Goal: Task Accomplishment & Management: Use online tool/utility

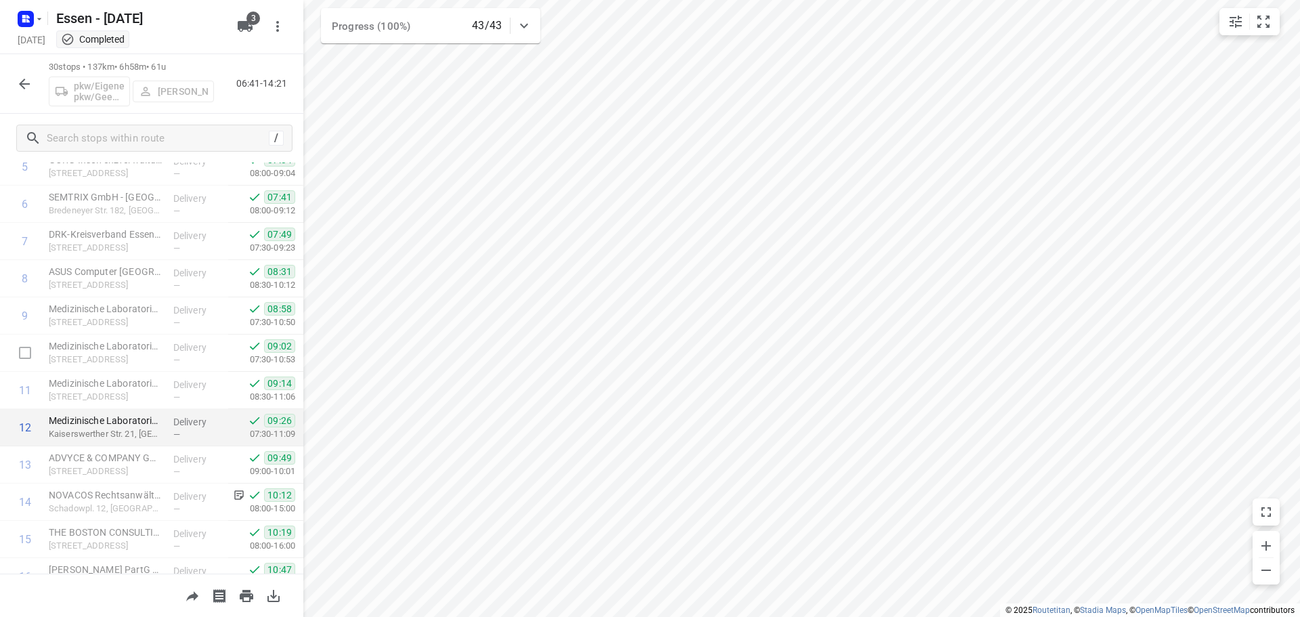
scroll to position [313, 0]
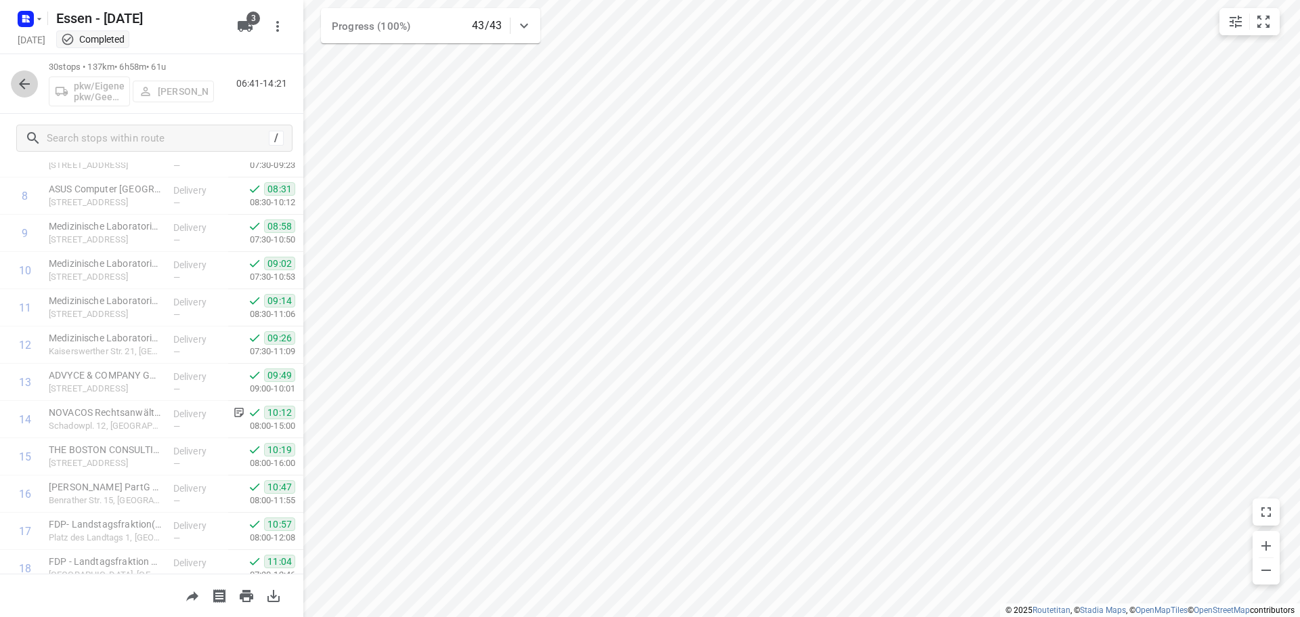
click at [23, 80] on icon "button" at bounding box center [24, 84] width 11 height 11
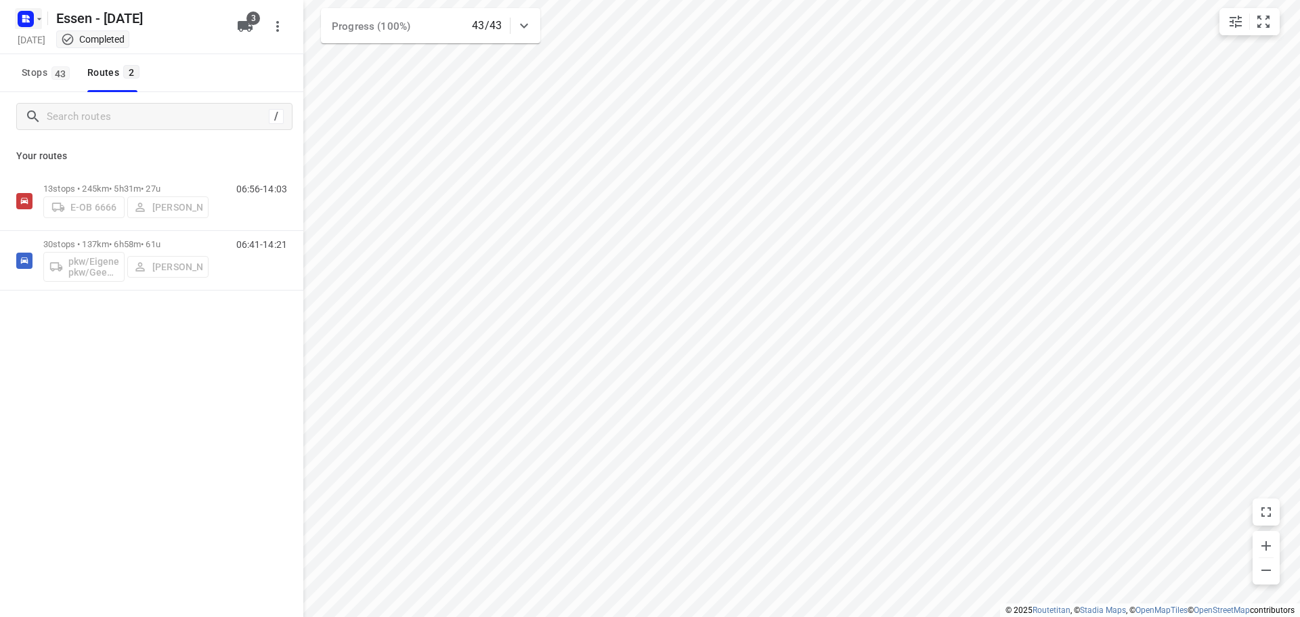
click at [26, 22] on icon "button" at bounding box center [27, 20] width 3 height 3
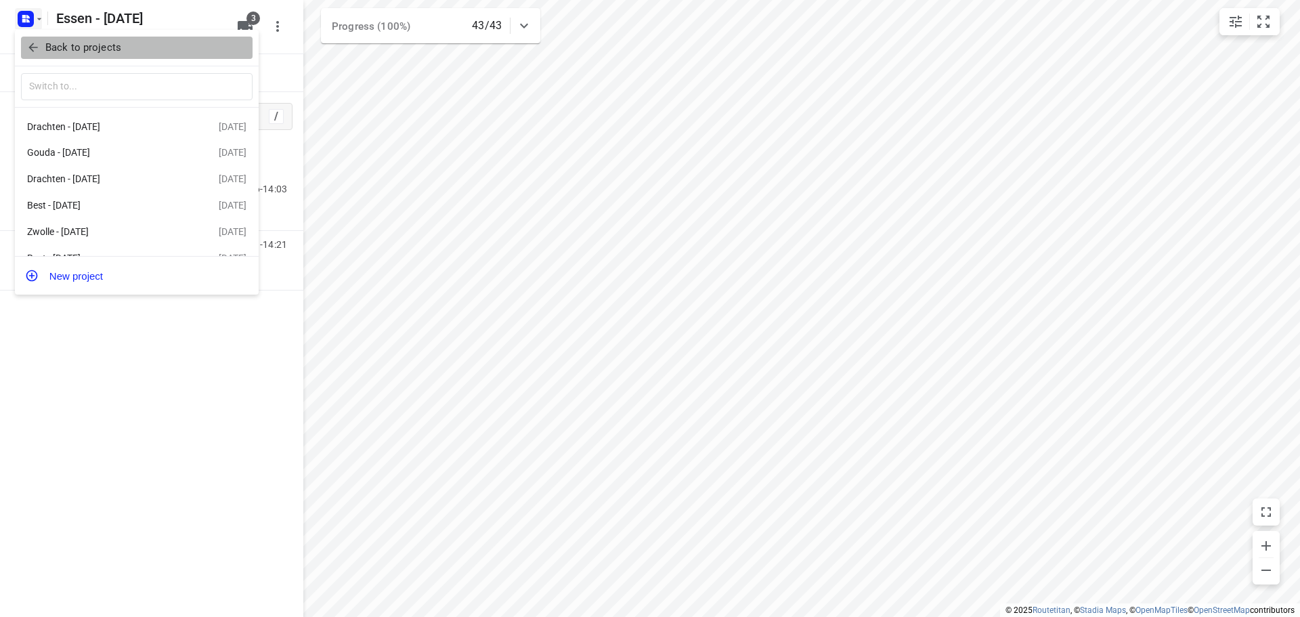
click at [55, 49] on p "Back to projects" at bounding box center [83, 48] width 76 height 16
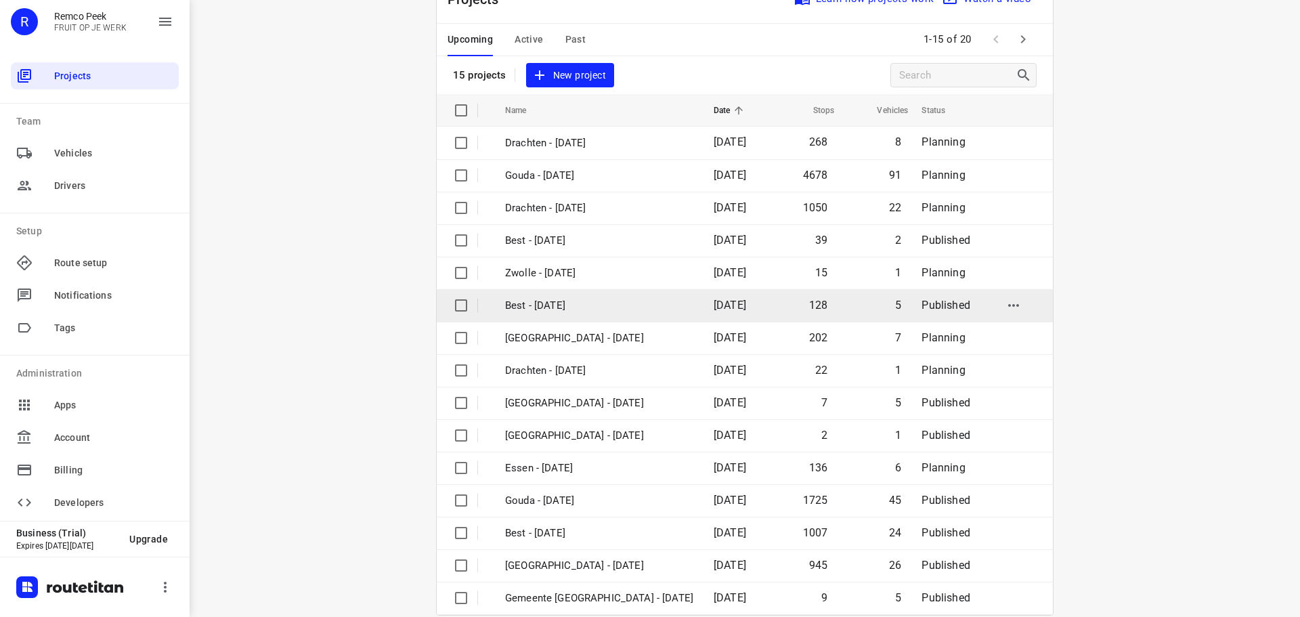
scroll to position [68, 0]
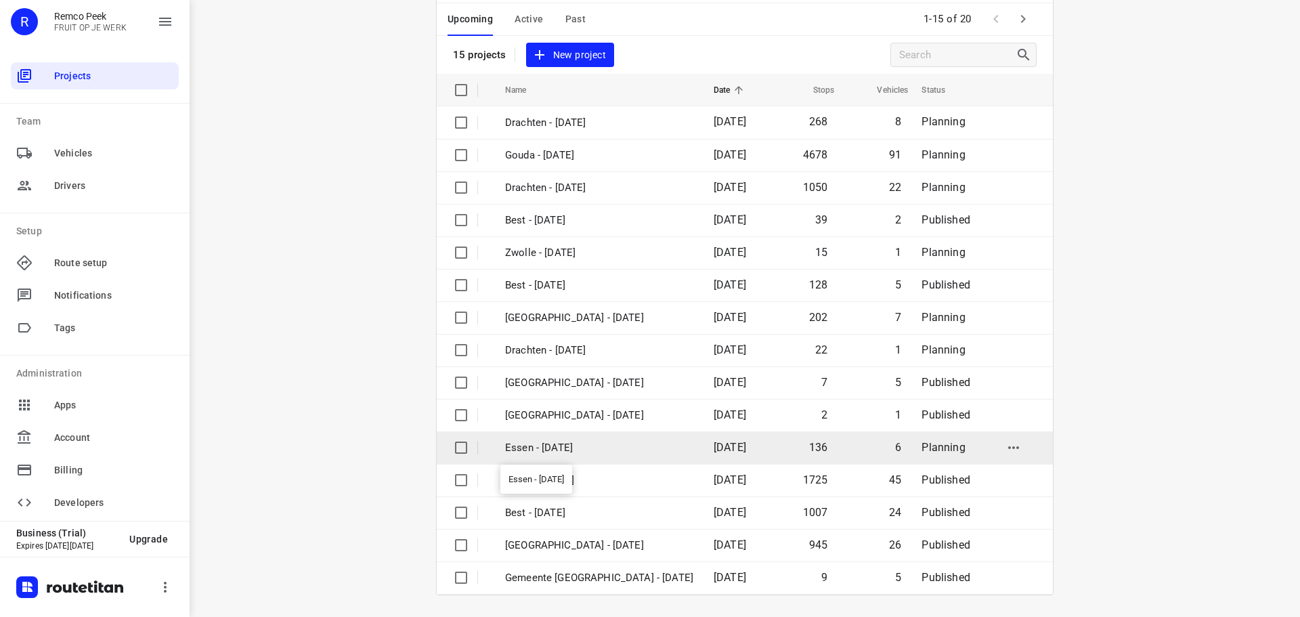
click at [613, 444] on p "Essen - [DATE]" at bounding box center [599, 448] width 188 height 16
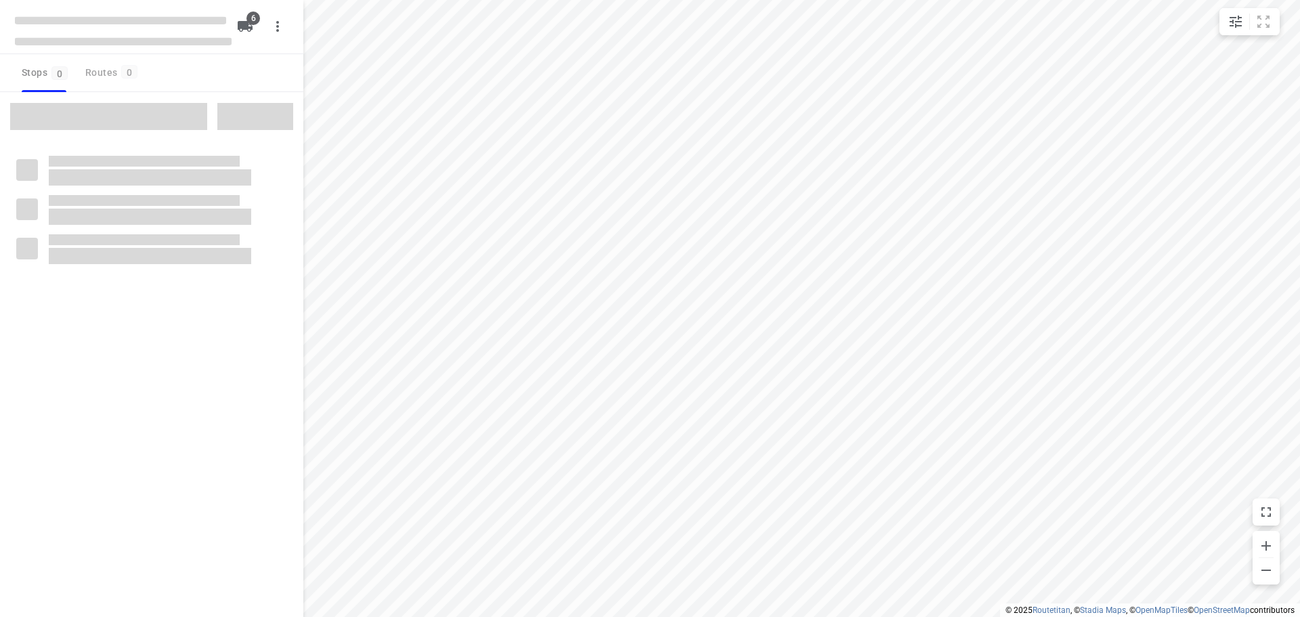
type input "distance"
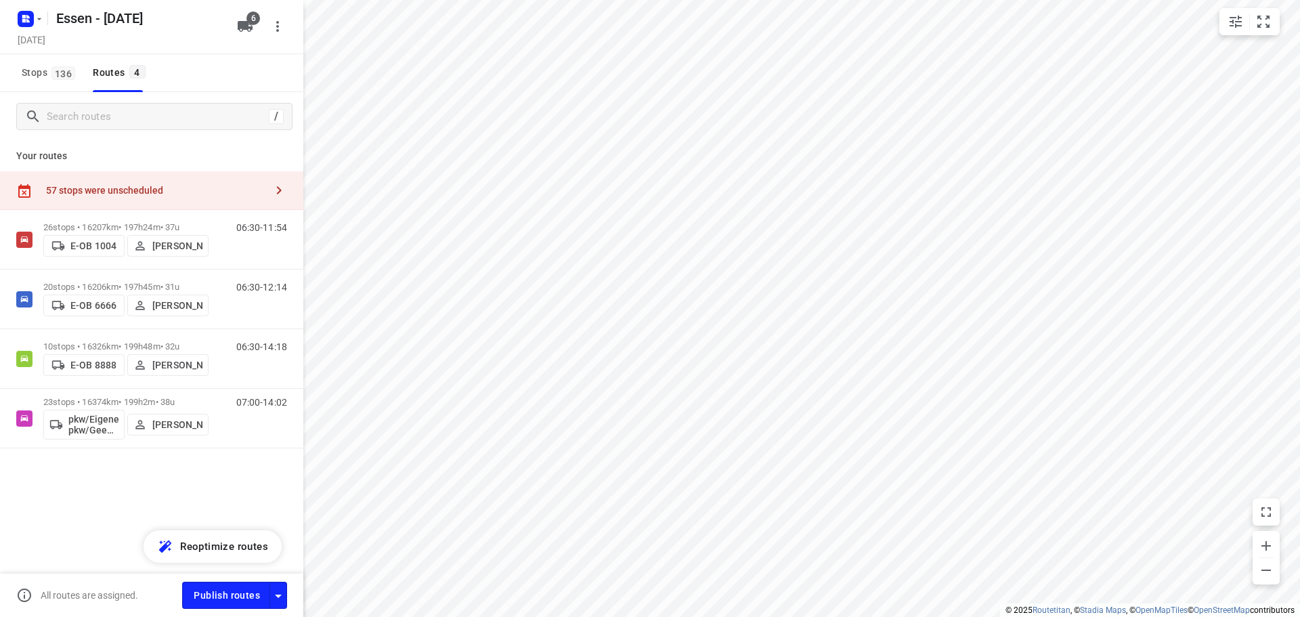
click at [275, 194] on icon "button" at bounding box center [279, 190] width 16 height 16
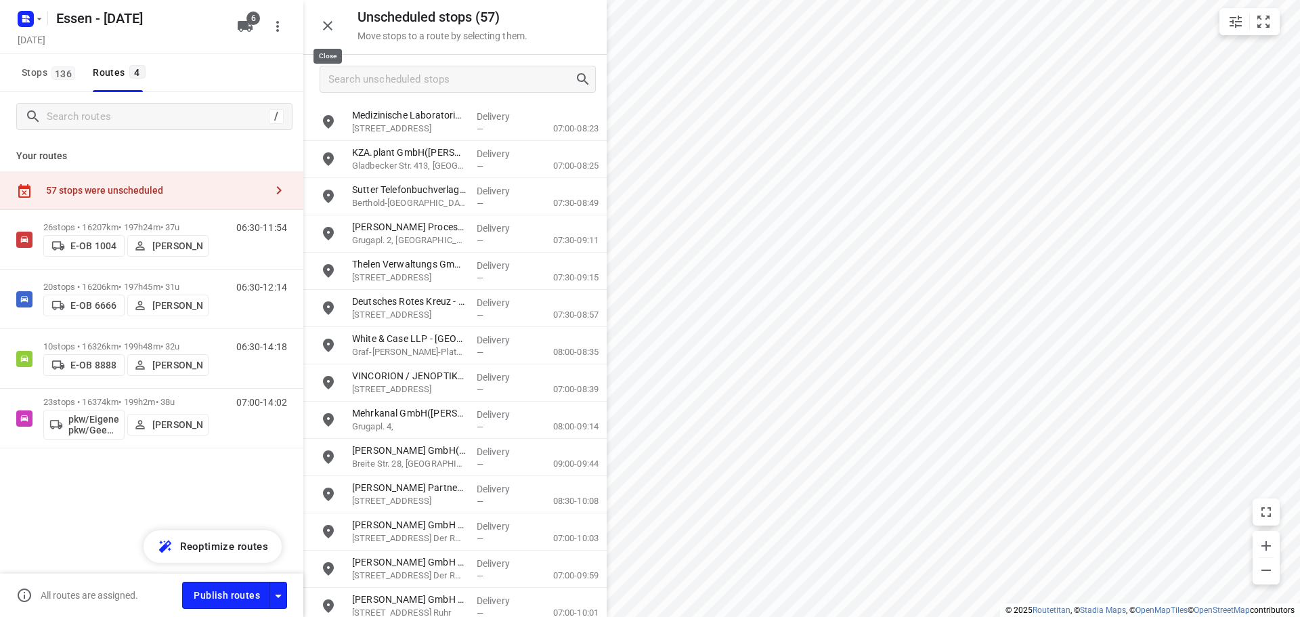
click at [329, 21] on icon "button" at bounding box center [327, 26] width 16 height 16
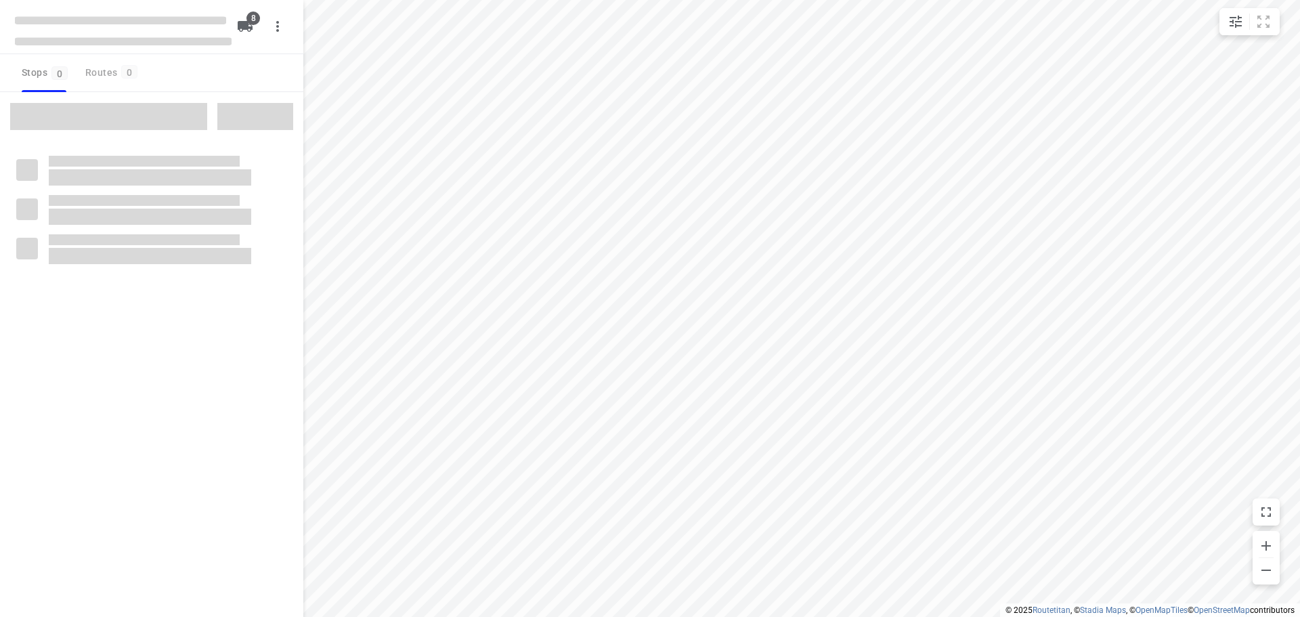
type input "distance"
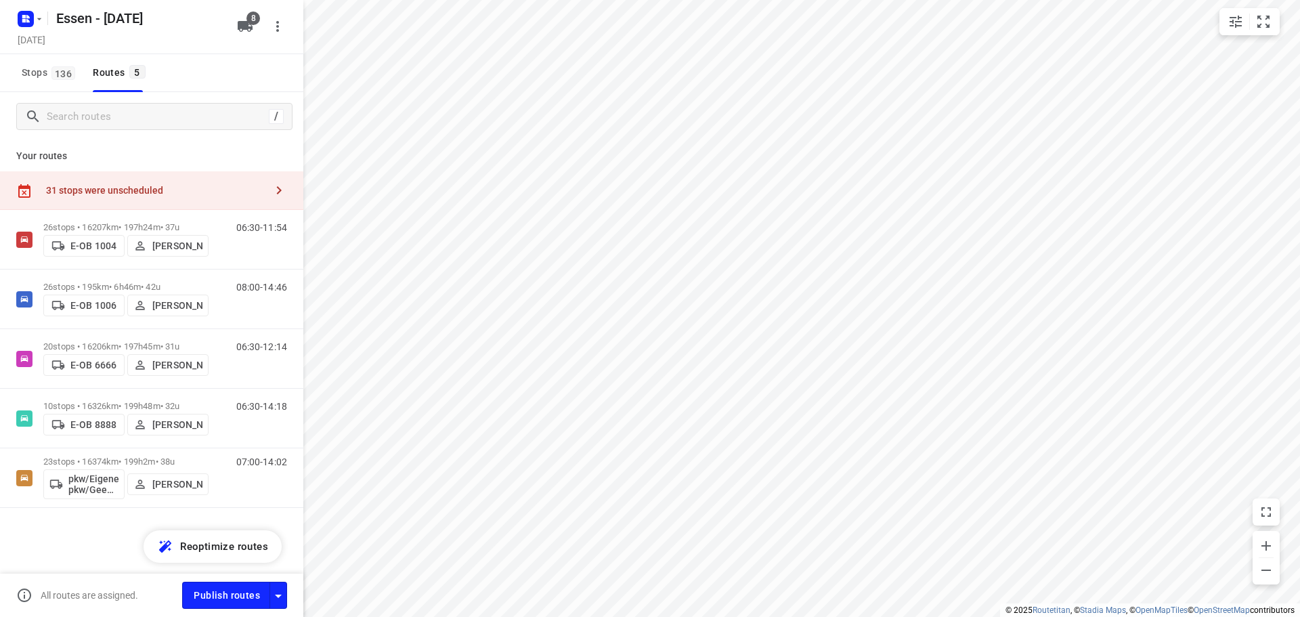
click at [169, 194] on div "31 stops were unscheduled" at bounding box center [155, 190] width 219 height 11
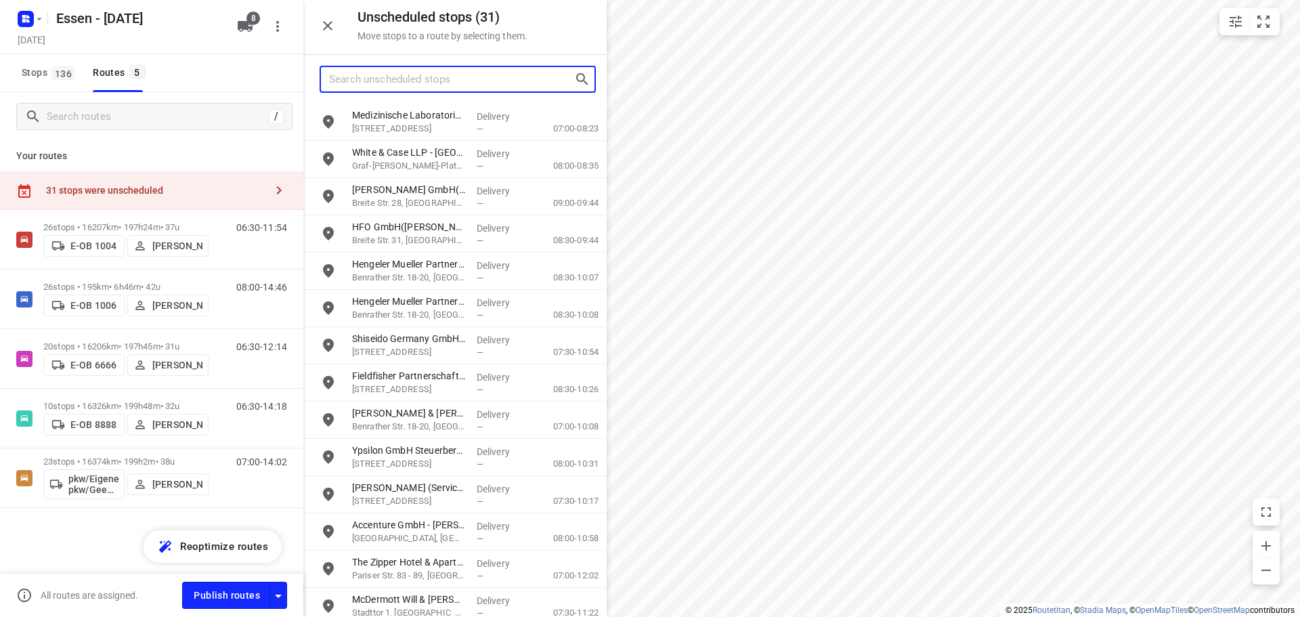
click at [360, 81] on input "Search unscheduled stops" at bounding box center [451, 79] width 245 height 21
click at [396, 82] on input "emi4" at bounding box center [450, 79] width 243 height 21
type input "emi4"
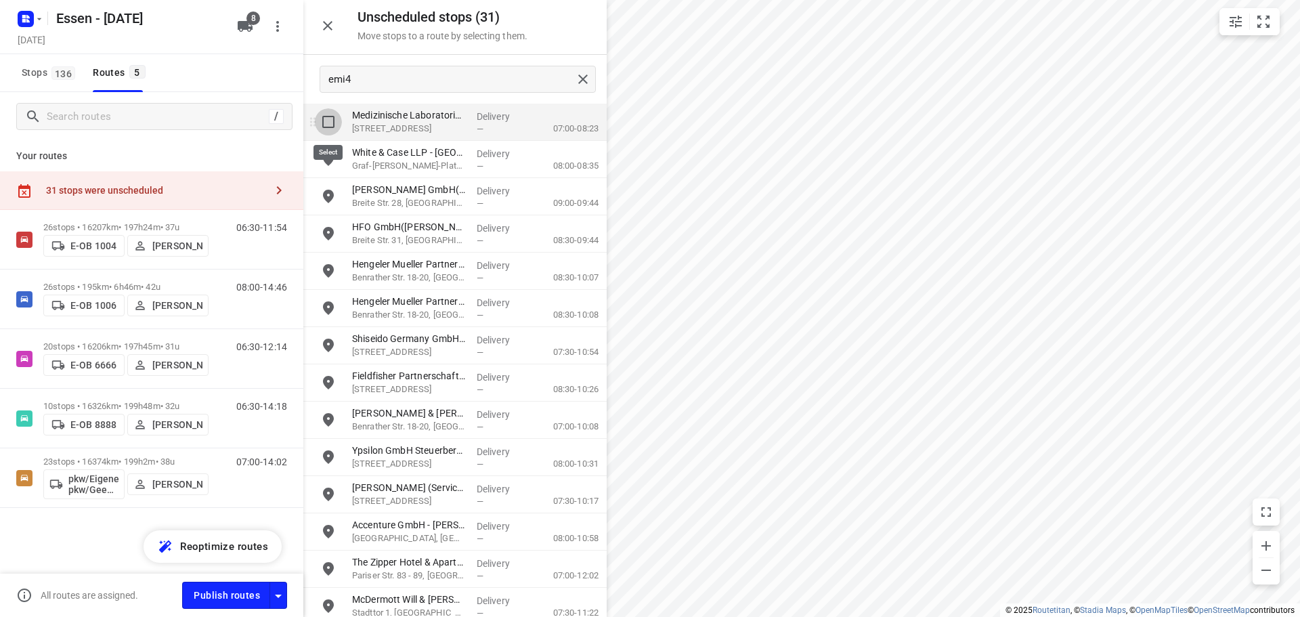
click at [329, 121] on input "grid" at bounding box center [328, 121] width 27 height 27
checkbox input "true"
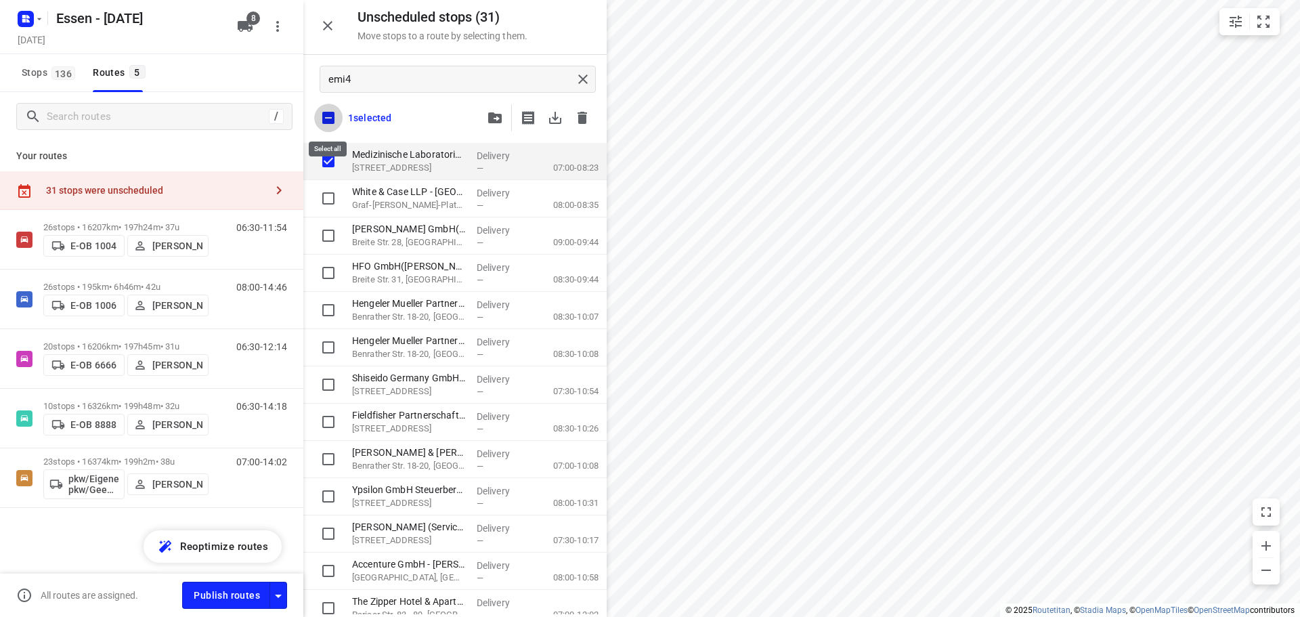
click at [332, 116] on input "checkbox" at bounding box center [328, 118] width 28 height 28
checkbox input "false"
checkbox input "true"
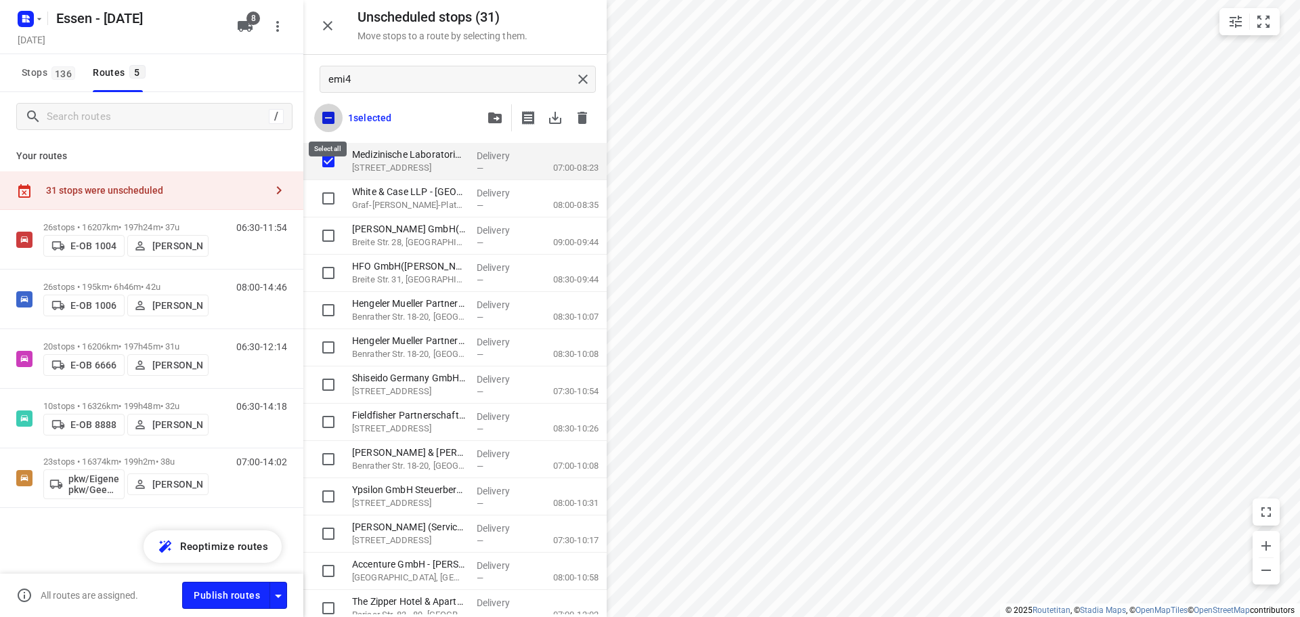
checkbox input "true"
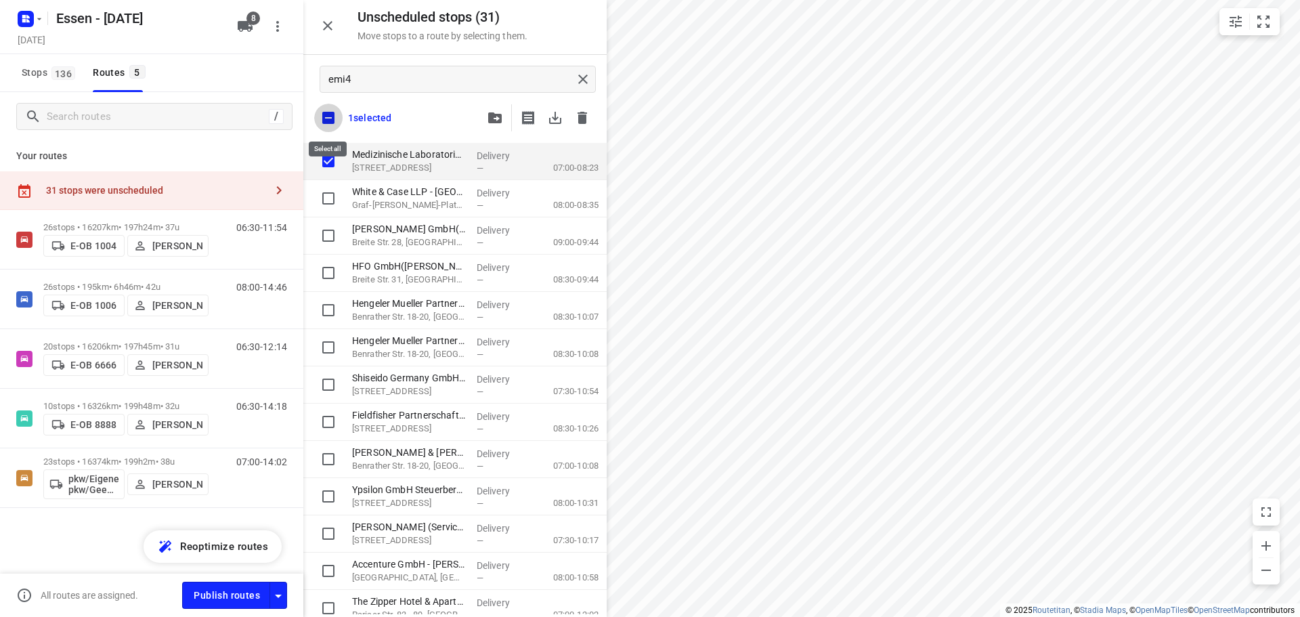
checkbox input "true"
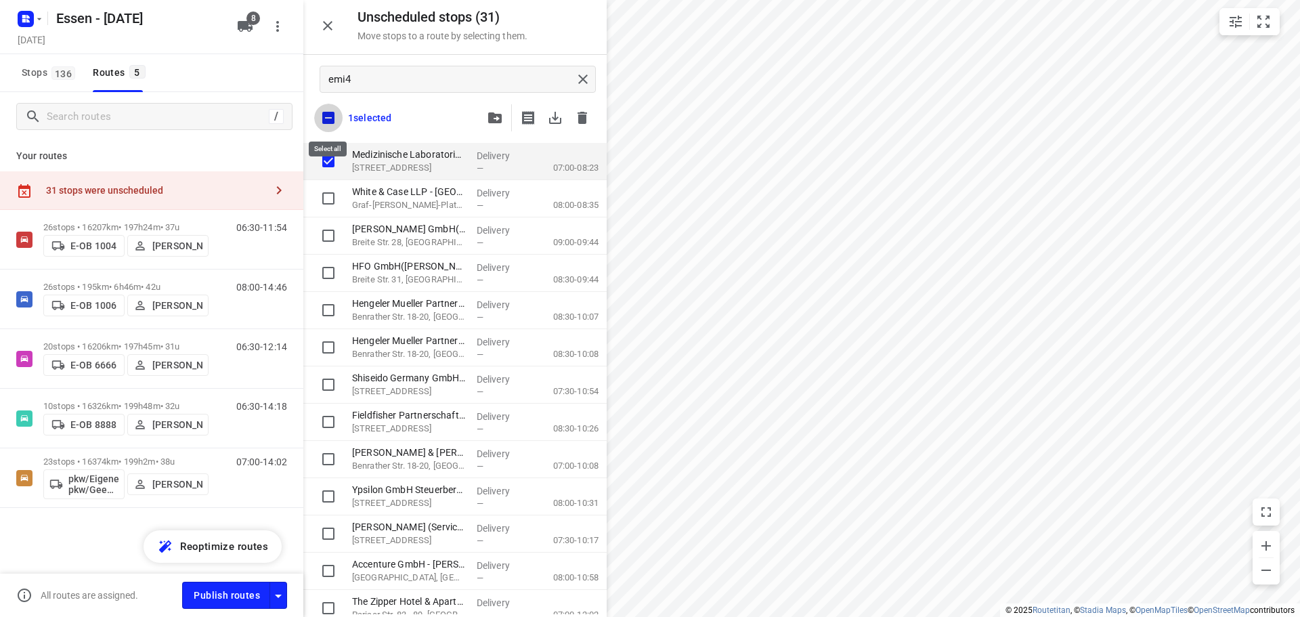
checkbox input "true"
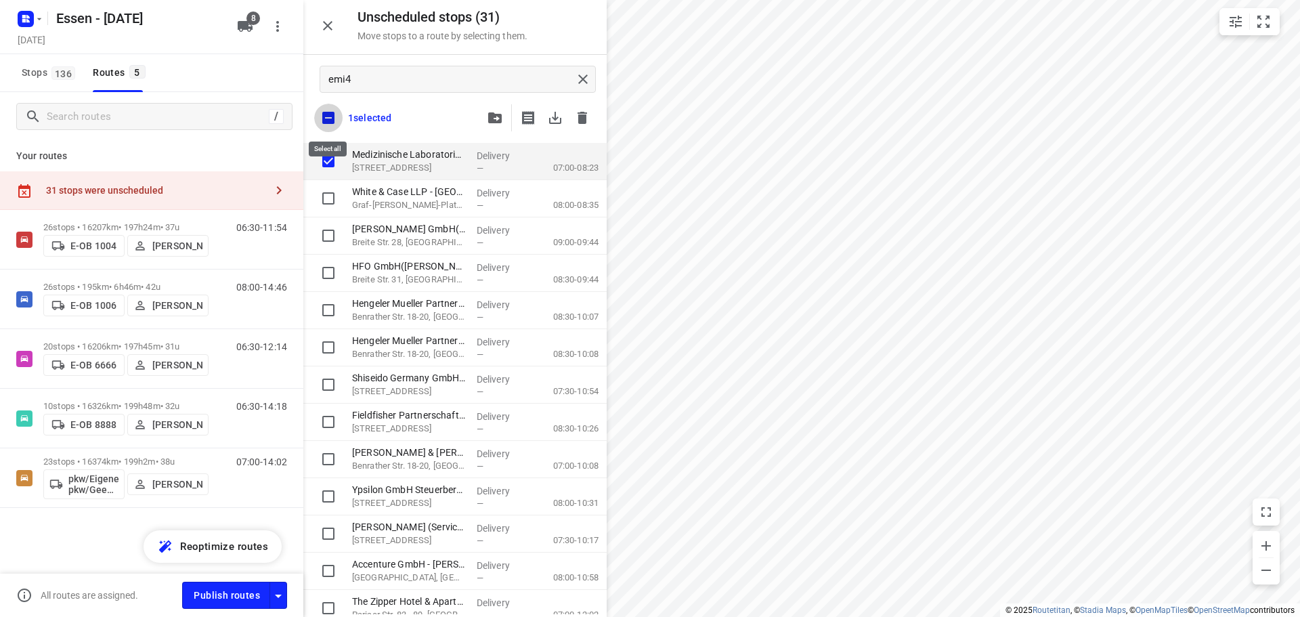
checkbox input "true"
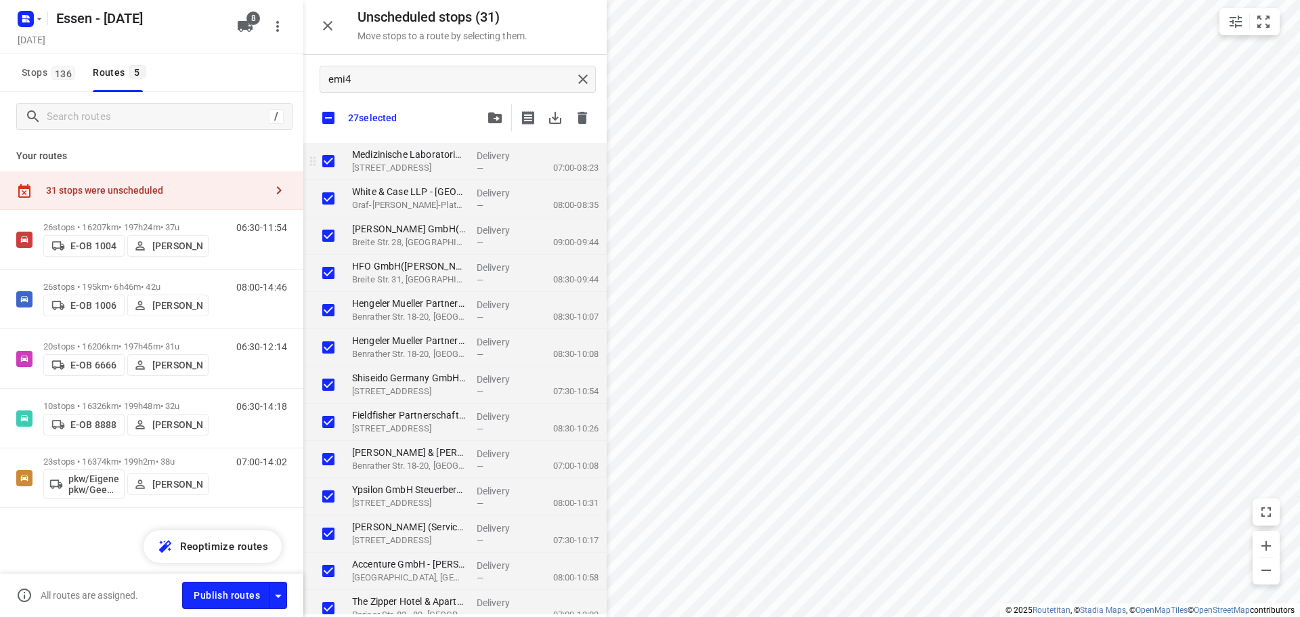
checkbox input "true"
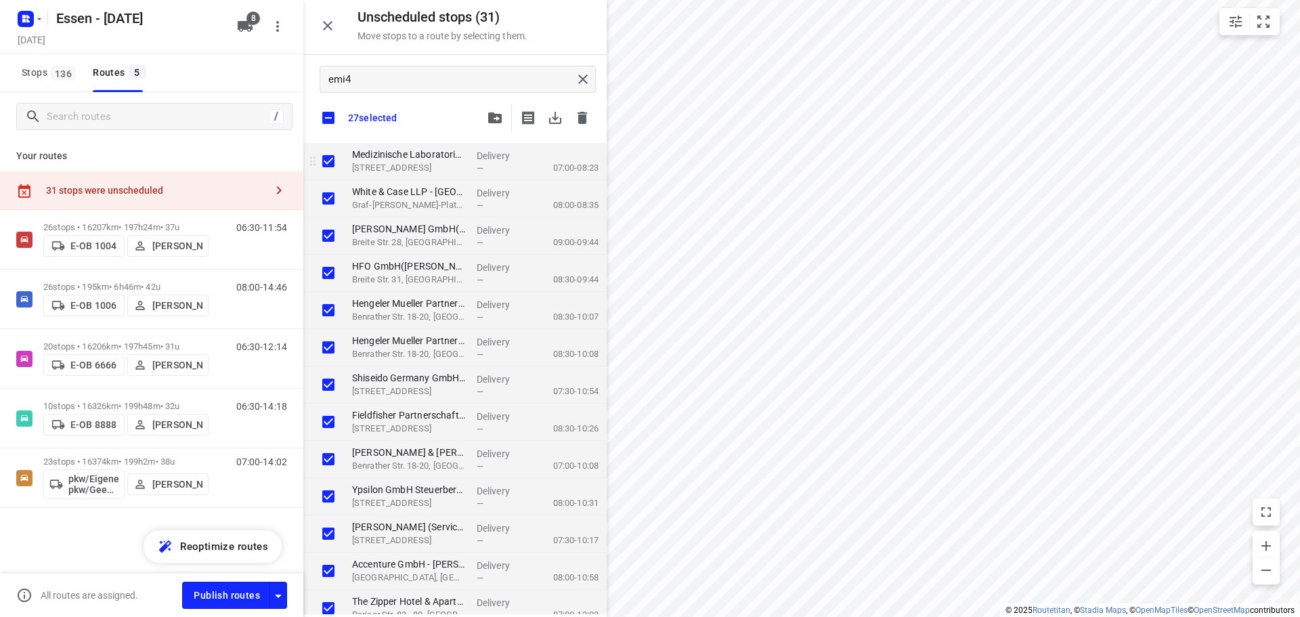
checkbox input "true"
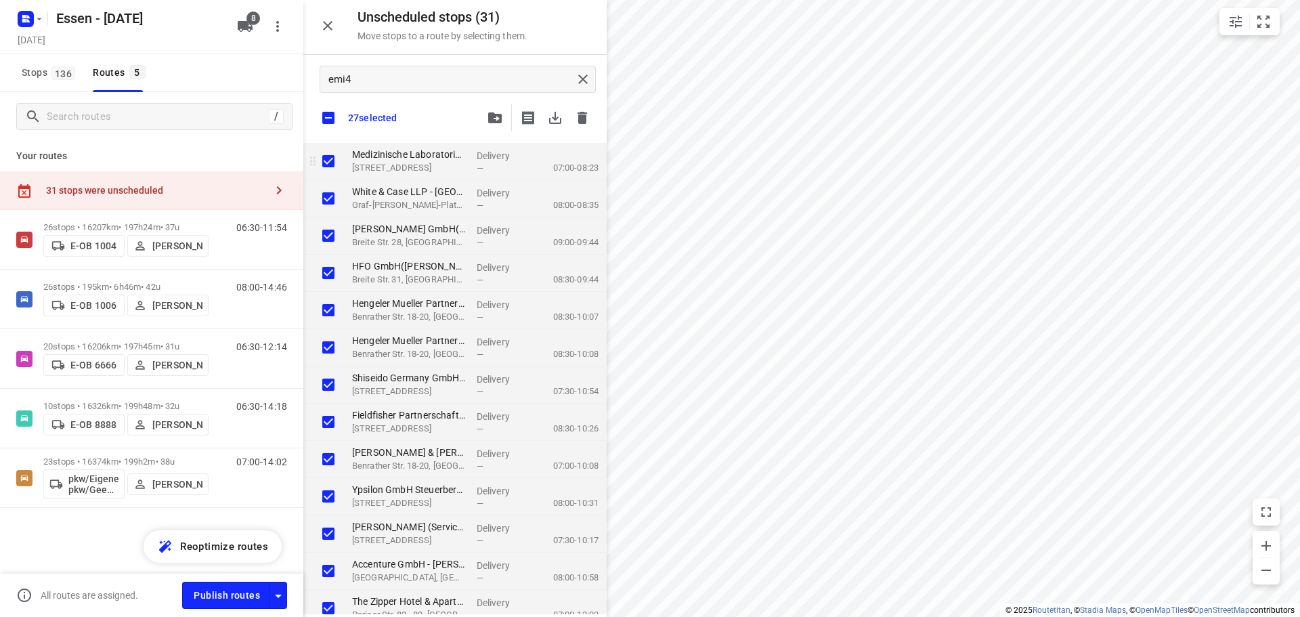
checkbox input "true"
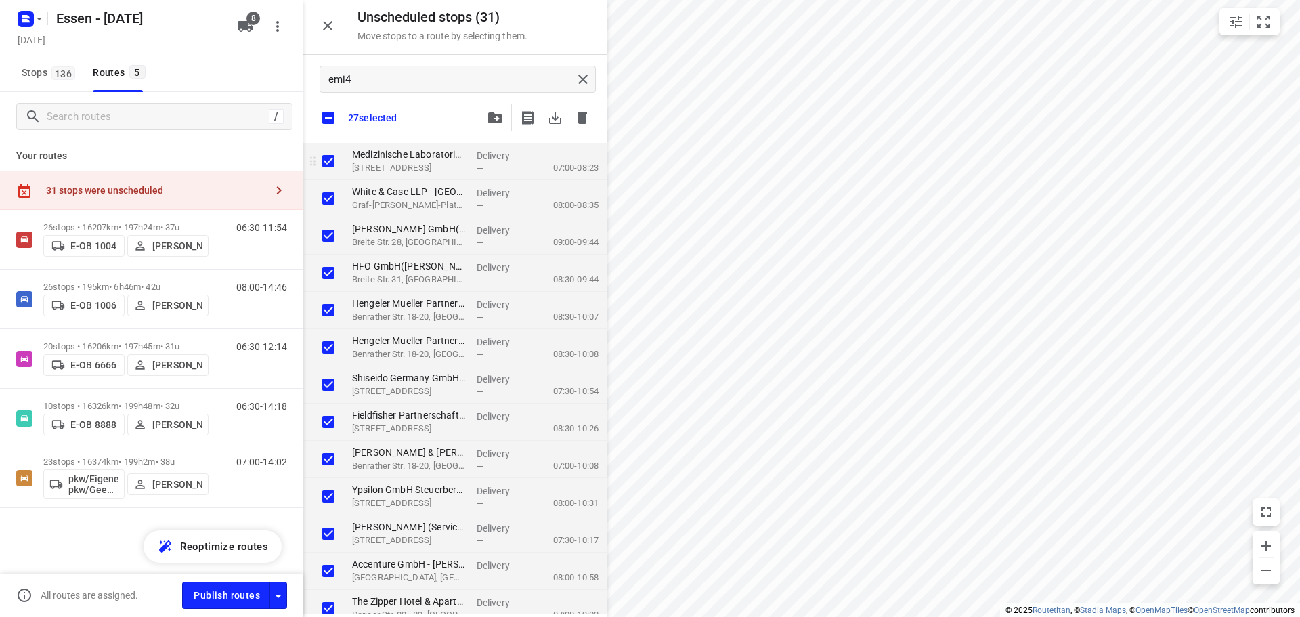
checkbox input "true"
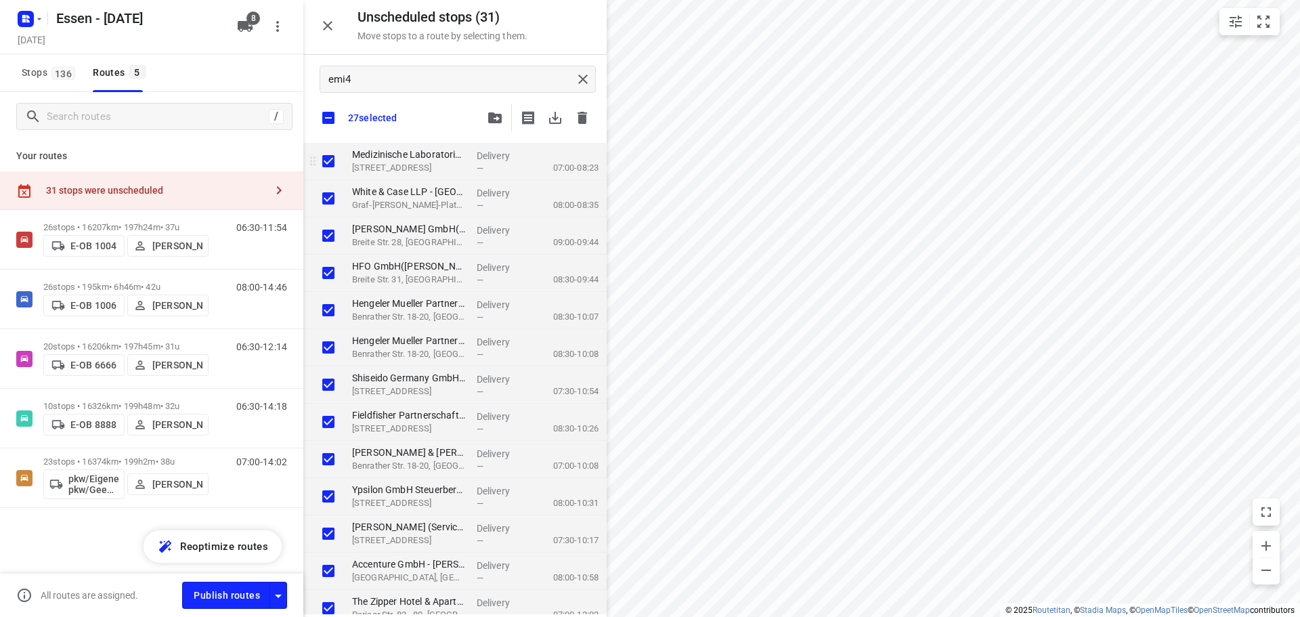
checkbox input "true"
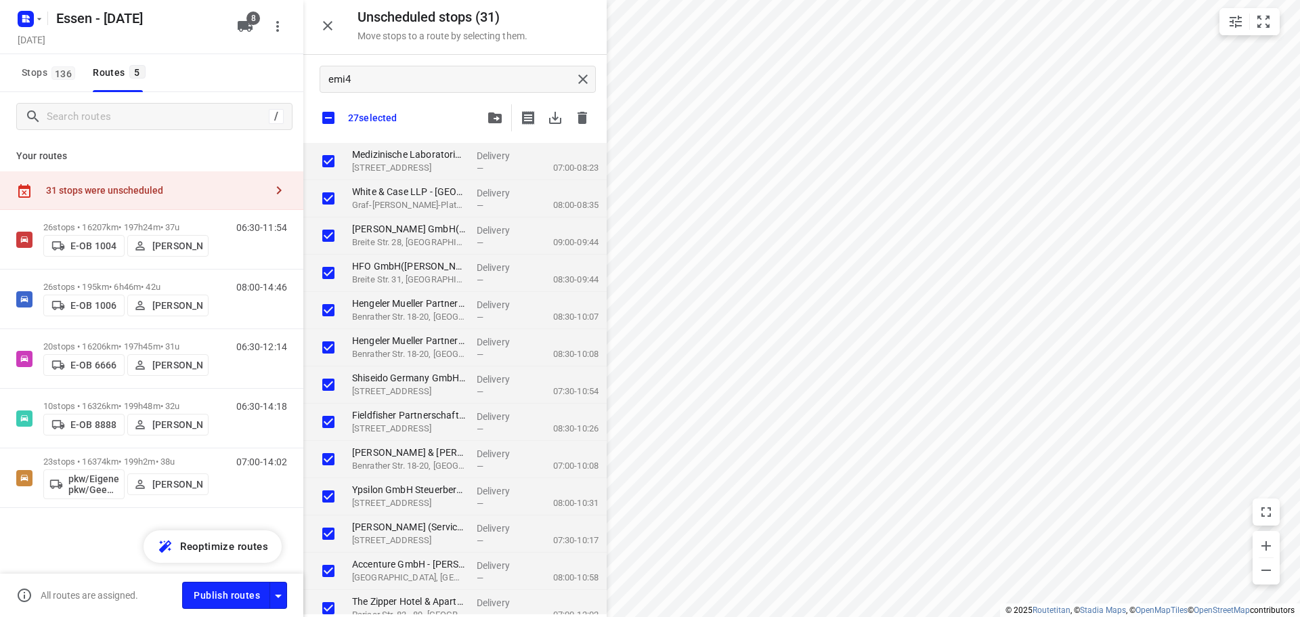
checkbox input "true"
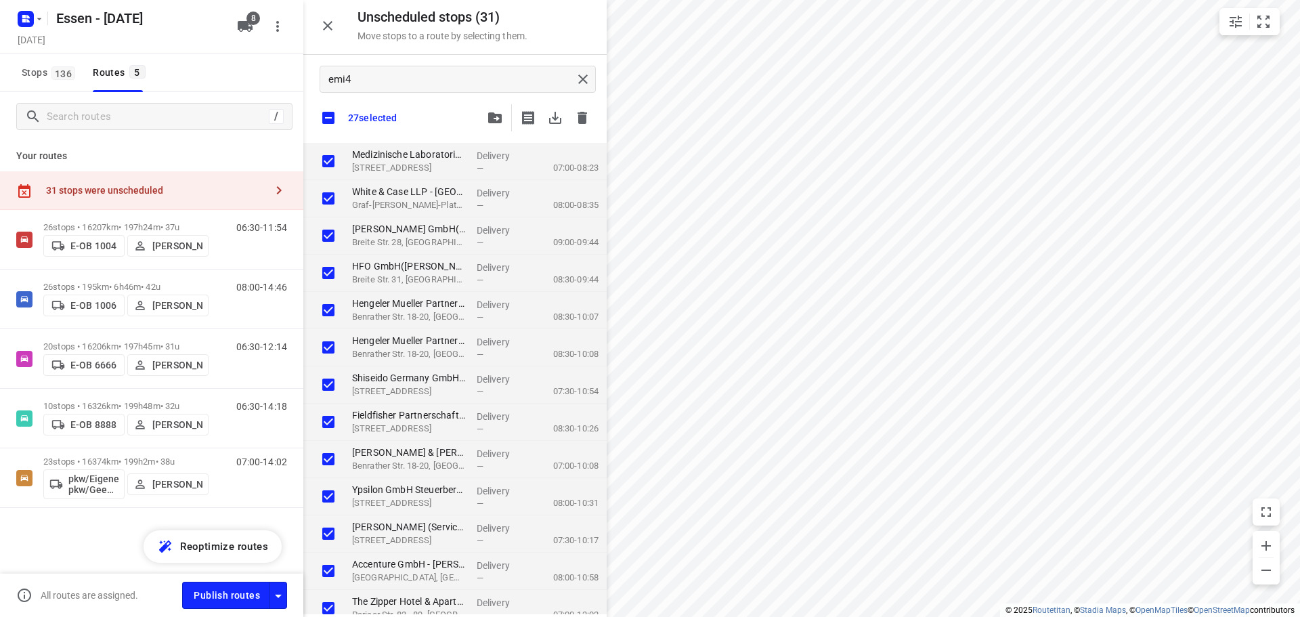
checkbox input "true"
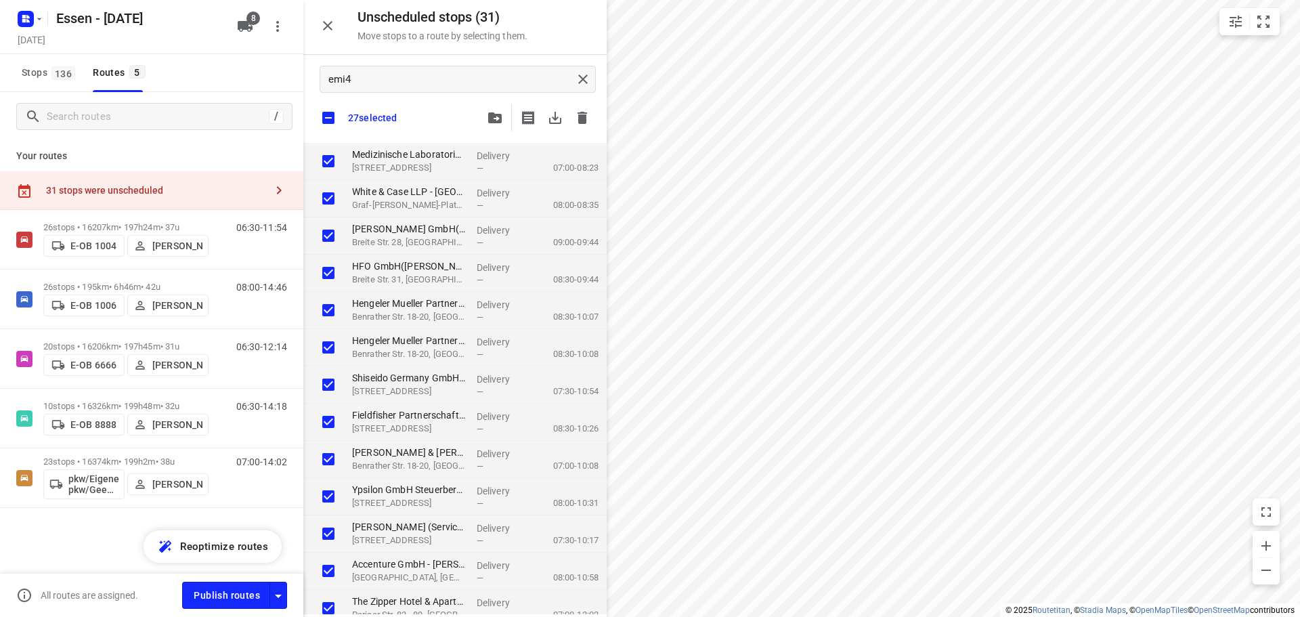
checkbox input "true"
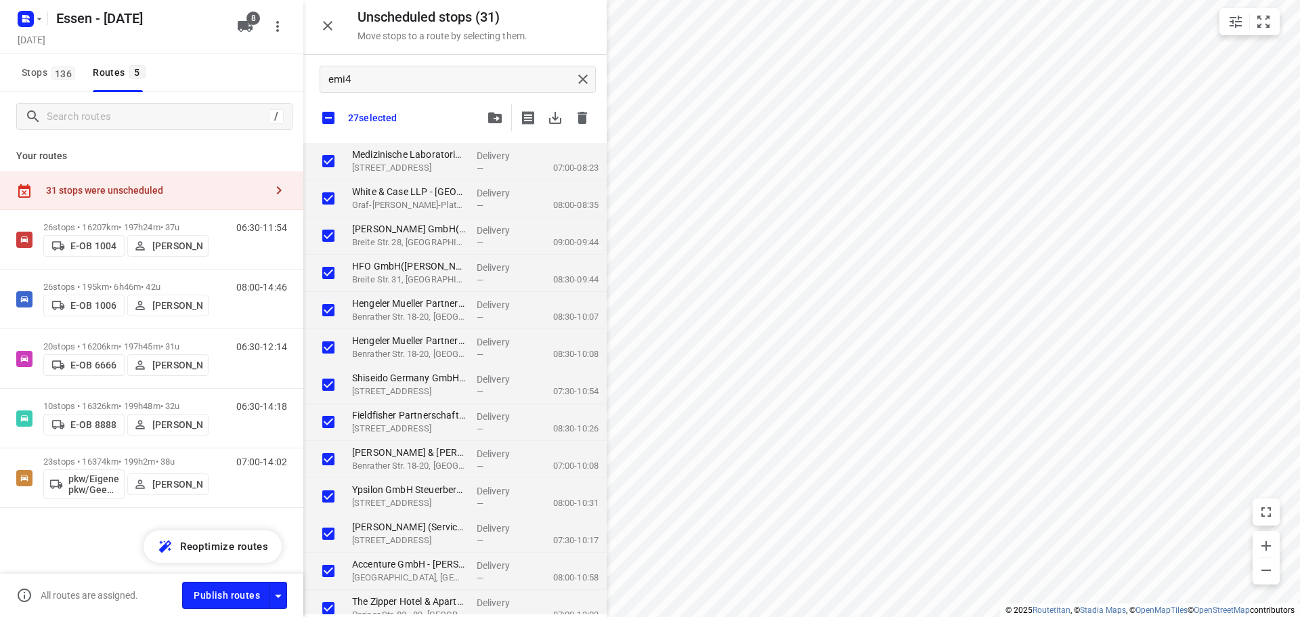
checkbox input "true"
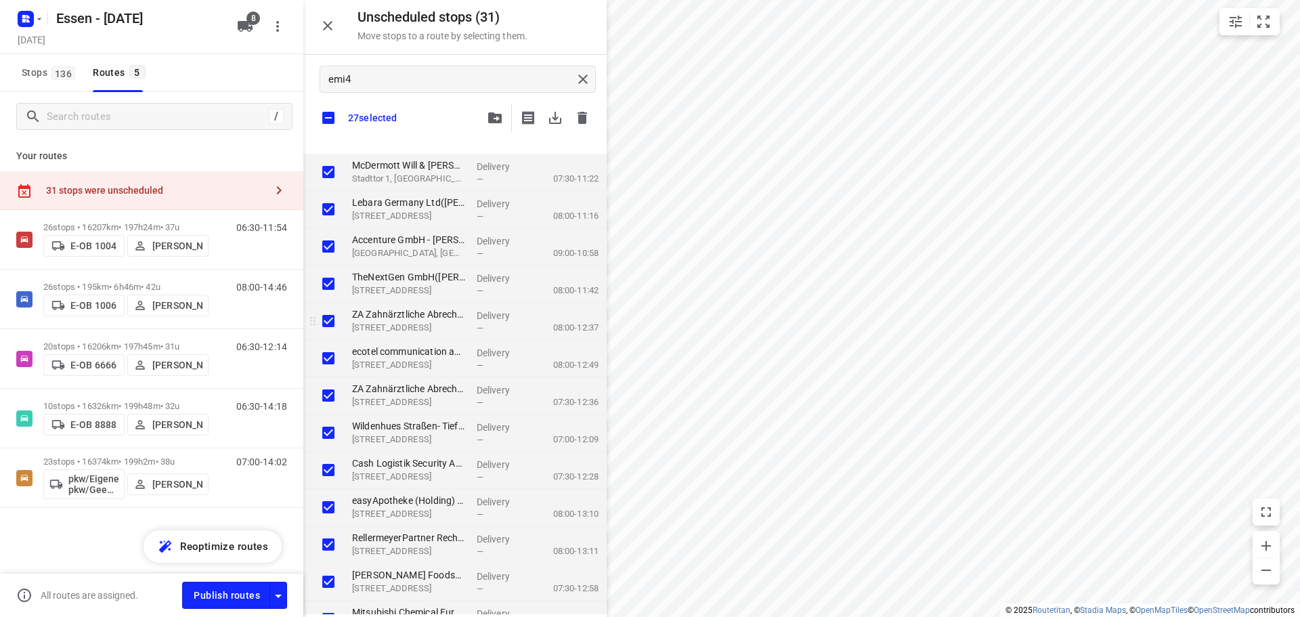
scroll to position [536, 0]
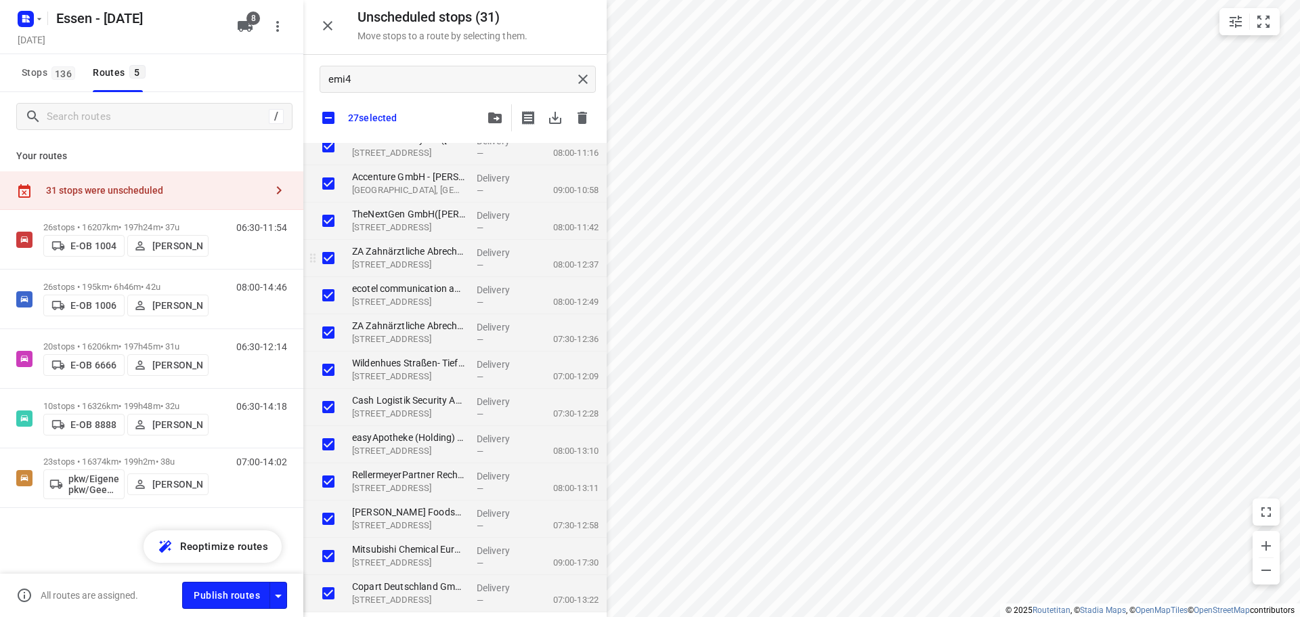
checkbox input "true"
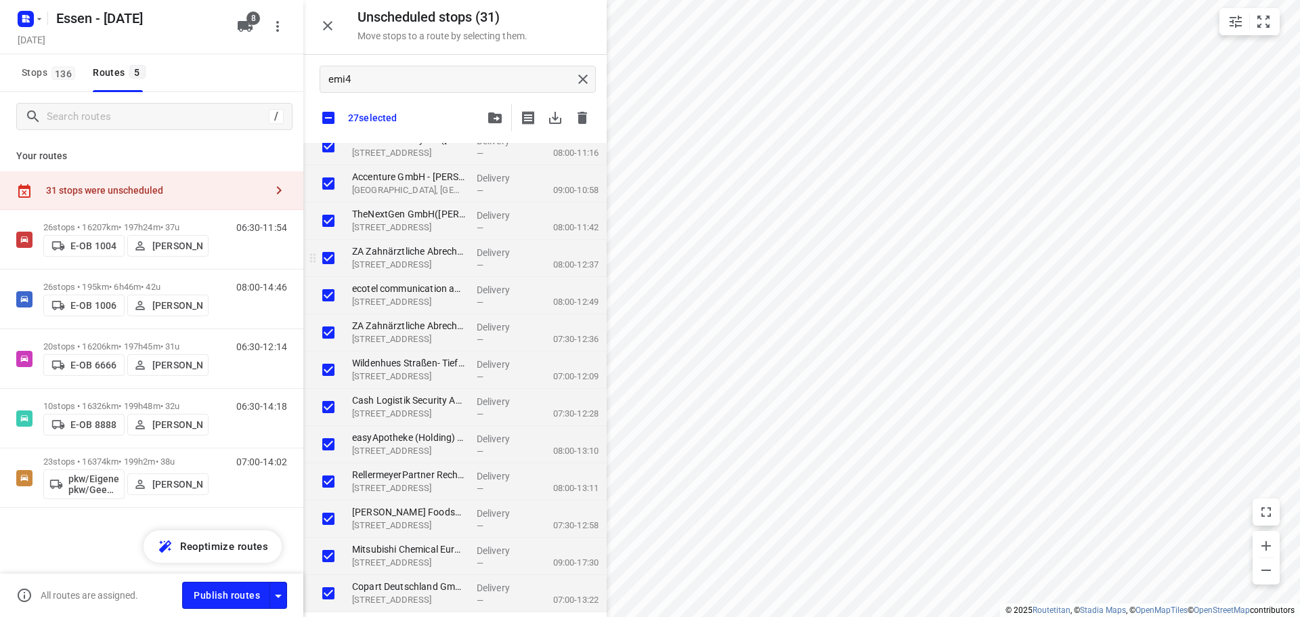
checkbox input "true"
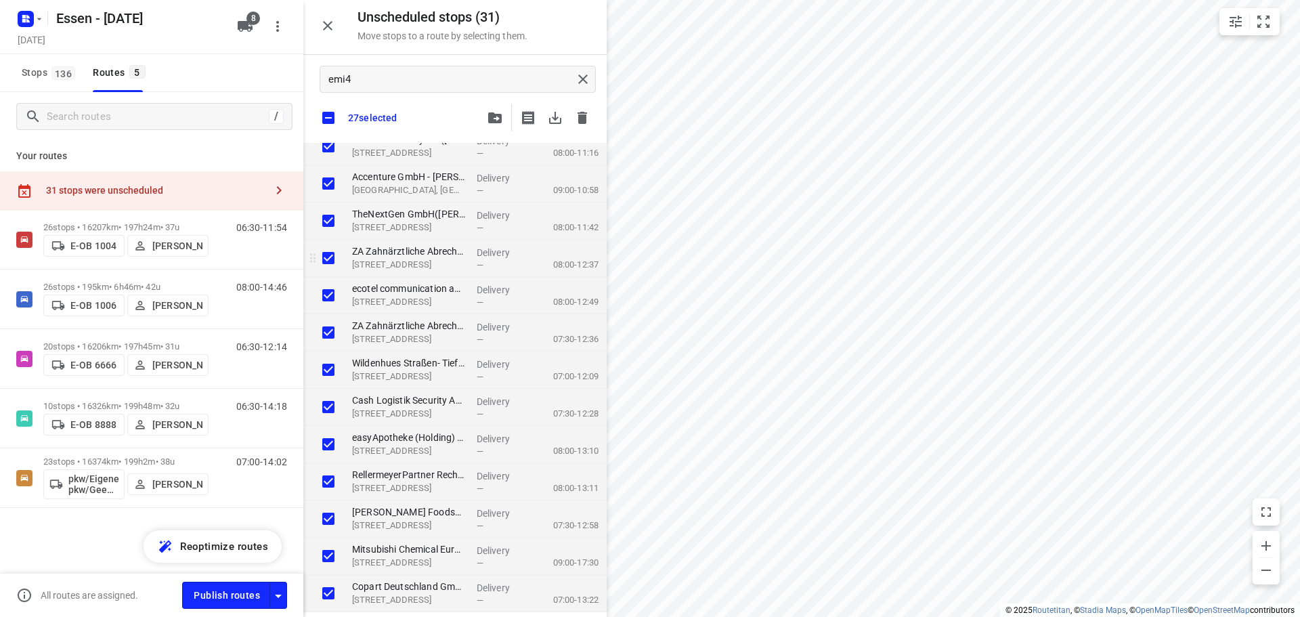
checkbox input "true"
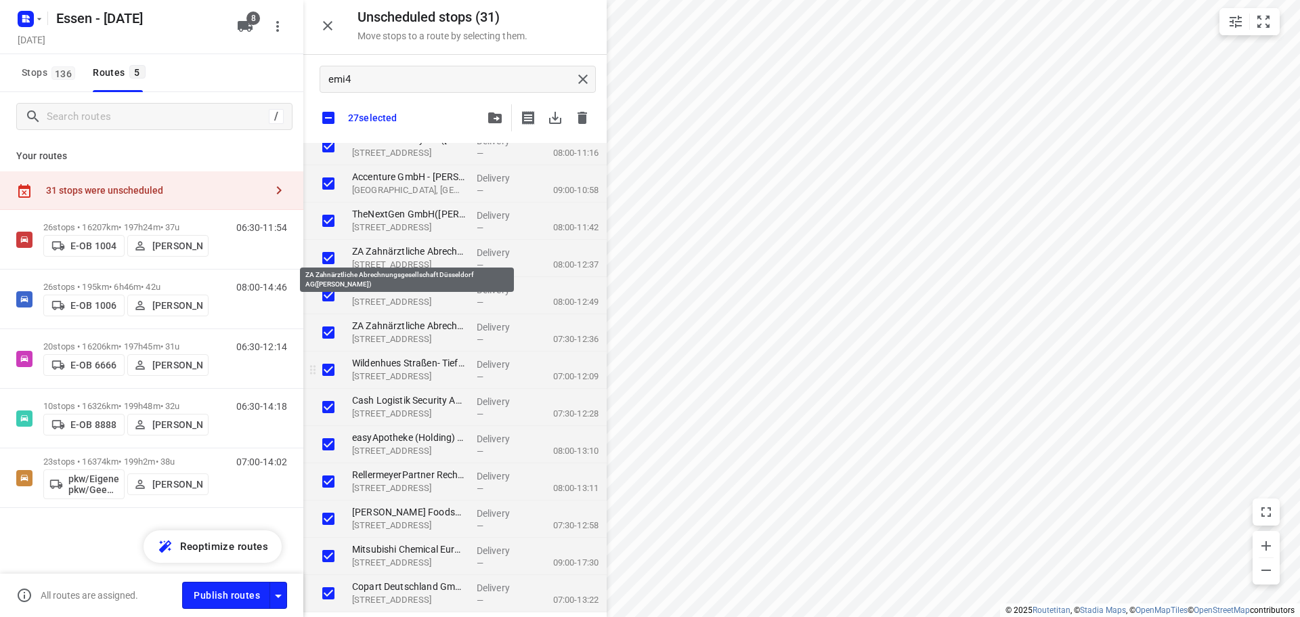
checkbox input "true"
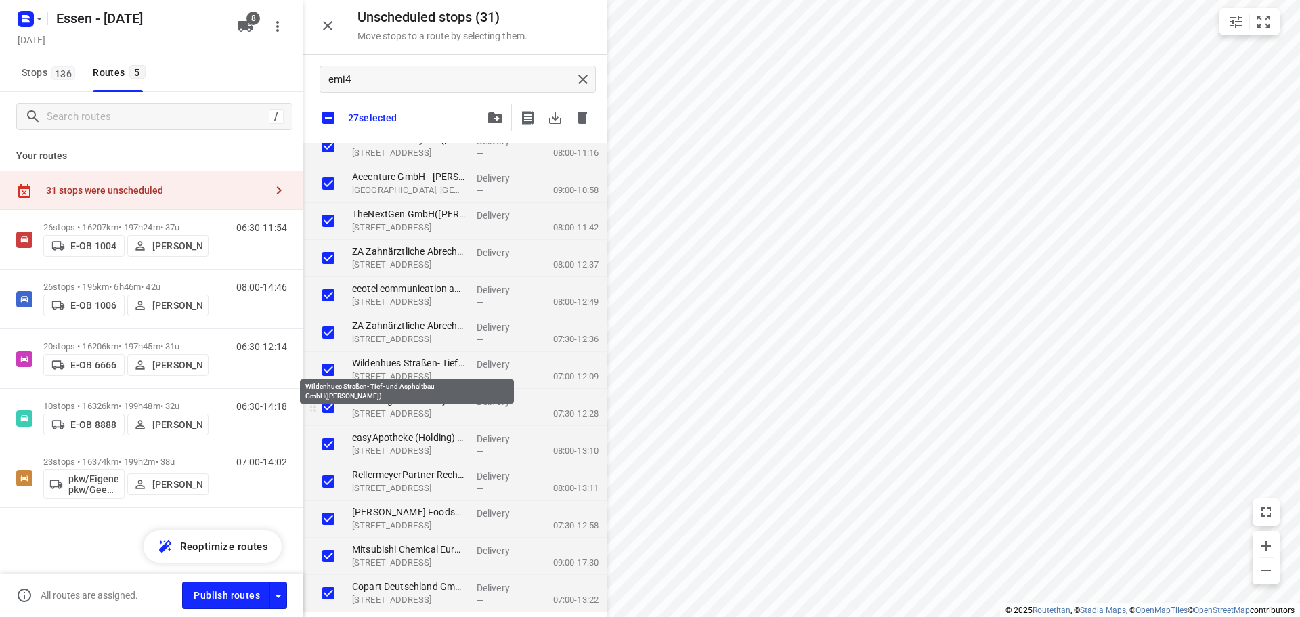
checkbox input "true"
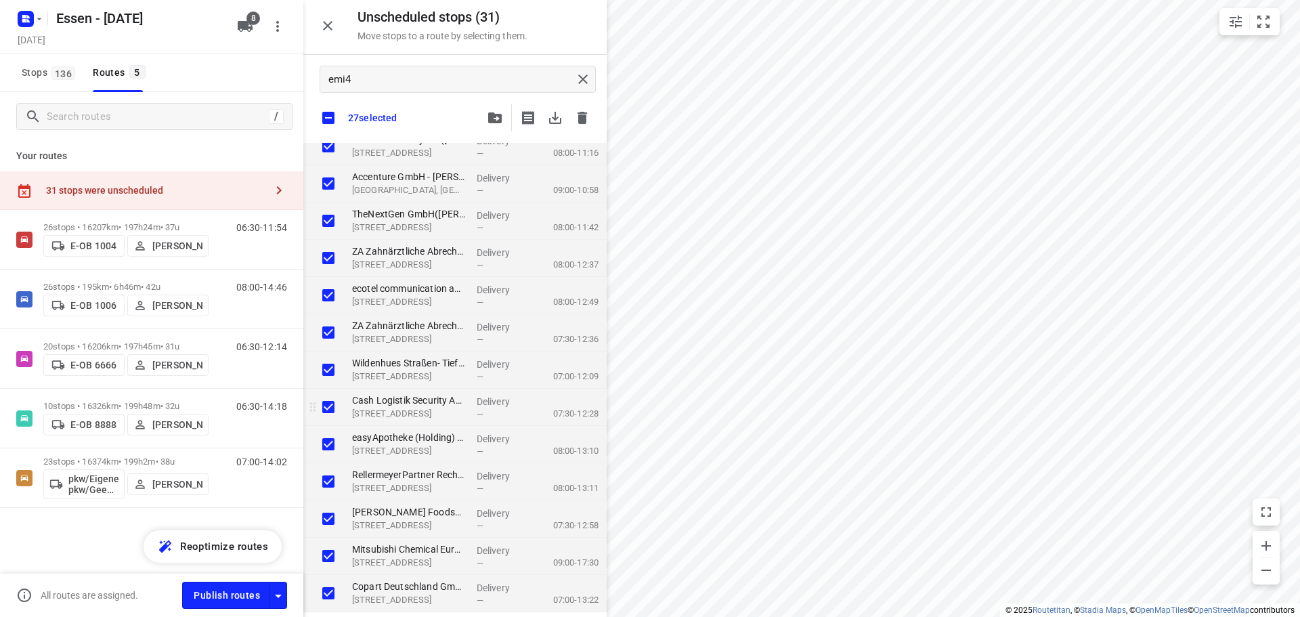
checkbox input "true"
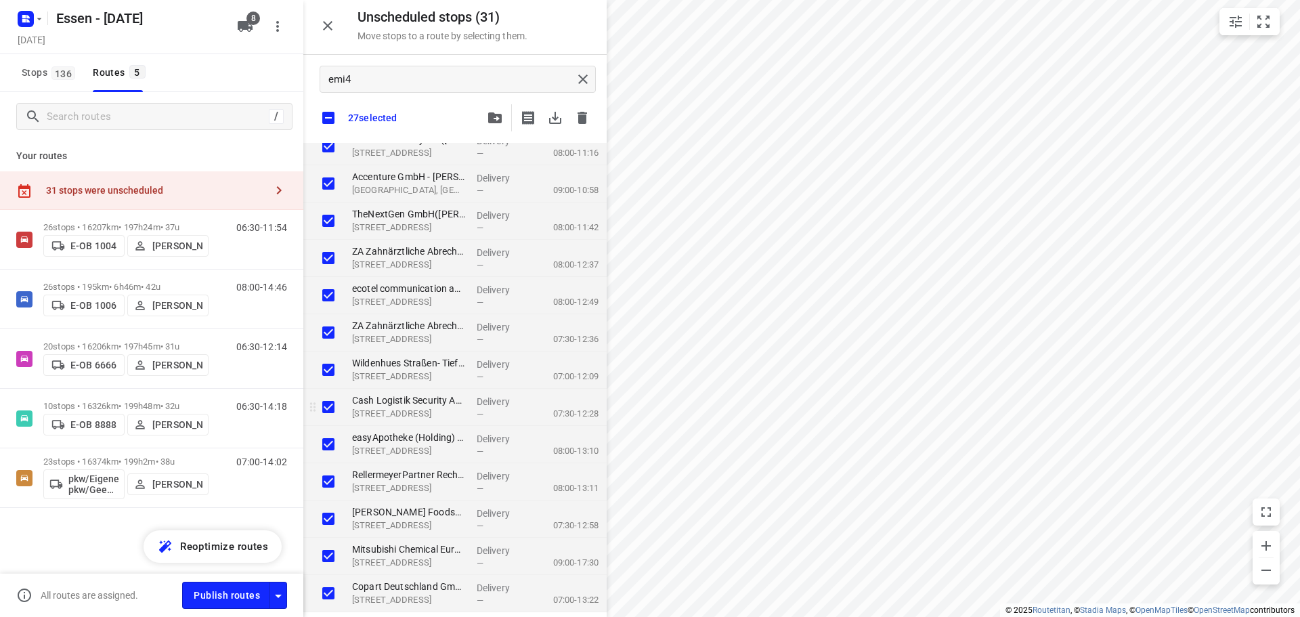
checkbox input "true"
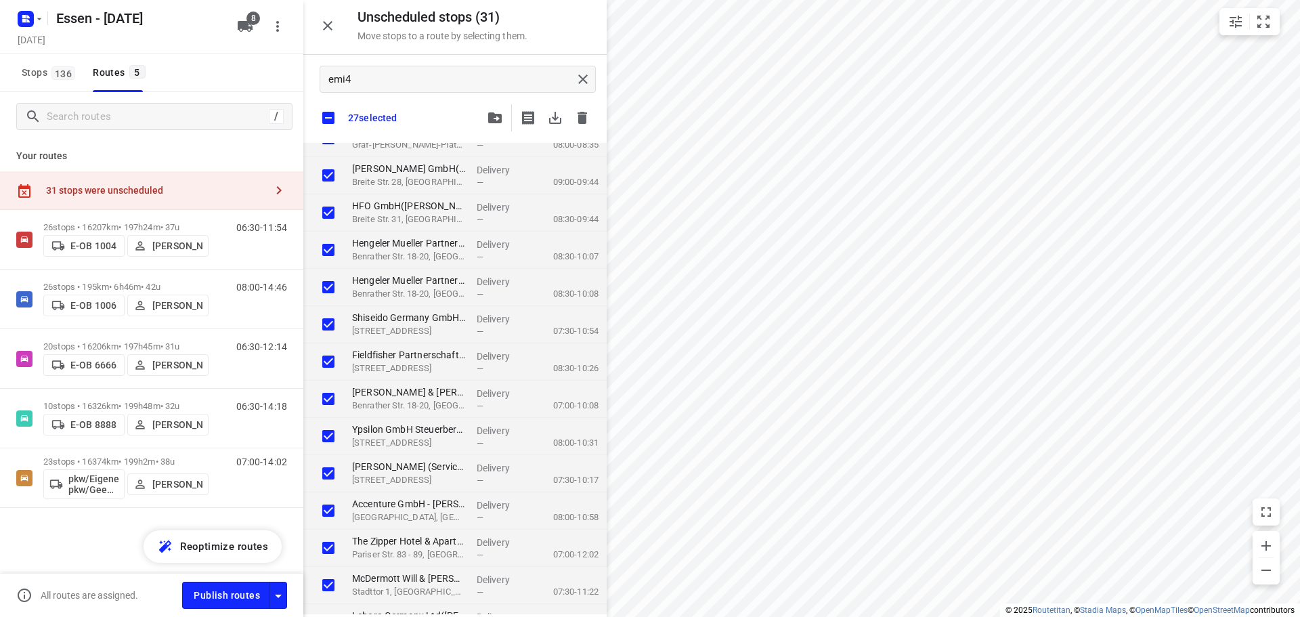
scroll to position [0, 0]
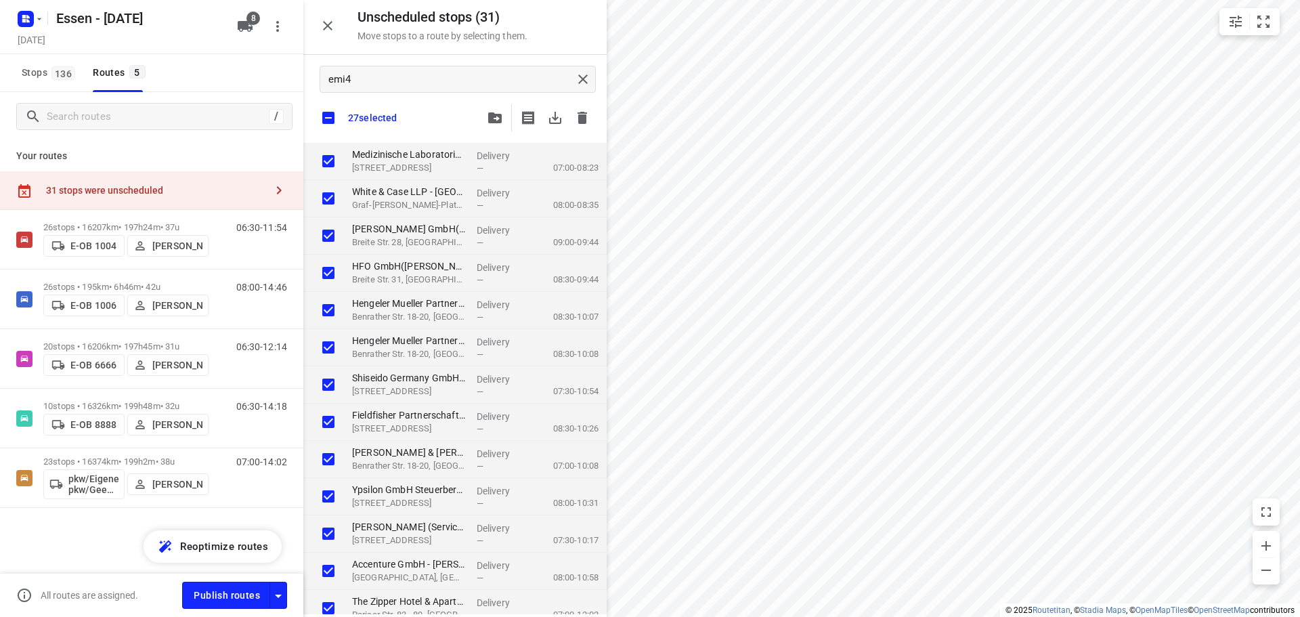
checkbox input "true"
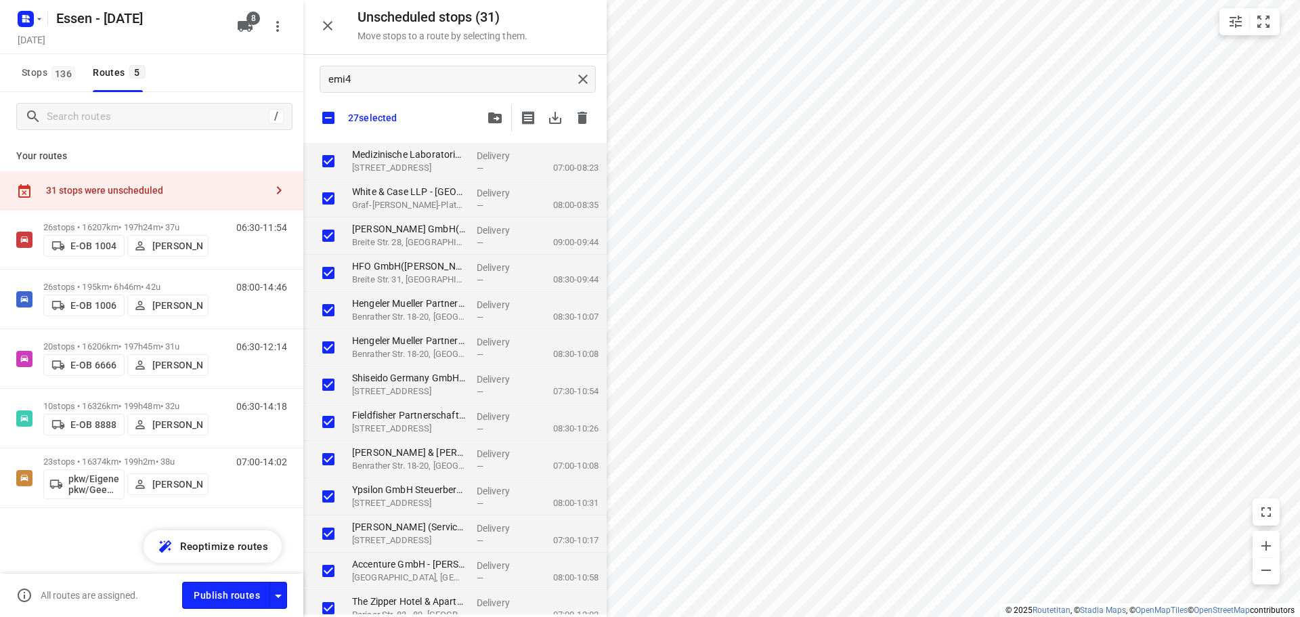
checkbox input "true"
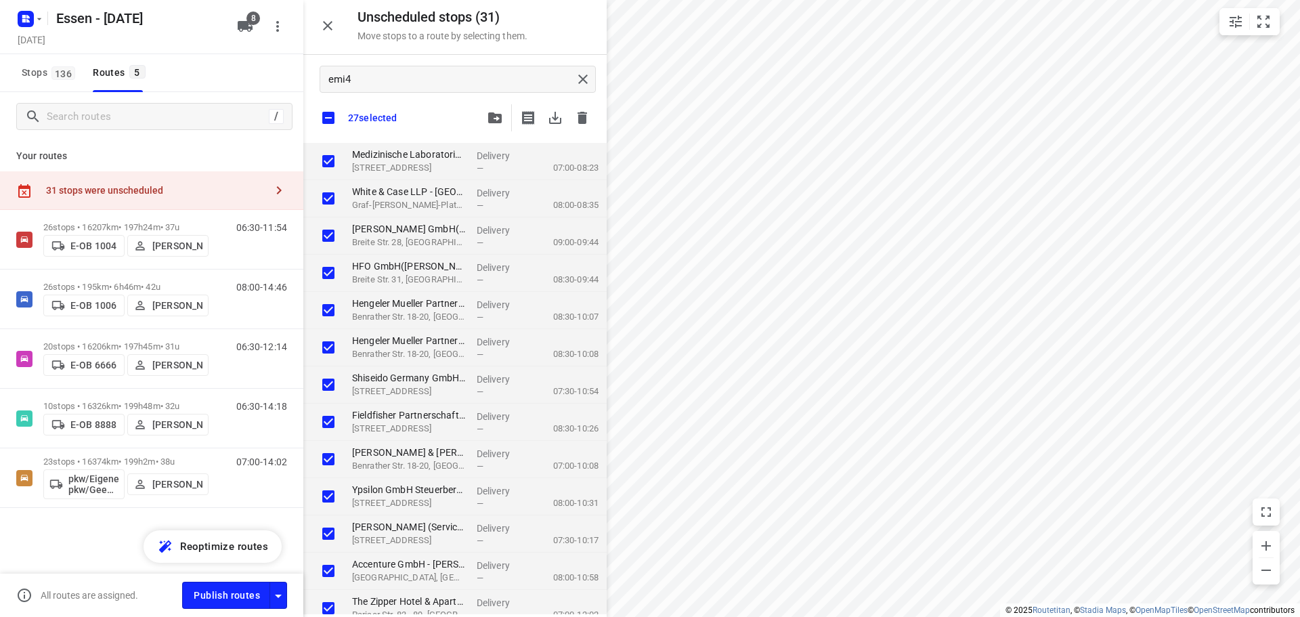
checkbox input "true"
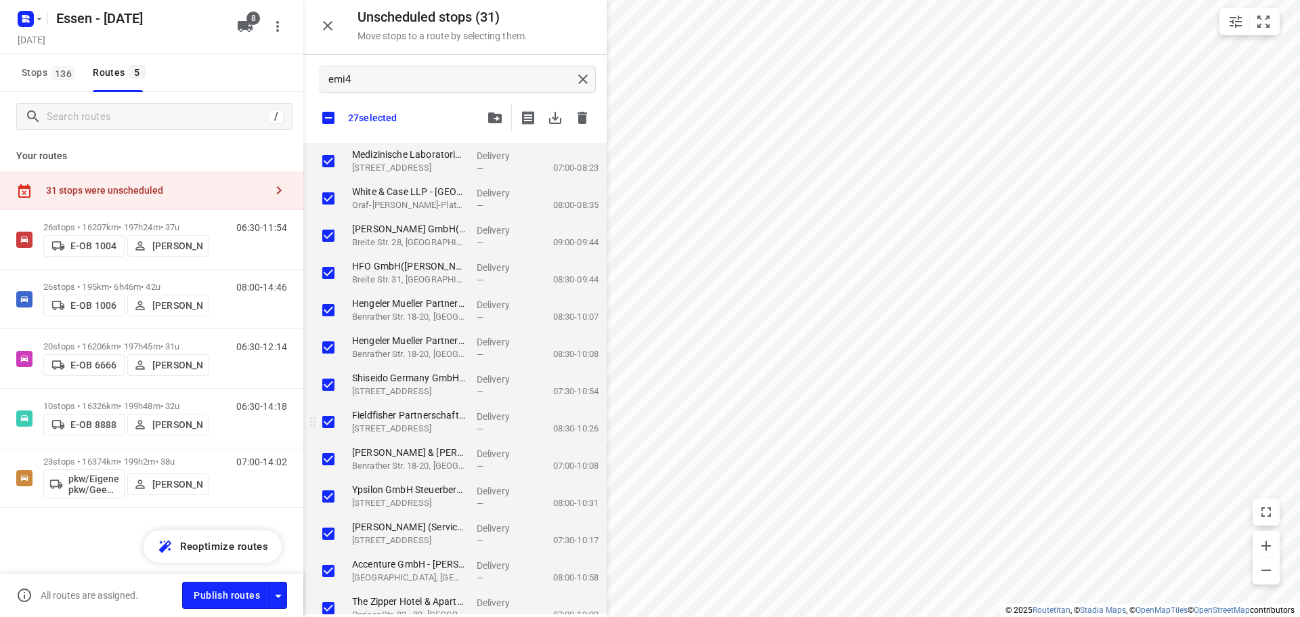
checkbox input "true"
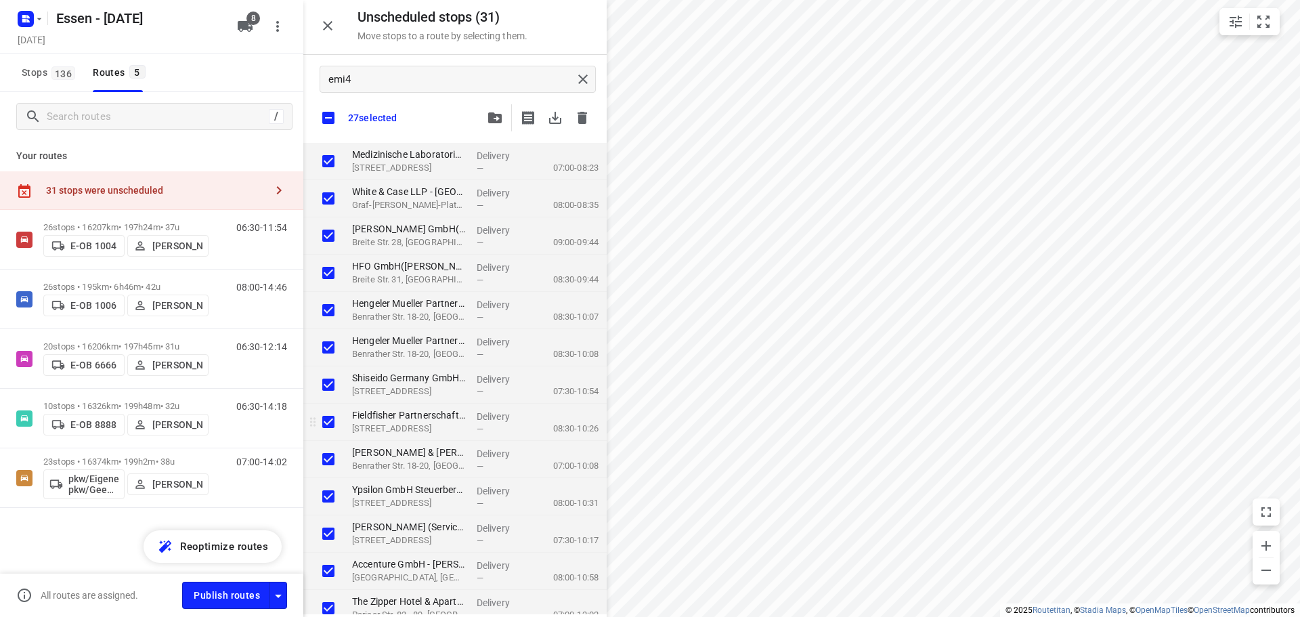
checkbox input "true"
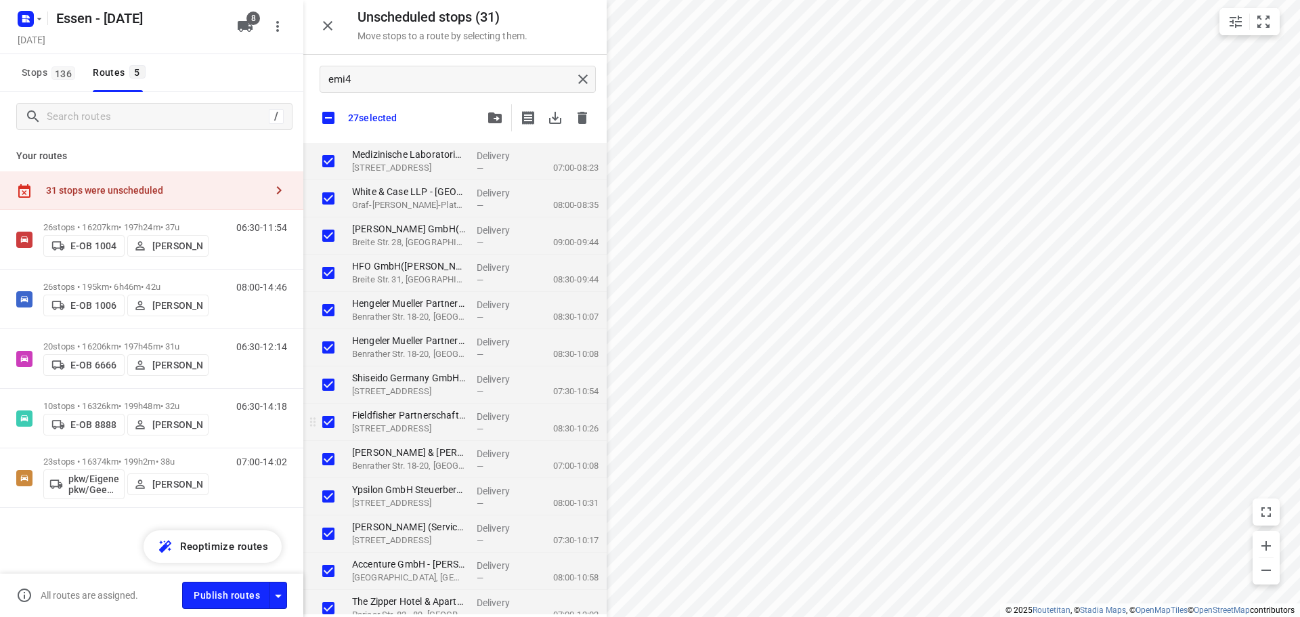
checkbox input "true"
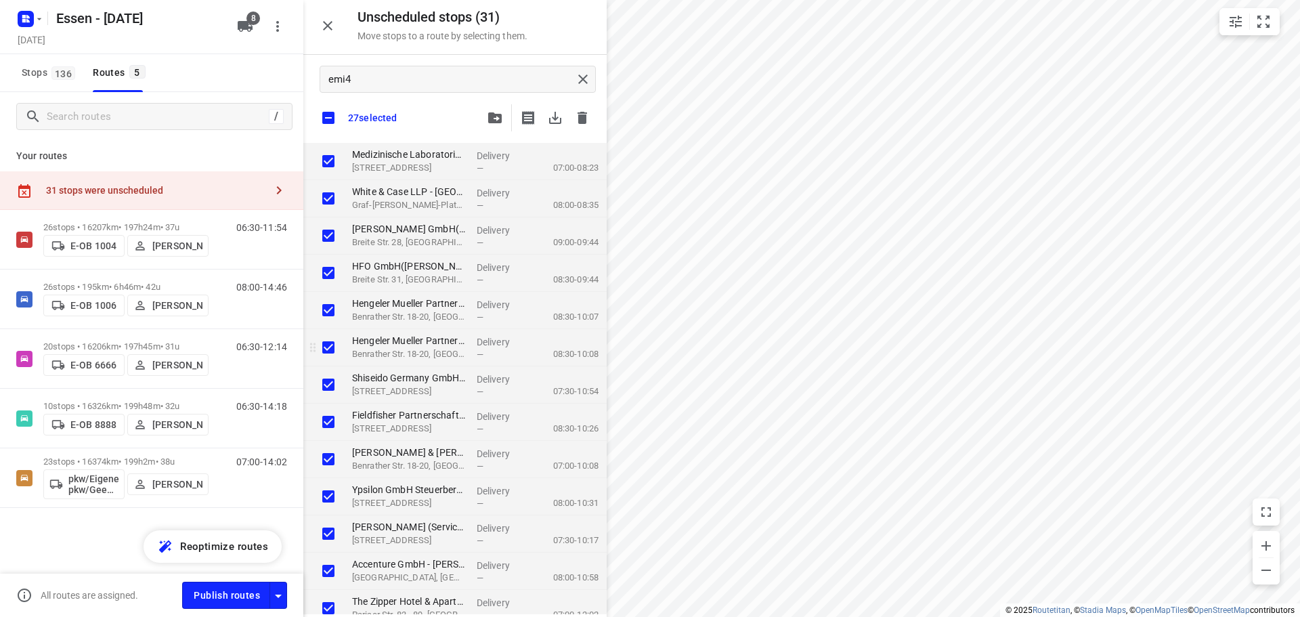
checkbox input "true"
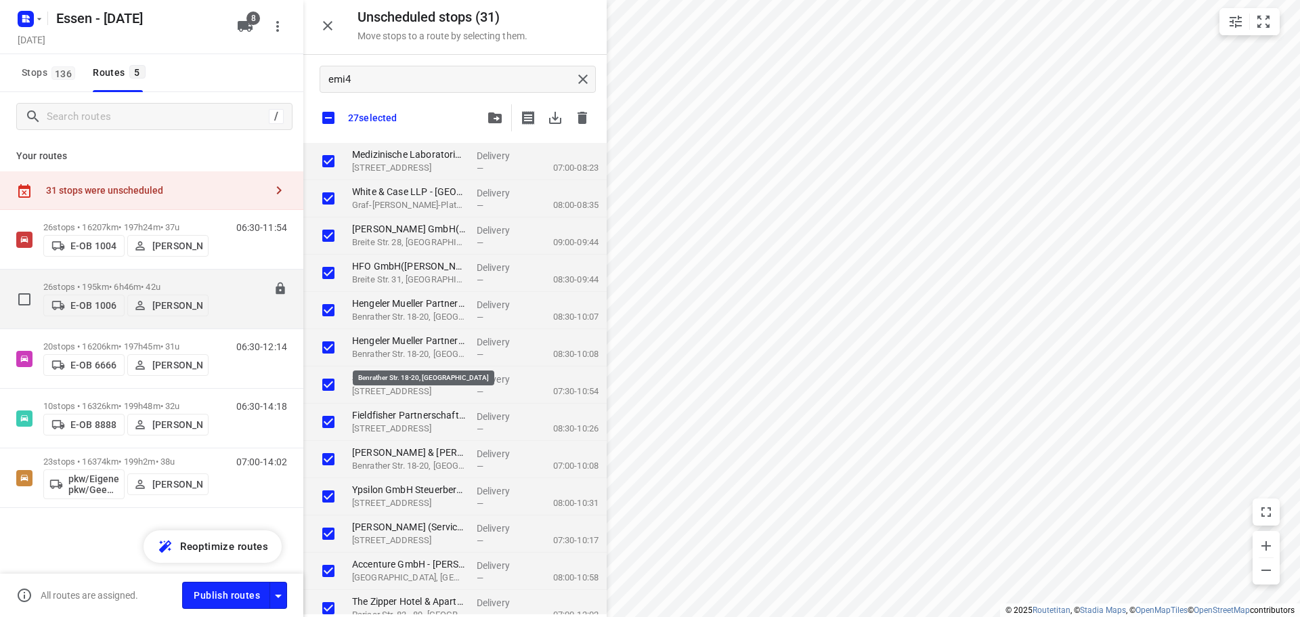
checkbox input "true"
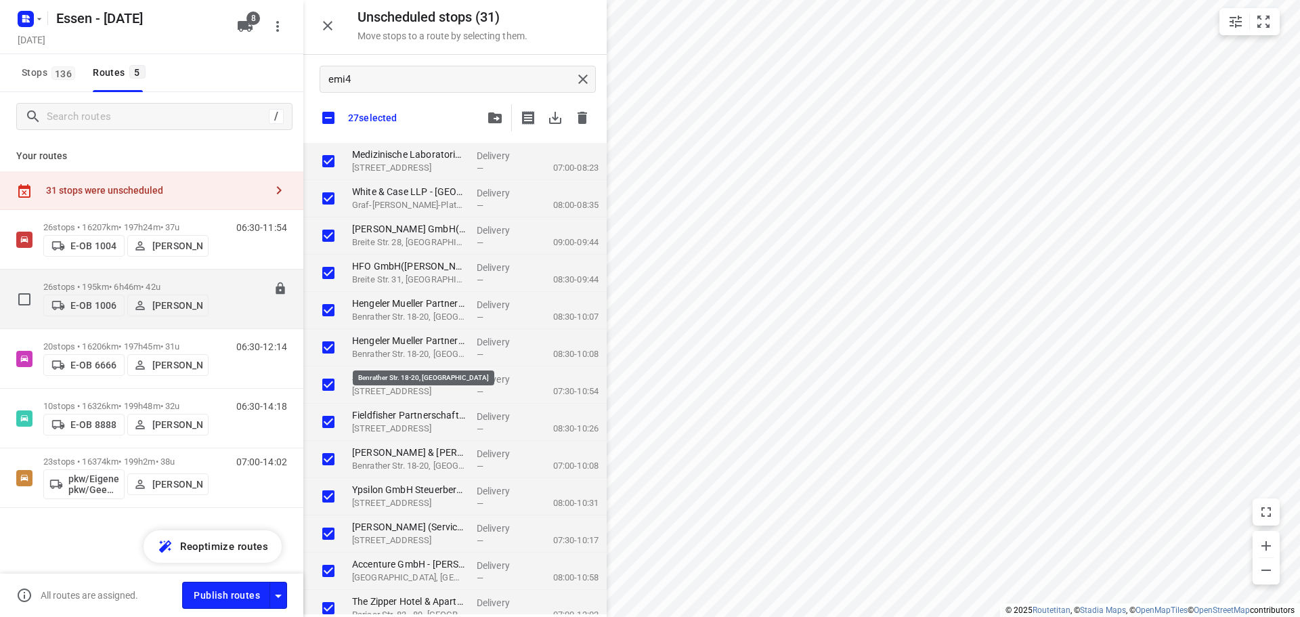
checkbox input "true"
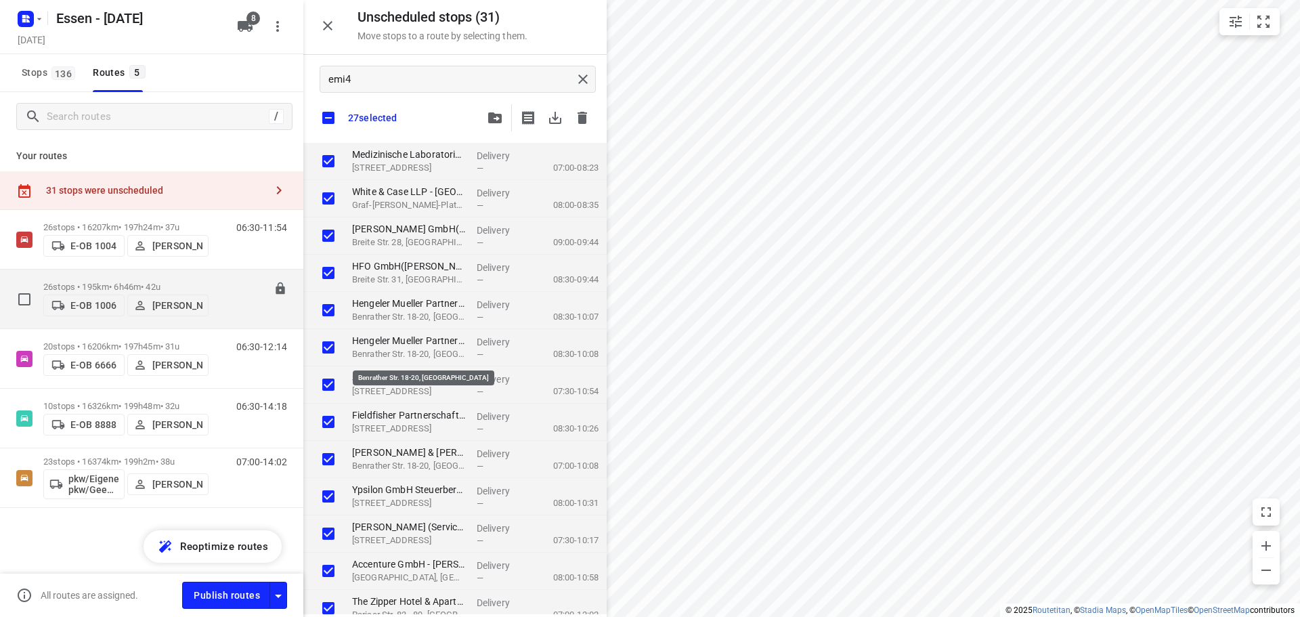
checkbox input "true"
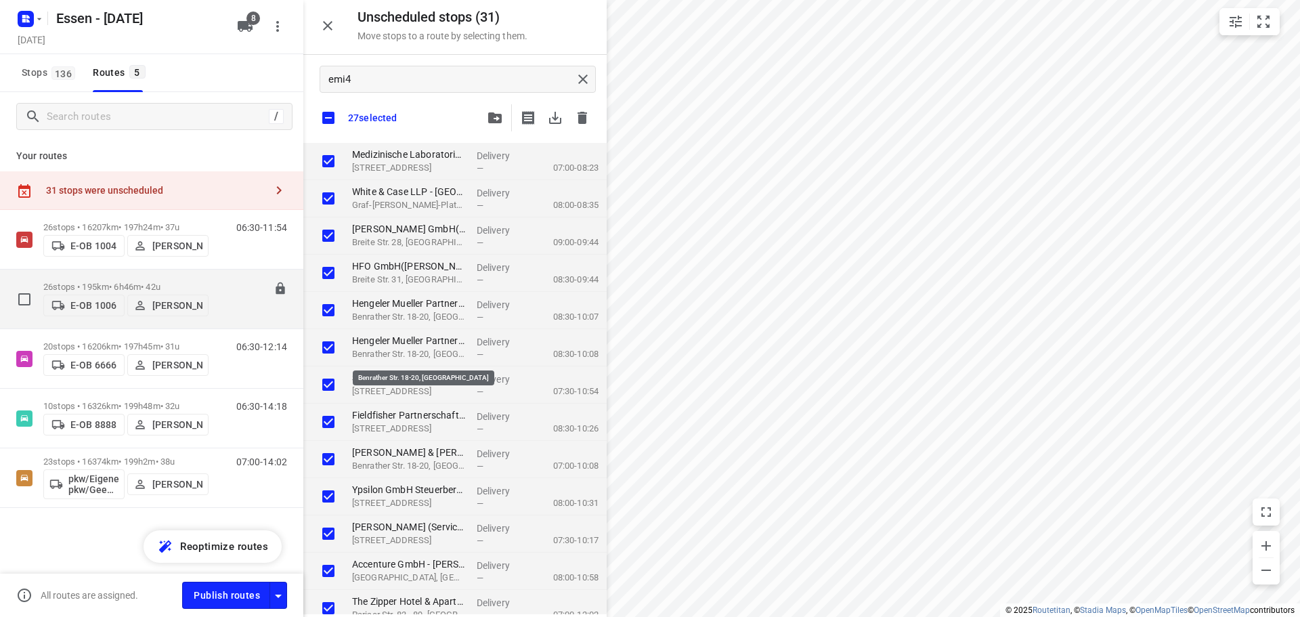
checkbox input "true"
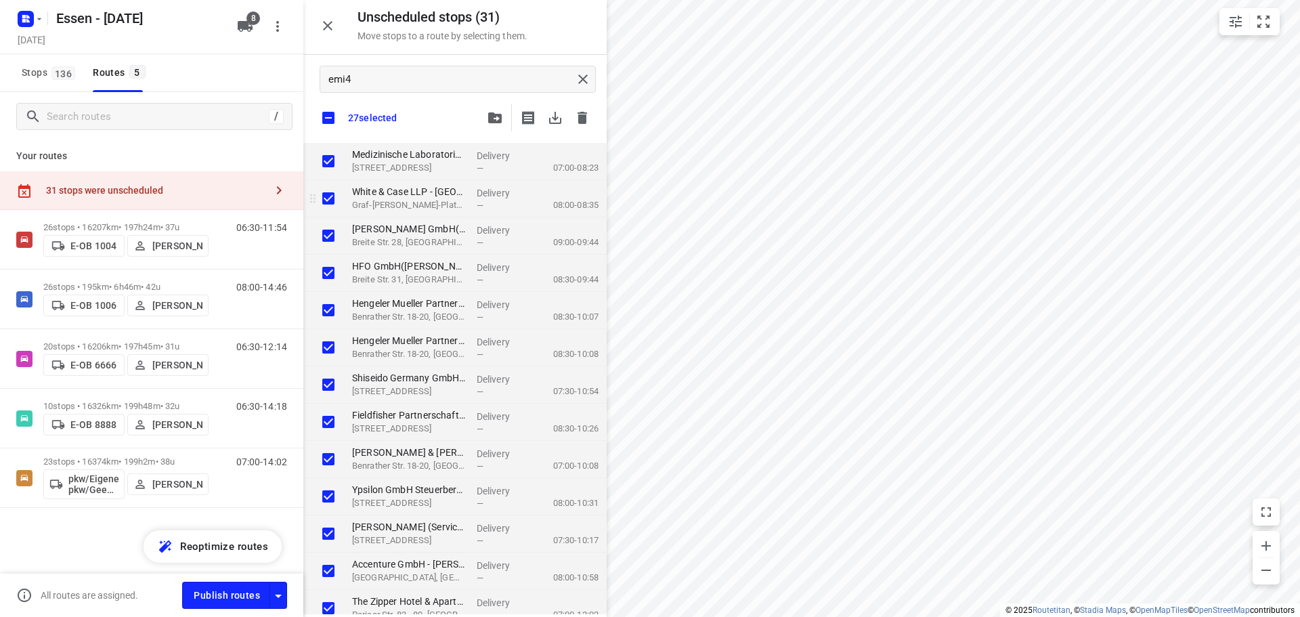
checkbox input "true"
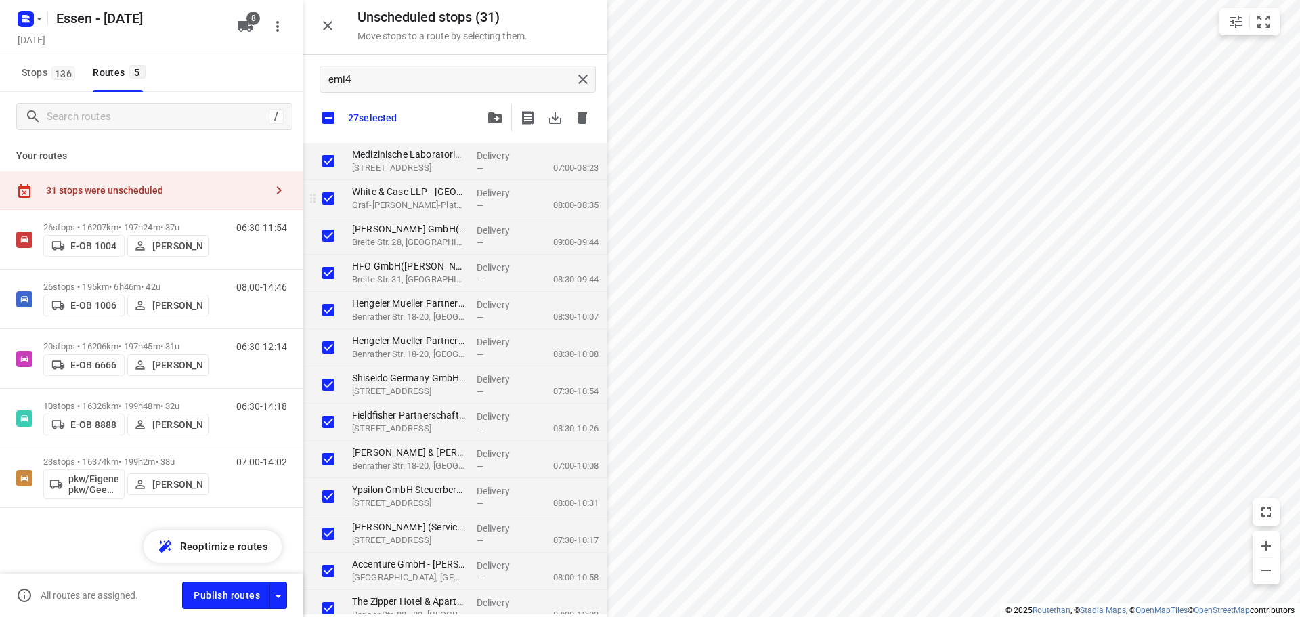
checkbox input "true"
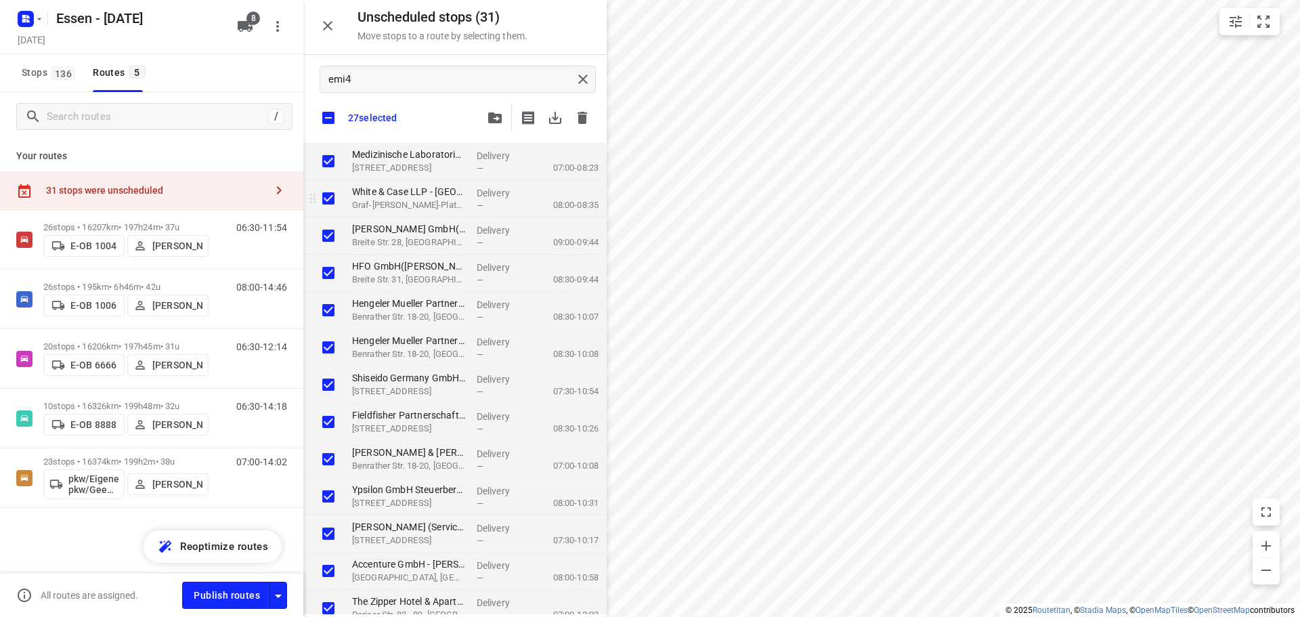
checkbox input "true"
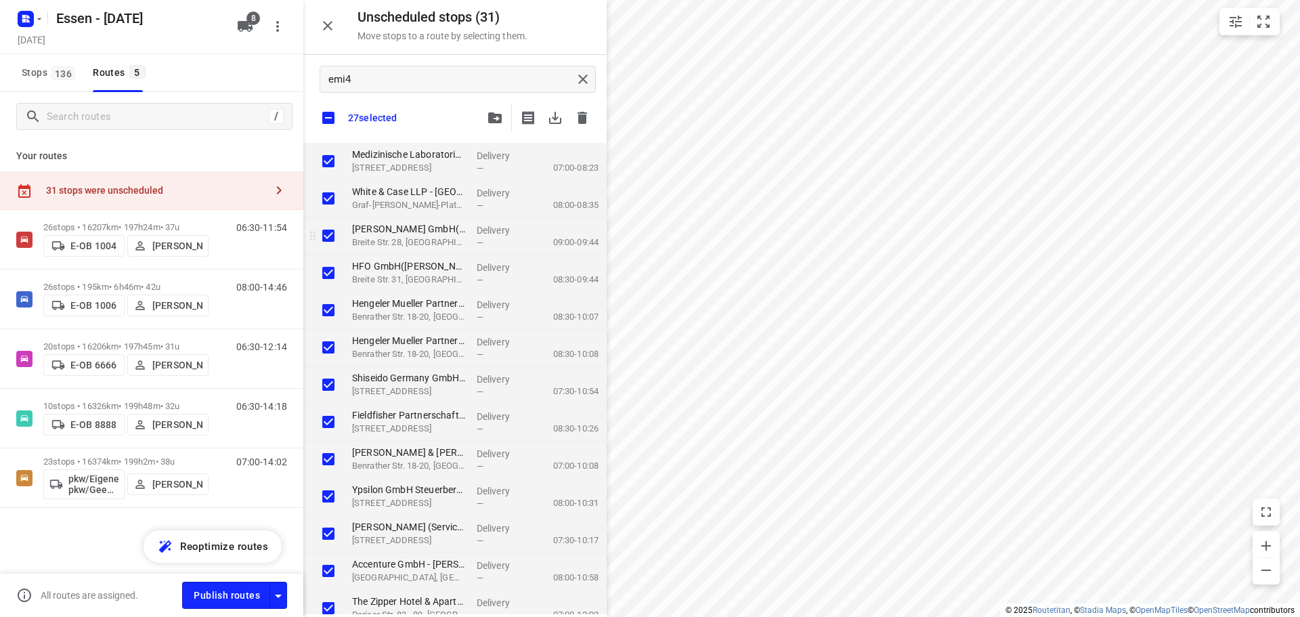
checkbox input "true"
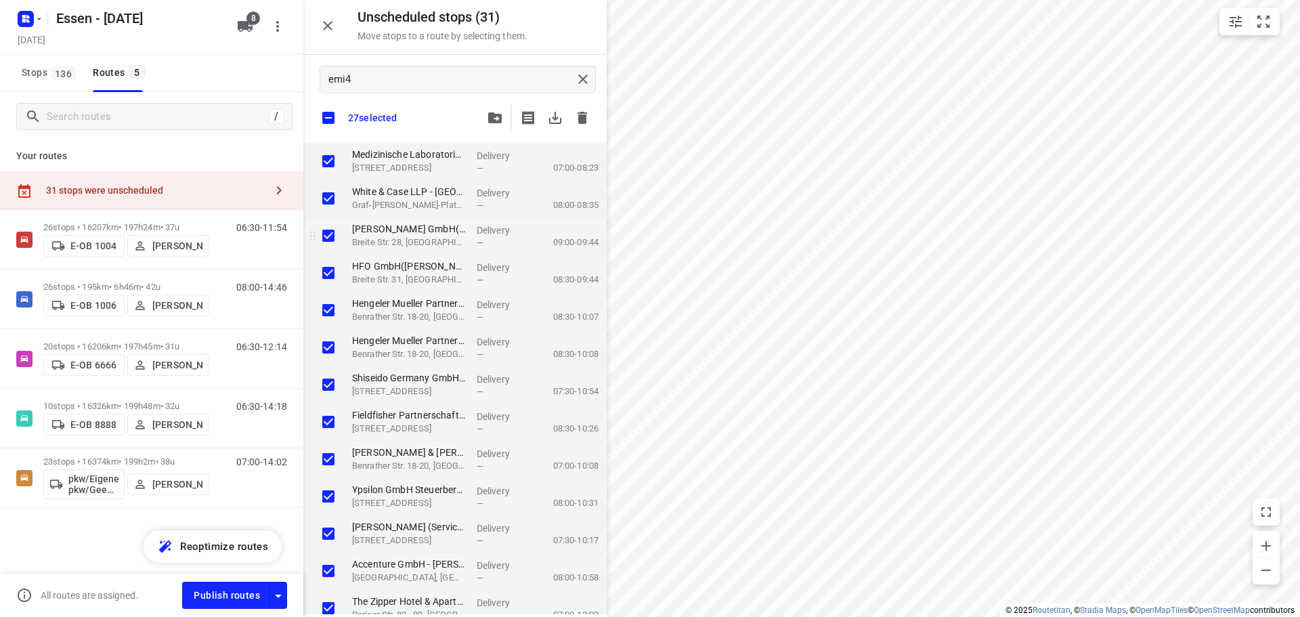
checkbox input "true"
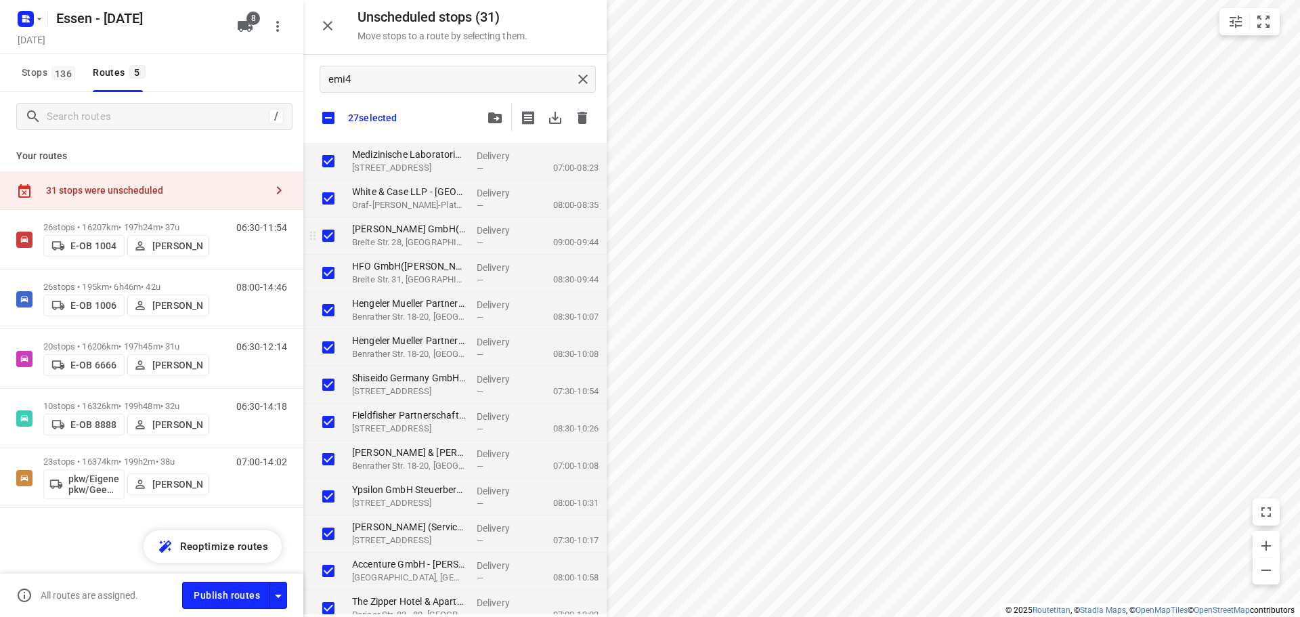
checkbox input "true"
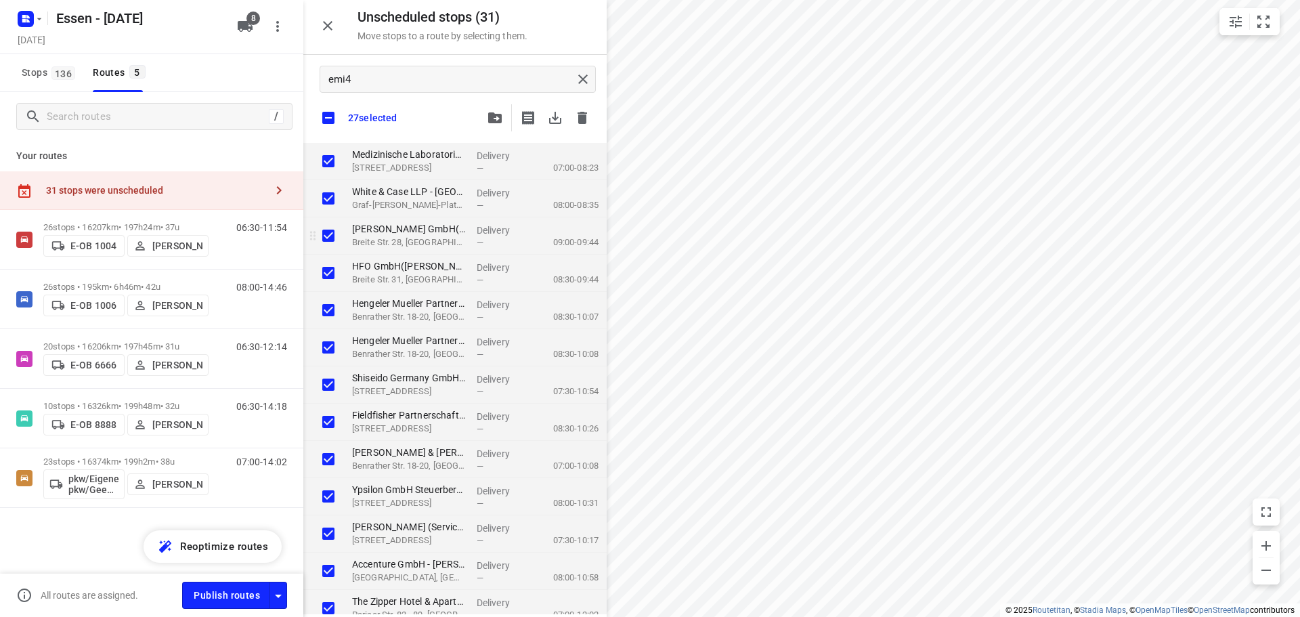
checkbox input "true"
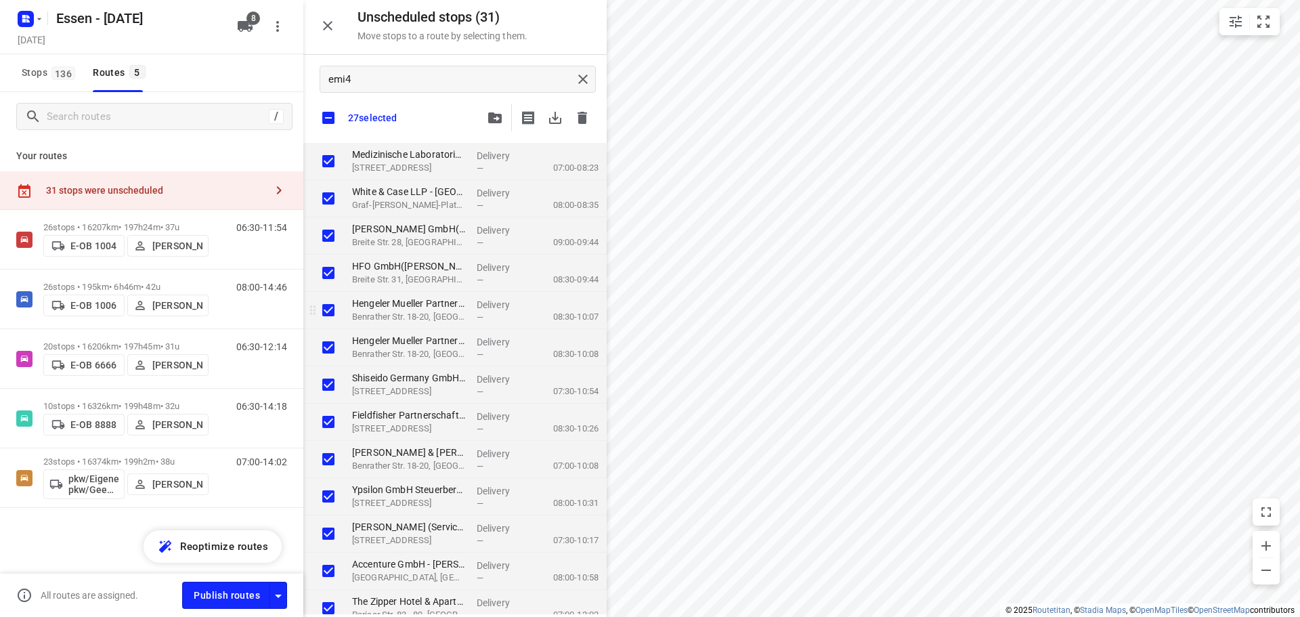
checkbox input "true"
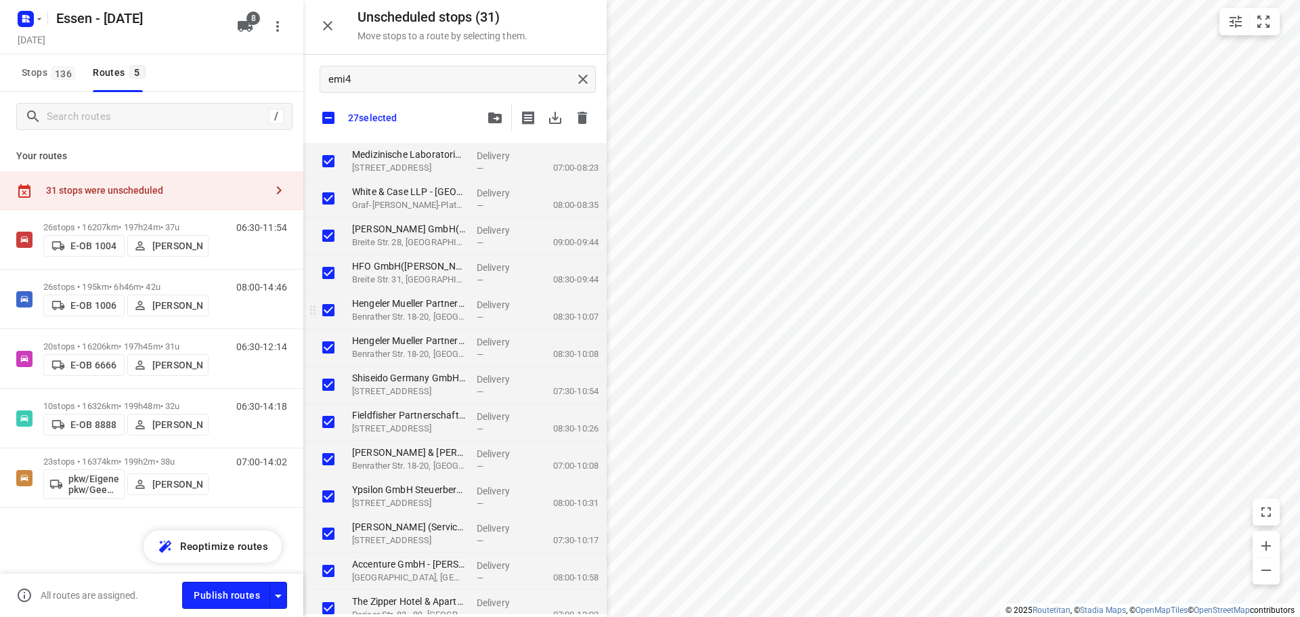
checkbox input "true"
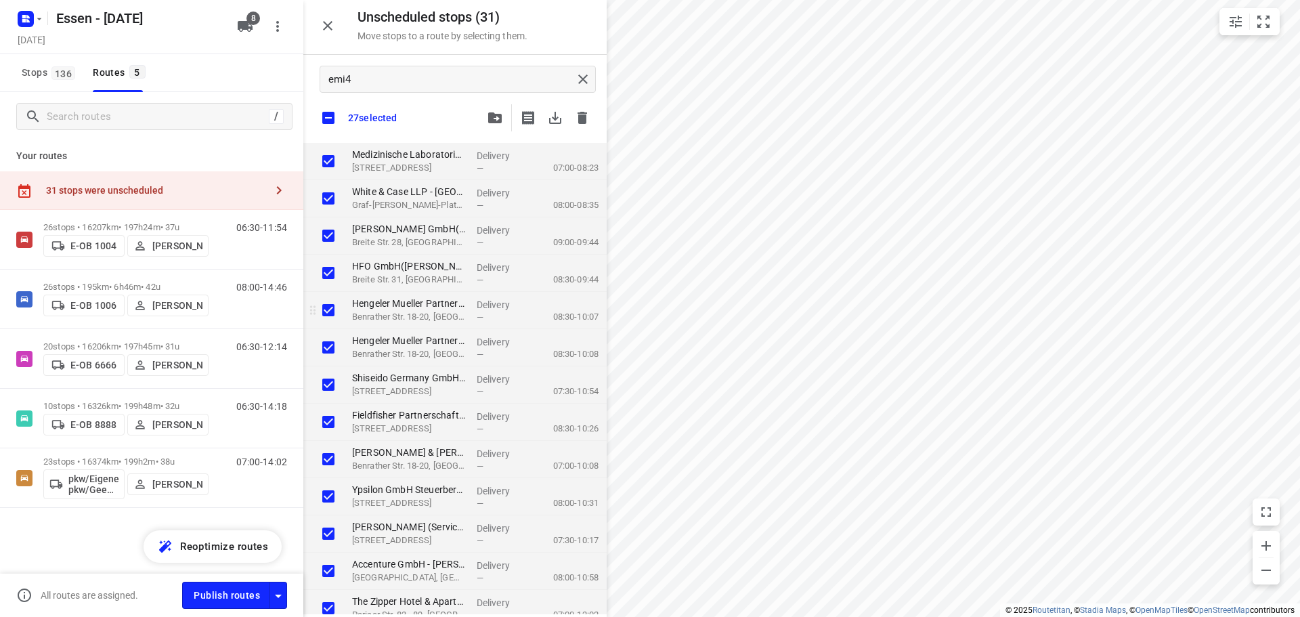
checkbox input "true"
click at [496, 124] on button "button" at bounding box center [494, 117] width 27 height 27
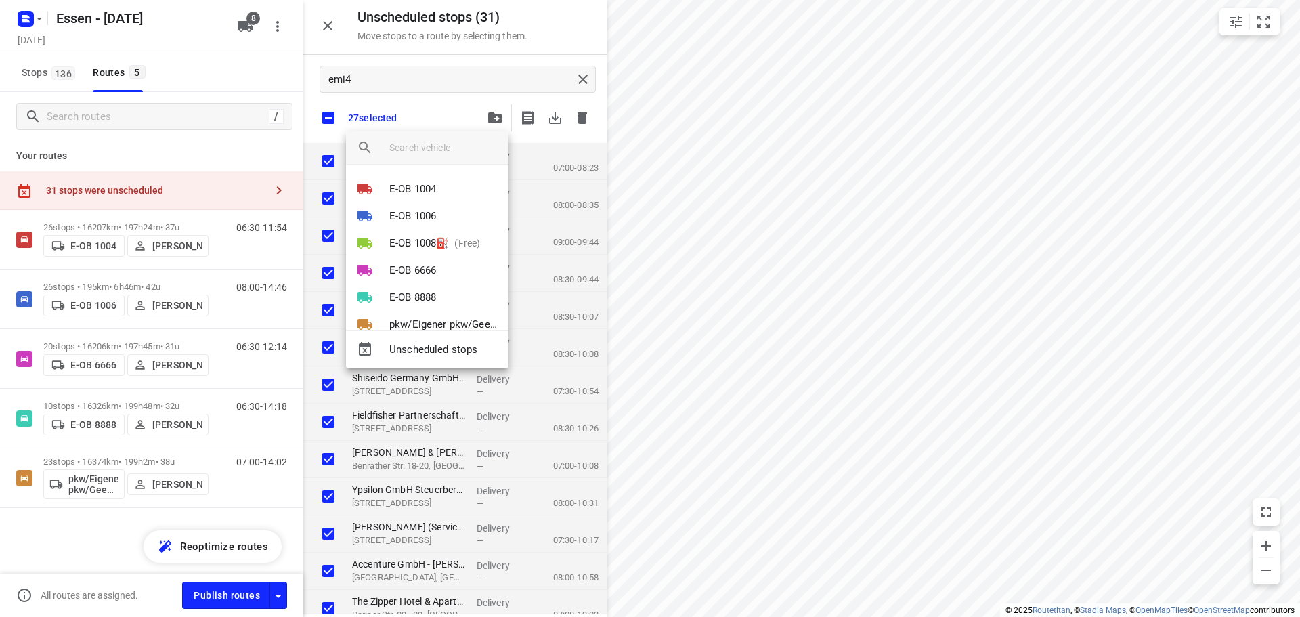
click at [415, 150] on input "search vehicle" at bounding box center [443, 147] width 108 height 20
click at [91, 244] on div at bounding box center [650, 308] width 1300 height 617
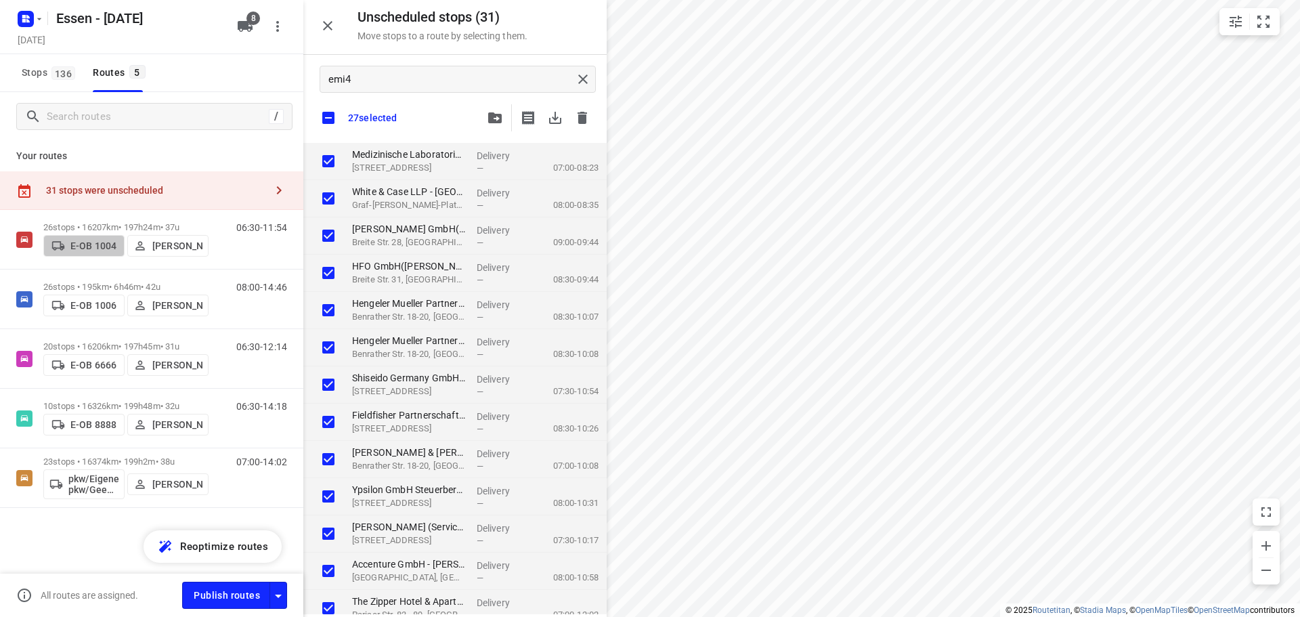
click at [91, 244] on p "E-OB 1004" at bounding box center [93, 245] width 46 height 11
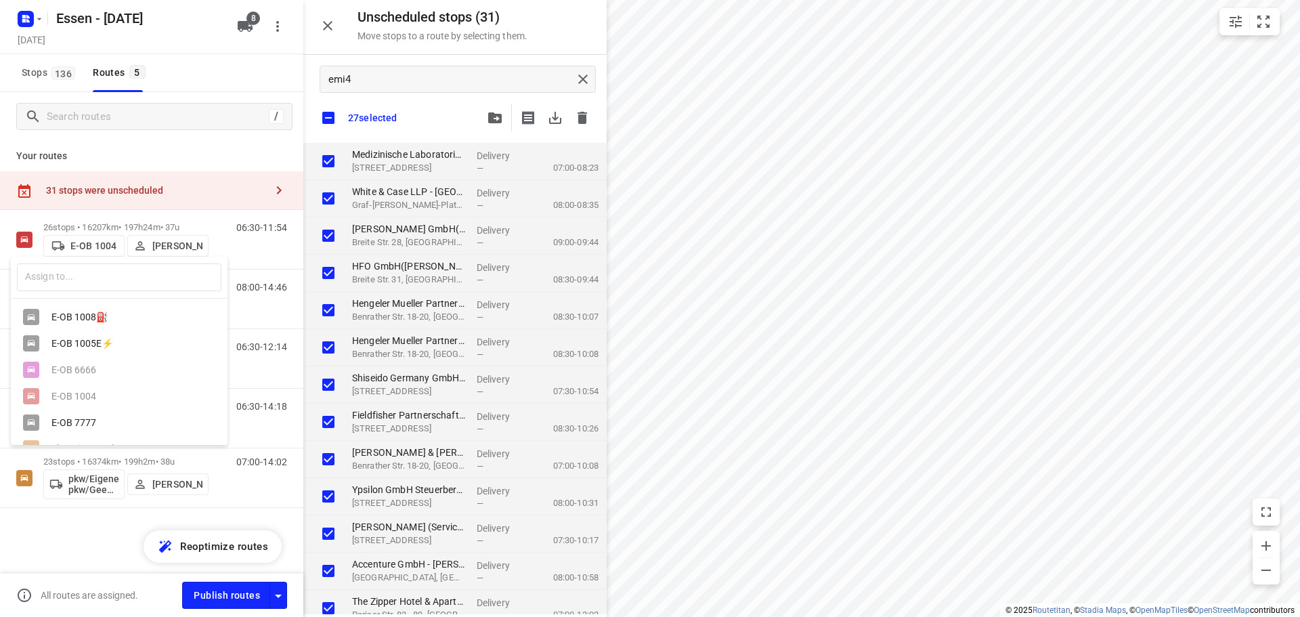
click at [498, 118] on div at bounding box center [650, 308] width 1300 height 617
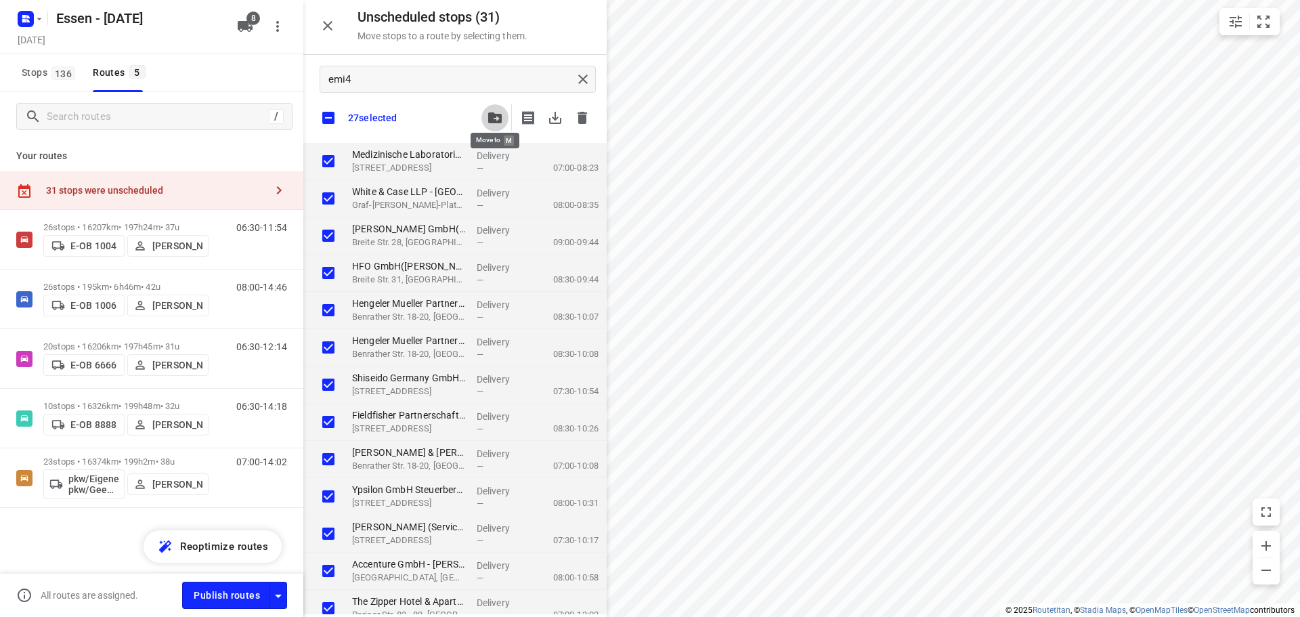
click at [498, 117] on icon "button" at bounding box center [495, 117] width 14 height 11
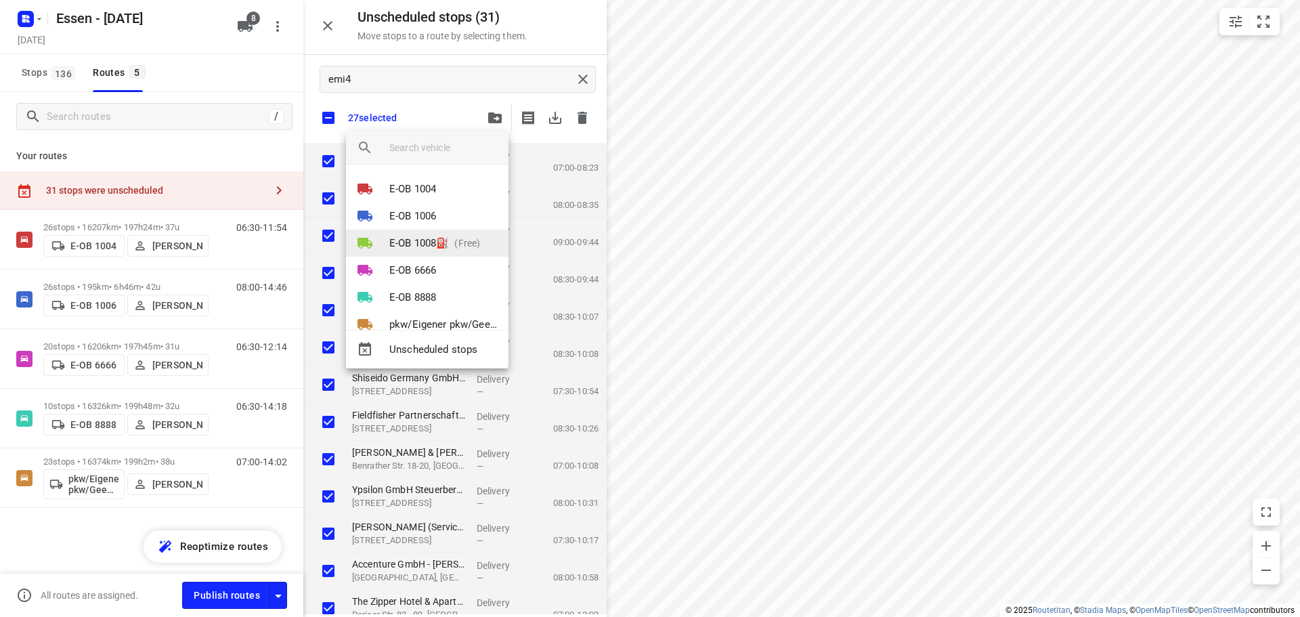
click at [448, 244] on p "E-OB 1008⛽️" at bounding box center [419, 244] width 60 height 16
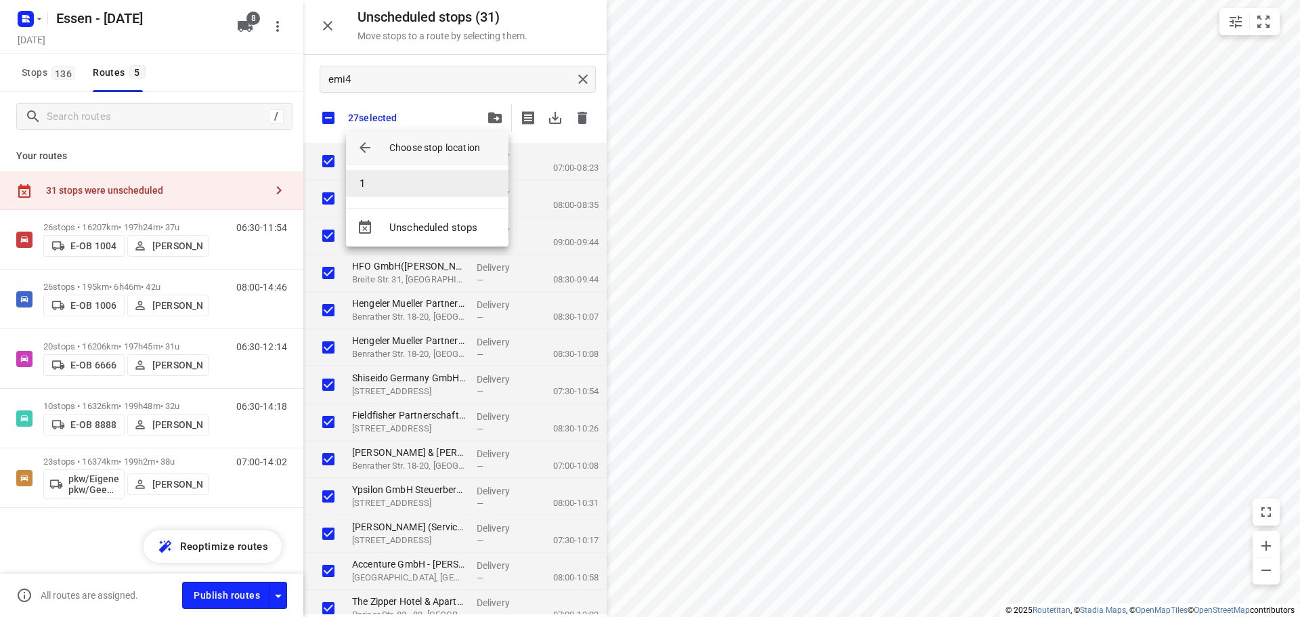
click at [366, 183] on li "1" at bounding box center [427, 183] width 162 height 27
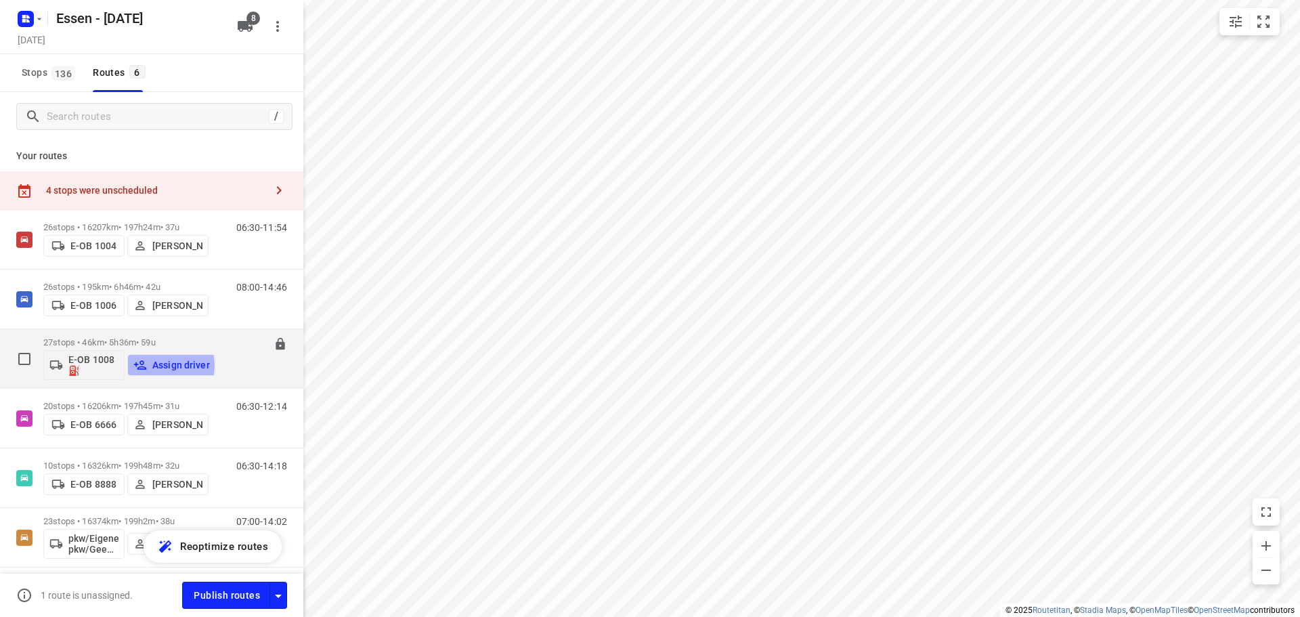
click at [154, 361] on p "Assign driver" at bounding box center [181, 364] width 58 height 11
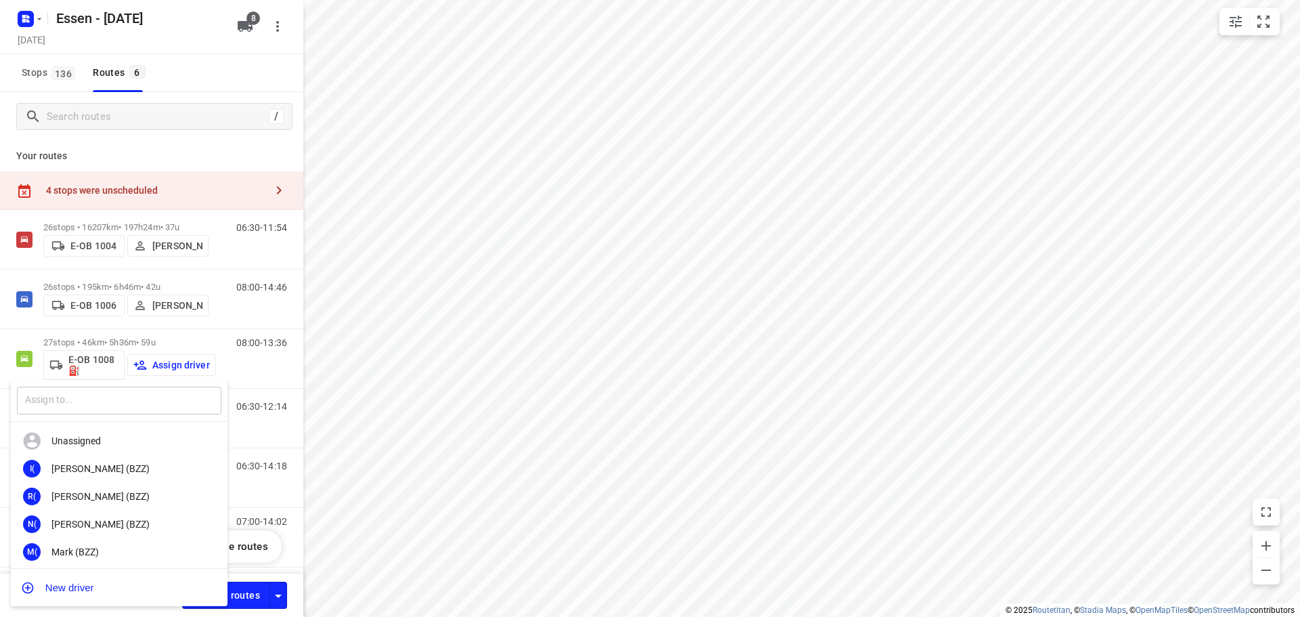
click at [122, 395] on input "text" at bounding box center [119, 401] width 204 height 28
drag, startPoint x: 102, startPoint y: 469, endPoint x: 131, endPoint y: 439, distance: 41.7
click at [102, 468] on div "Andr ianu Krasniqi" at bounding box center [122, 468] width 142 height 11
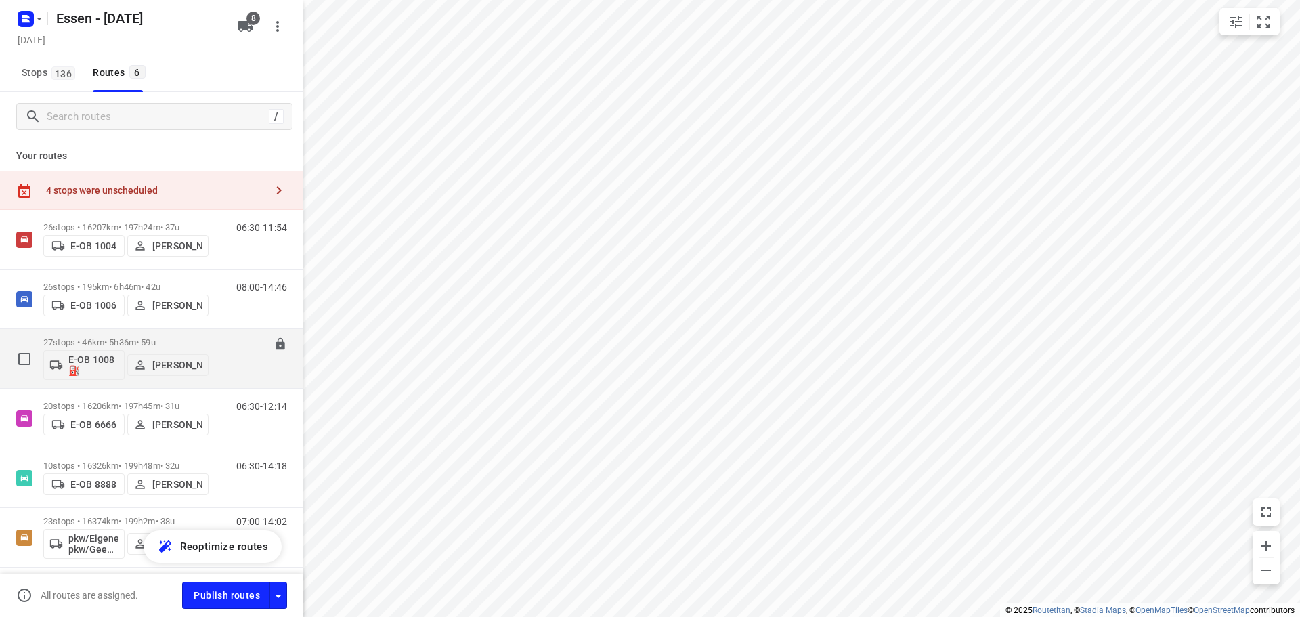
click at [133, 338] on p "27 stops • 46km • 5h36m • 59u" at bounding box center [125, 342] width 165 height 10
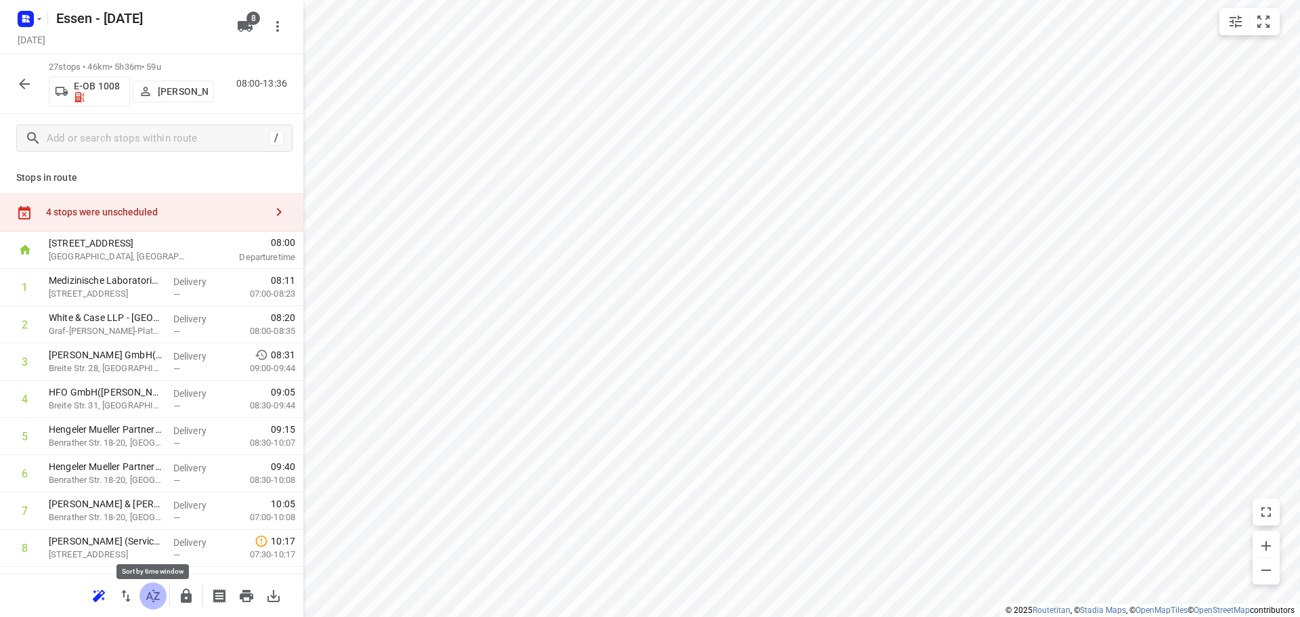
click at [154, 593] on icon "button" at bounding box center [153, 596] width 16 height 16
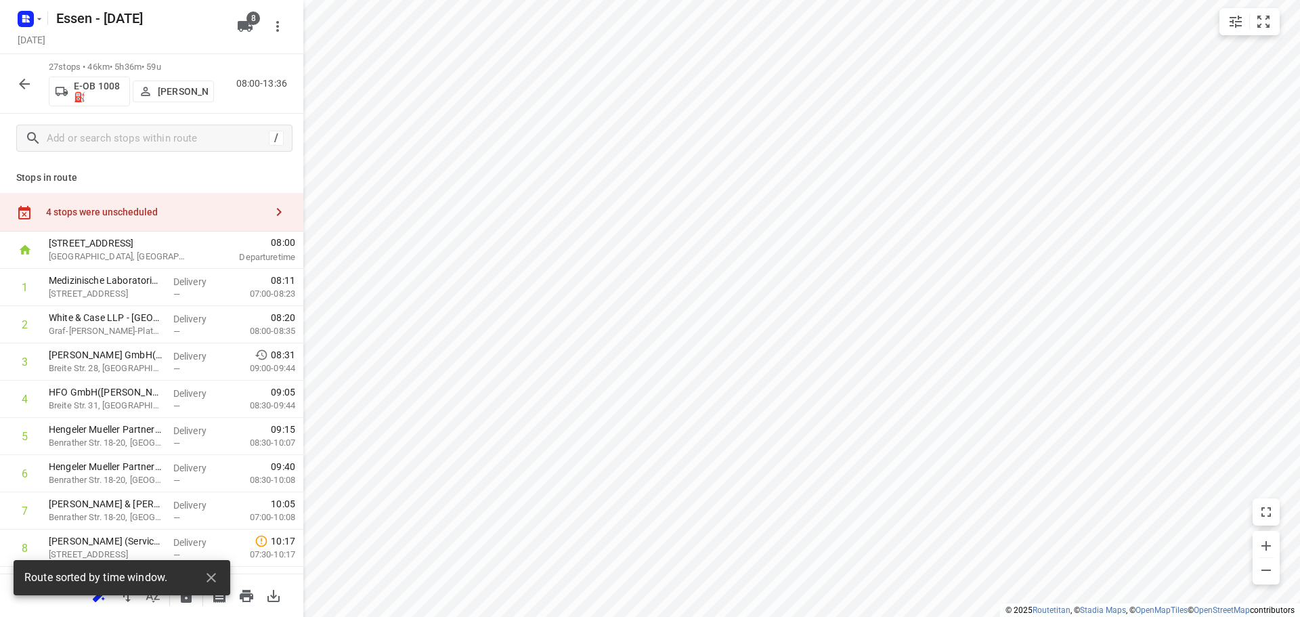
click at [129, 215] on div "4 stops were unscheduled" at bounding box center [155, 211] width 219 height 11
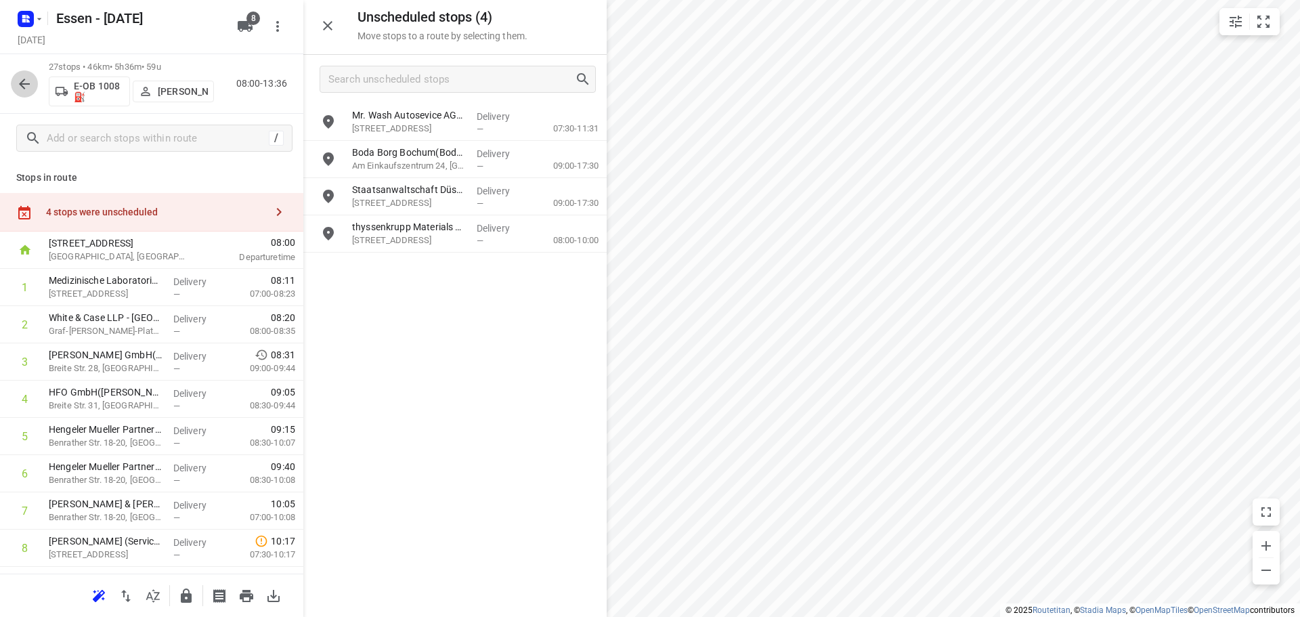
click at [26, 81] on icon "button" at bounding box center [24, 84] width 16 height 16
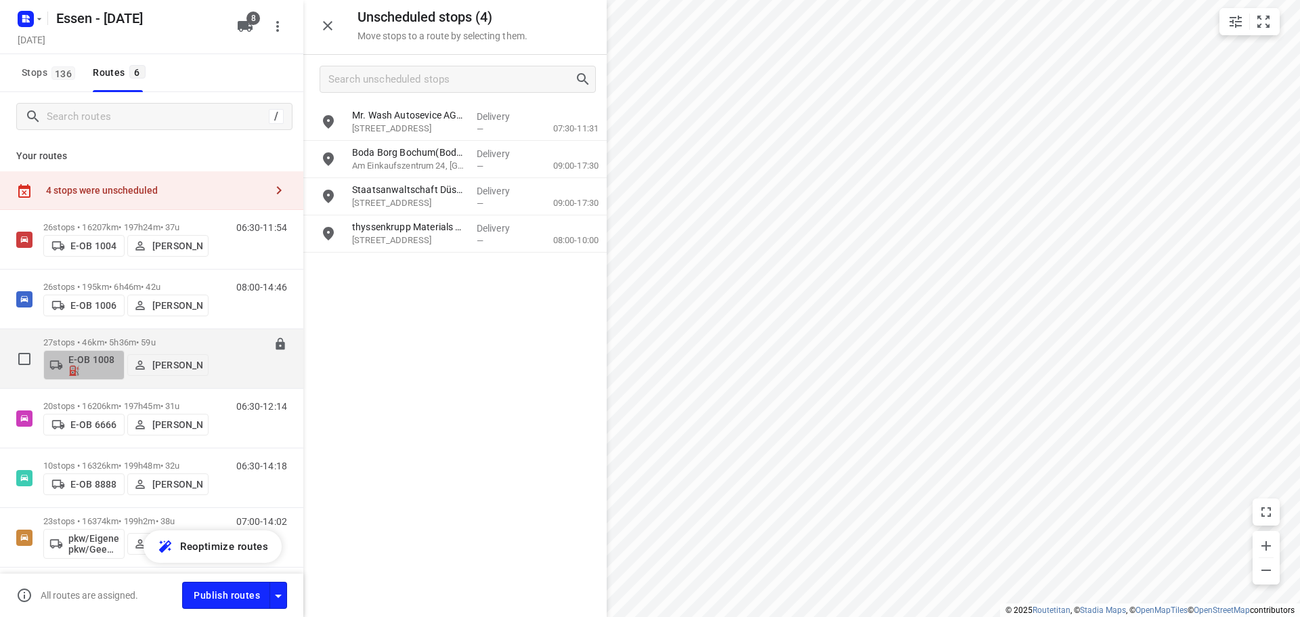
click at [96, 370] on p "E-OB 1008⛽️" at bounding box center [93, 365] width 50 height 22
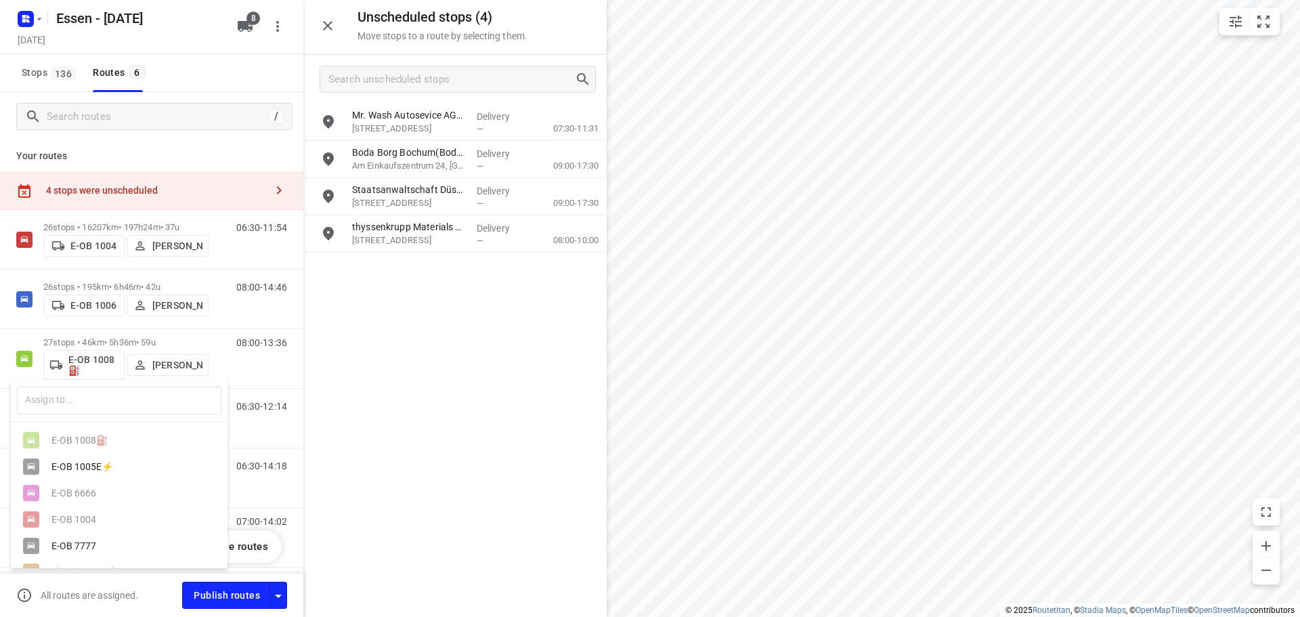
click at [79, 551] on div "E-OB 7777" at bounding box center [122, 545] width 142 height 11
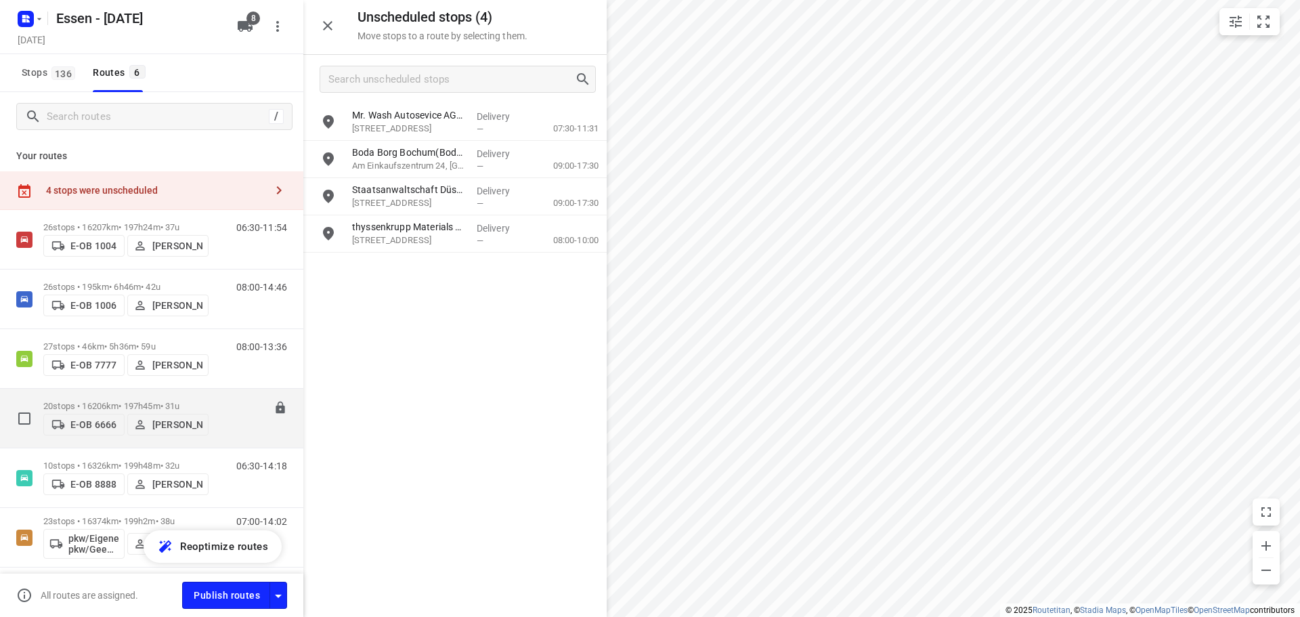
click at [99, 402] on p "20 stops • 16206km • 197h45m • 31u" at bounding box center [125, 406] width 165 height 10
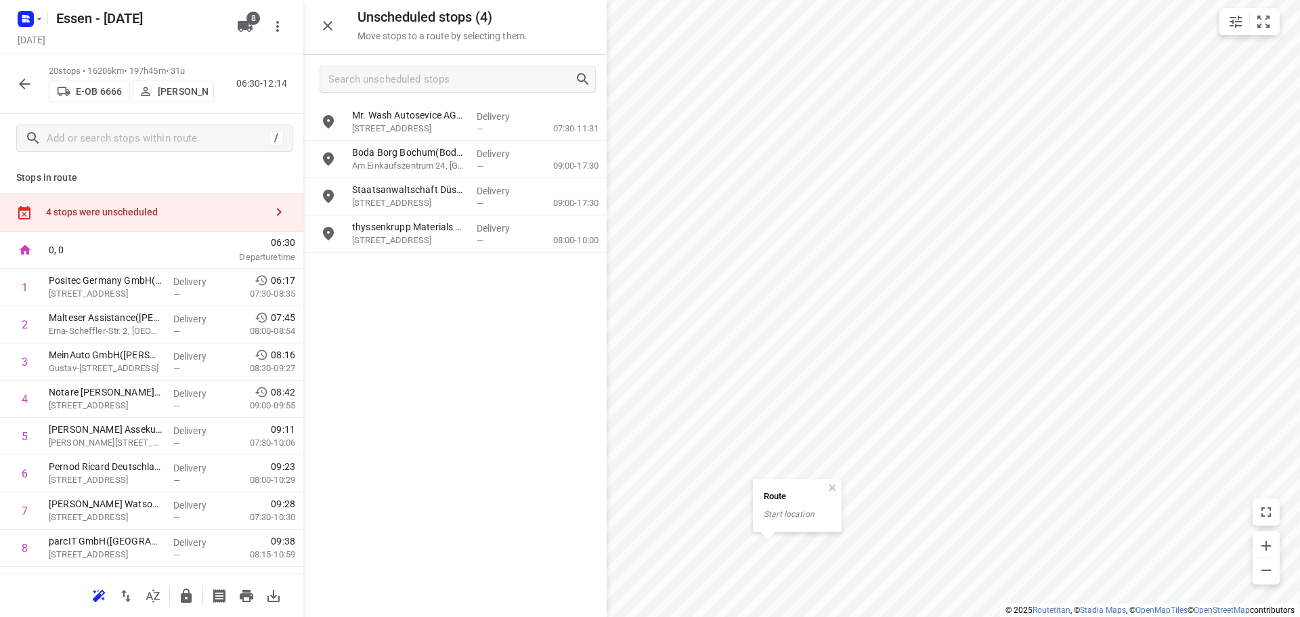
click at [26, 82] on icon "button" at bounding box center [24, 84] width 16 height 16
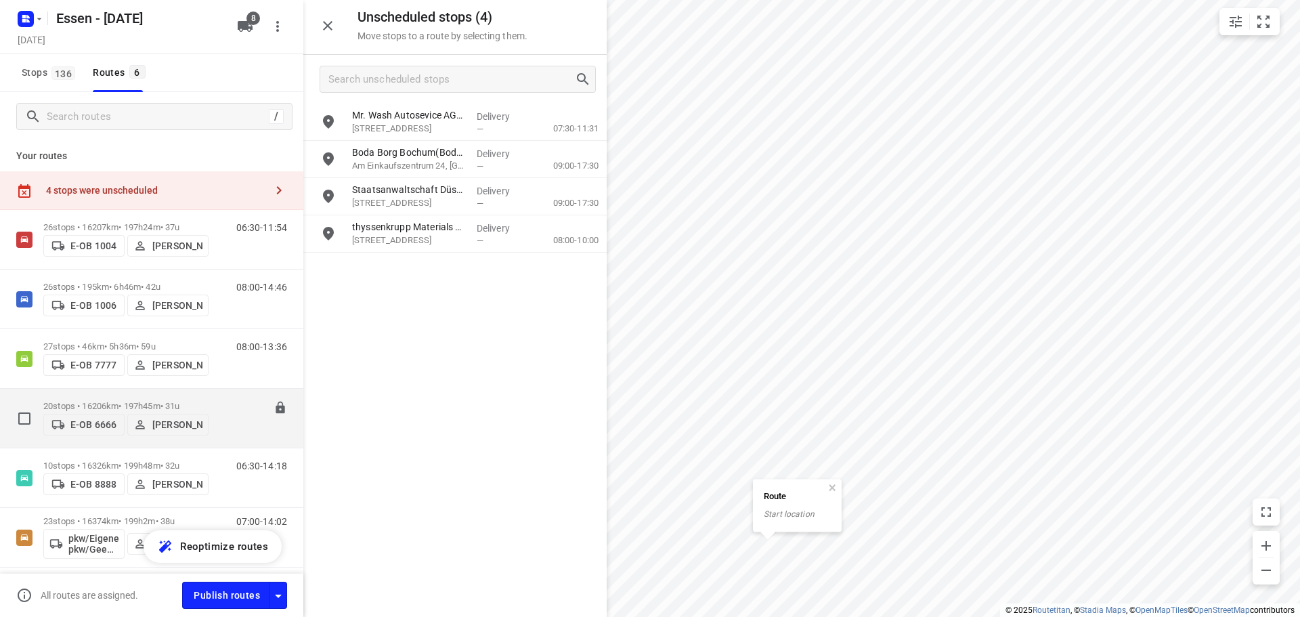
scroll to position [48, 0]
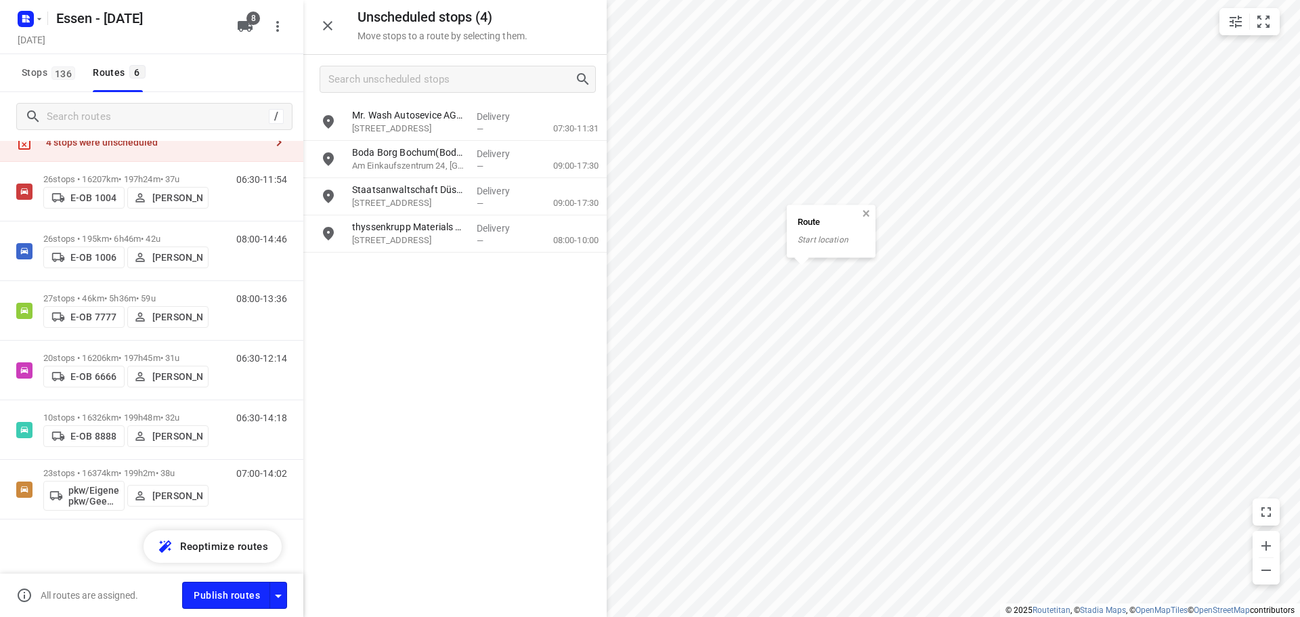
click at [866, 209] on button "button" at bounding box center [866, 214] width 12 height 12
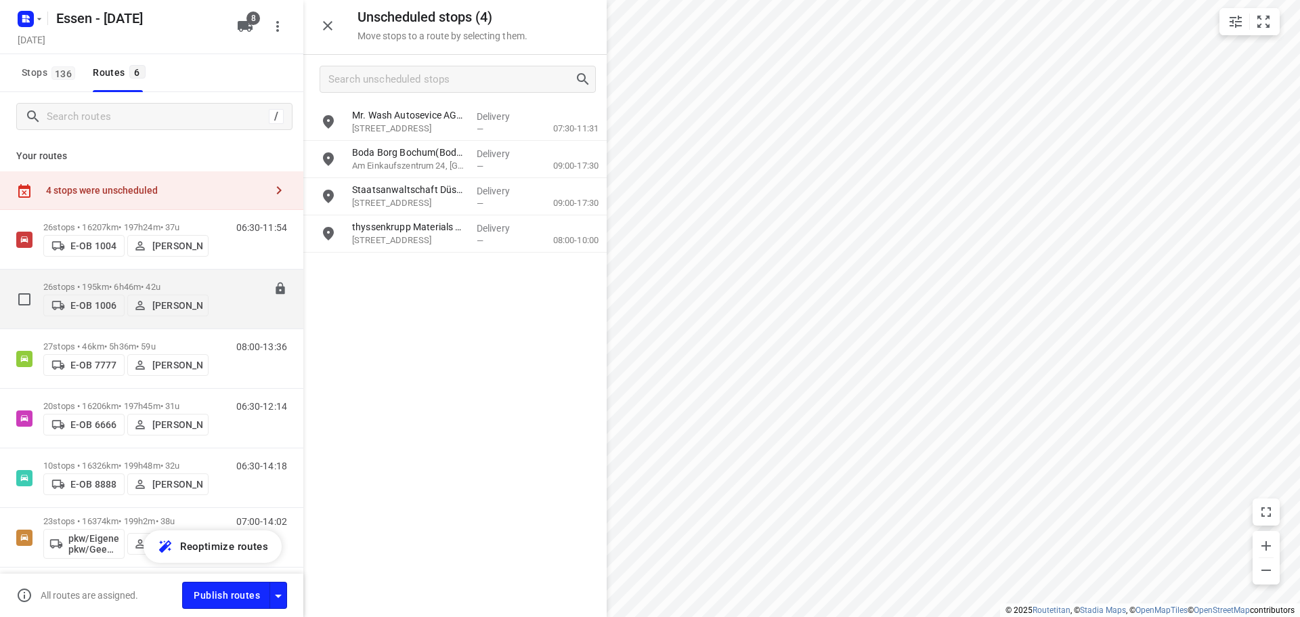
click at [102, 285] on p "26 stops • 195km • 6h46m • 42u" at bounding box center [125, 287] width 165 height 10
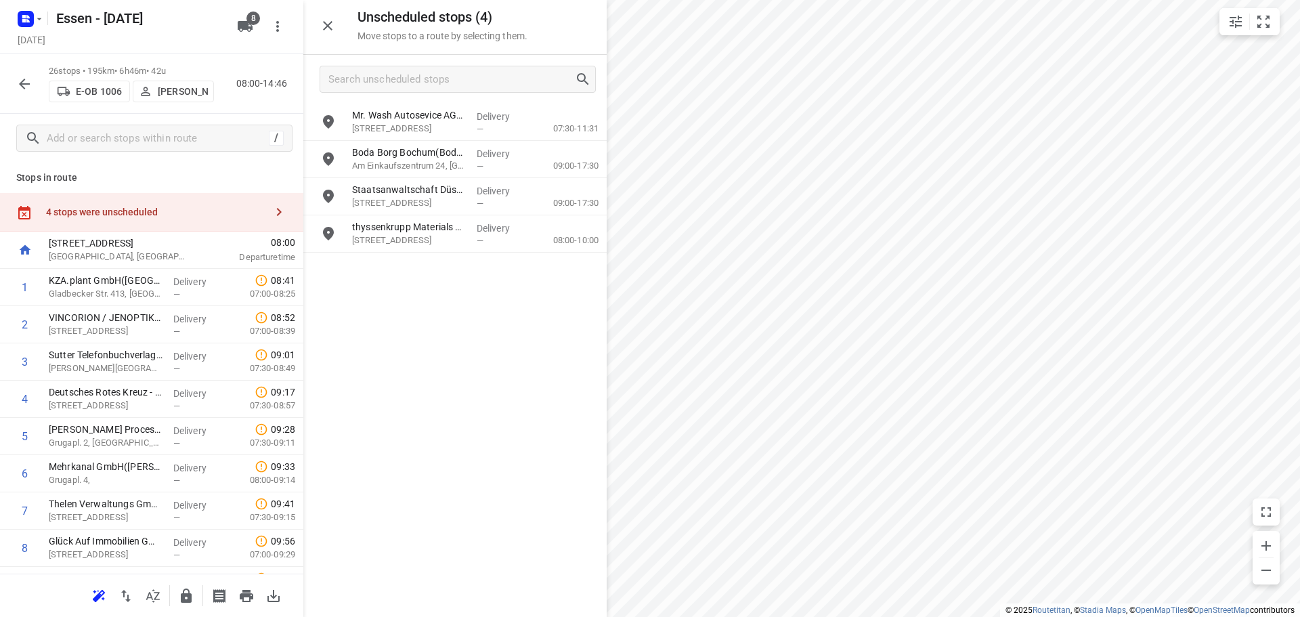
click at [150, 213] on div "4 stops were unscheduled" at bounding box center [155, 211] width 219 height 11
click at [185, 213] on div "4 stops were unscheduled" at bounding box center [155, 211] width 219 height 11
click at [446, 129] on p "[STREET_ADDRESS]" at bounding box center [409, 129] width 114 height 14
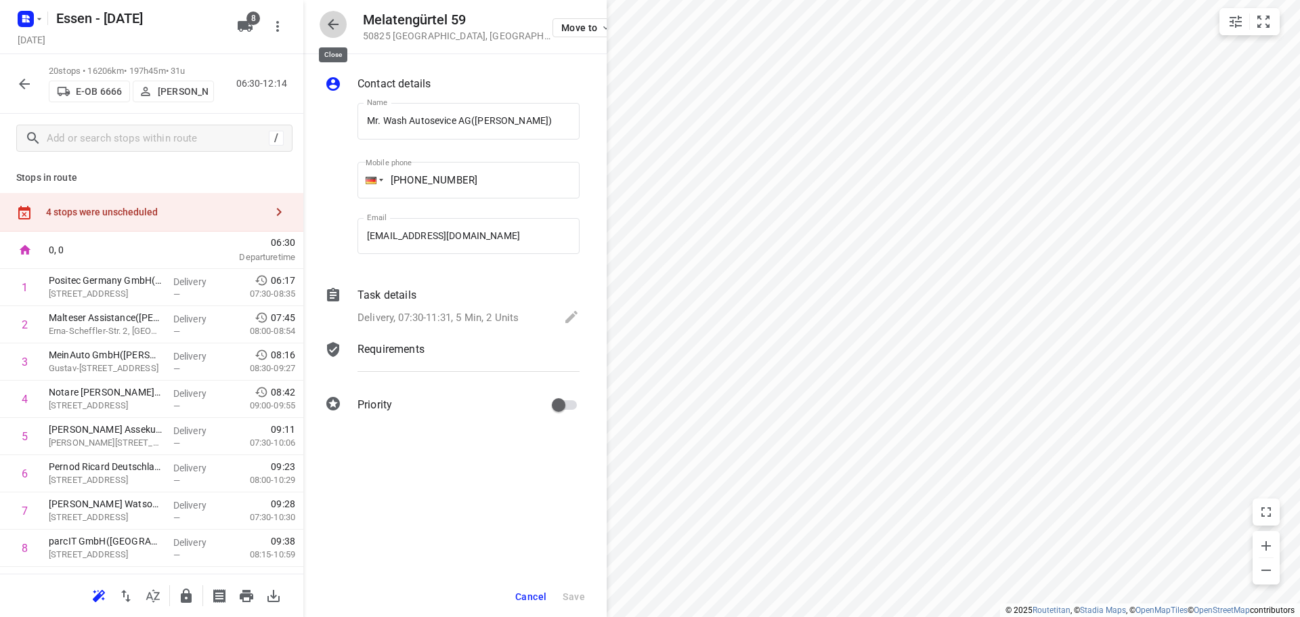
click at [334, 28] on icon "button" at bounding box center [333, 24] width 16 height 16
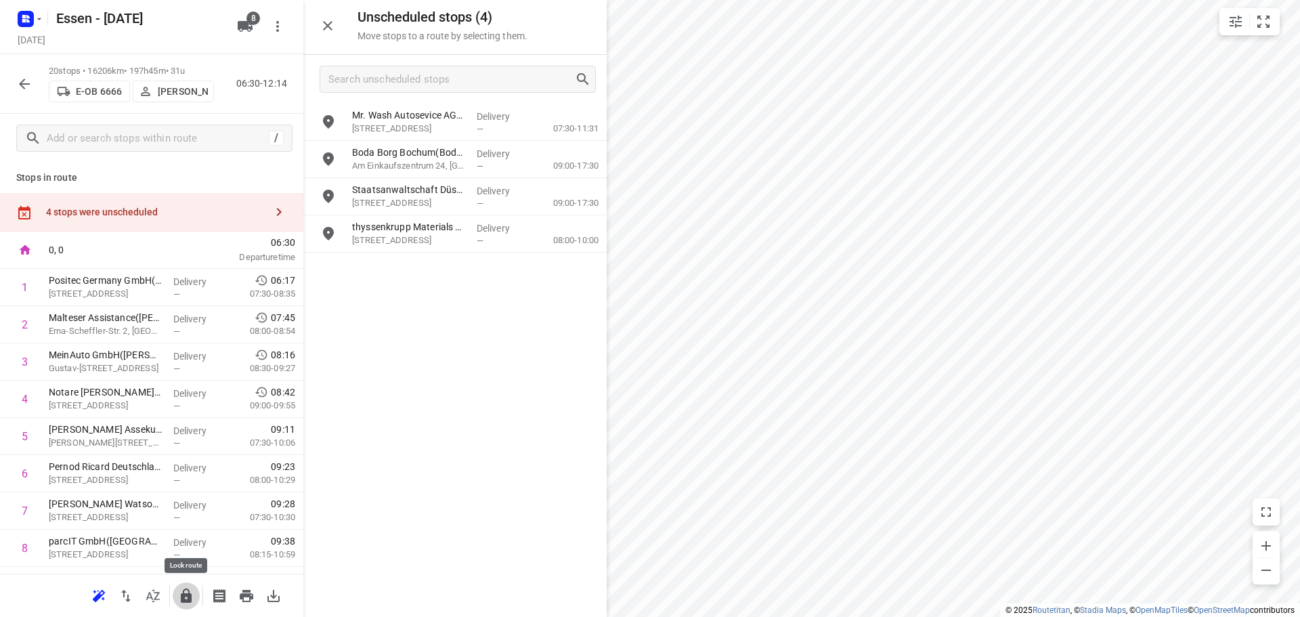
click at [185, 594] on icon "button" at bounding box center [186, 595] width 11 height 14
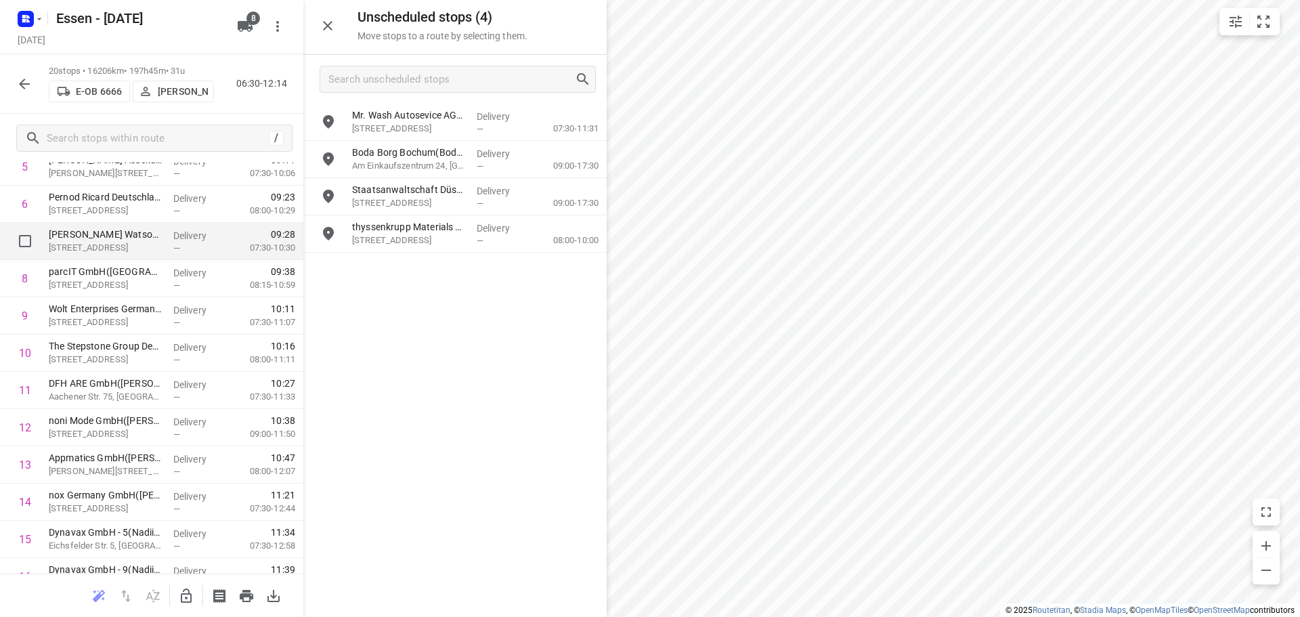
scroll to position [271, 0]
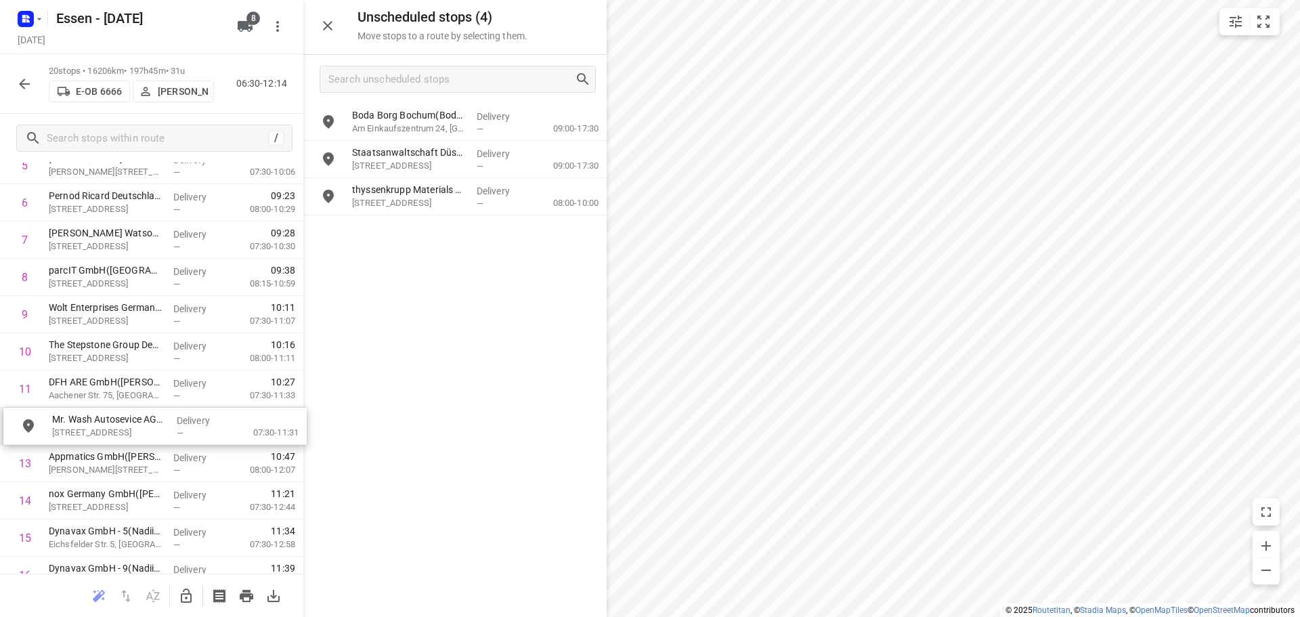
drag, startPoint x: 388, startPoint y: 132, endPoint x: 76, endPoint y: 437, distance: 436.1
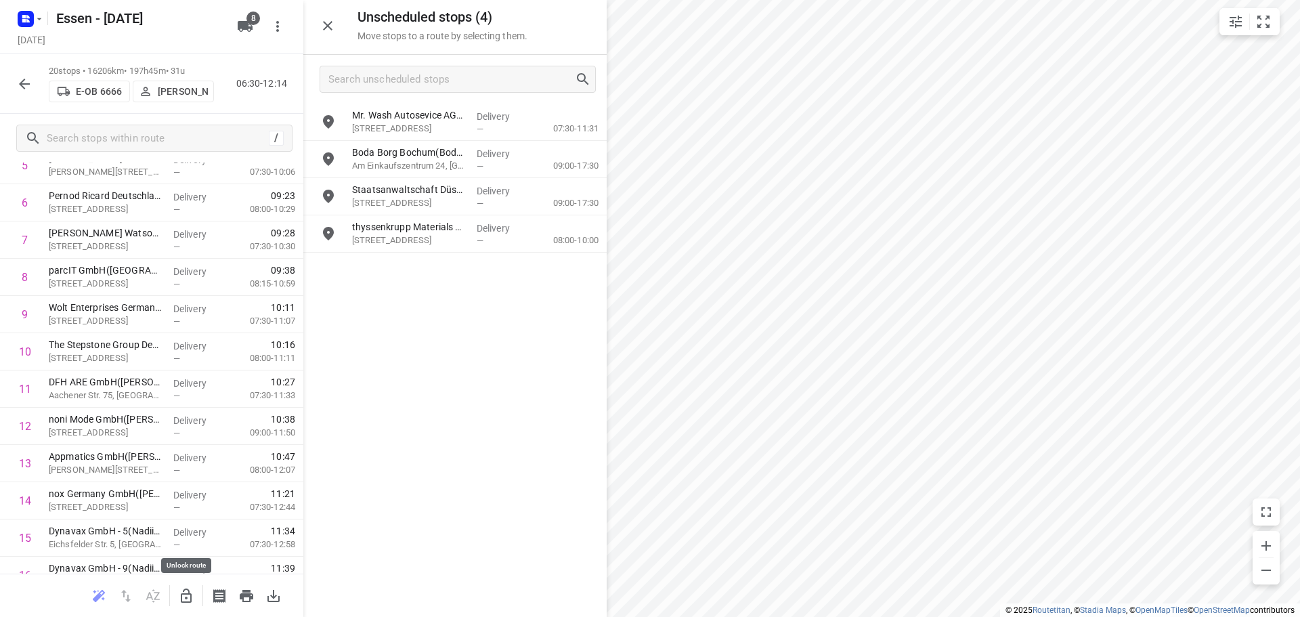
click at [187, 601] on icon "button" at bounding box center [186, 596] width 16 height 16
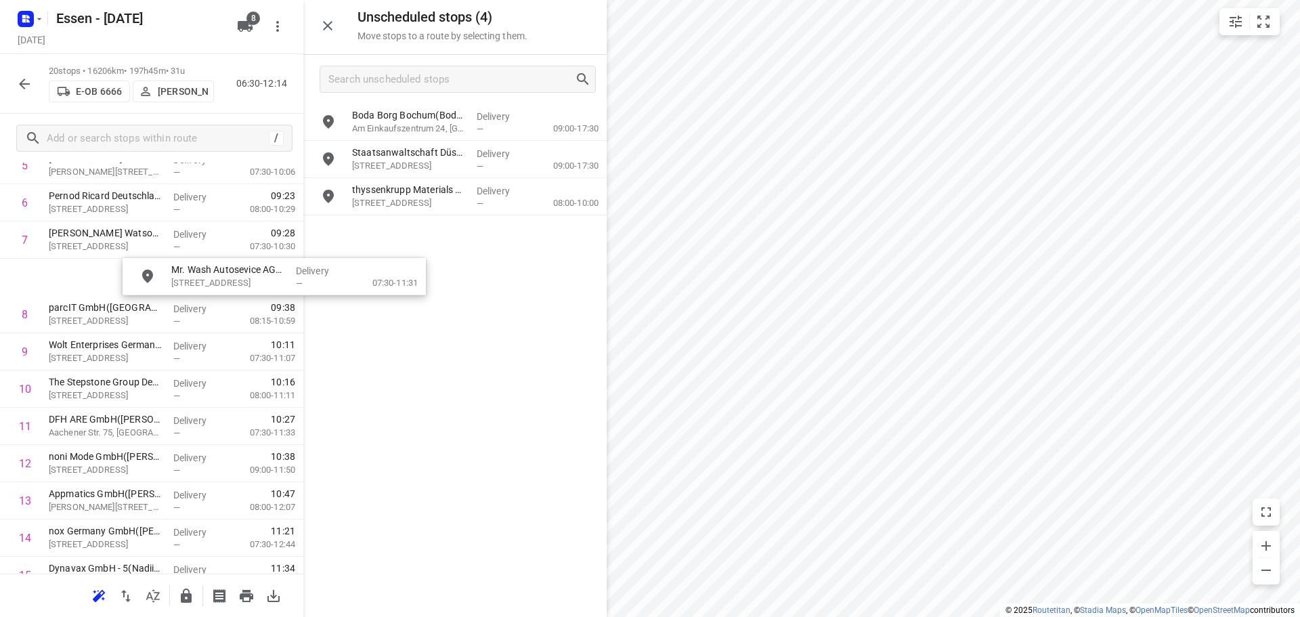
scroll to position [269, 0]
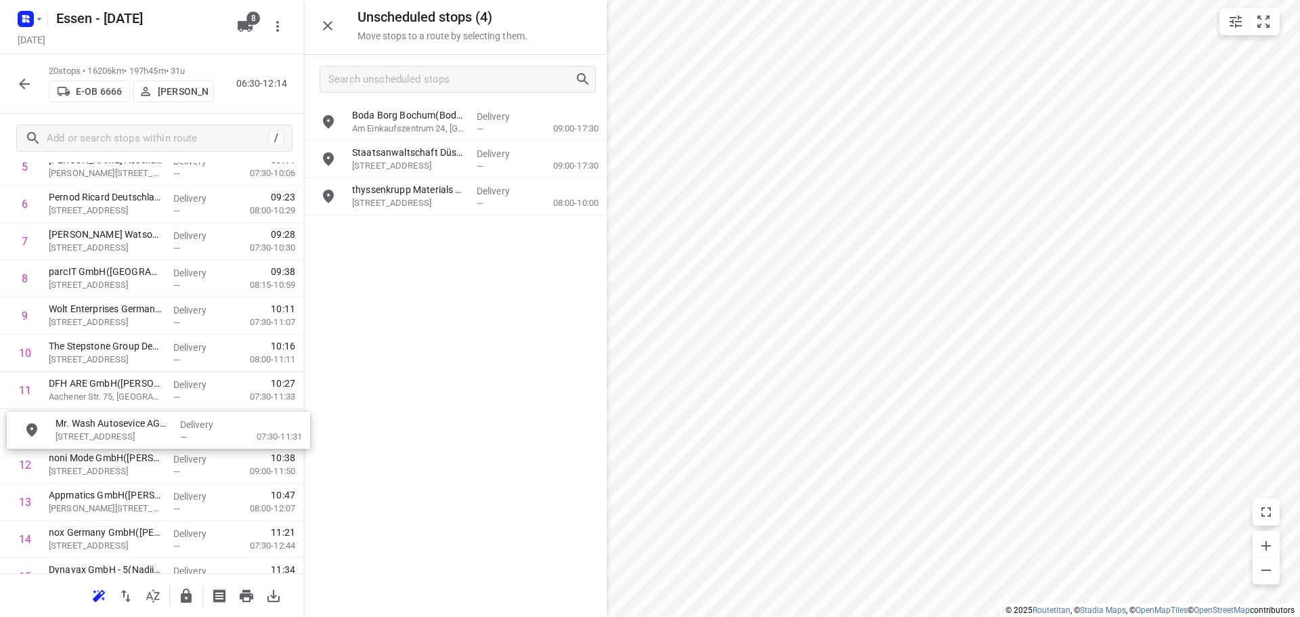
drag, startPoint x: 375, startPoint y: 122, endPoint x: 66, endPoint y: 439, distance: 442.8
click at [184, 598] on icon "button" at bounding box center [186, 595] width 11 height 14
click at [26, 85] on icon "button" at bounding box center [24, 84] width 16 height 16
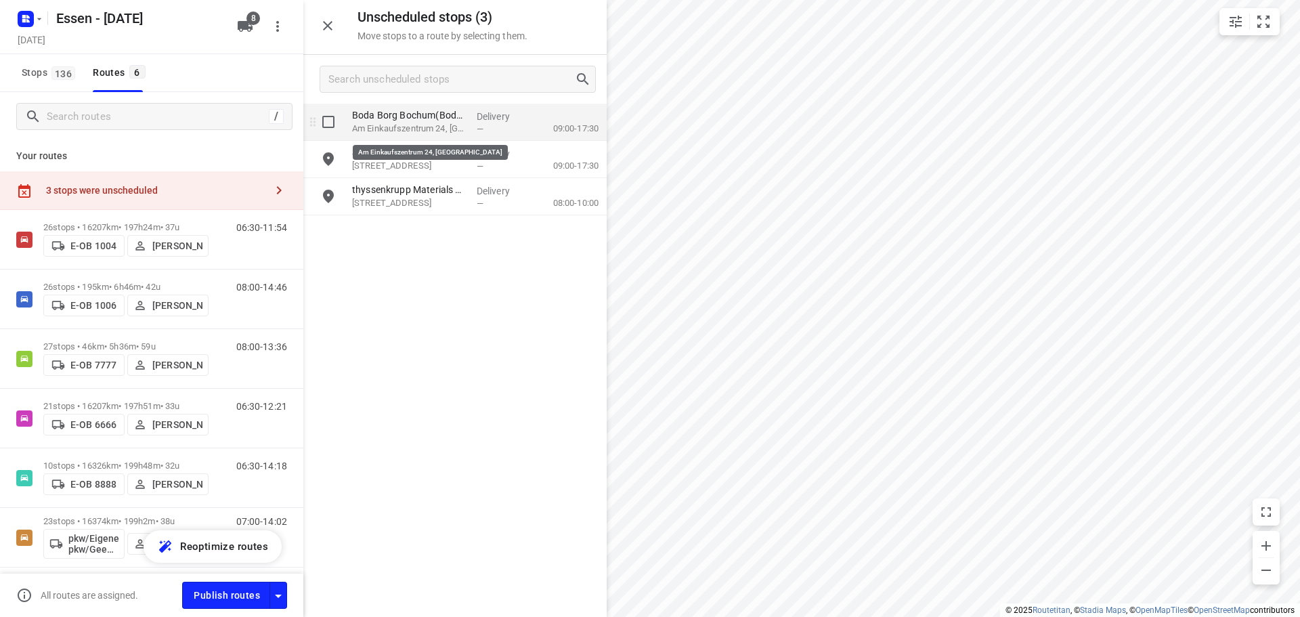
click at [405, 131] on p "Am Einkaufszentrum 24, [GEOGRAPHIC_DATA]" at bounding box center [409, 129] width 114 height 14
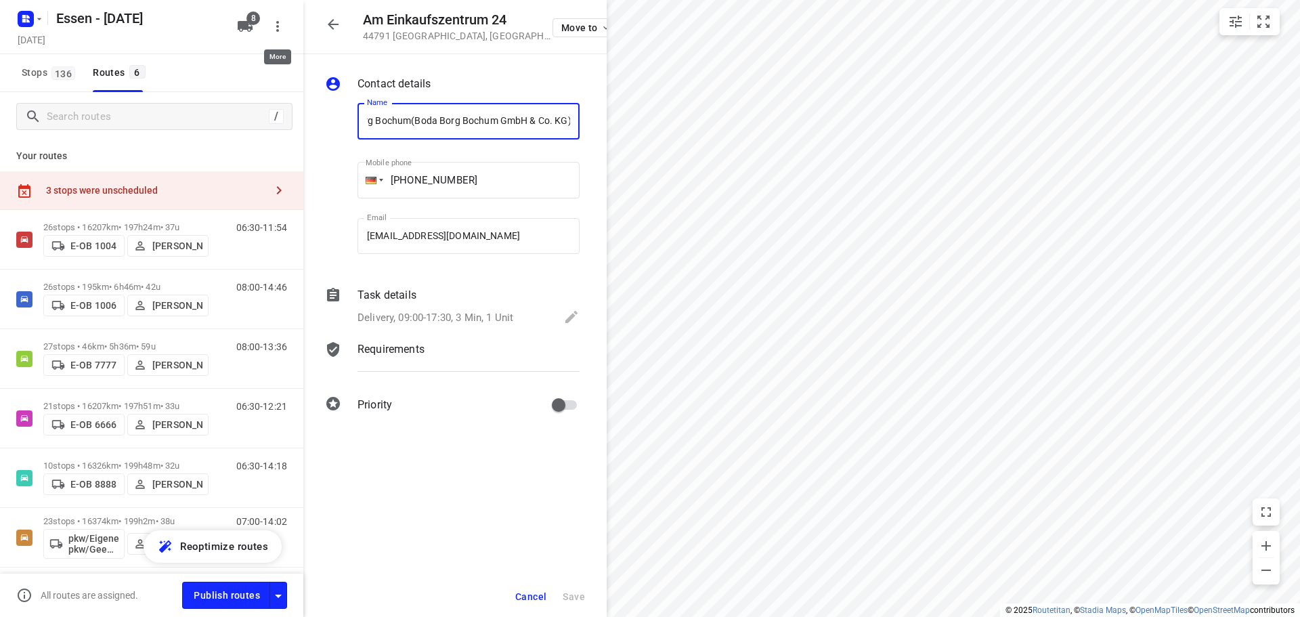
scroll to position [0, 0]
click at [278, 35] on button "button" at bounding box center [277, 26] width 27 height 27
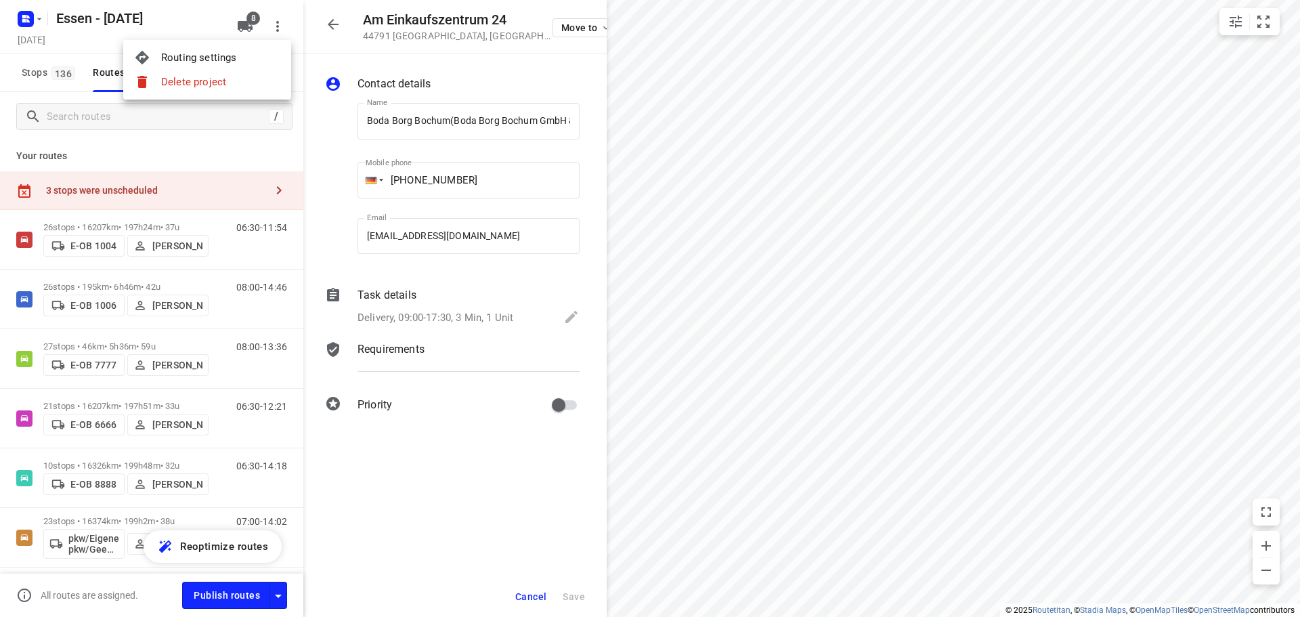
click at [212, 60] on div "Routing settings" at bounding box center [220, 57] width 119 height 11
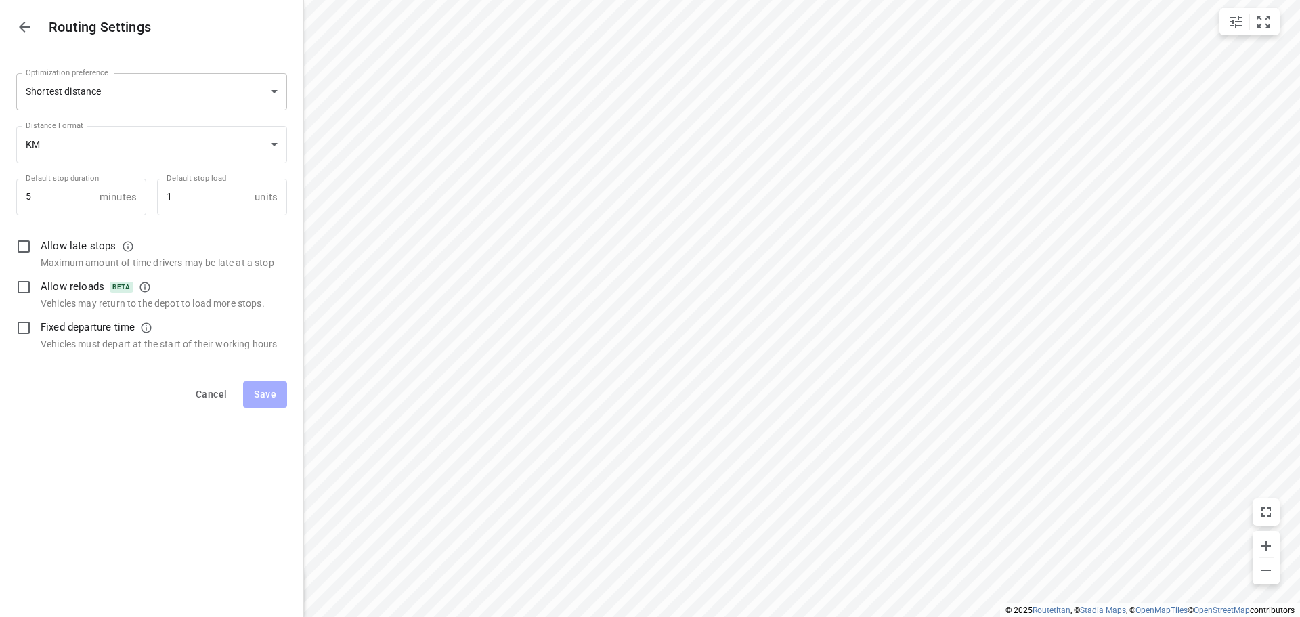
click at [98, 94] on body "Route Start location i © 2025 Routetitan , © Stadia Maps , © OpenMapTiles © Ope…" at bounding box center [650, 308] width 1300 height 617
click at [76, 67] on li "Fastest time" at bounding box center [151, 67] width 271 height 24
click at [25, 330] on input "checkbox" at bounding box center [23, 327] width 28 height 28
click at [265, 397] on span "Save" at bounding box center [265, 394] width 22 height 17
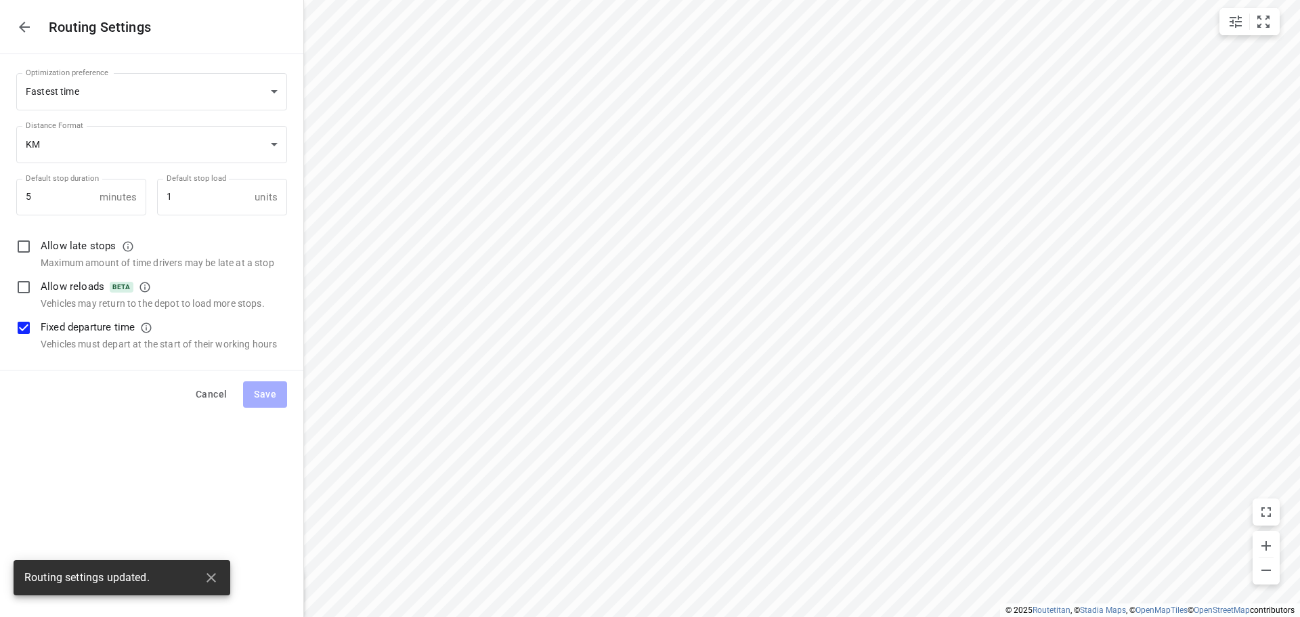
click at [19, 27] on icon "button" at bounding box center [24, 27] width 16 height 16
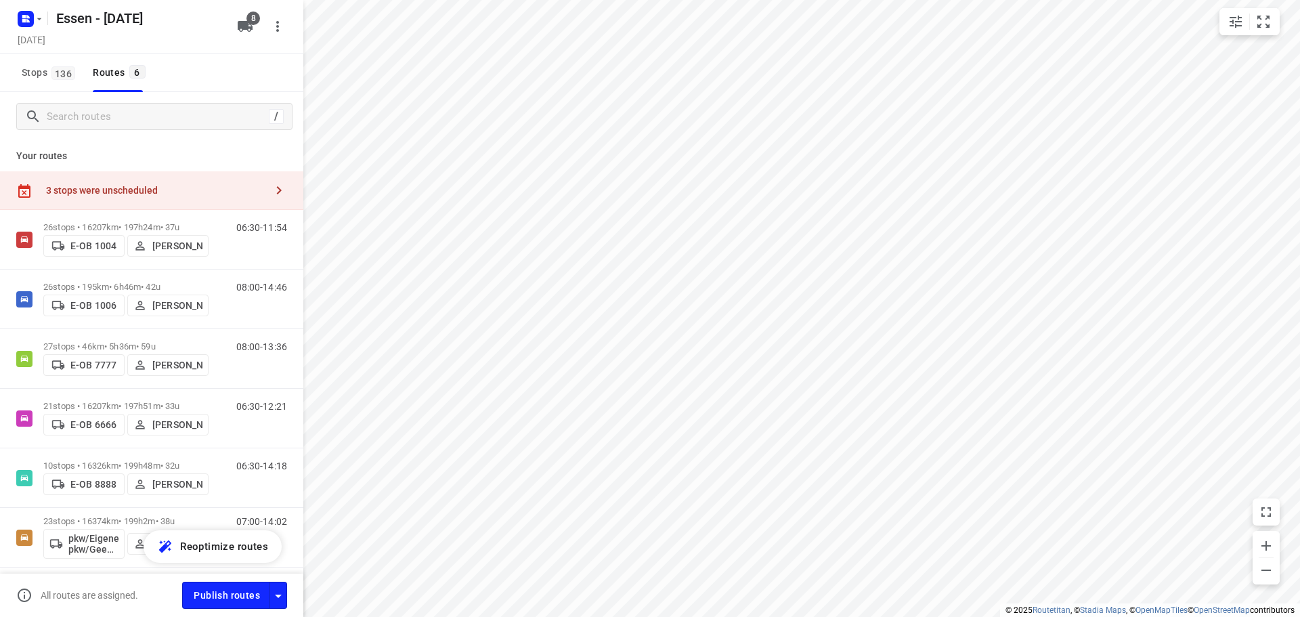
click at [176, 185] on div "3 stops were unscheduled" at bounding box center [155, 190] width 219 height 11
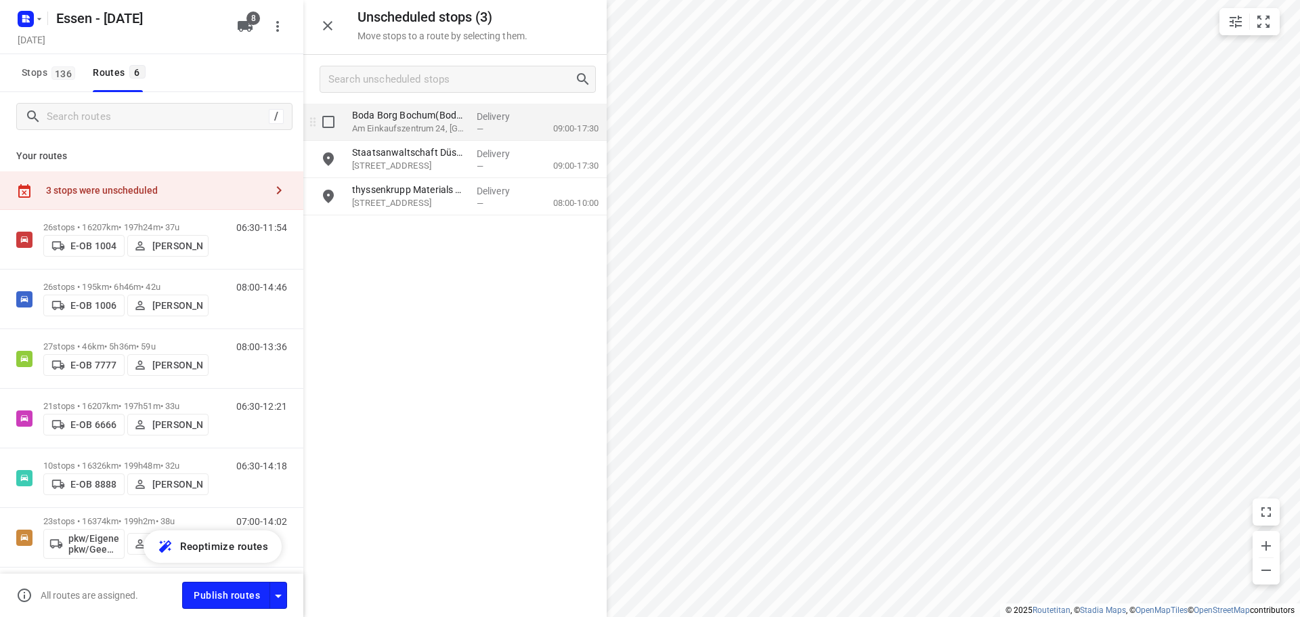
click at [374, 123] on p "Am Einkaufszentrum 24, [GEOGRAPHIC_DATA]" at bounding box center [409, 129] width 114 height 14
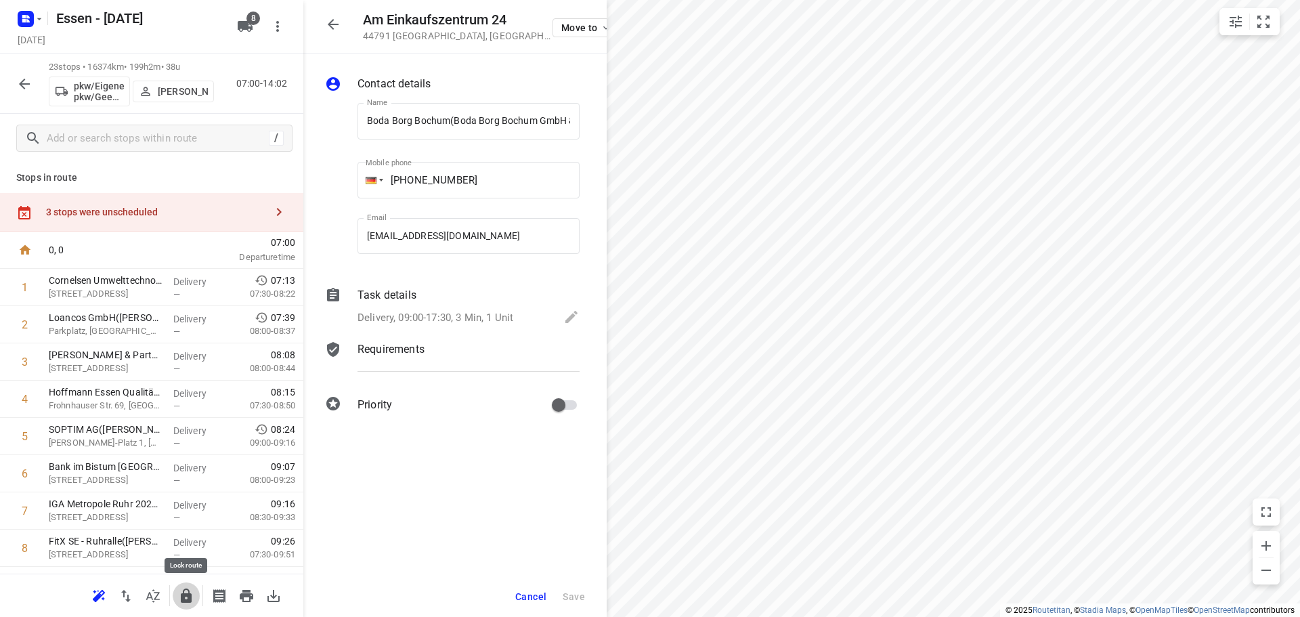
click at [192, 600] on icon "button" at bounding box center [186, 596] width 16 height 16
click at [181, 596] on icon "button" at bounding box center [186, 595] width 11 height 14
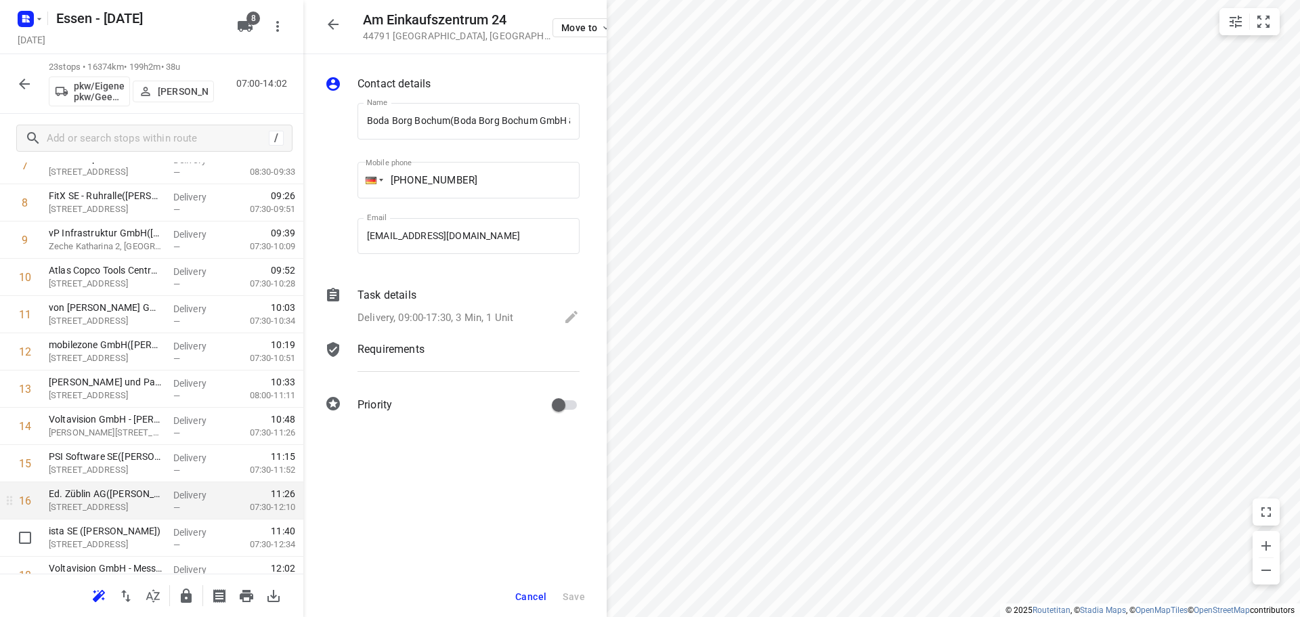
scroll to position [542, 0]
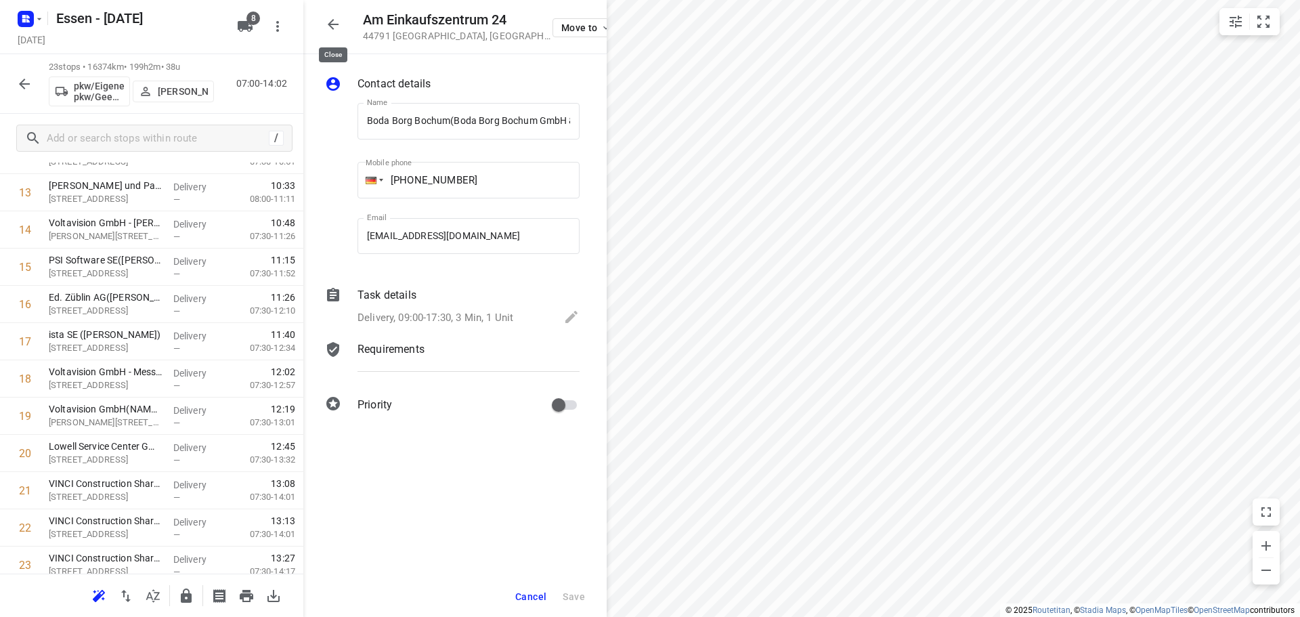
click at [328, 26] on icon "button" at bounding box center [333, 24] width 16 height 16
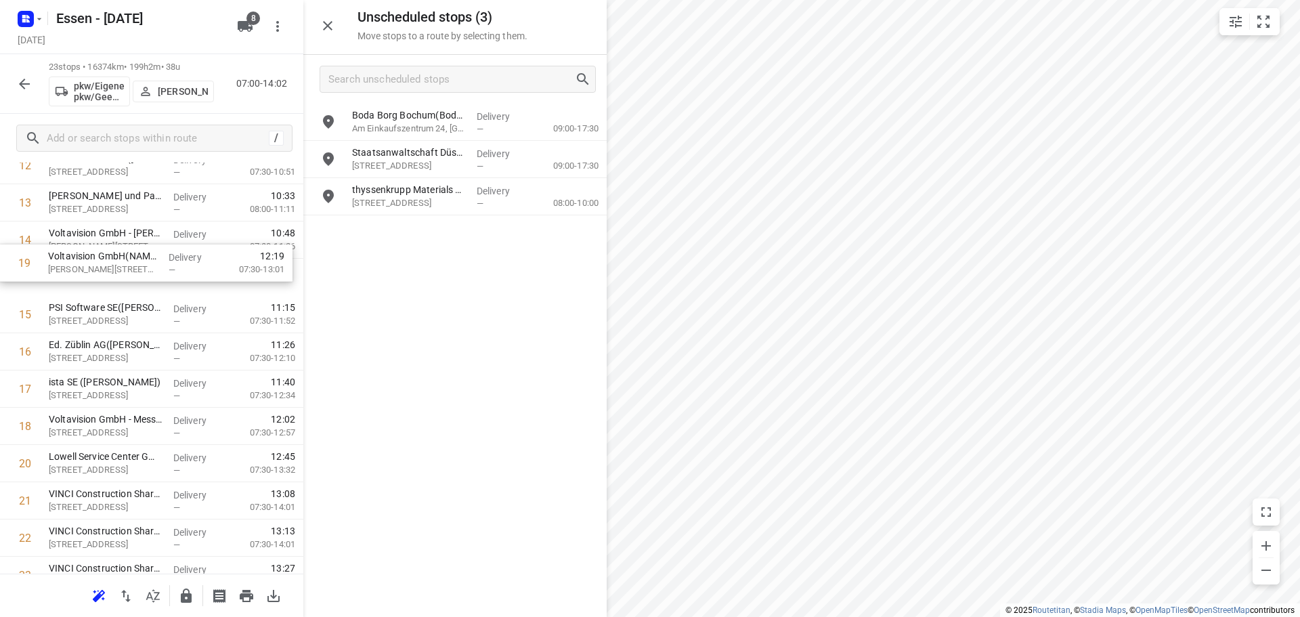
drag, startPoint x: 94, startPoint y: 421, endPoint x: 98, endPoint y: 265, distance: 155.7
click at [98, 265] on div "1 Cornelsen Umwelttechnologie GmbH([PERSON_NAME]) Graf-[STREET_ADDRESS] Deliver…" at bounding box center [151, 165] width 303 height 856
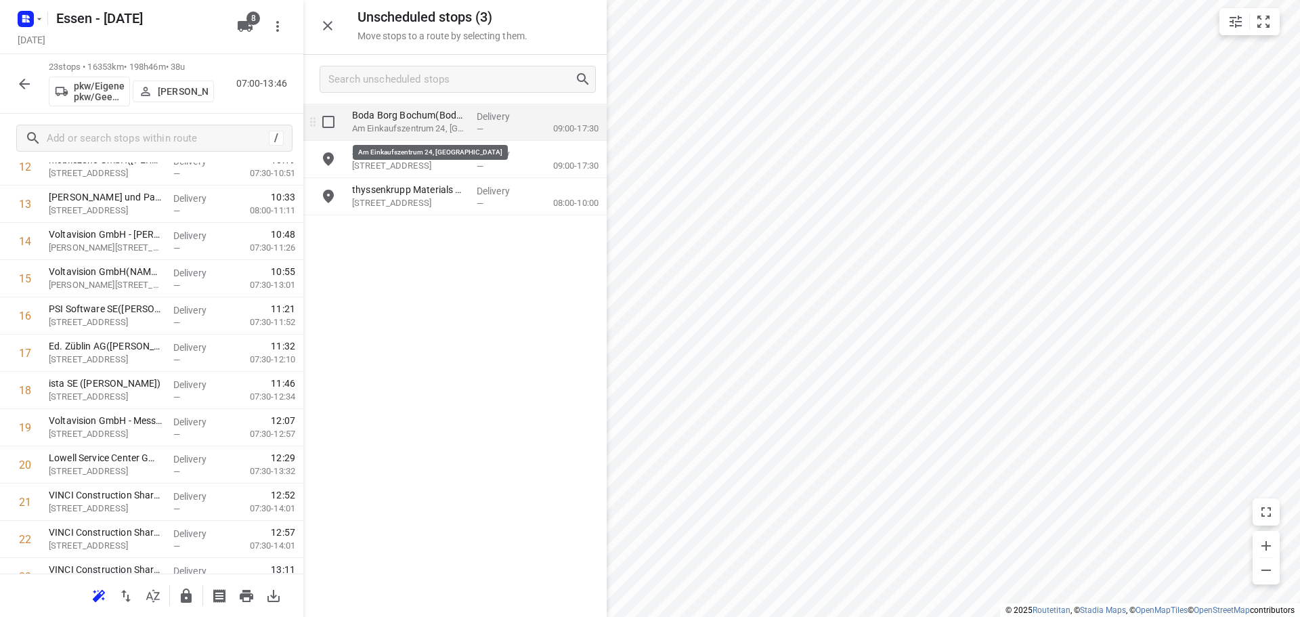
click at [388, 127] on p "Am Einkaufszentrum 24, [GEOGRAPHIC_DATA]" at bounding box center [409, 129] width 114 height 14
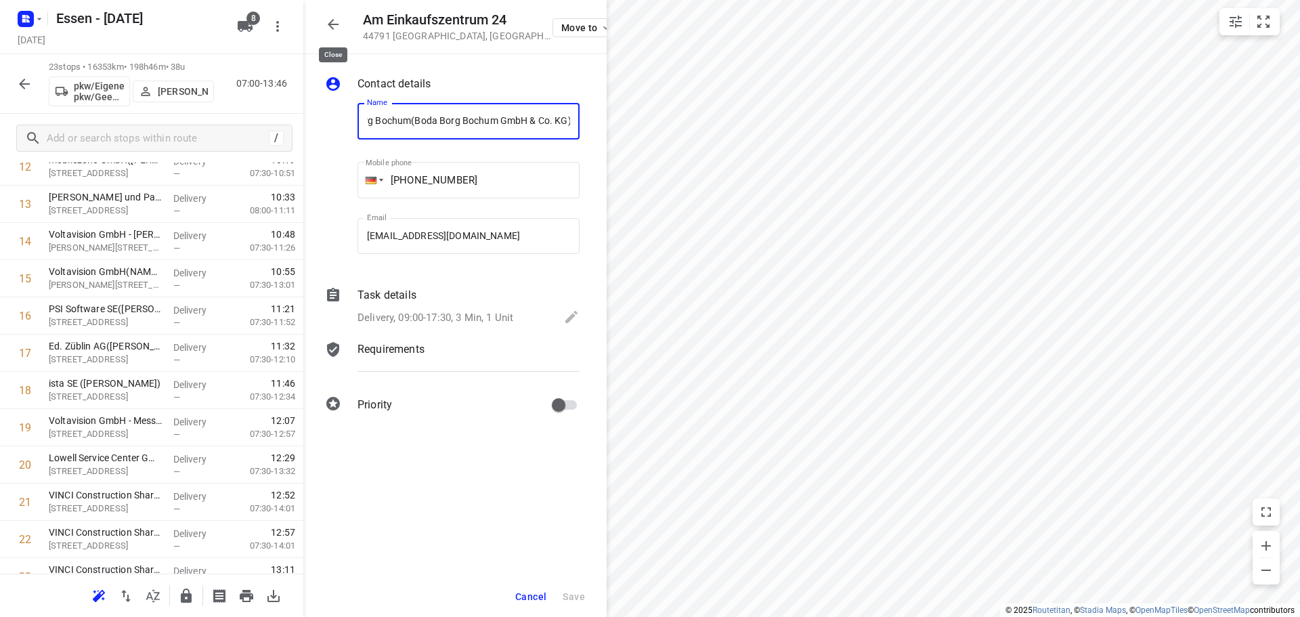
scroll to position [0, 0]
click at [340, 24] on icon "button" at bounding box center [333, 24] width 16 height 16
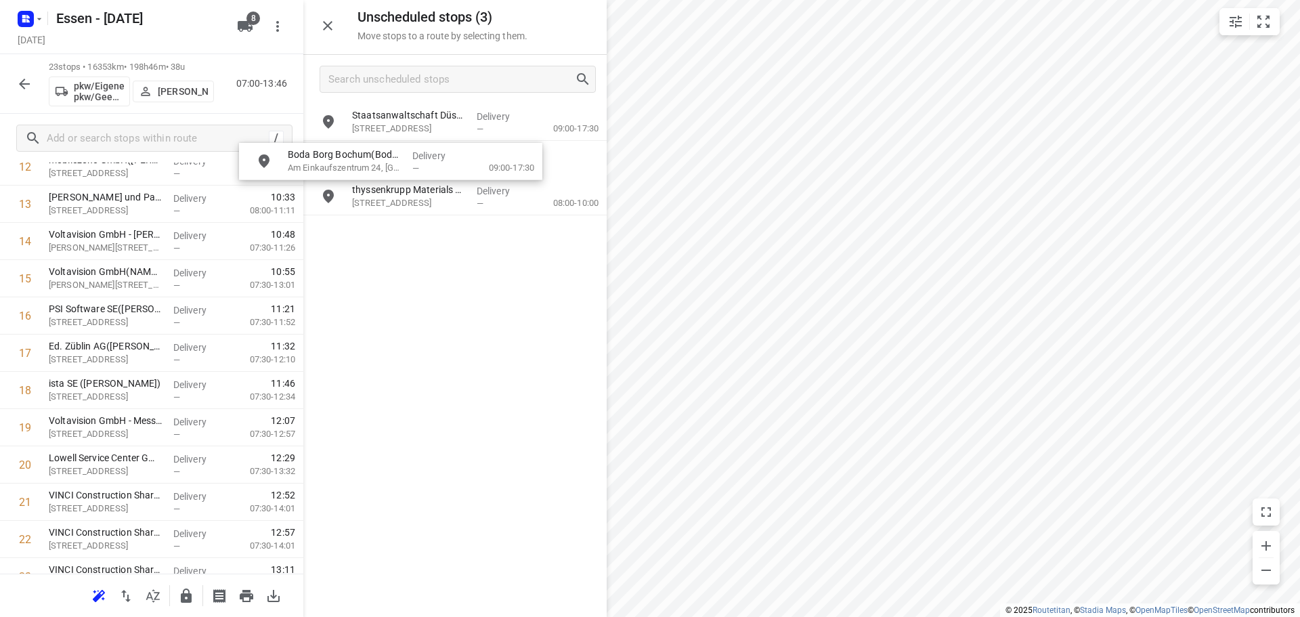
scroll to position [516, 0]
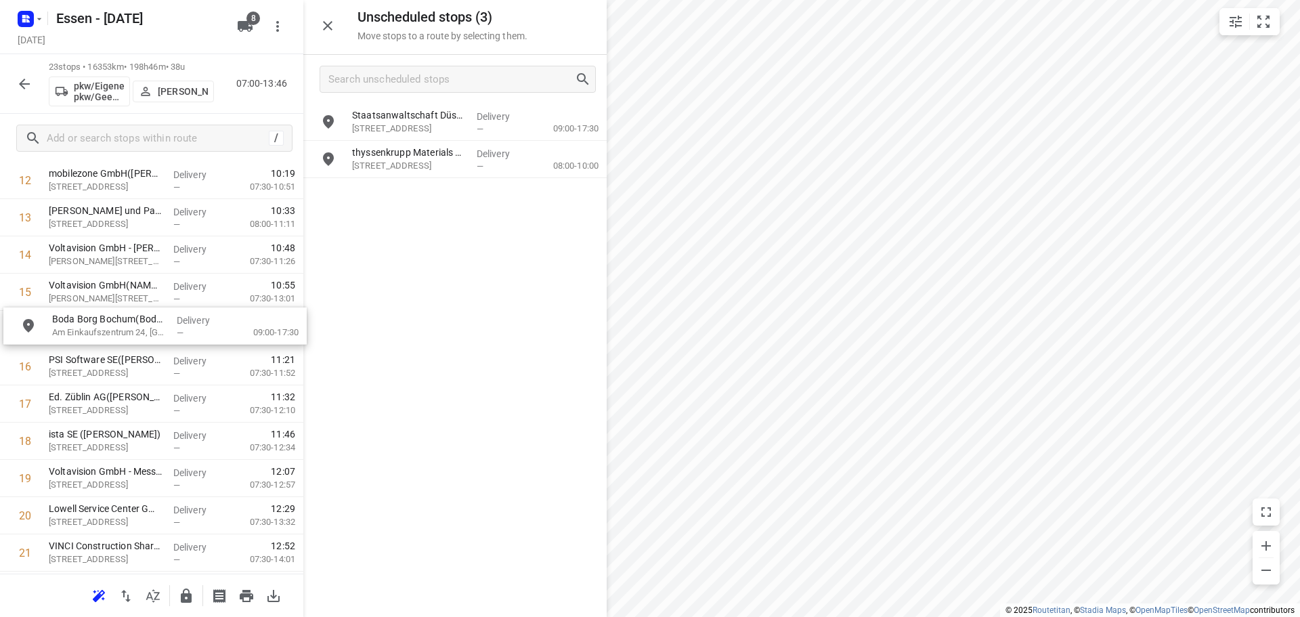
drag, startPoint x: 370, startPoint y: 127, endPoint x: 66, endPoint y: 333, distance: 366.5
click at [24, 82] on icon "button" at bounding box center [24, 84] width 16 height 16
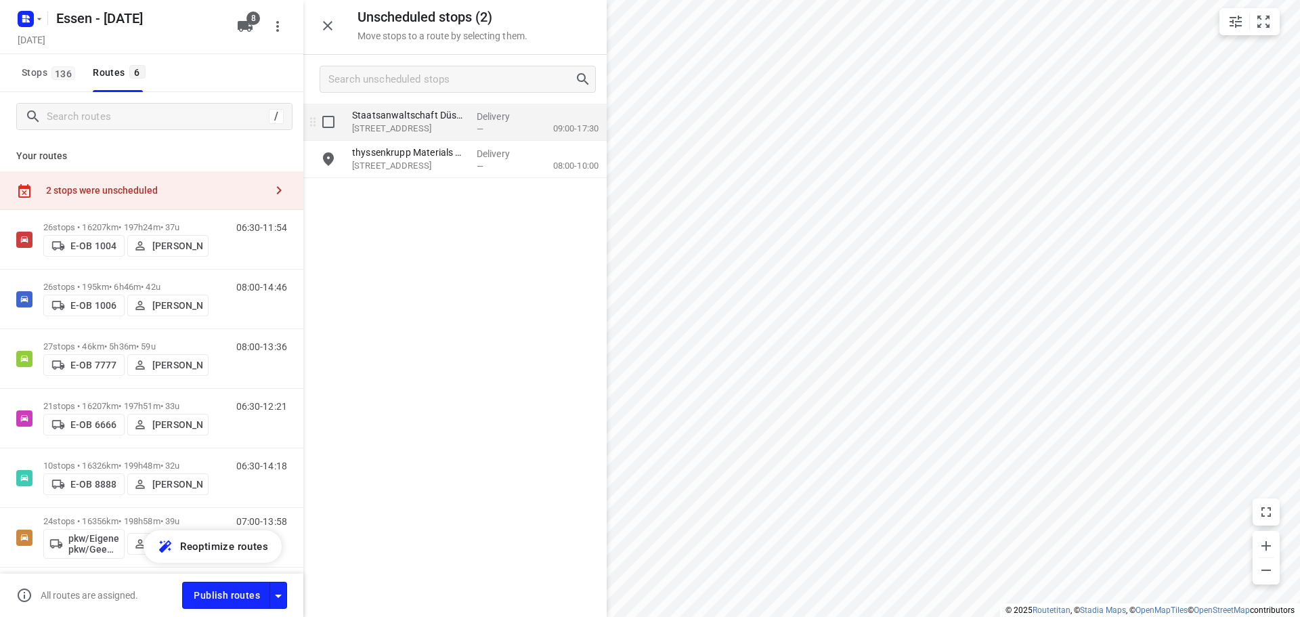
click at [408, 137] on div "Staatsanwaltschaft Düsseldorf(Staatsanwaltschaft Düsseldorf) Fritz-Roeber-Straß…" at bounding box center [409, 122] width 125 height 37
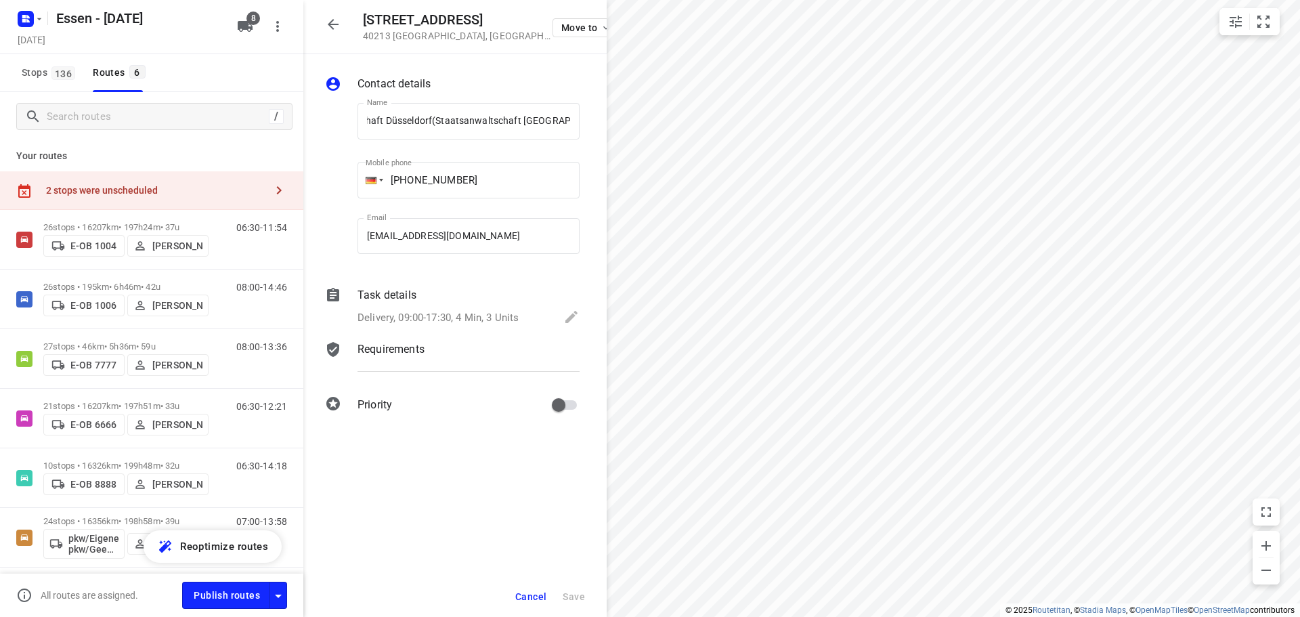
scroll to position [0, 0]
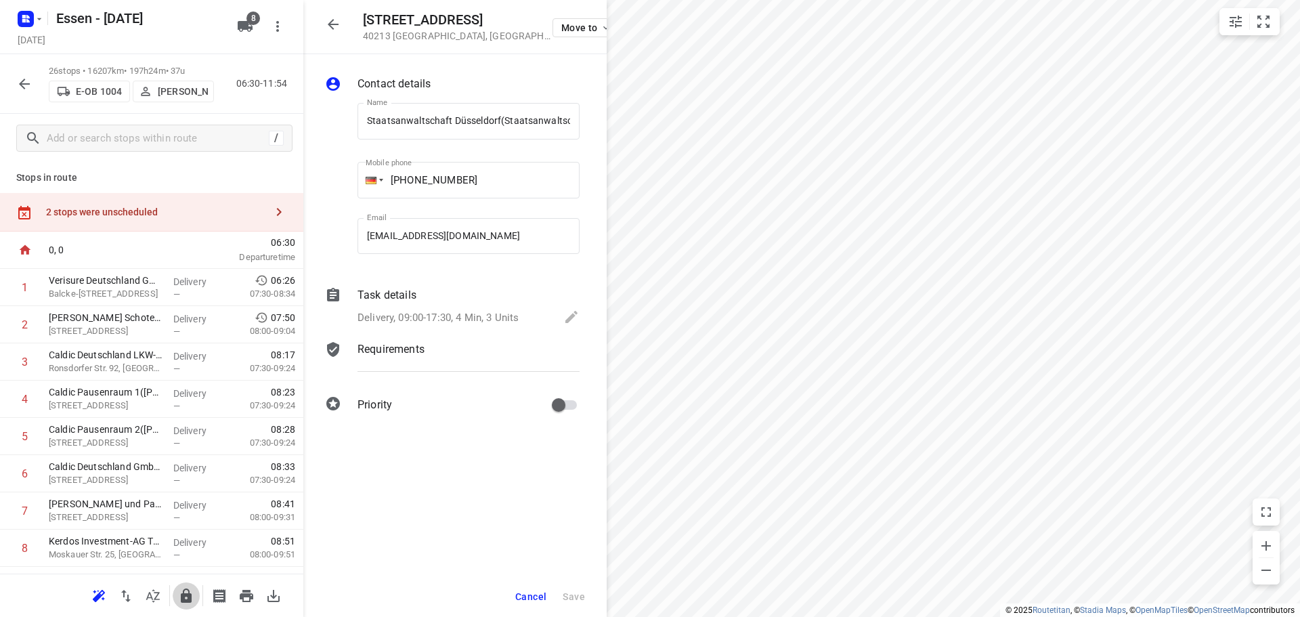
click at [185, 596] on icon "button" at bounding box center [186, 596] width 16 height 16
click at [184, 593] on icon "button" at bounding box center [186, 595] width 11 height 14
click at [332, 29] on icon "button" at bounding box center [333, 24] width 16 height 16
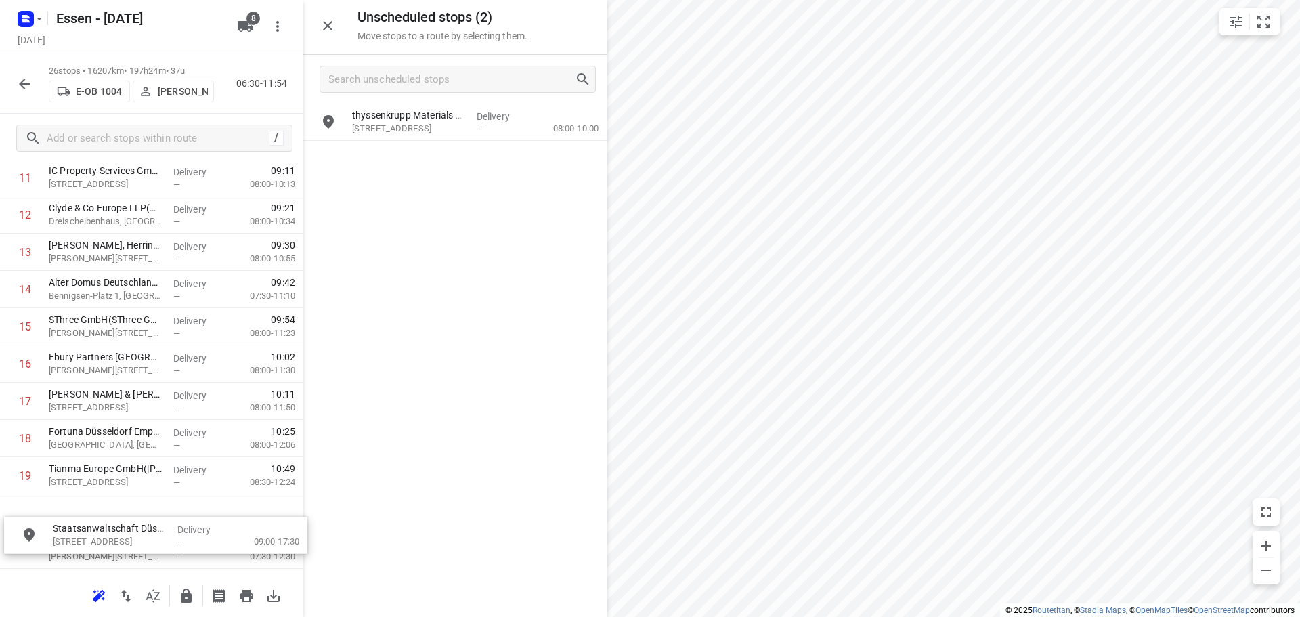
scroll to position [482, 0]
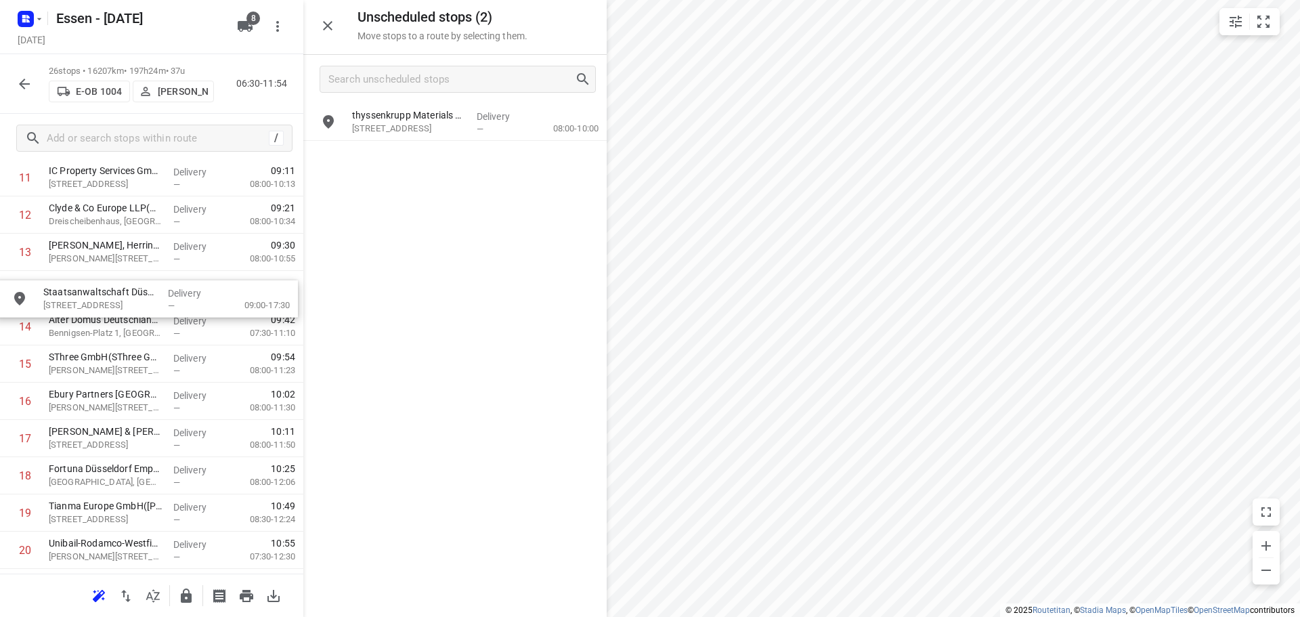
drag, startPoint x: 385, startPoint y: 131, endPoint x: 73, endPoint y: 308, distance: 358.9
click at [193, 598] on icon "button" at bounding box center [186, 596] width 16 height 16
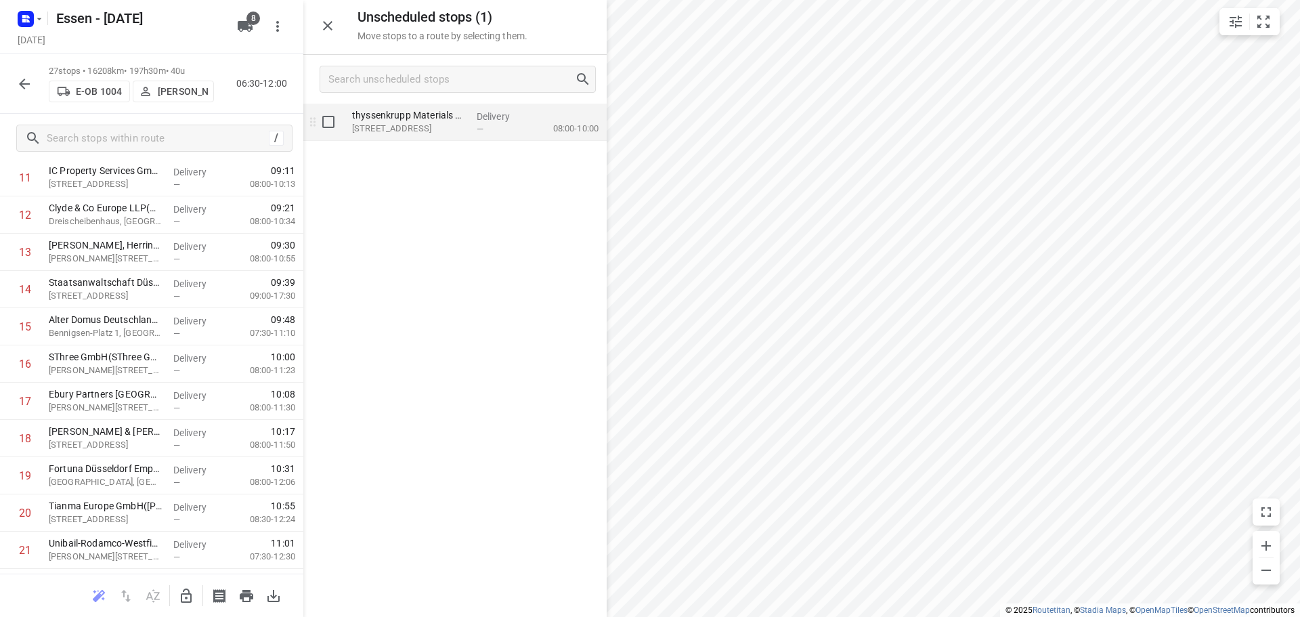
click at [393, 129] on p "[STREET_ADDRESS]" at bounding box center [409, 129] width 114 height 14
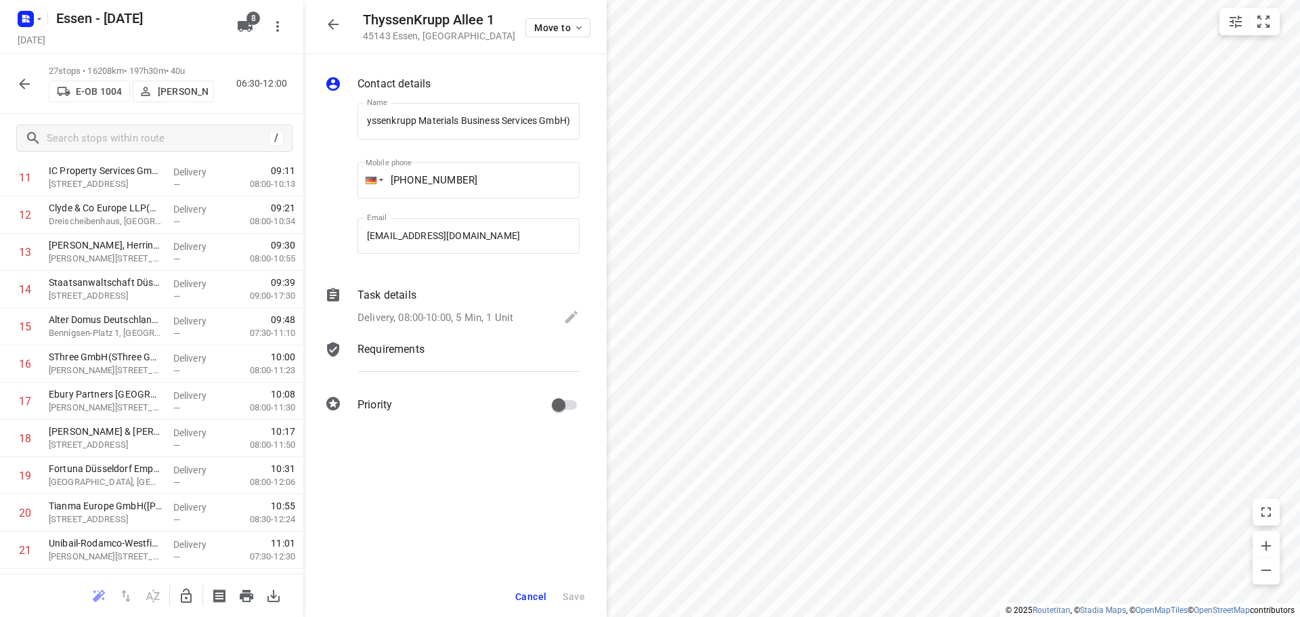
scroll to position [0, 0]
click at [187, 598] on icon "button" at bounding box center [186, 596] width 16 height 16
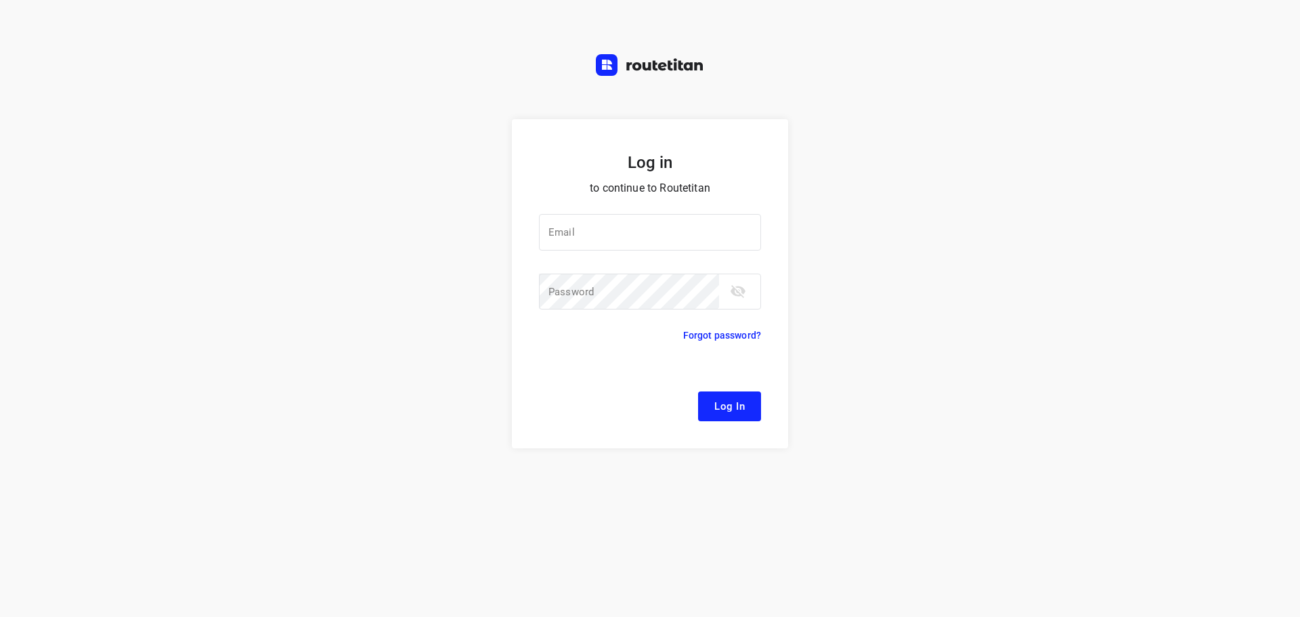
drag, startPoint x: 833, startPoint y: 33, endPoint x: 715, endPoint y: 125, distance: 149.5
click at [833, 32] on div "Log in to continue to Routetitan Email Email ​ Password Password ​ Forgot passw…" at bounding box center [650, 308] width 1300 height 617
click at [634, 225] on input "email" at bounding box center [650, 232] width 222 height 37
drag, startPoint x: 588, startPoint y: 508, endPoint x: 610, endPoint y: 485, distance: 32.1
click at [593, 495] on div "Log in to continue to Routetitan Email Email ​ Password Password ​ Forgot passw…" at bounding box center [650, 368] width 1300 height 498
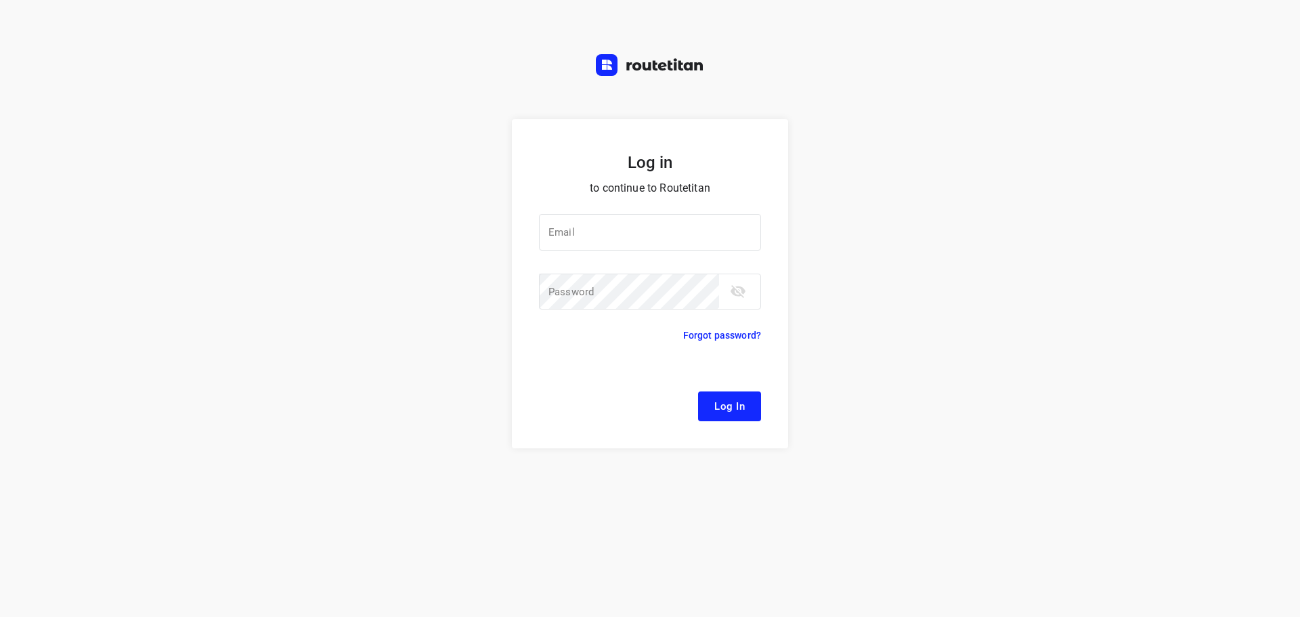
click at [0, 0] on div at bounding box center [0, 0] width 0 height 0
click at [720, 403] on span "Log In" at bounding box center [729, 406] width 30 height 18
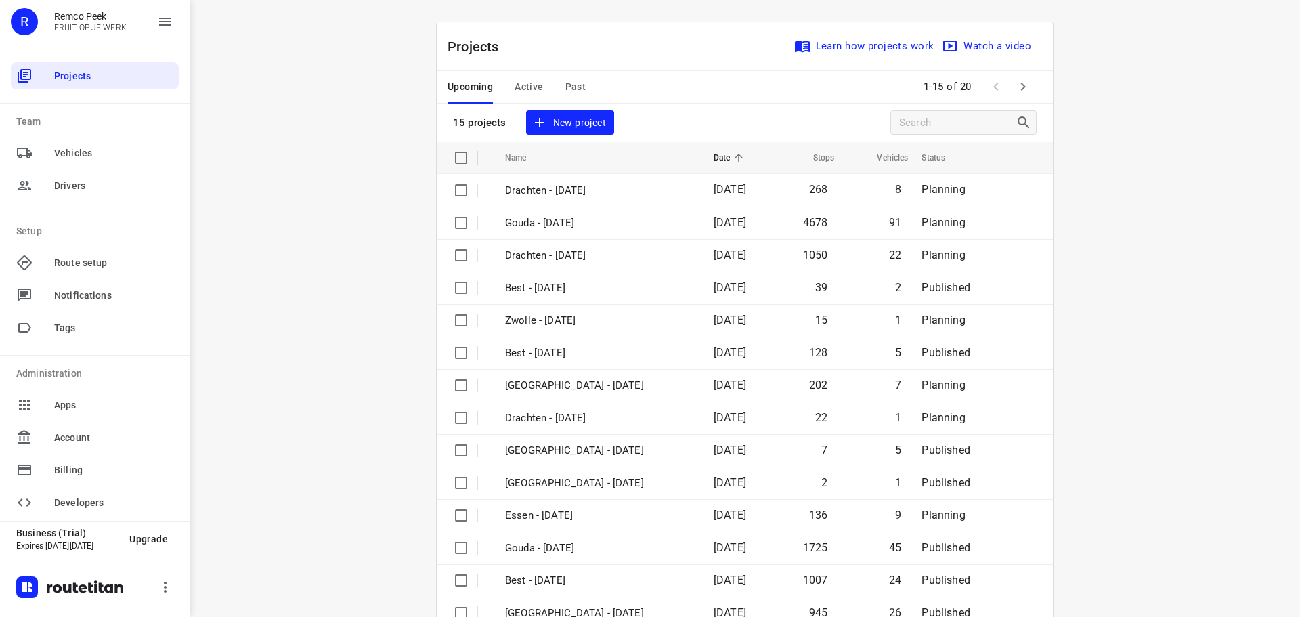
click at [0, 0] on div at bounding box center [0, 0] width 0 height 0
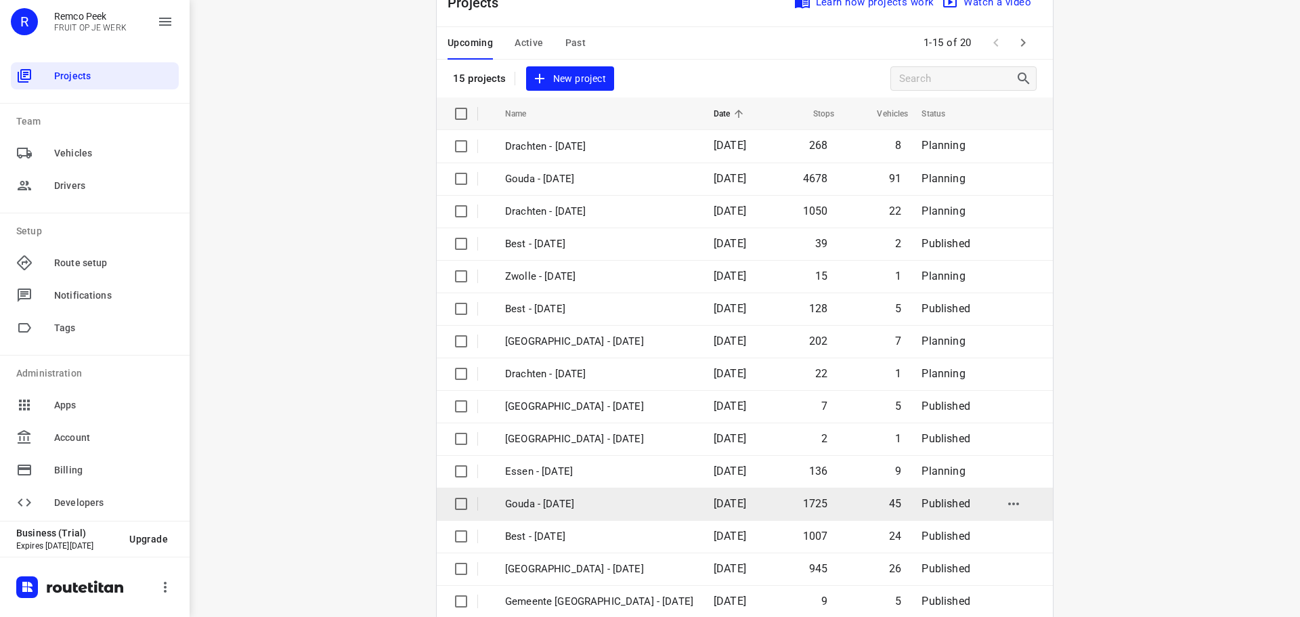
scroll to position [68, 0]
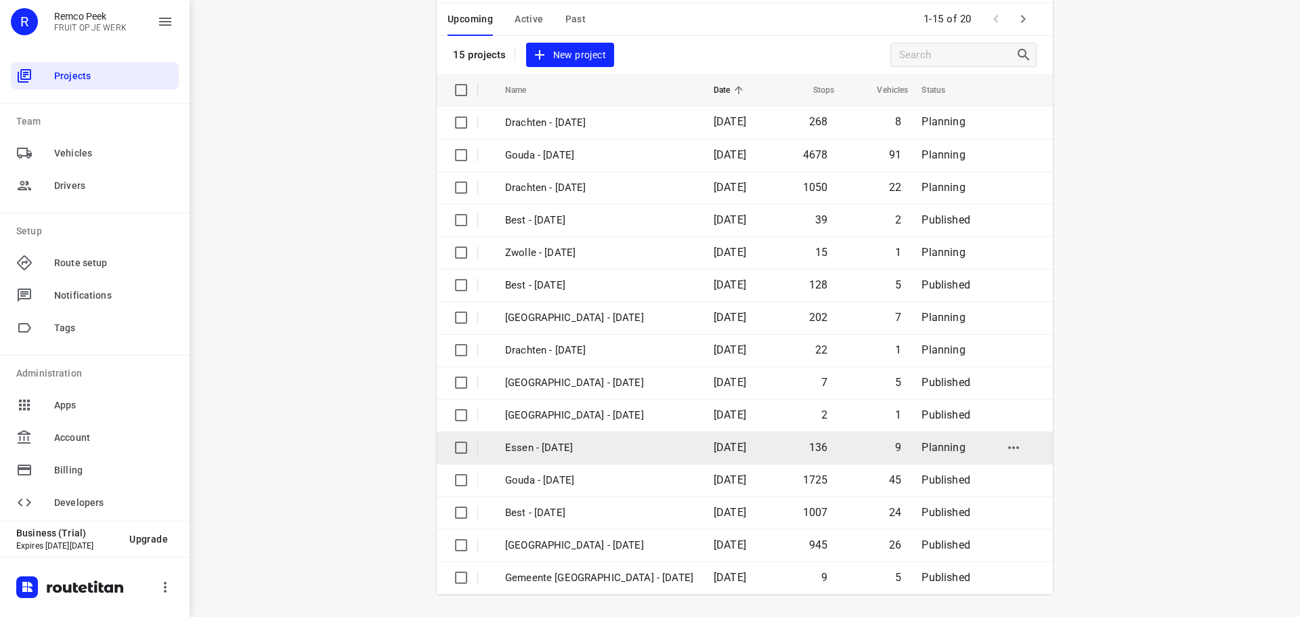
click at [649, 447] on p "Essen - [DATE]" at bounding box center [599, 448] width 188 height 16
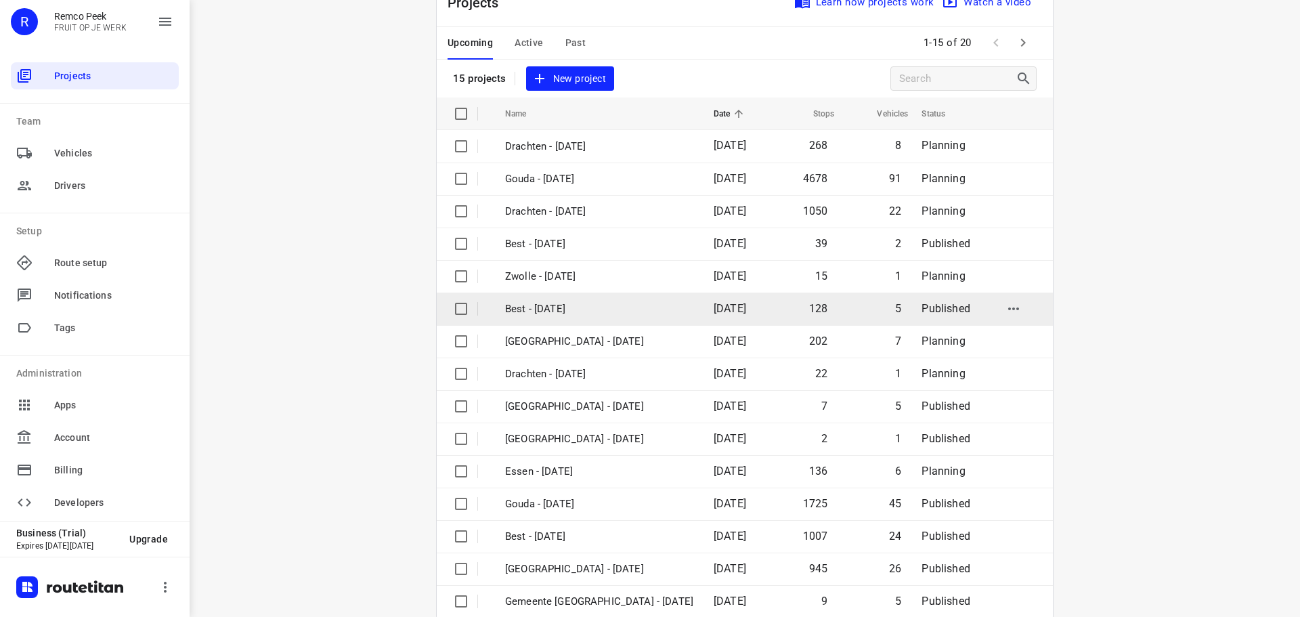
scroll to position [68, 0]
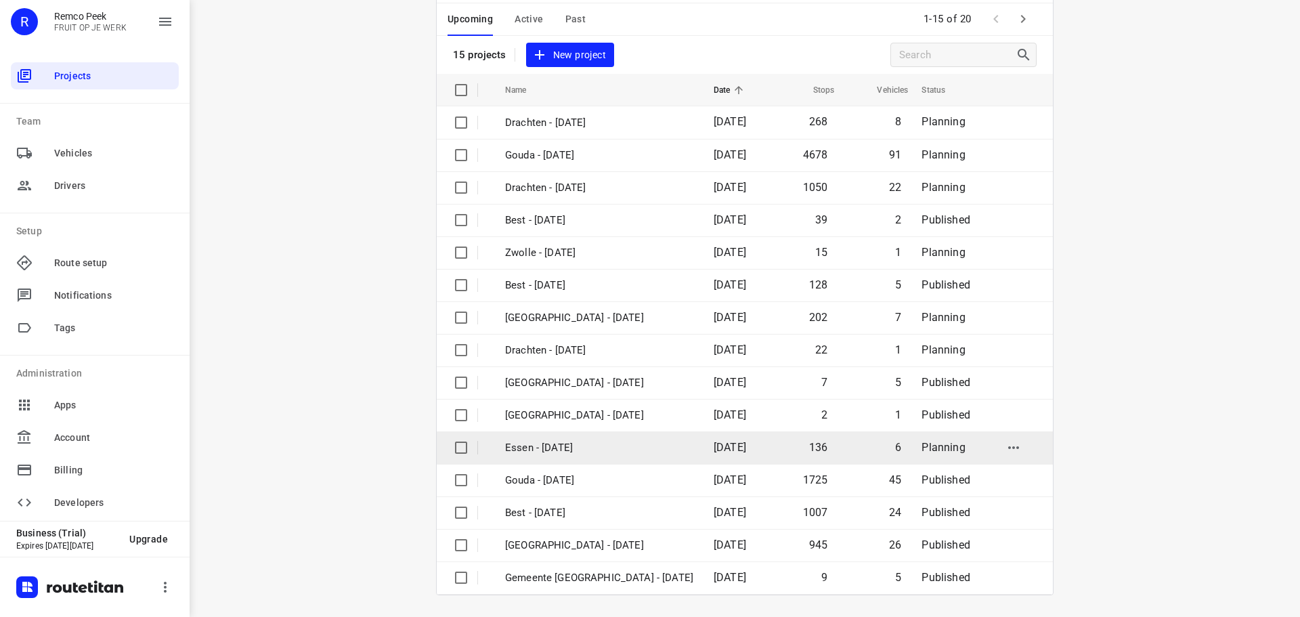
click at [623, 450] on p "Essen - [DATE]" at bounding box center [599, 448] width 188 height 16
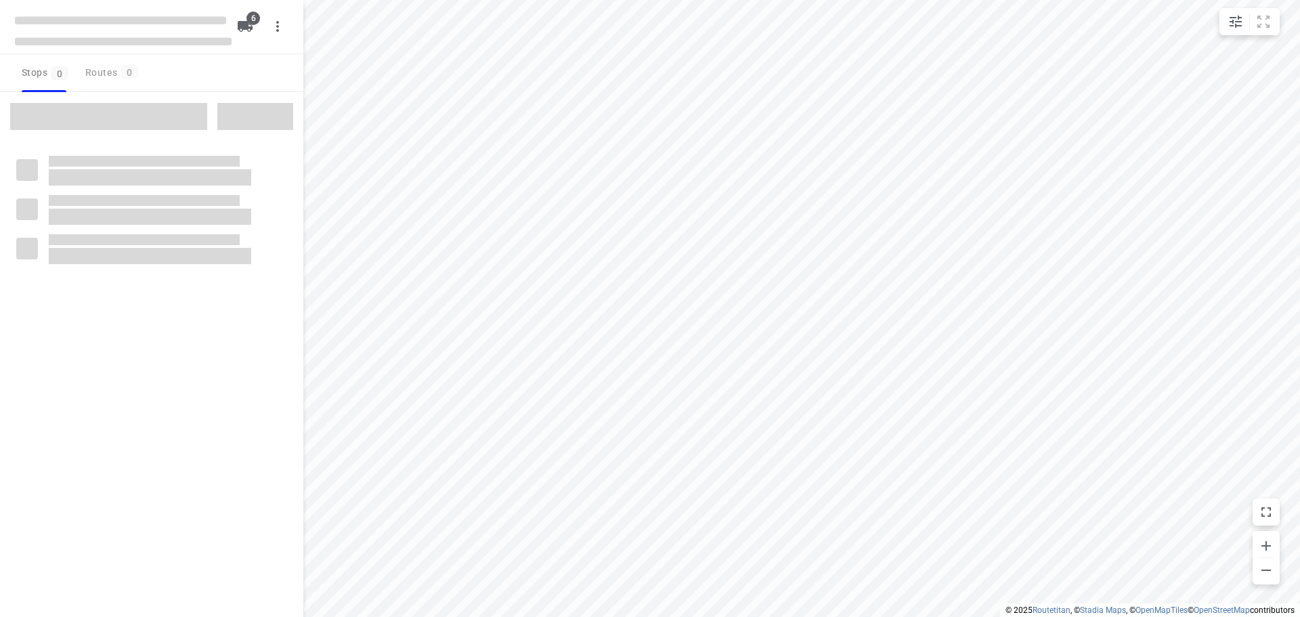
type input "distance"
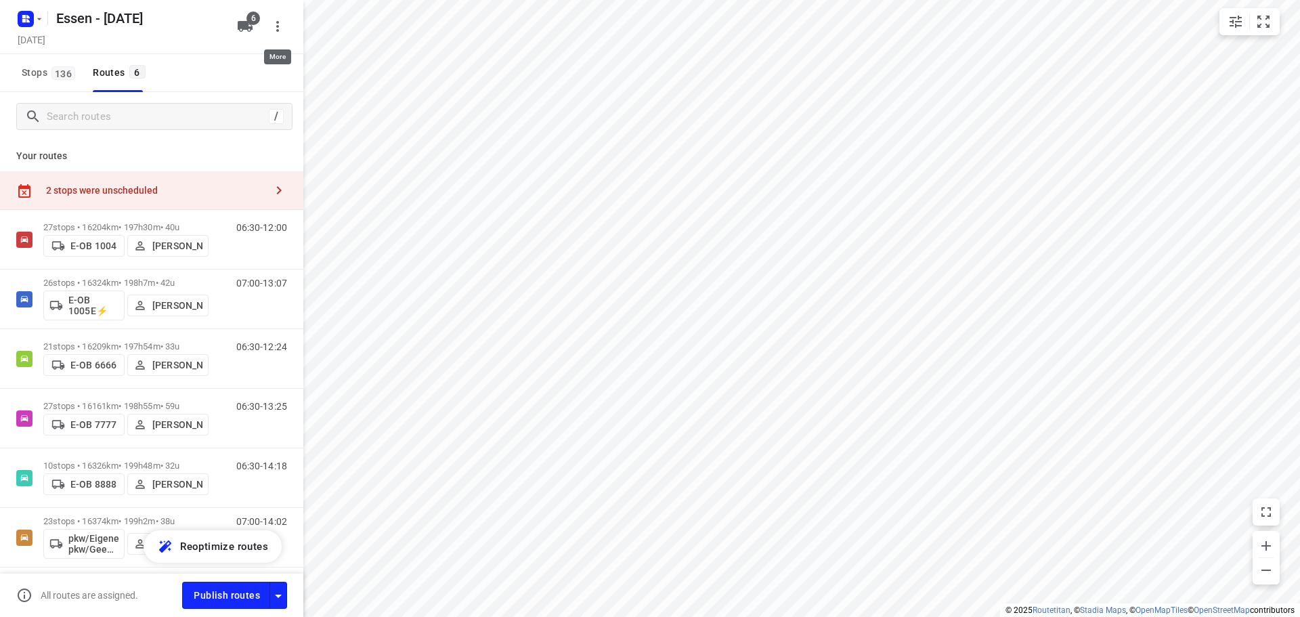
click at [277, 22] on icon "button" at bounding box center [277, 26] width 3 height 11
click at [197, 85] on div "Delete project" at bounding box center [220, 81] width 119 height 11
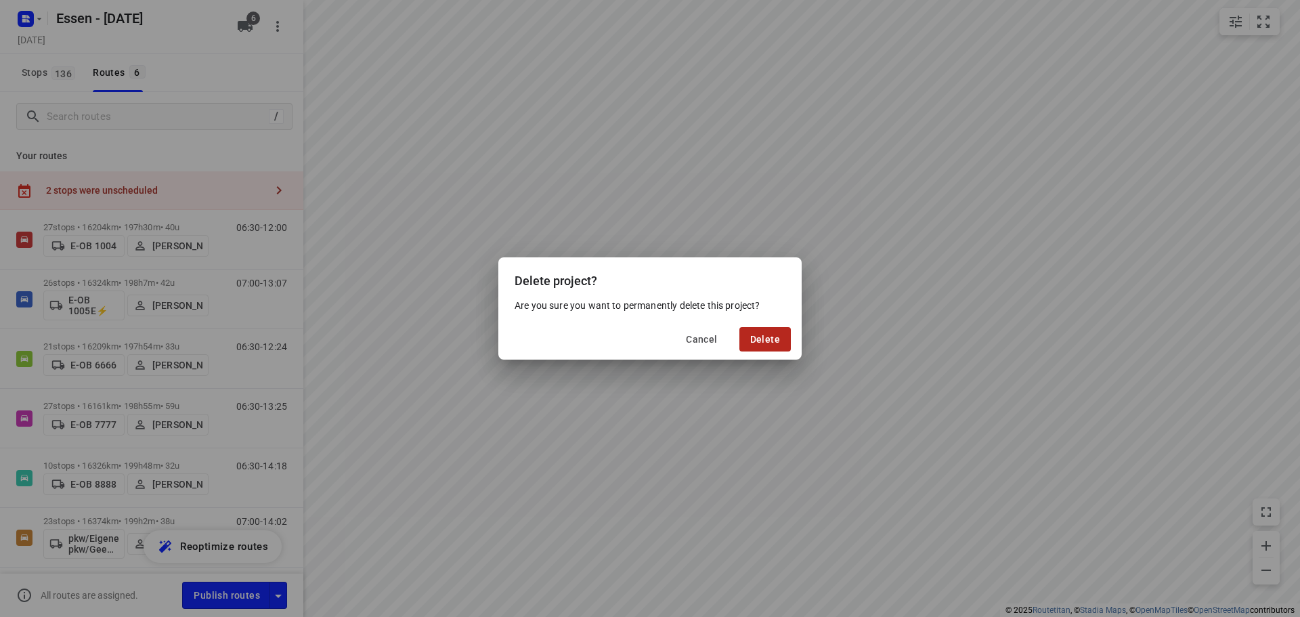
click at [762, 342] on span "Delete" at bounding box center [765, 339] width 30 height 11
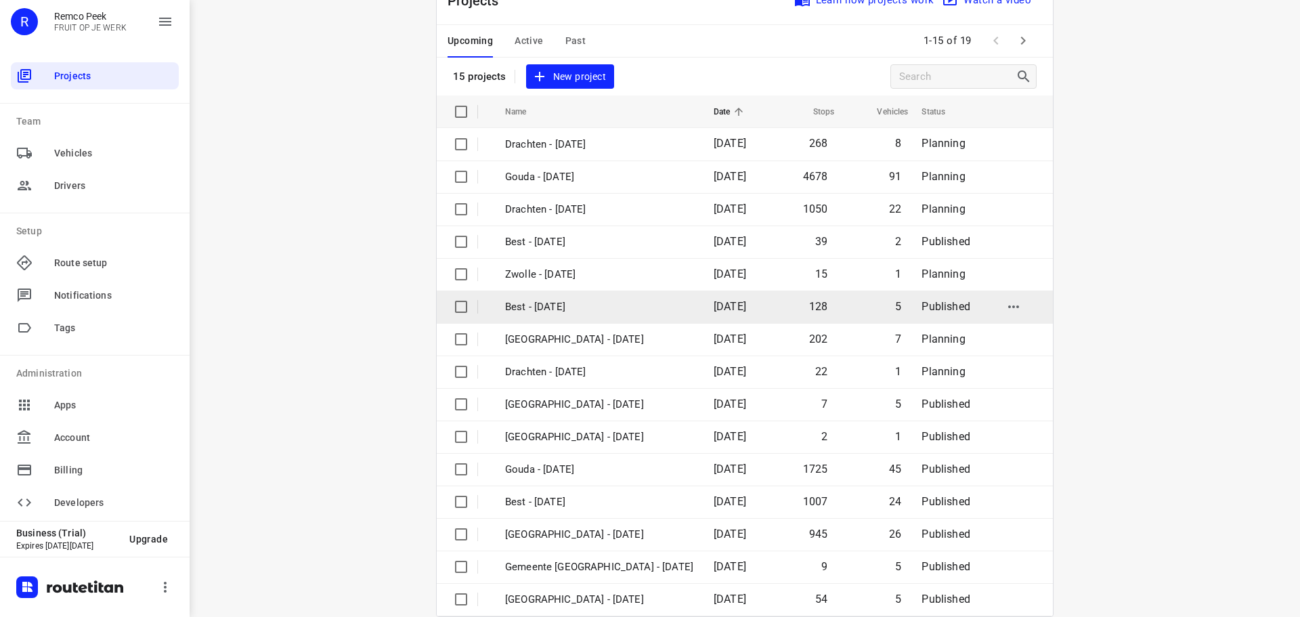
scroll to position [68, 0]
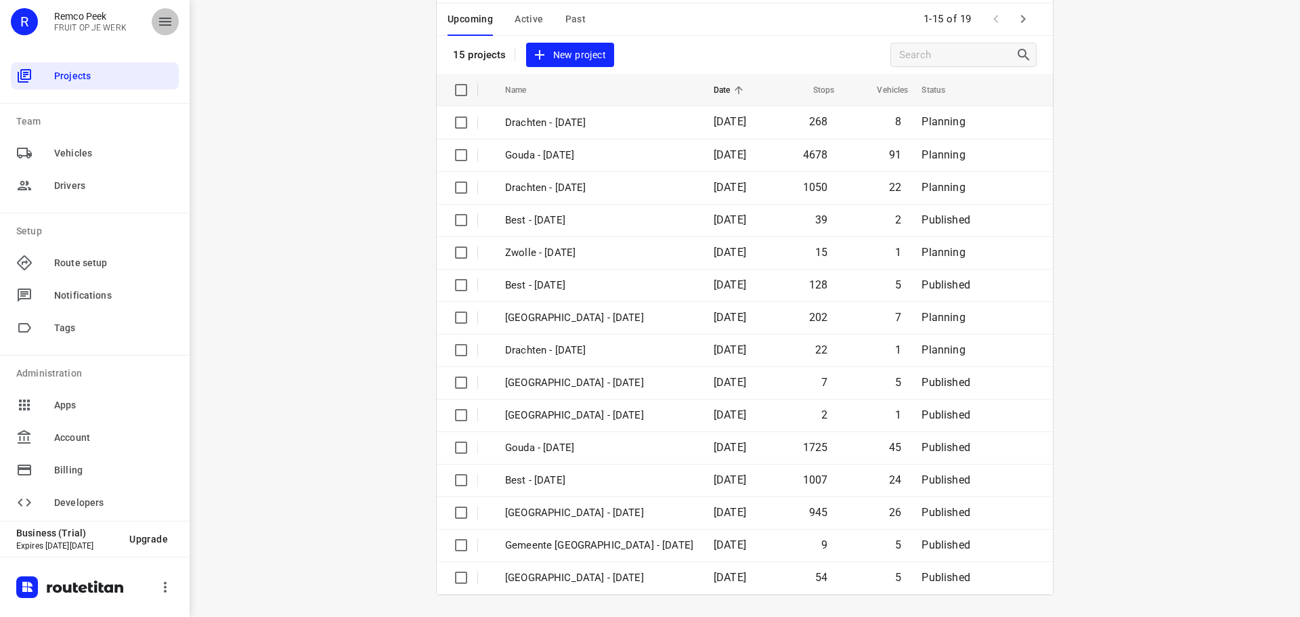
click at [164, 28] on icon "button" at bounding box center [165, 22] width 16 height 16
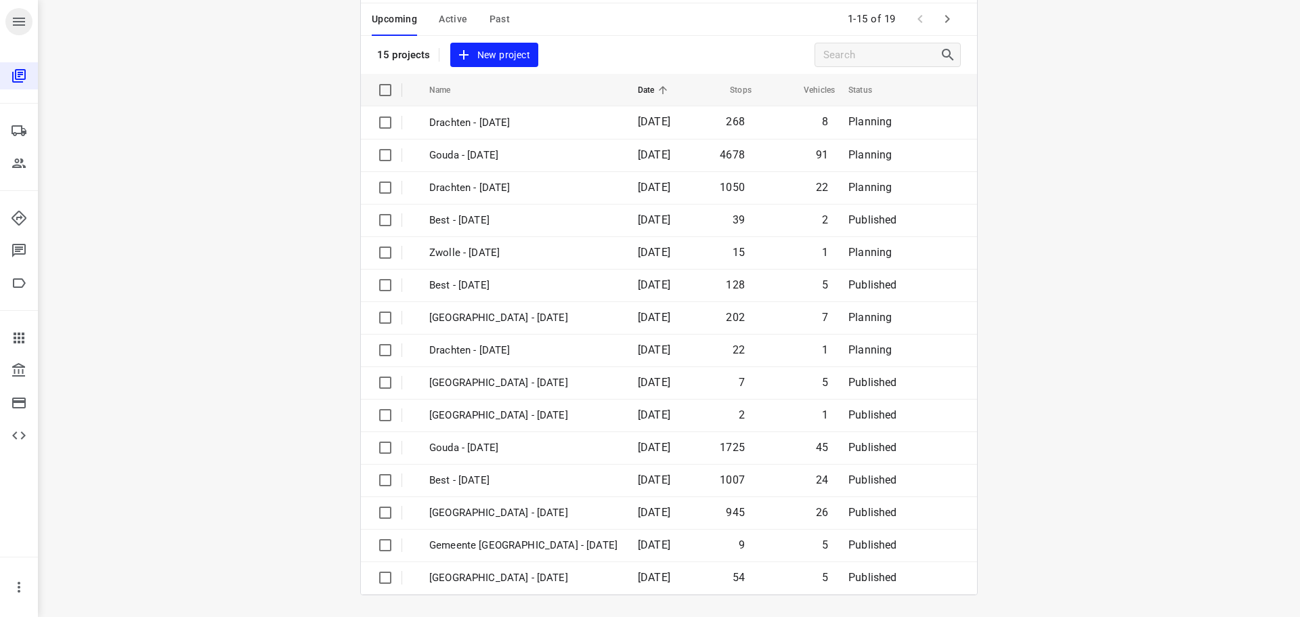
click at [14, 30] on button "button" at bounding box center [18, 21] width 27 height 27
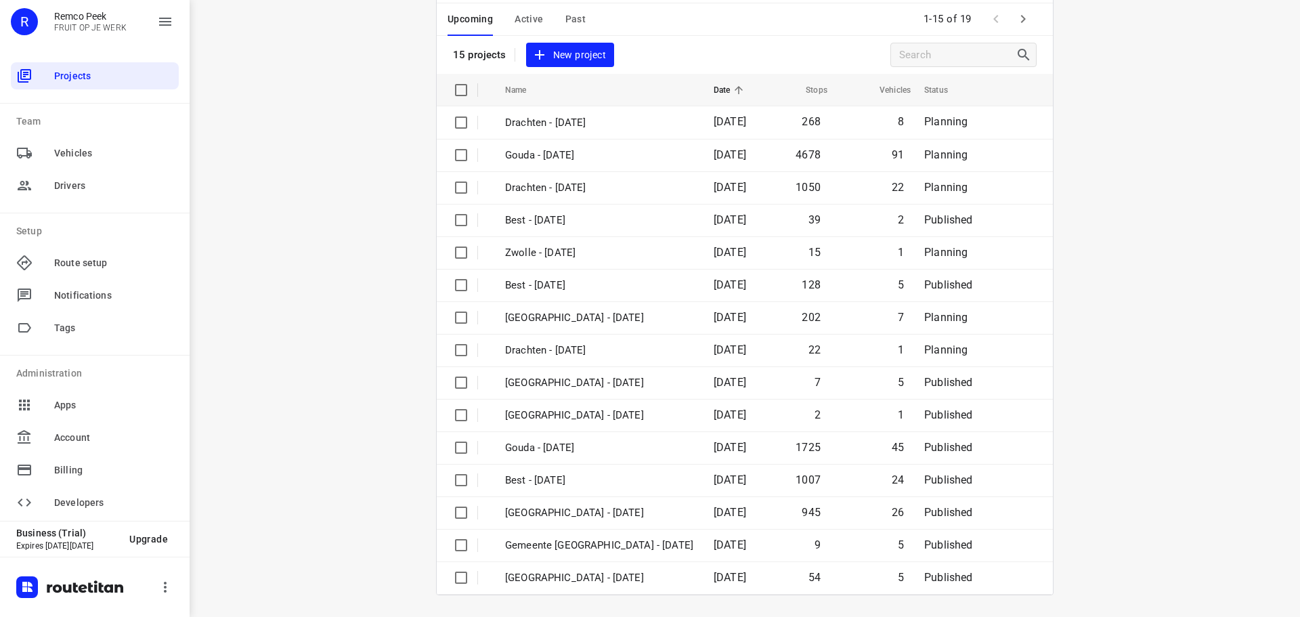
click at [18, 27] on div "R" at bounding box center [24, 21] width 27 height 27
click at [520, 21] on span "Active" at bounding box center [528, 19] width 28 height 17
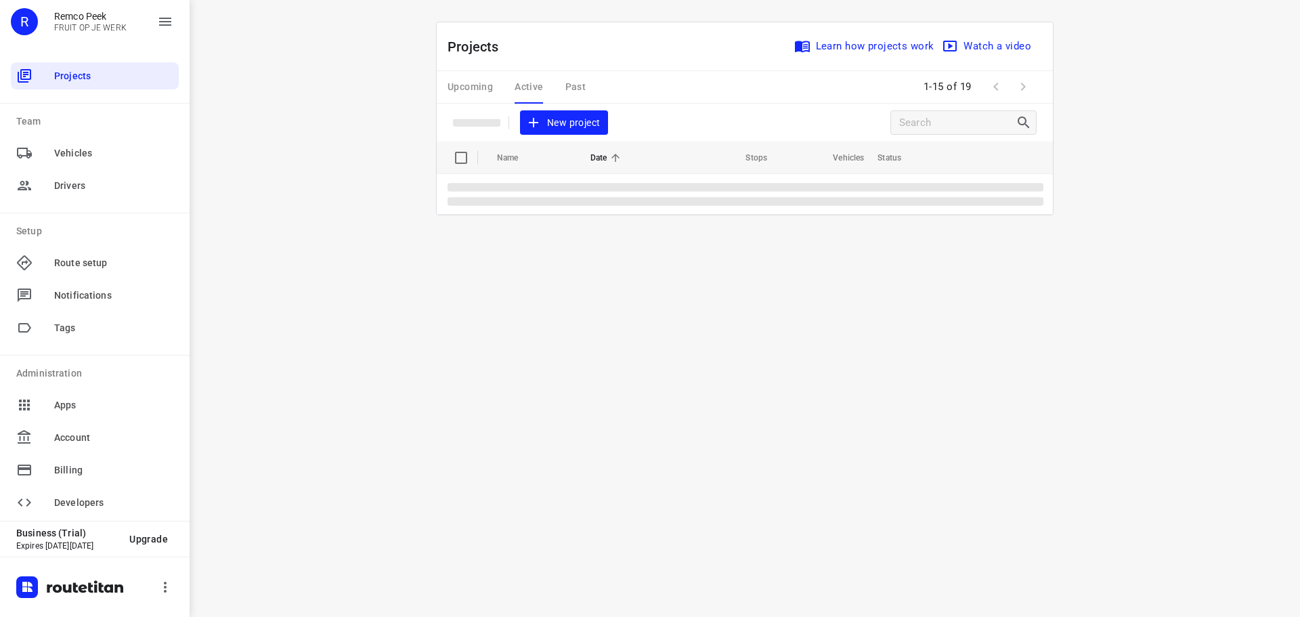
scroll to position [0, 0]
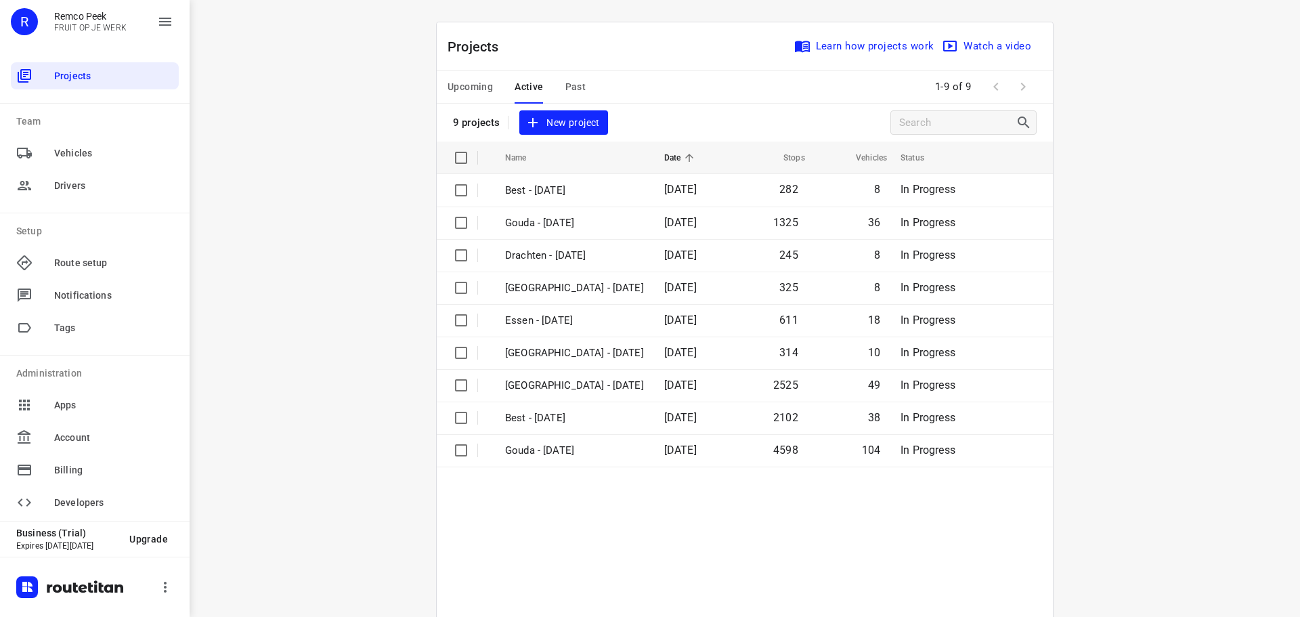
click at [472, 85] on span "Upcoming" at bounding box center [469, 87] width 45 height 17
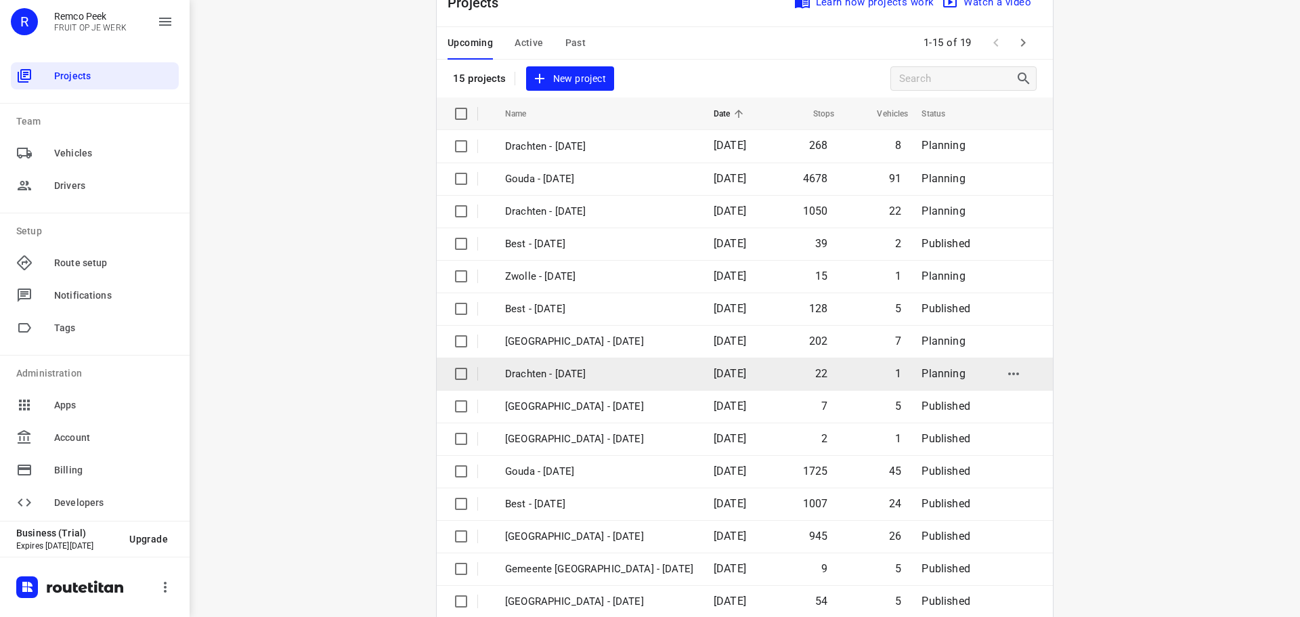
scroll to position [68, 0]
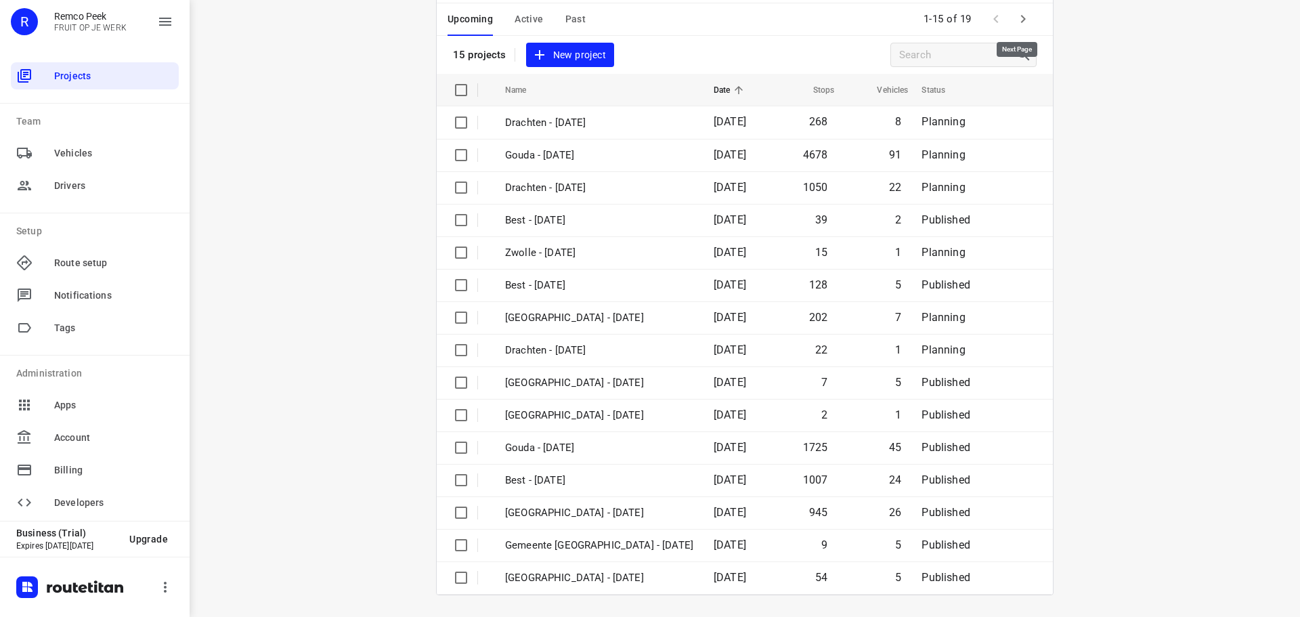
click at [1017, 23] on icon "button" at bounding box center [1023, 19] width 16 height 16
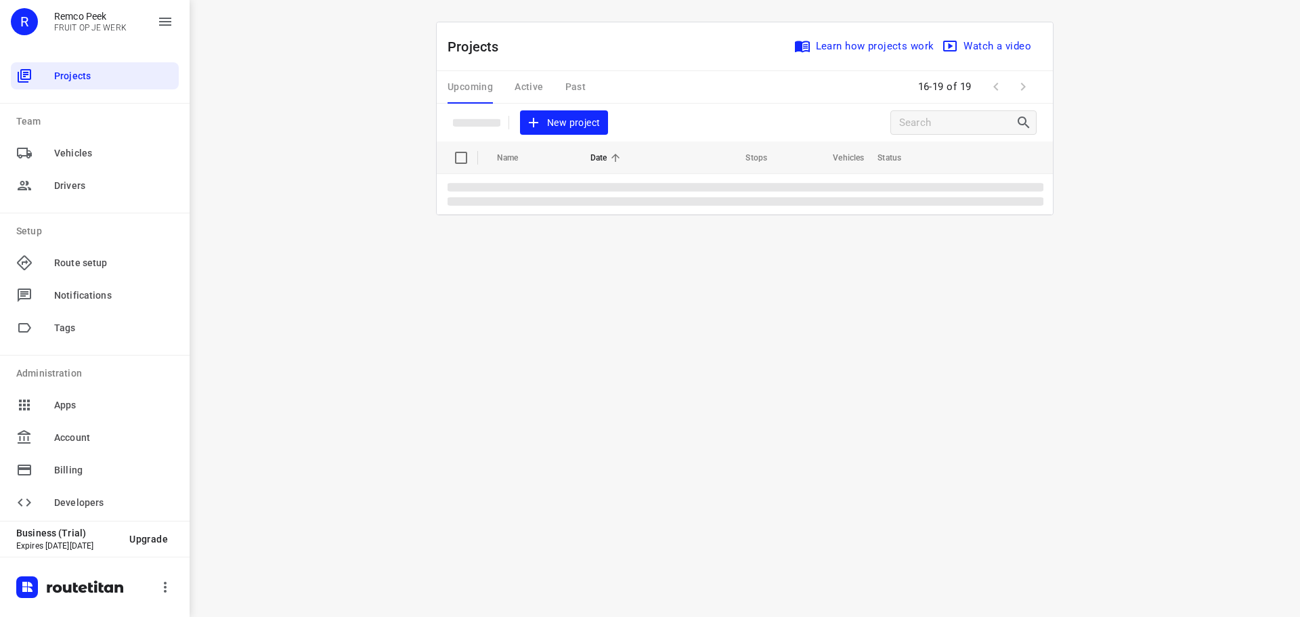
scroll to position [0, 0]
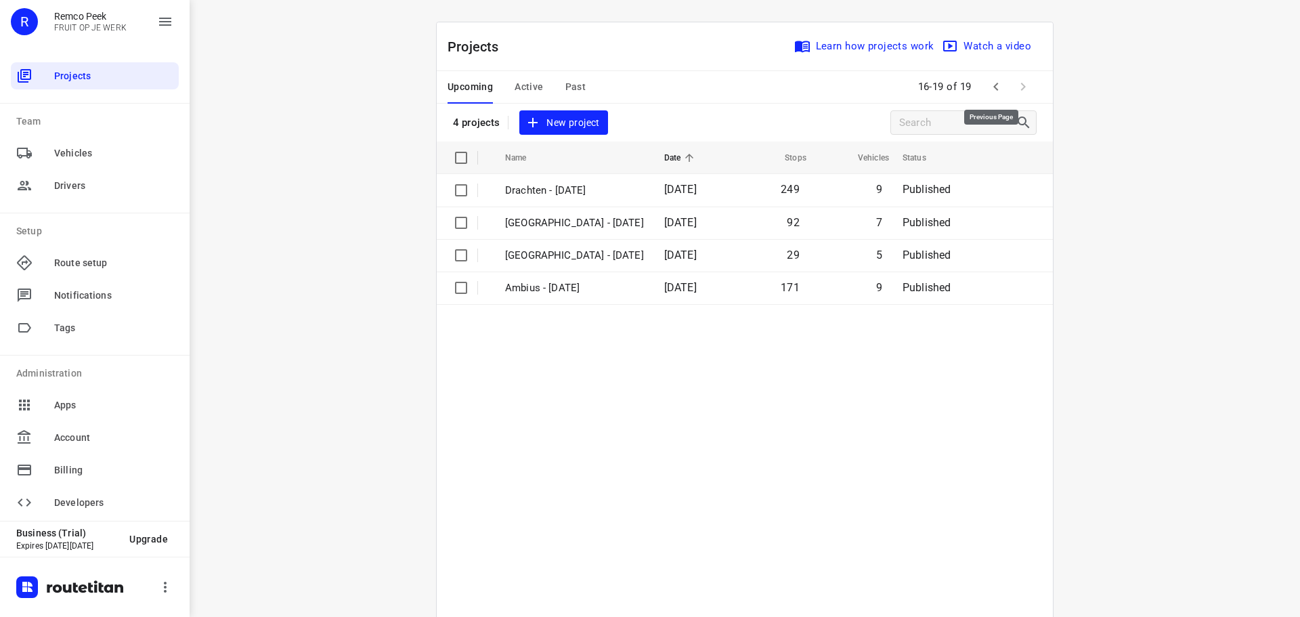
click at [991, 86] on icon "button" at bounding box center [996, 87] width 16 height 16
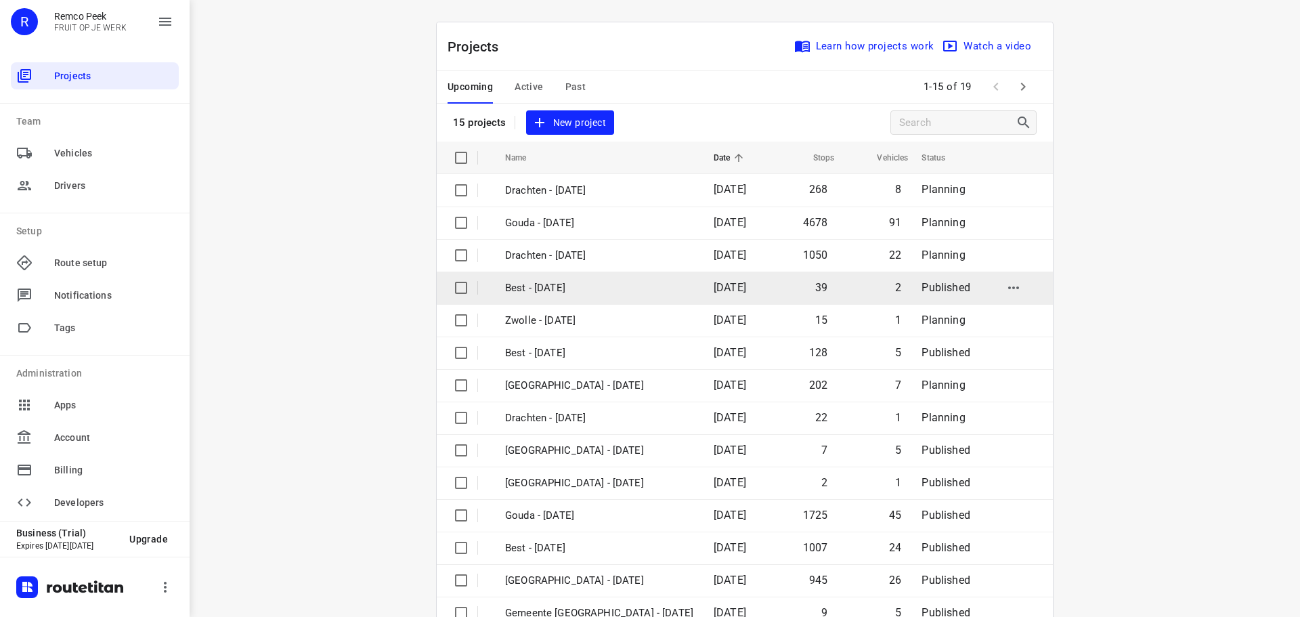
scroll to position [68, 0]
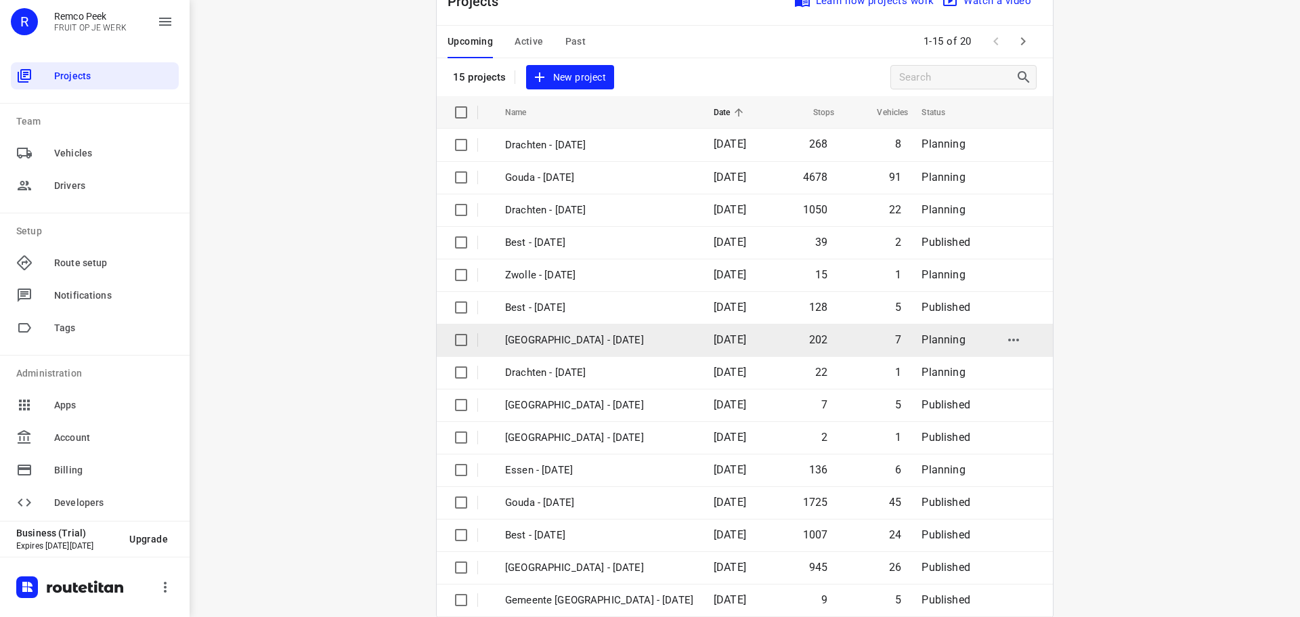
scroll to position [68, 0]
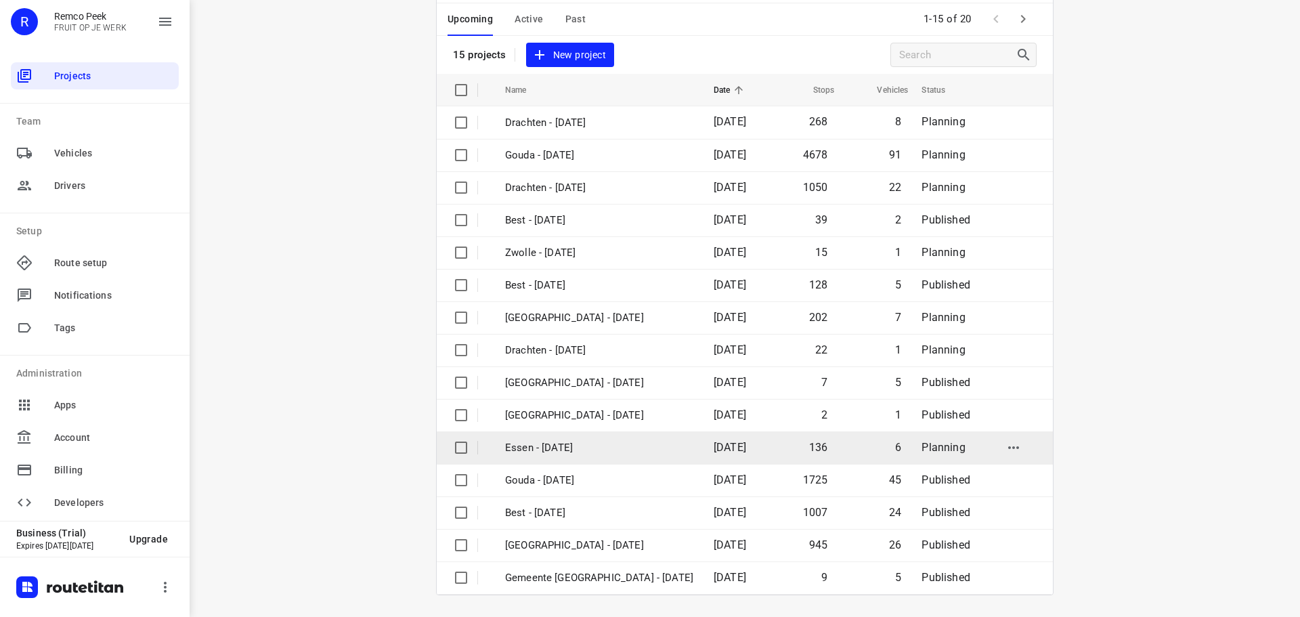
click at [713, 447] on span "[DATE]" at bounding box center [729, 447] width 32 height 13
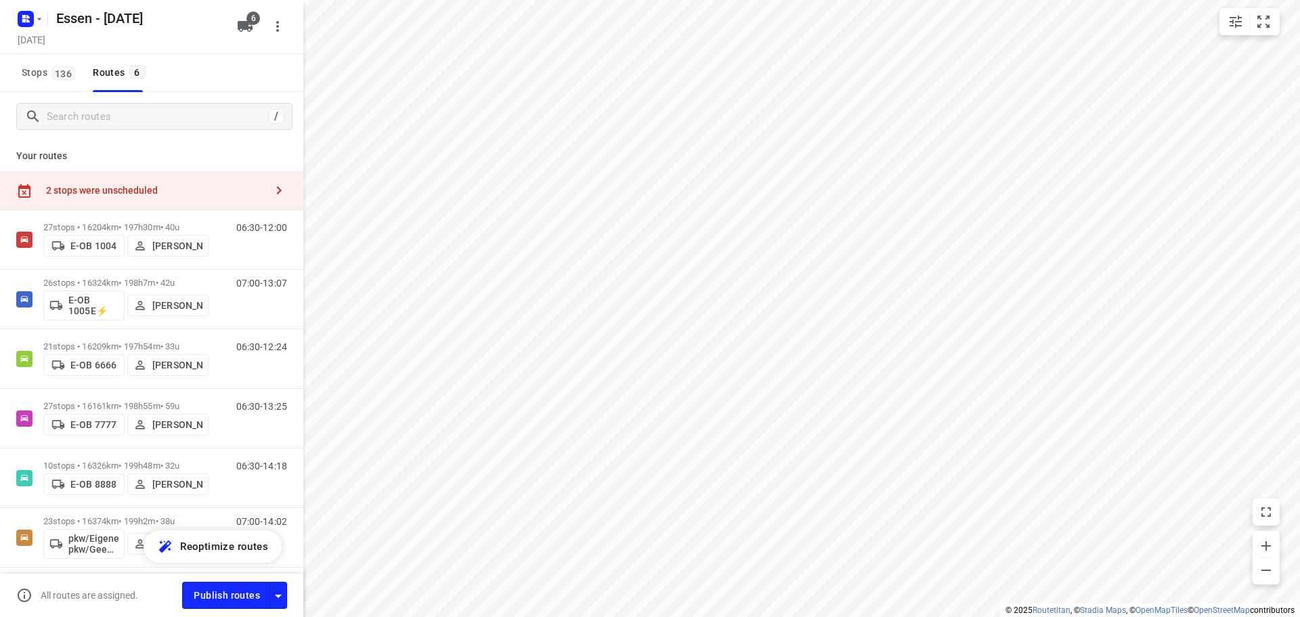
click at [146, 189] on div "2 stops were unscheduled" at bounding box center [155, 190] width 219 height 11
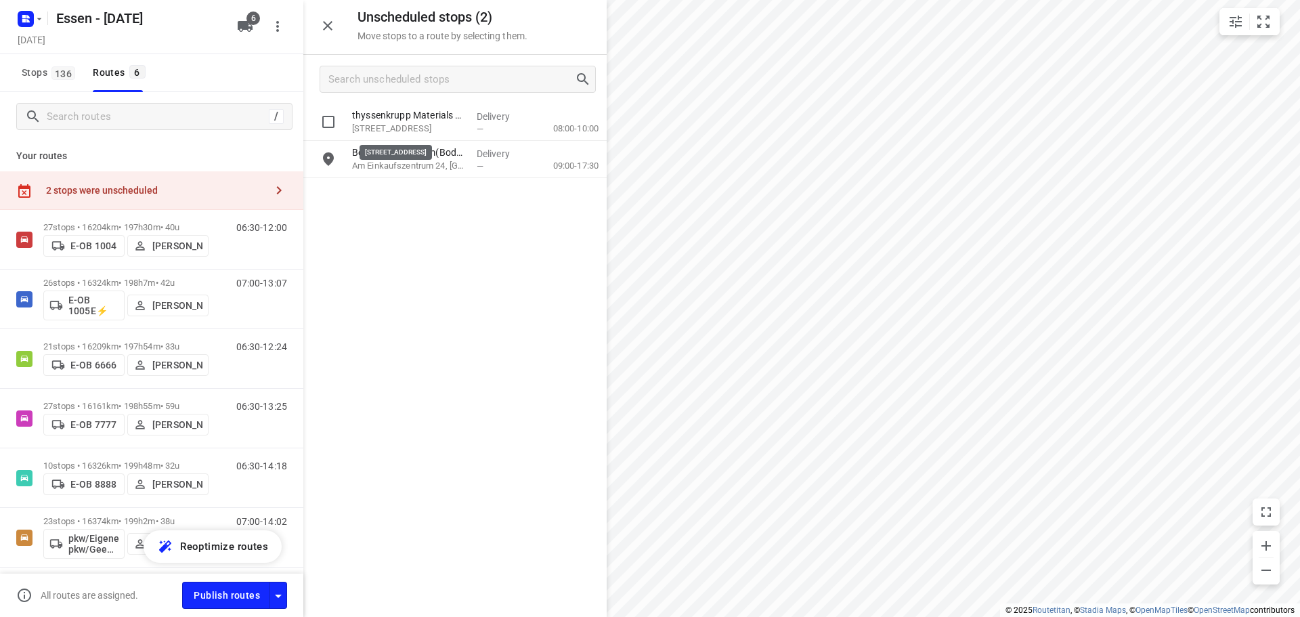
click at [438, 125] on p "[STREET_ADDRESS]" at bounding box center [409, 129] width 114 height 14
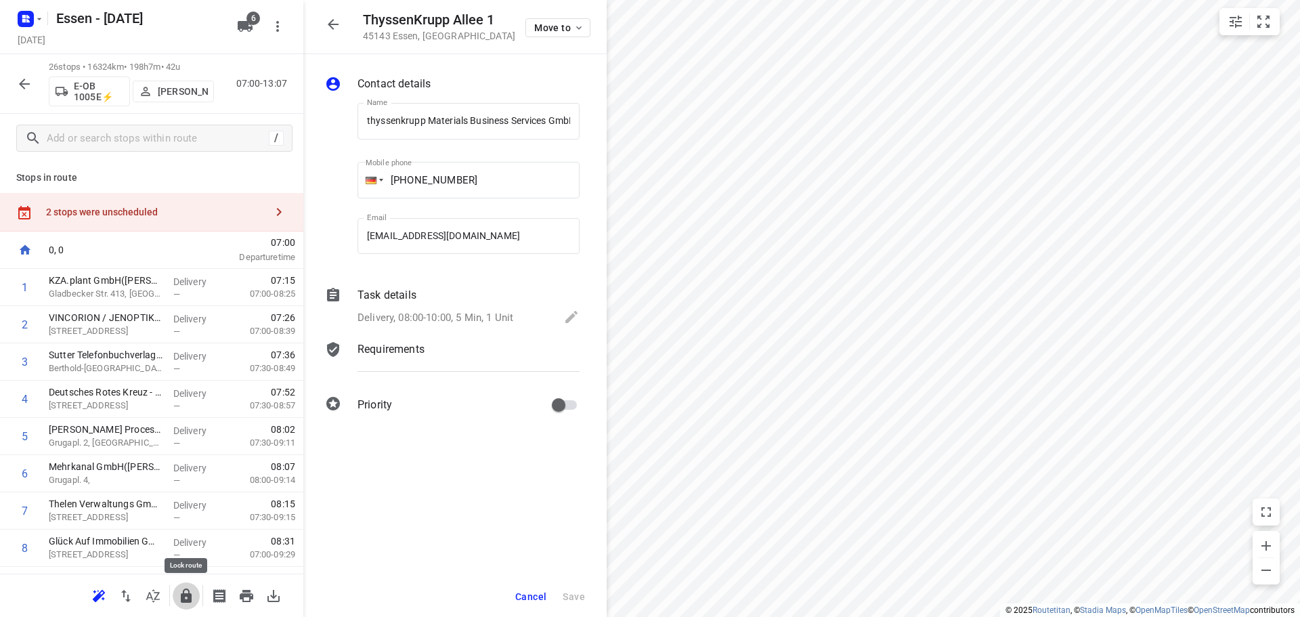
click at [188, 594] on icon "button" at bounding box center [186, 595] width 11 height 14
click at [191, 594] on icon "button" at bounding box center [186, 595] width 11 height 14
click at [338, 23] on icon "button" at bounding box center [333, 24] width 16 height 16
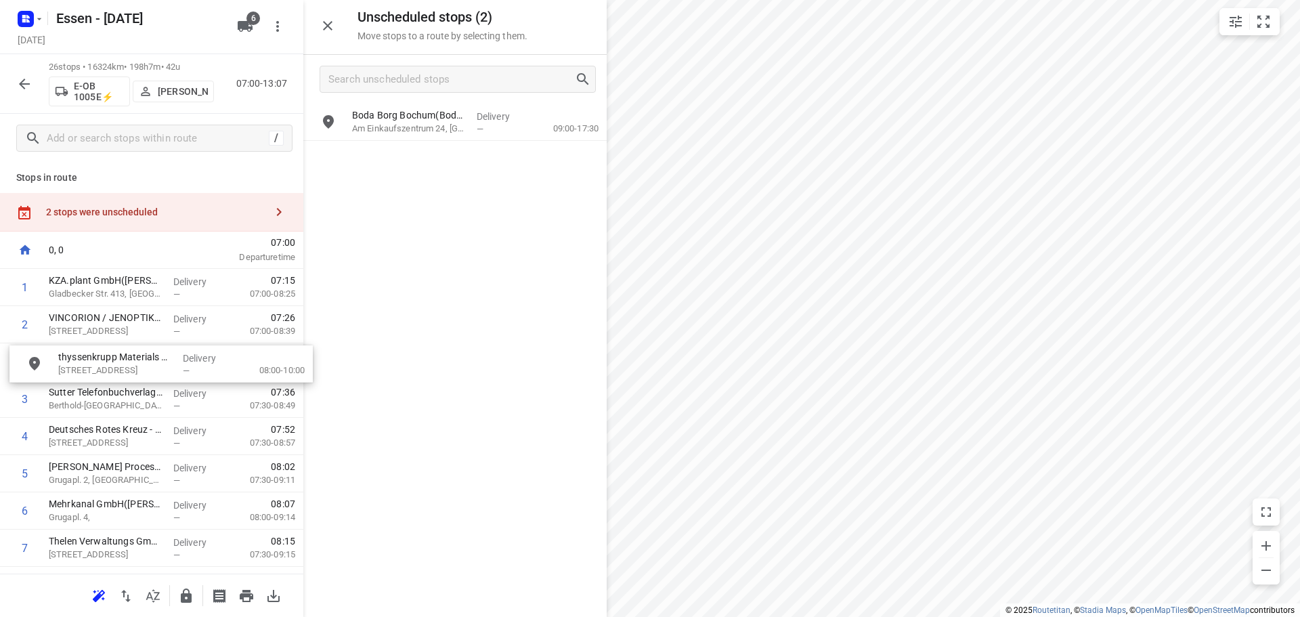
drag, startPoint x: 380, startPoint y: 129, endPoint x: 72, endPoint y: 379, distance: 396.0
drag, startPoint x: 106, startPoint y: 366, endPoint x: 95, endPoint y: 401, distance: 36.8
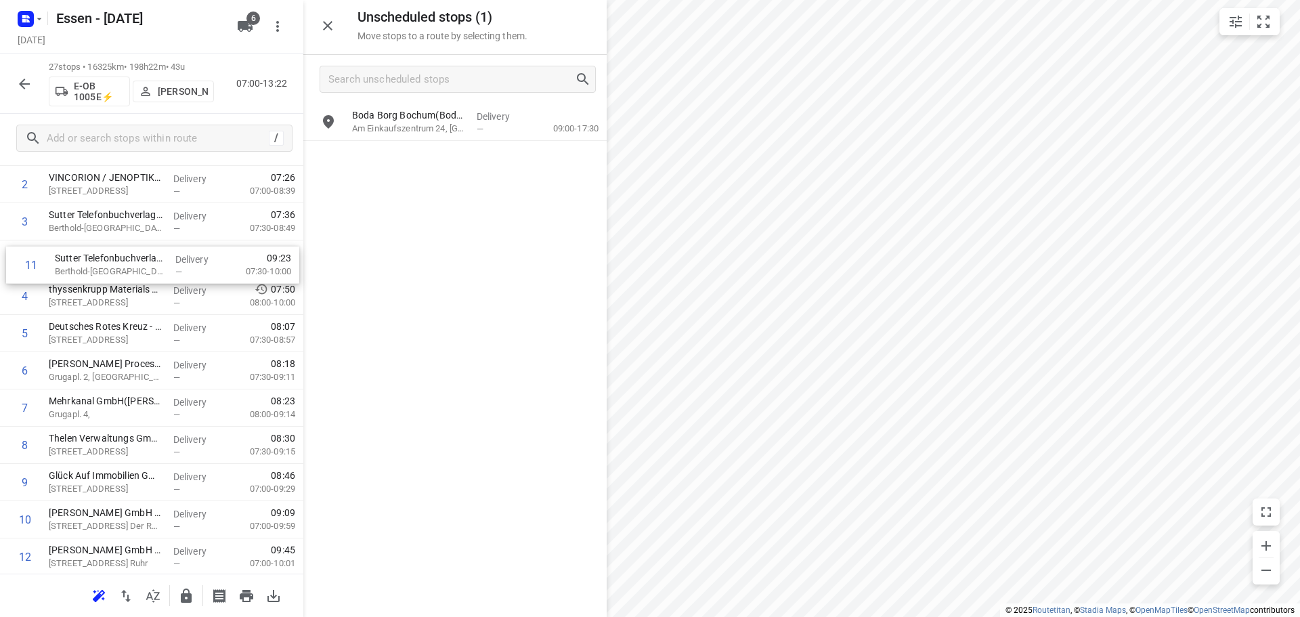
scroll to position [131, 0]
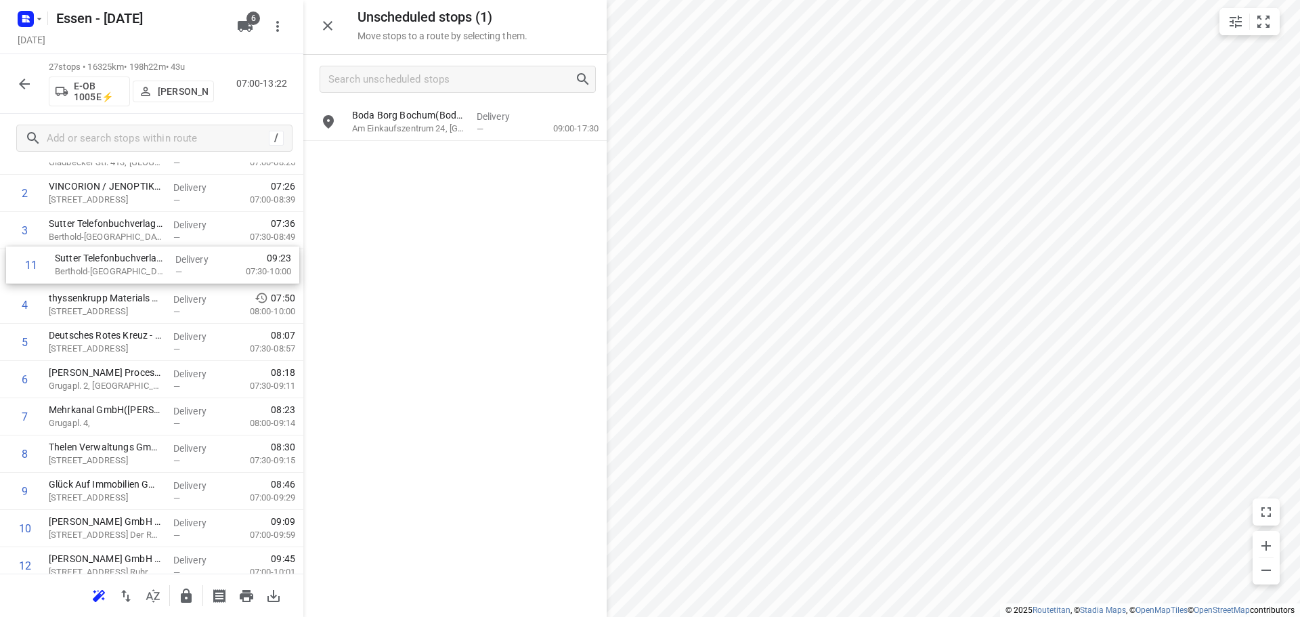
drag, startPoint x: 127, startPoint y: 528, endPoint x: 136, endPoint y: 267, distance: 260.8
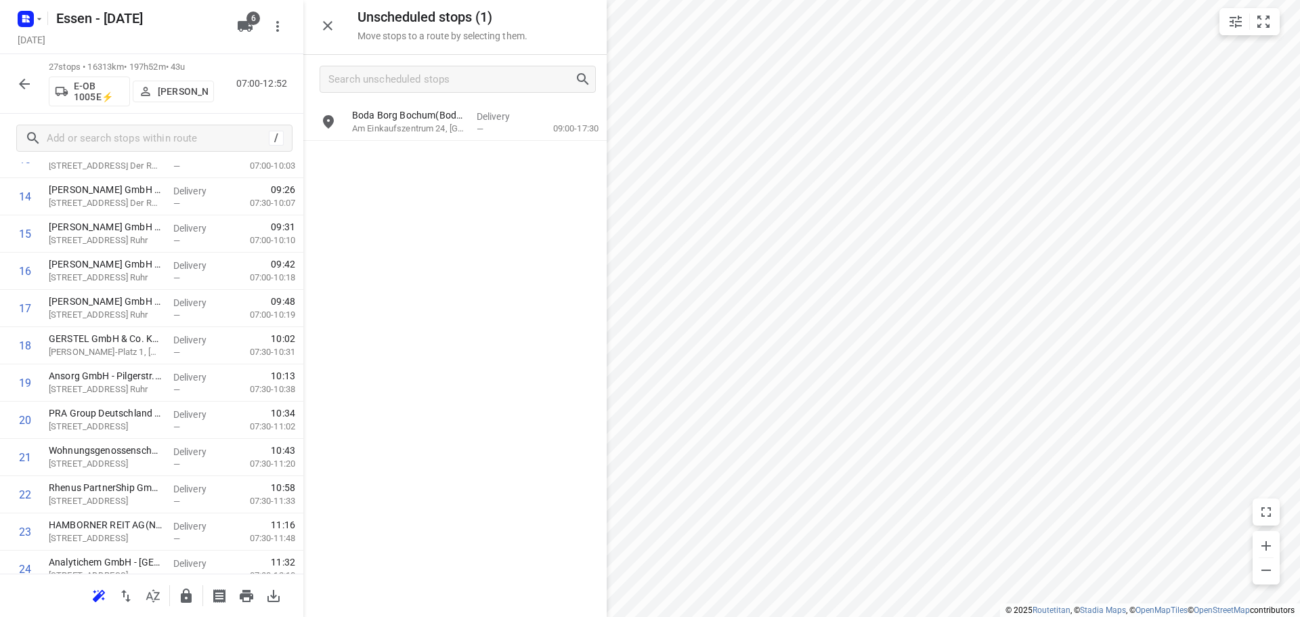
scroll to position [738, 0]
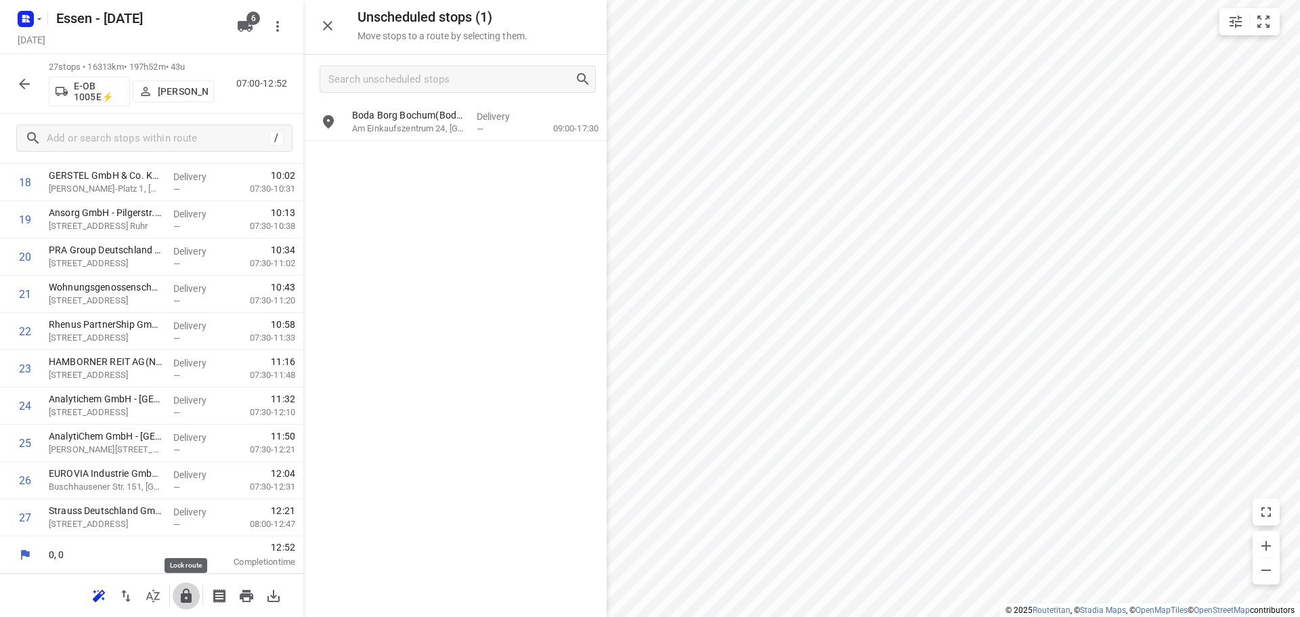
click at [188, 596] on icon "button" at bounding box center [186, 595] width 11 height 14
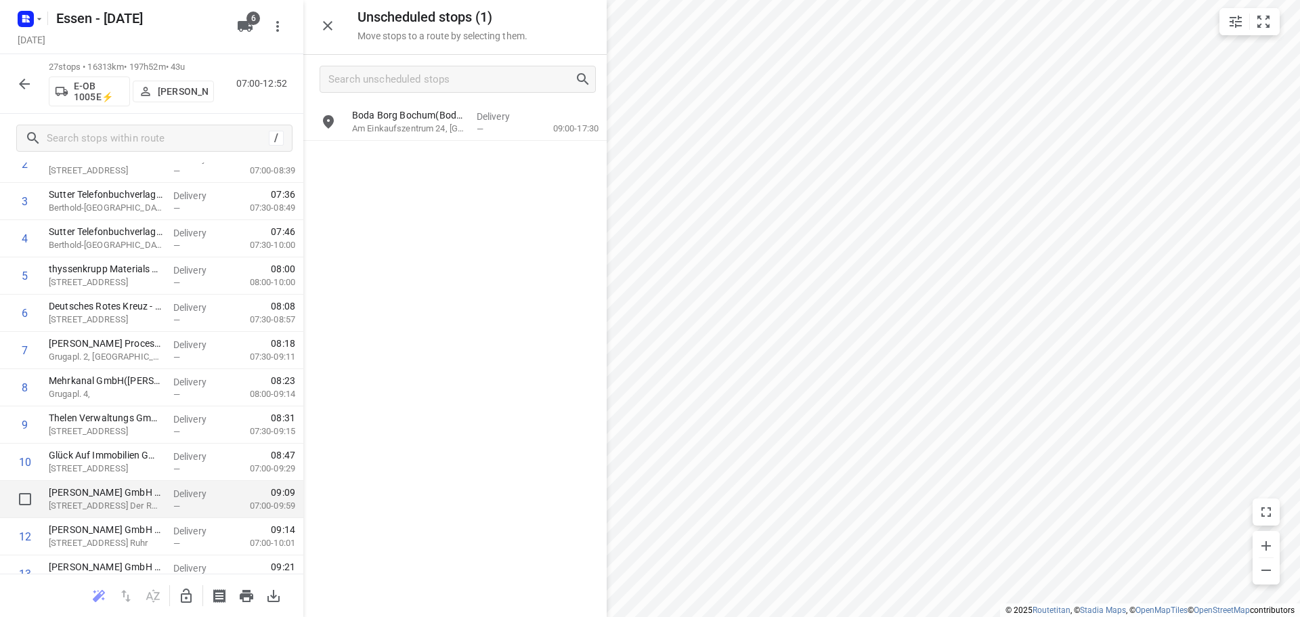
scroll to position [0, 0]
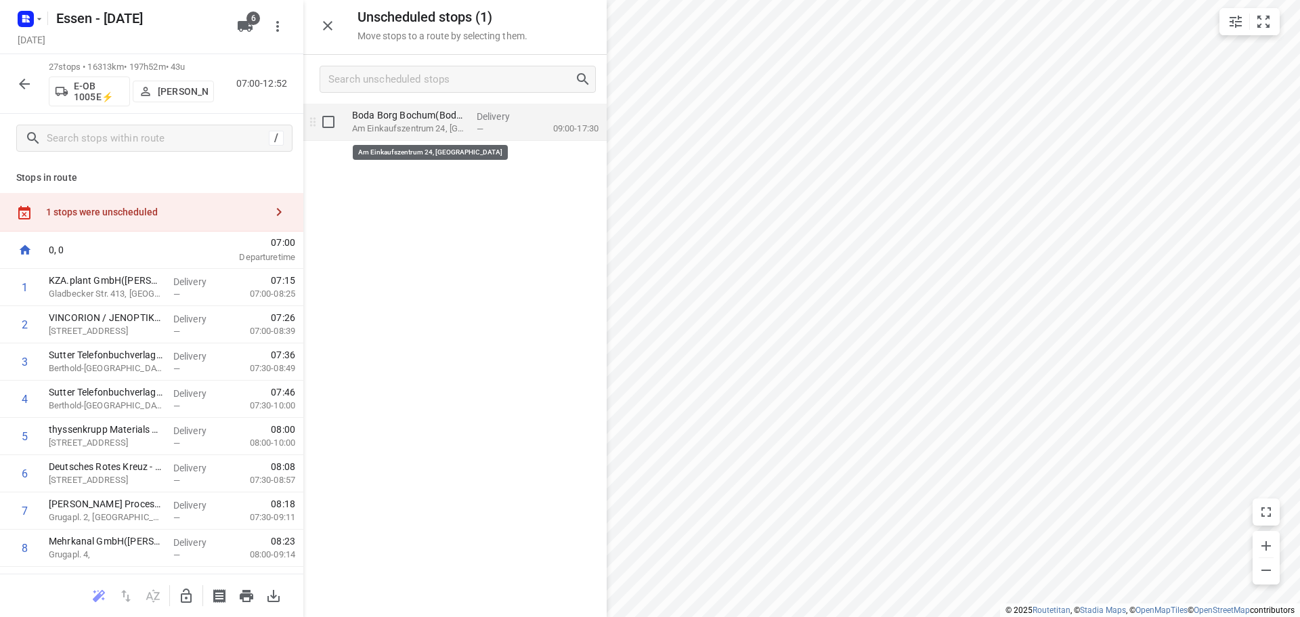
click at [388, 129] on p "Am Einkaufszentrum 24, [GEOGRAPHIC_DATA]" at bounding box center [409, 129] width 114 height 14
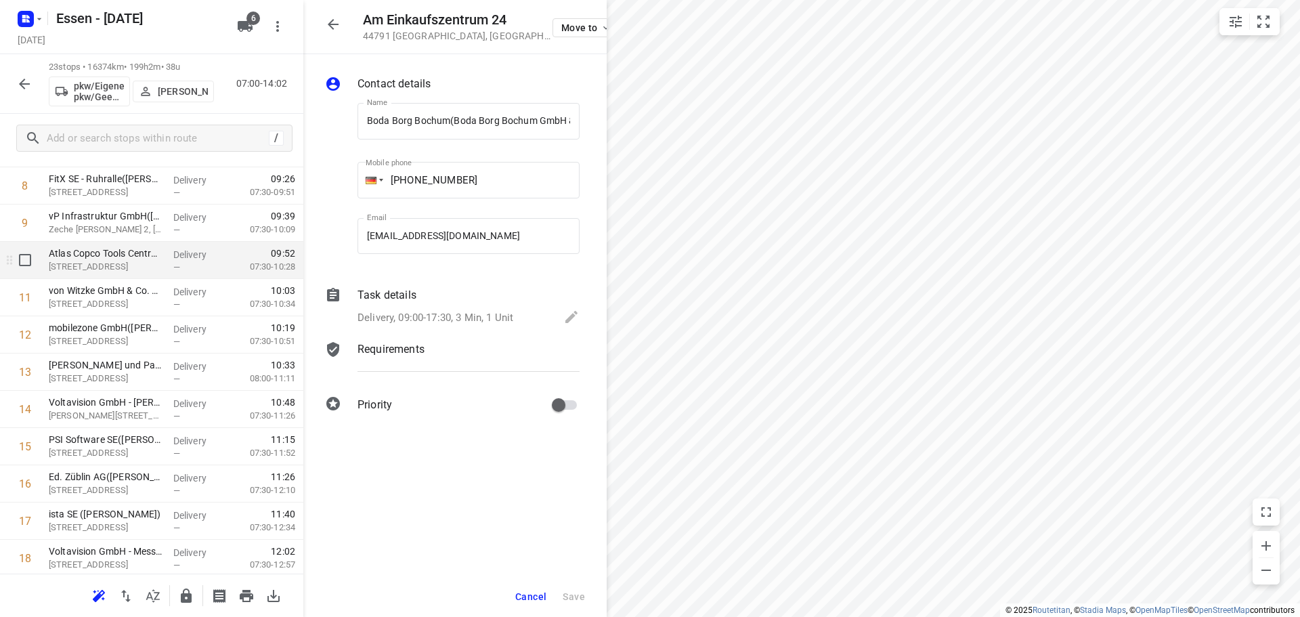
scroll to position [474, 0]
click at [334, 26] on icon "button" at bounding box center [333, 24] width 16 height 16
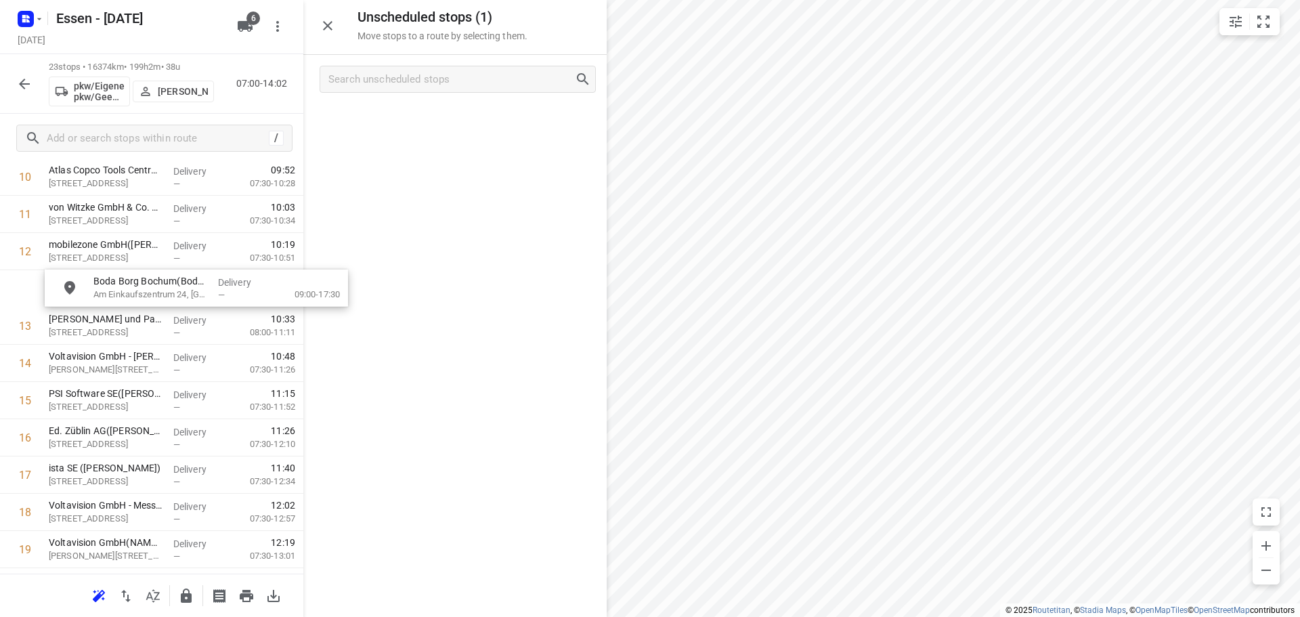
scroll to position [445, 0]
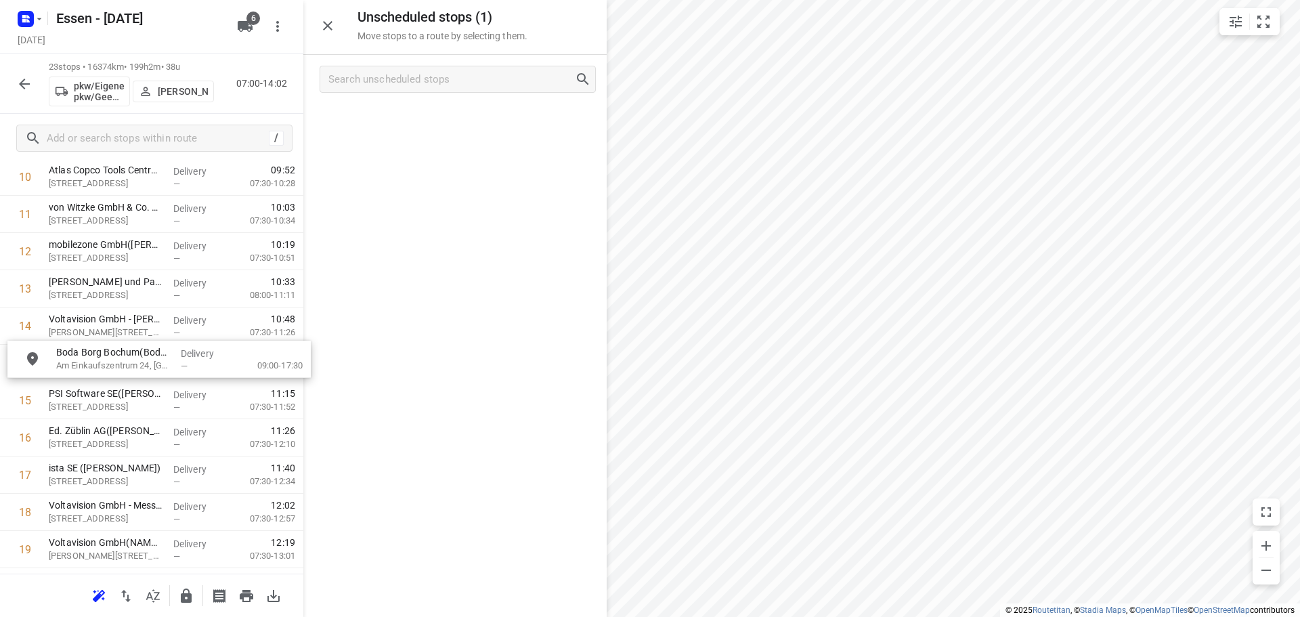
drag, startPoint x: 402, startPoint y: 123, endPoint x: 100, endPoint y: 364, distance: 386.3
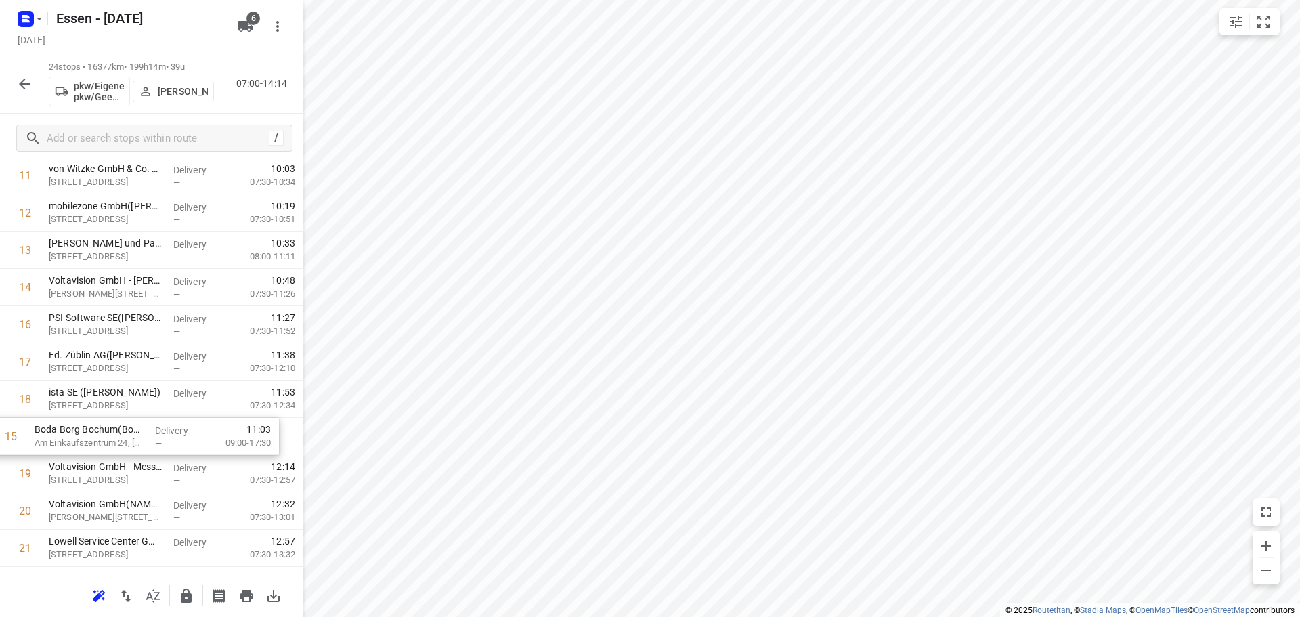
drag, startPoint x: 98, startPoint y: 324, endPoint x: 84, endPoint y: 439, distance: 115.9
click at [84, 439] on div "1 Cornelsen Umwelttechnologie GmbH([PERSON_NAME]) Graf-[STREET_ADDRESS] Deliver…" at bounding box center [151, 232] width 303 height 894
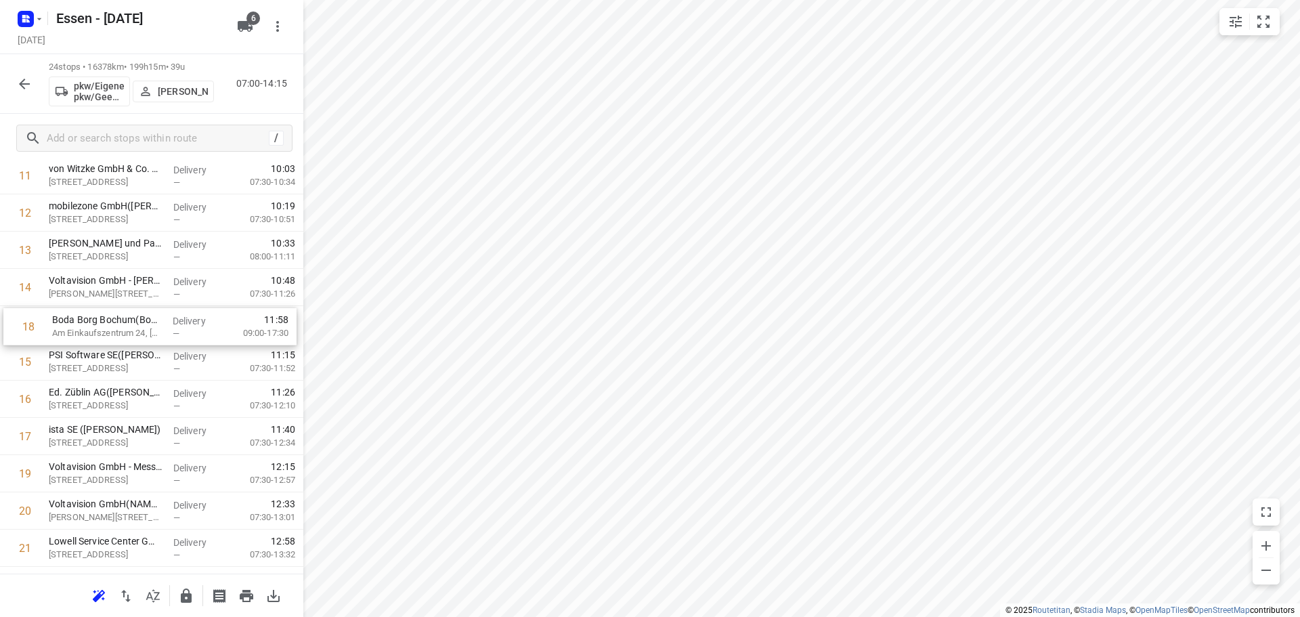
drag, startPoint x: 83, startPoint y: 443, endPoint x: 90, endPoint y: 333, distance: 109.9
click at [90, 333] on div "1 Cornelsen Umwelttechnologie GmbH([PERSON_NAME]) Graf-[STREET_ADDRESS] Deliver…" at bounding box center [151, 232] width 303 height 894
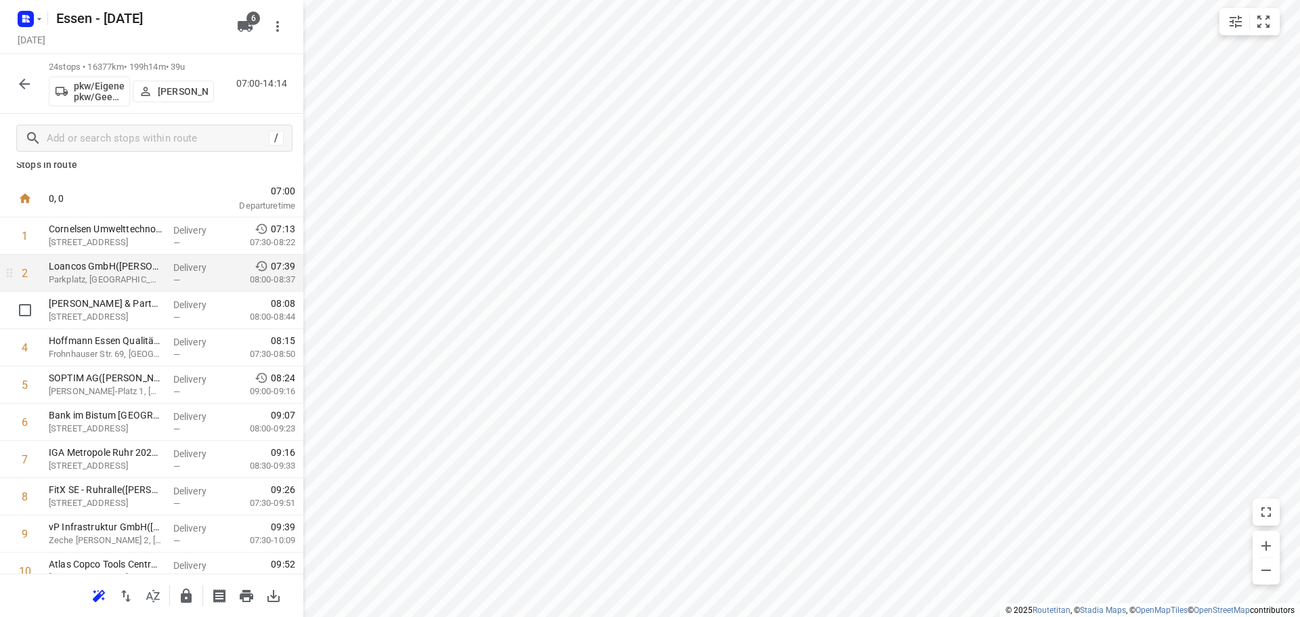
scroll to position [0, 0]
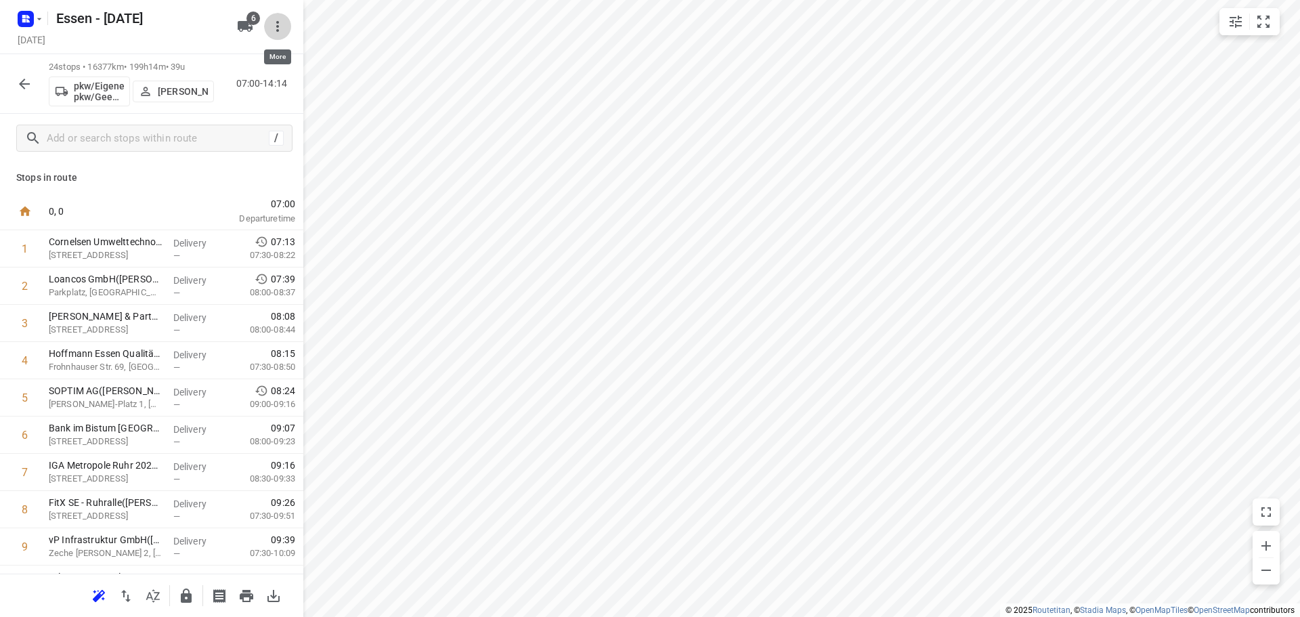
click at [278, 25] on icon "button" at bounding box center [277, 26] width 16 height 16
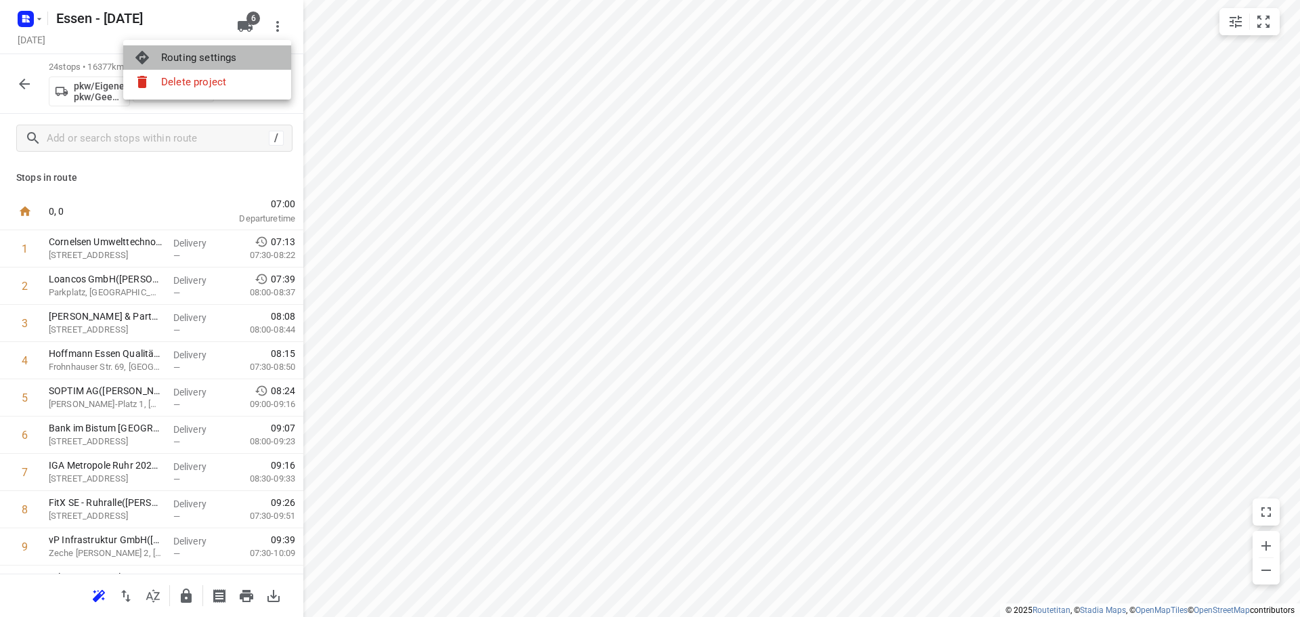
click at [187, 59] on div "Routing settings" at bounding box center [220, 57] width 119 height 11
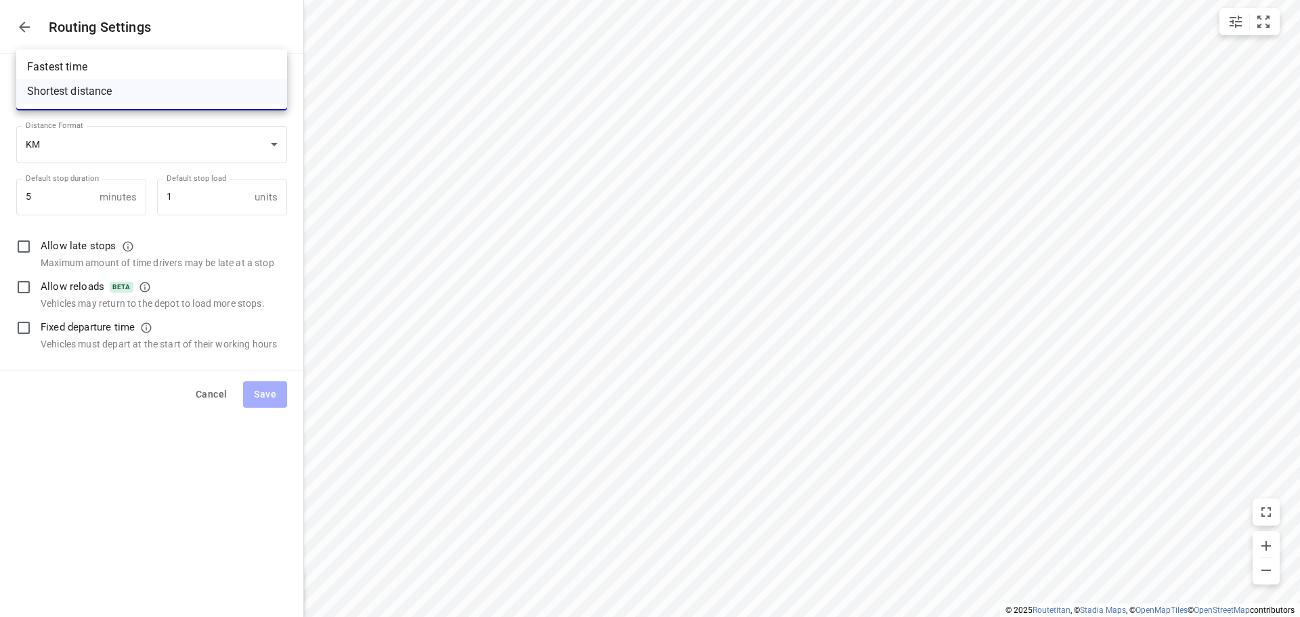
click at [106, 91] on body "i © 2025 Routetitan , © Stadia Maps , © OpenMapTiles © OpenStreetMap contributo…" at bounding box center [650, 308] width 1300 height 617
click at [109, 64] on li "Fastest time" at bounding box center [151, 67] width 271 height 24
type input "time"
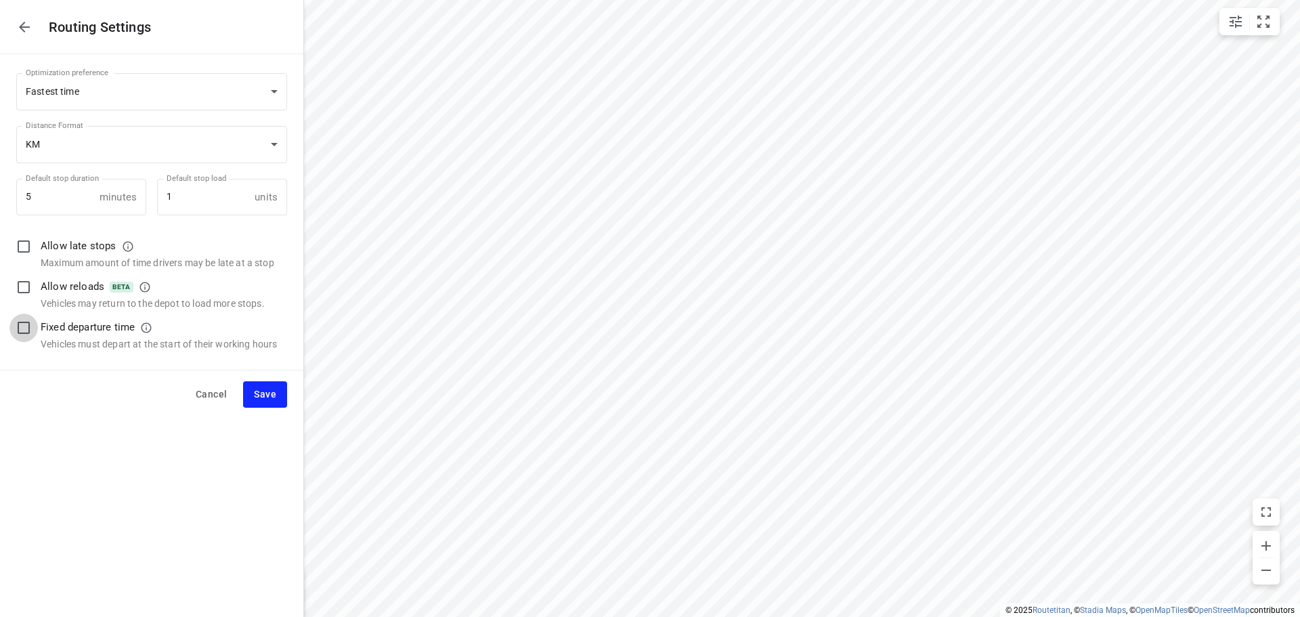
click at [21, 328] on input "checkbox" at bounding box center [23, 327] width 28 height 28
checkbox input "true"
click at [261, 396] on span "Save" at bounding box center [265, 394] width 22 height 17
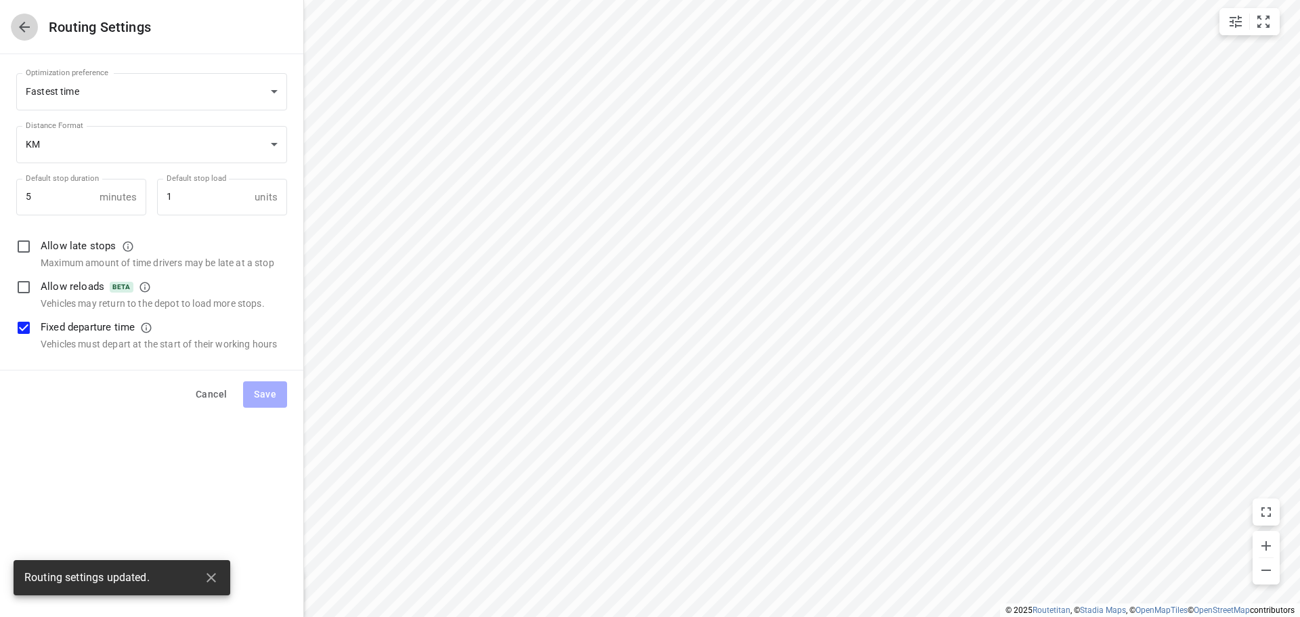
click at [22, 32] on icon "button" at bounding box center [24, 27] width 16 height 16
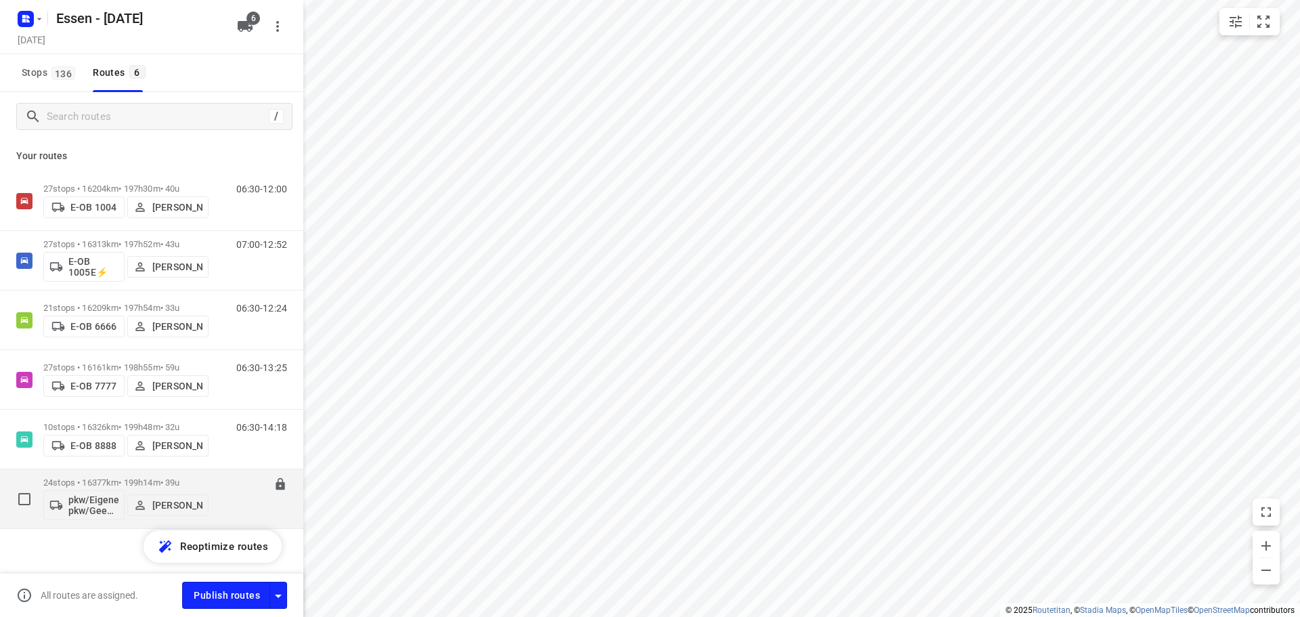
click at [145, 483] on p "24 stops • 16377km • 199h14m • 39u" at bounding box center [125, 482] width 165 height 10
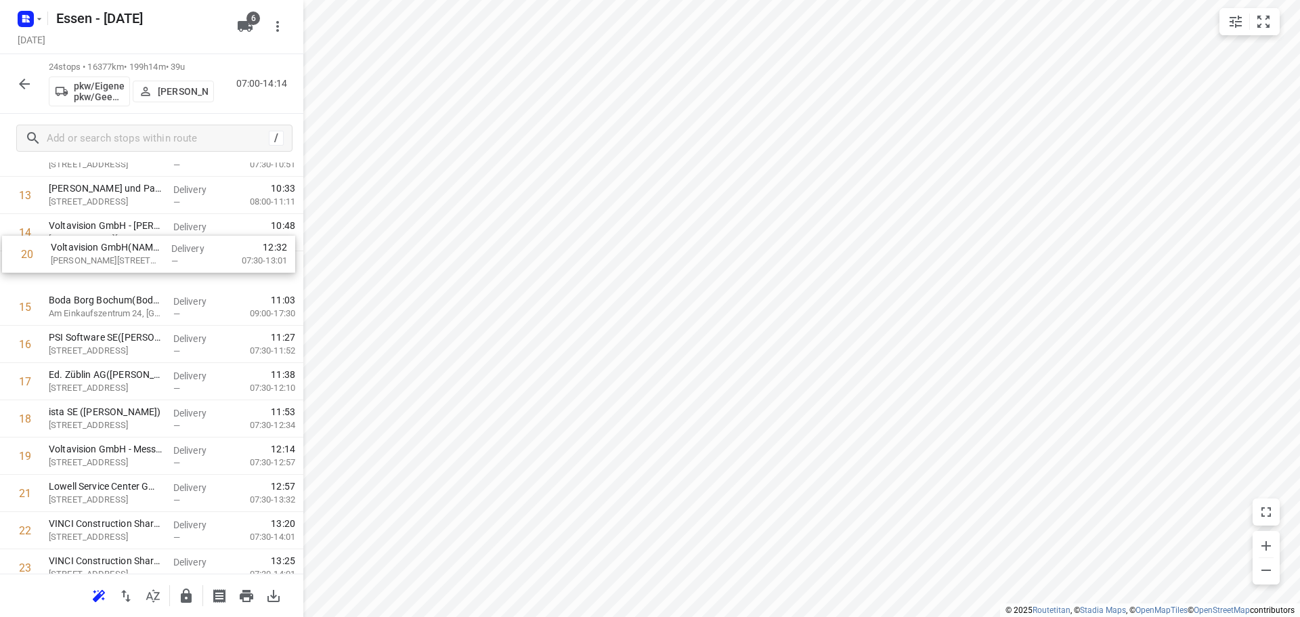
scroll to position [497, 0]
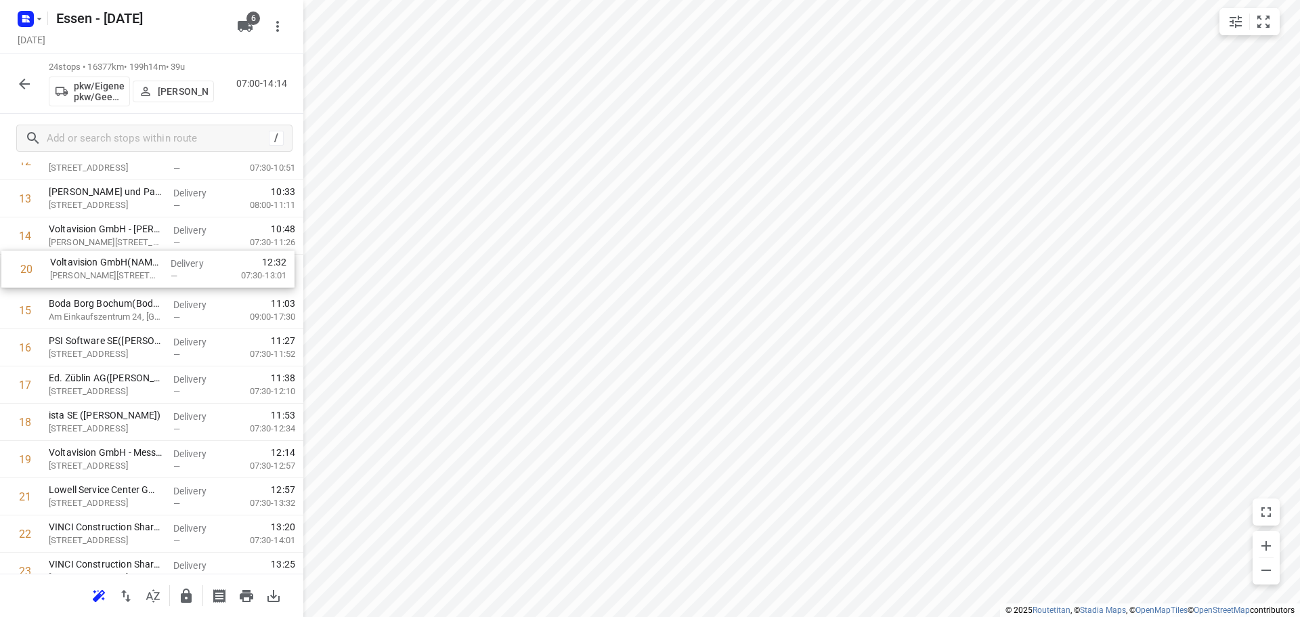
drag, startPoint x: 113, startPoint y: 436, endPoint x: 117, endPoint y: 263, distance: 173.3
click at [117, 263] on div "1 Cornelsen Umwelttechnologie GmbH([PERSON_NAME]) Graf-[STREET_ADDRESS] Deliver…" at bounding box center [151, 180] width 303 height 894
click at [111, 273] on p "[PERSON_NAME][STREET_ADDRESS]" at bounding box center [106, 280] width 114 height 14
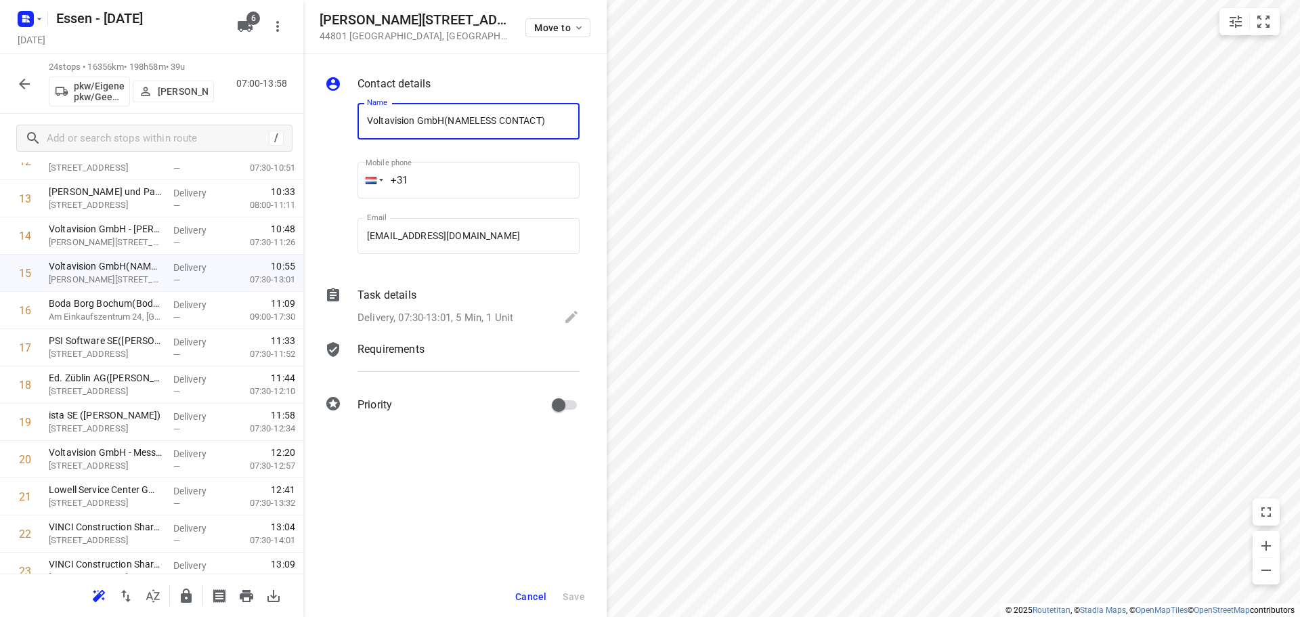
click at [528, 593] on span "Cancel" at bounding box center [530, 596] width 31 height 11
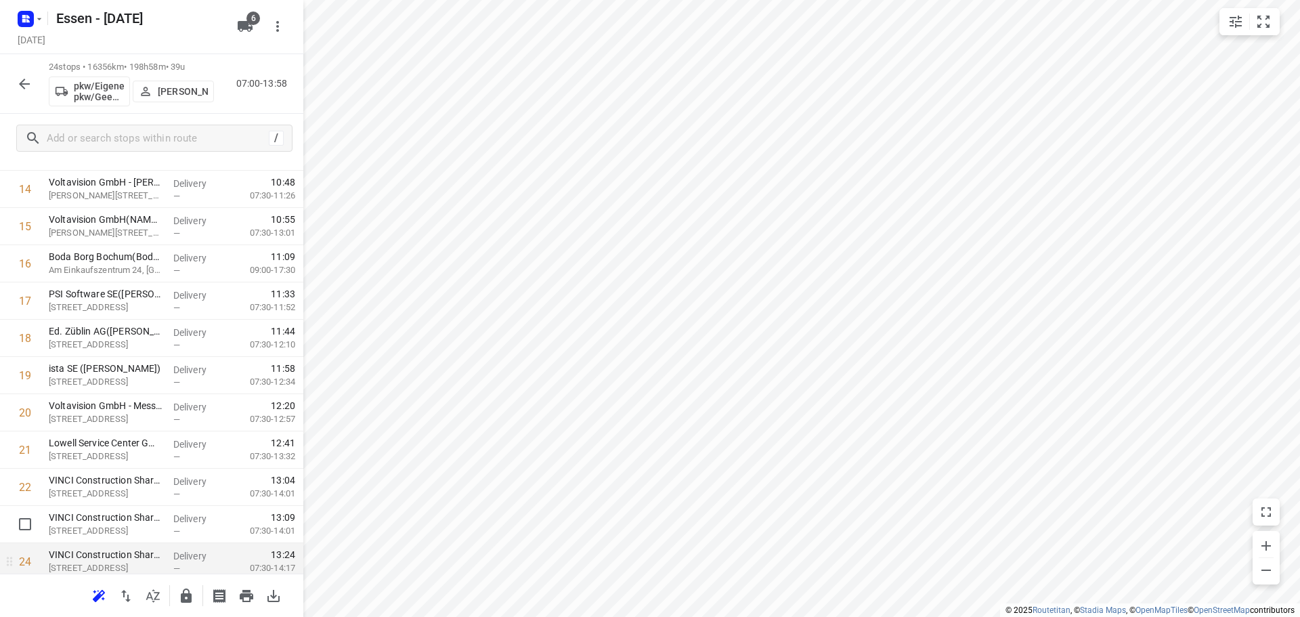
scroll to position [588, 0]
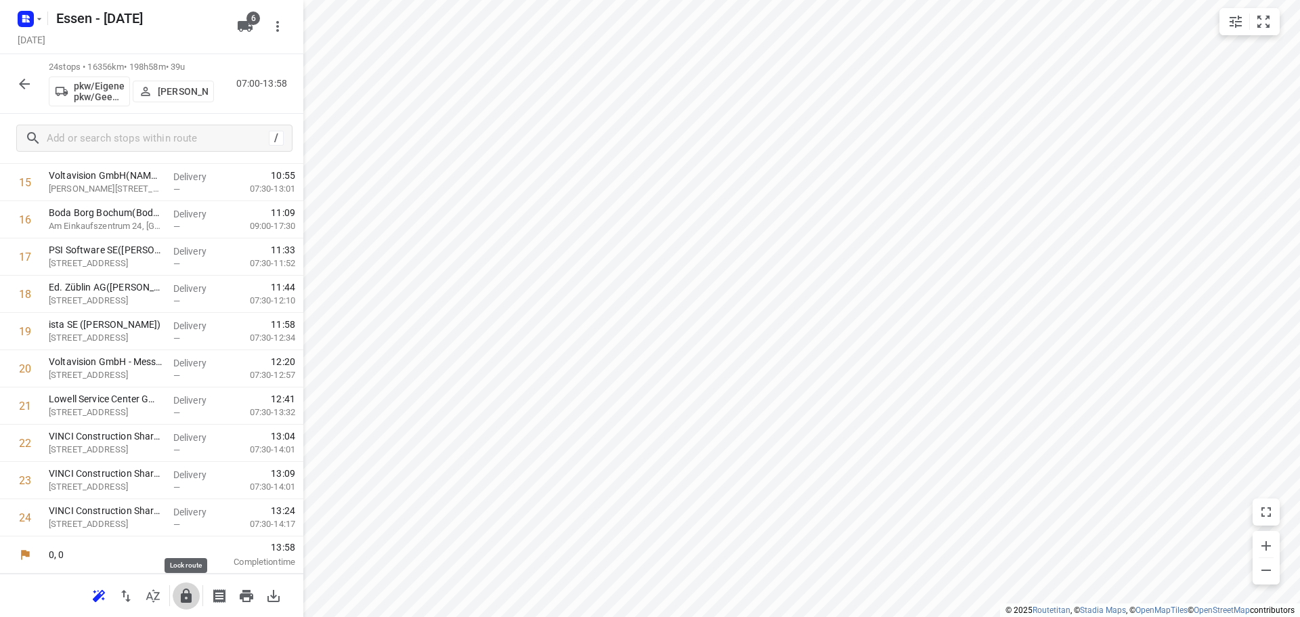
click at [186, 598] on icon "button" at bounding box center [186, 596] width 16 height 16
click at [24, 87] on icon "button" at bounding box center [24, 84] width 11 height 11
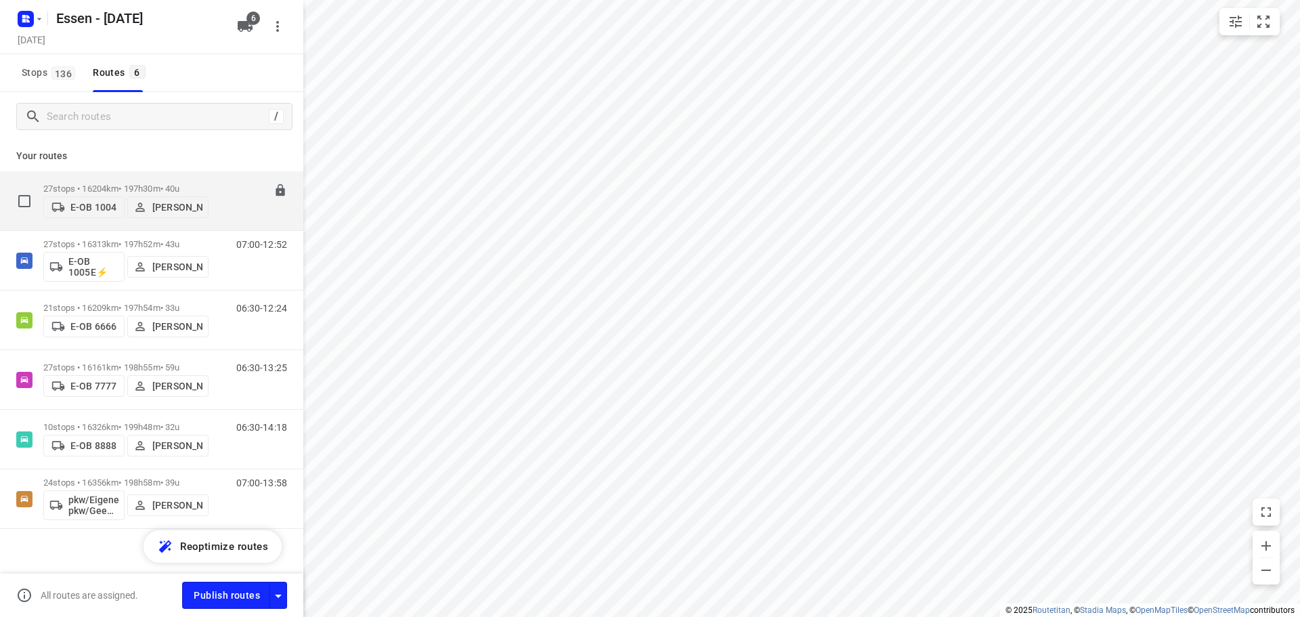
click at [120, 186] on p "27 stops • 16204km • 197h30m • 40u" at bounding box center [125, 188] width 165 height 10
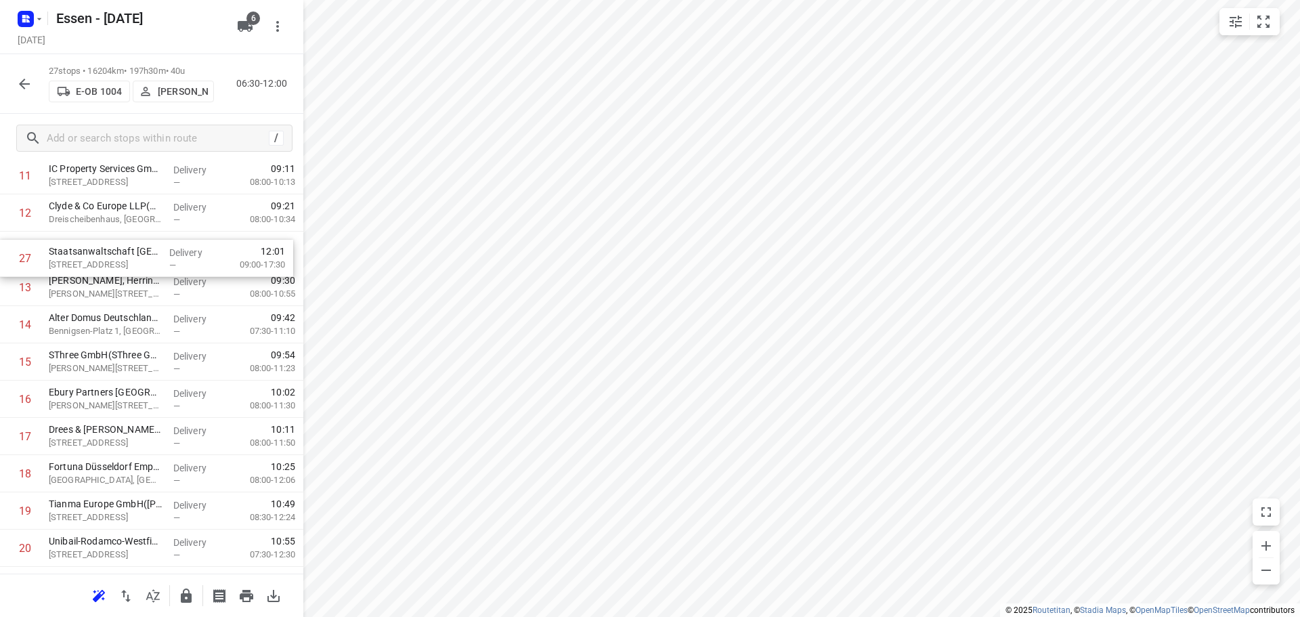
scroll to position [437, 0]
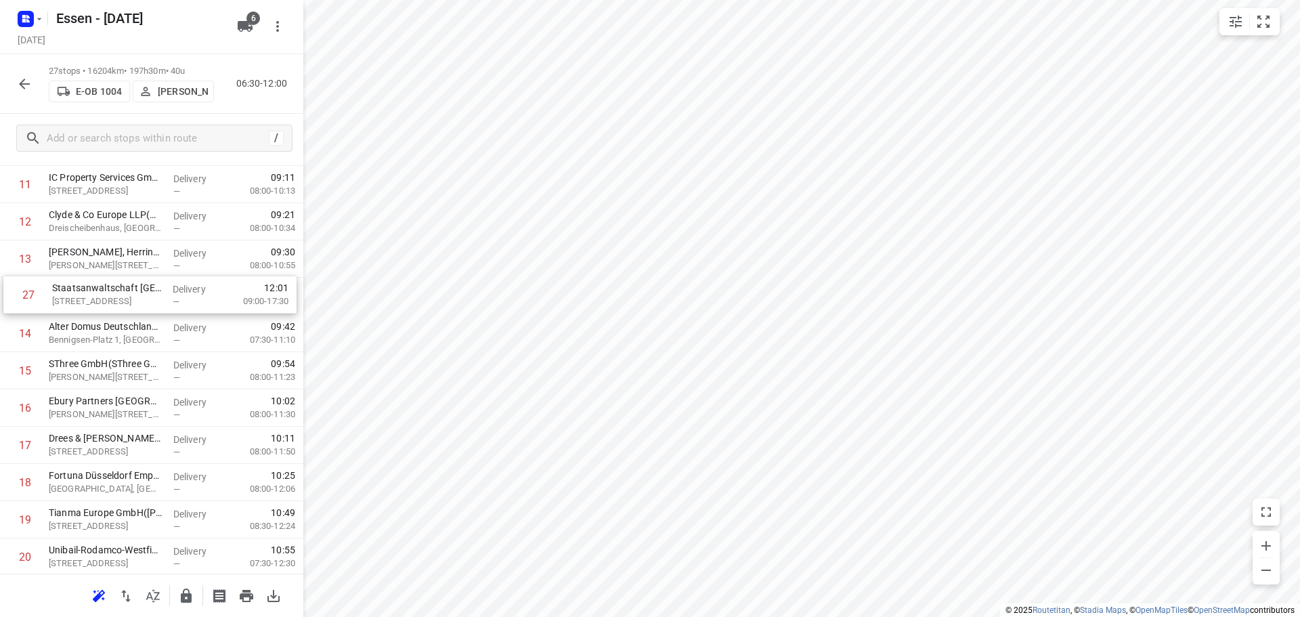
drag, startPoint x: 77, startPoint y: 544, endPoint x: 82, endPoint y: 296, distance: 248.5
click at [82, 296] on div "1 Verisure Deutschland GmbH([PERSON_NAME]) [STREET_ADDRESS] Delivery — 06:26 07…" at bounding box center [151, 296] width 303 height 1005
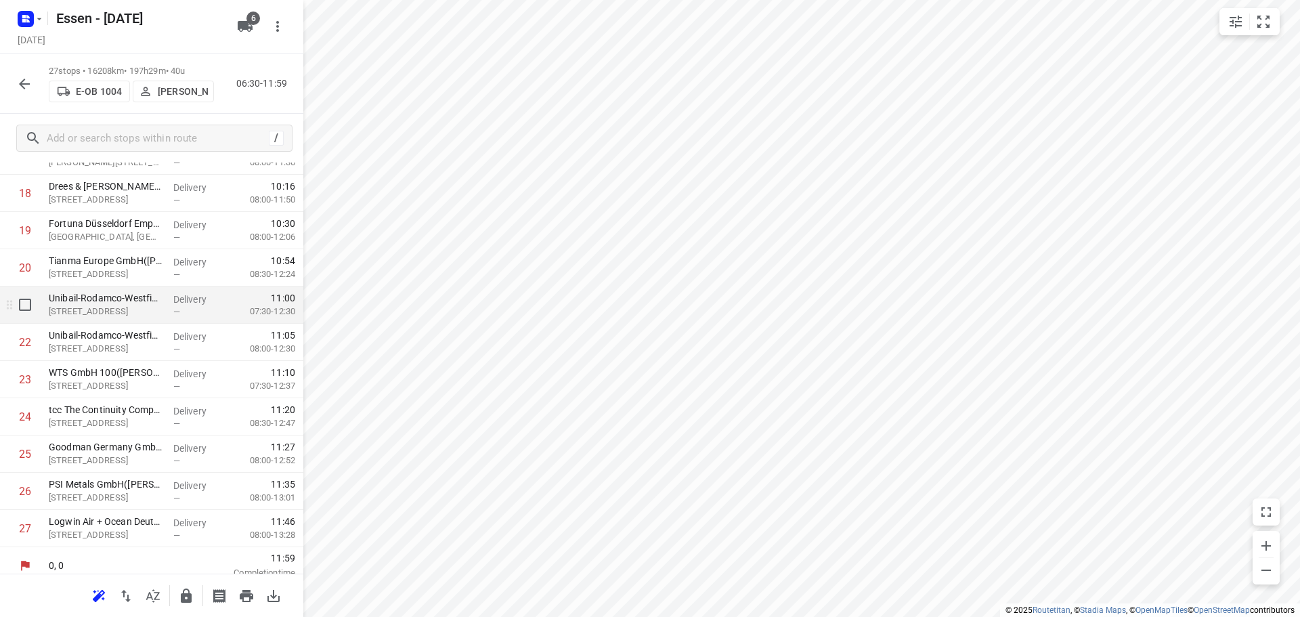
scroll to position [699, 0]
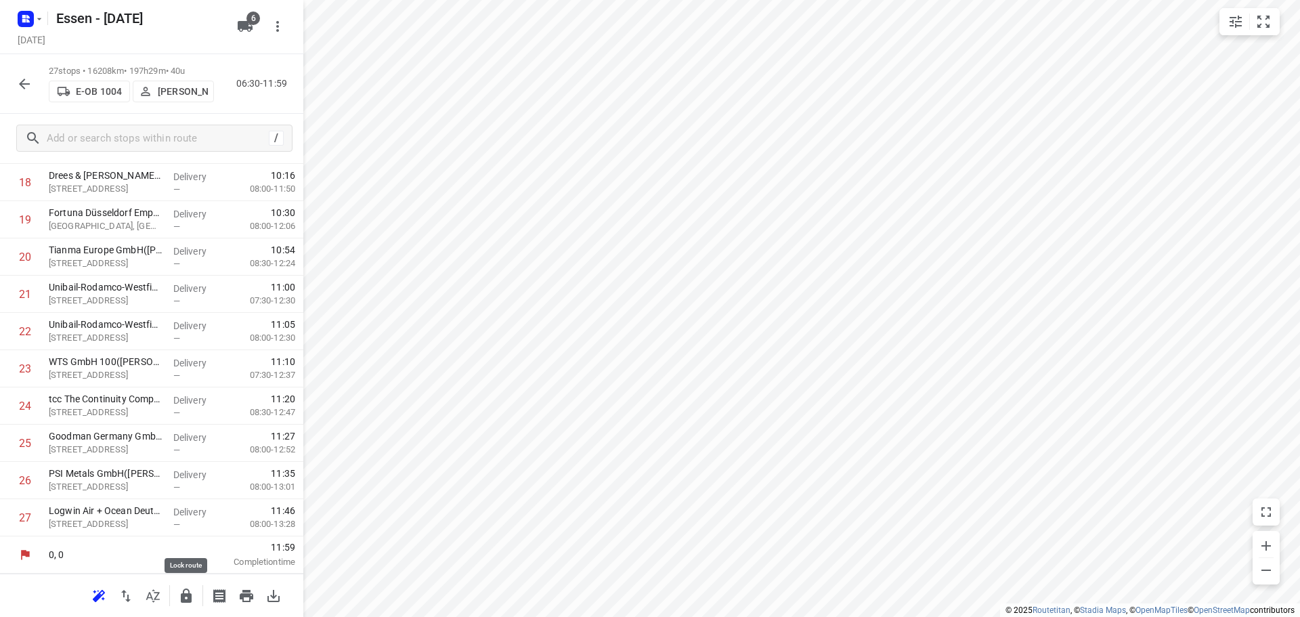
click at [185, 598] on icon "button" at bounding box center [186, 595] width 11 height 14
click at [24, 87] on icon "button" at bounding box center [24, 84] width 11 height 11
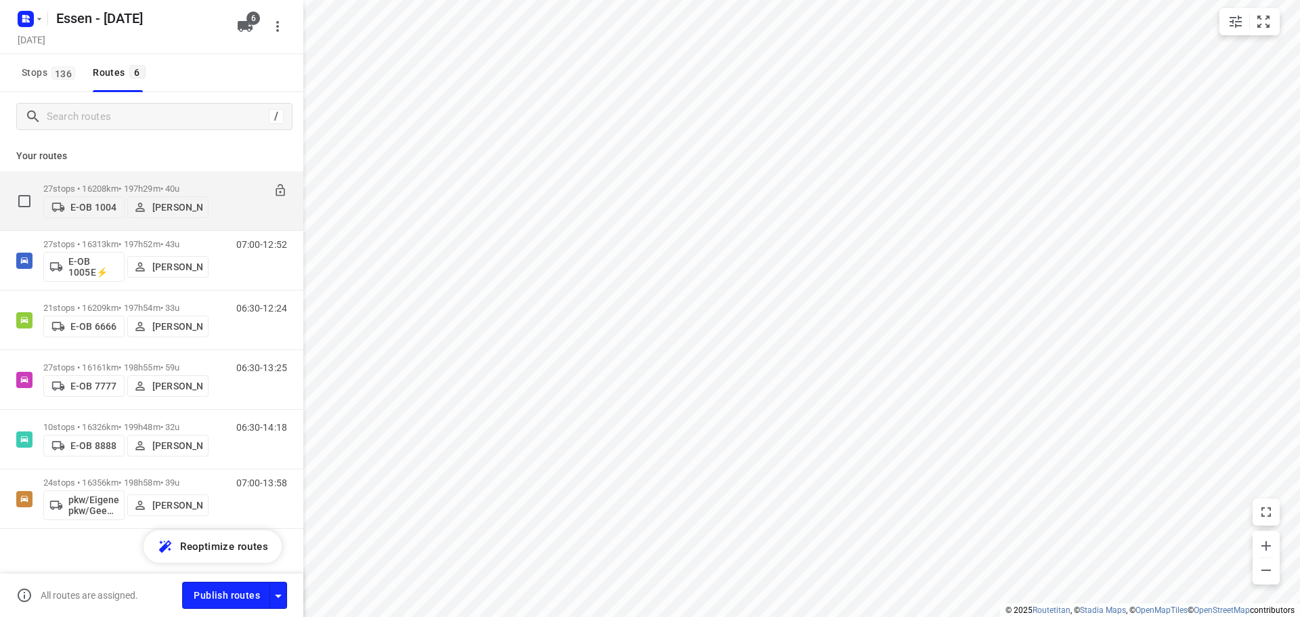
click at [71, 206] on p "E-OB 1004" at bounding box center [93, 207] width 46 height 11
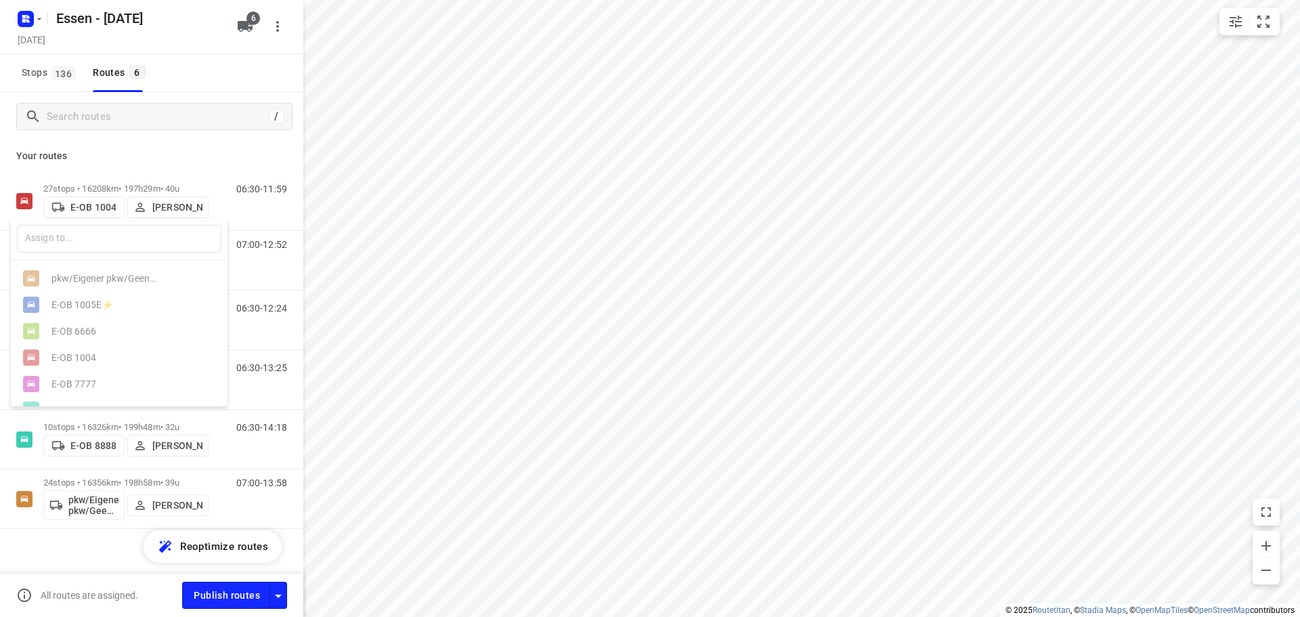
click at [87, 307] on ul "pkw/Eigener pkw/Geen kenteken E-OB 1005E⚡ E-OB 6666 E-OB 1004 E-OB 7777 E-OB 88…" at bounding box center [119, 344] width 217 height 158
click at [93, 206] on div at bounding box center [650, 308] width 1300 height 617
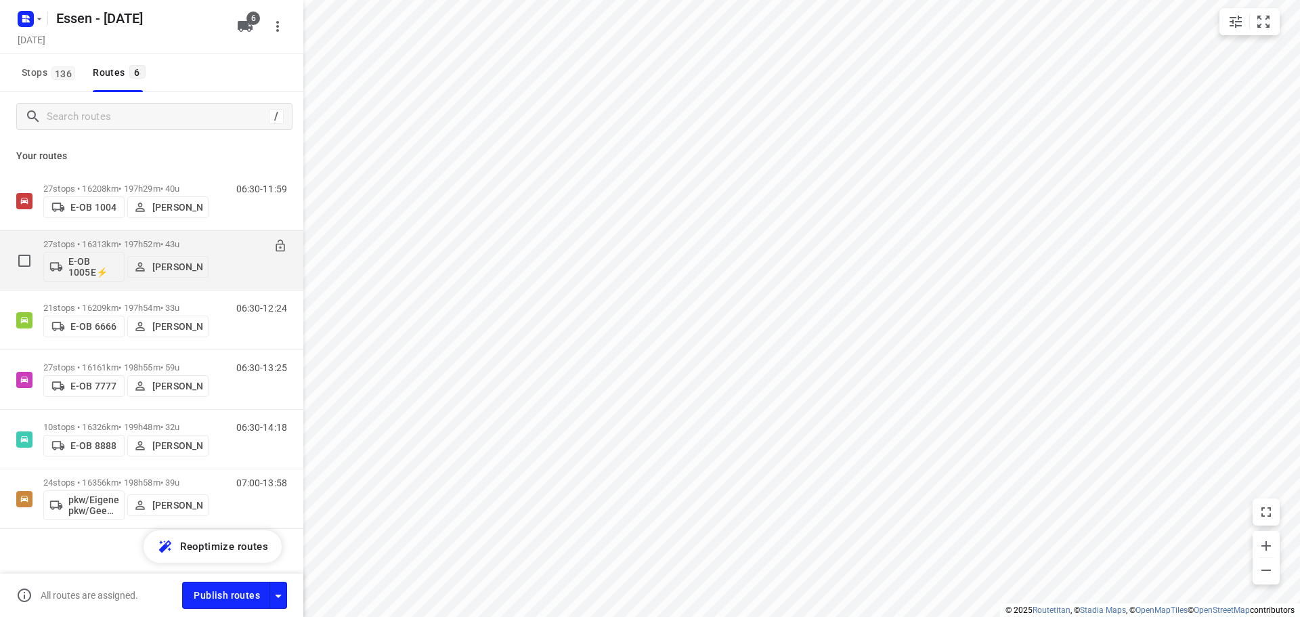
click at [83, 265] on p "E-OB 1005E⚡" at bounding box center [93, 267] width 50 height 22
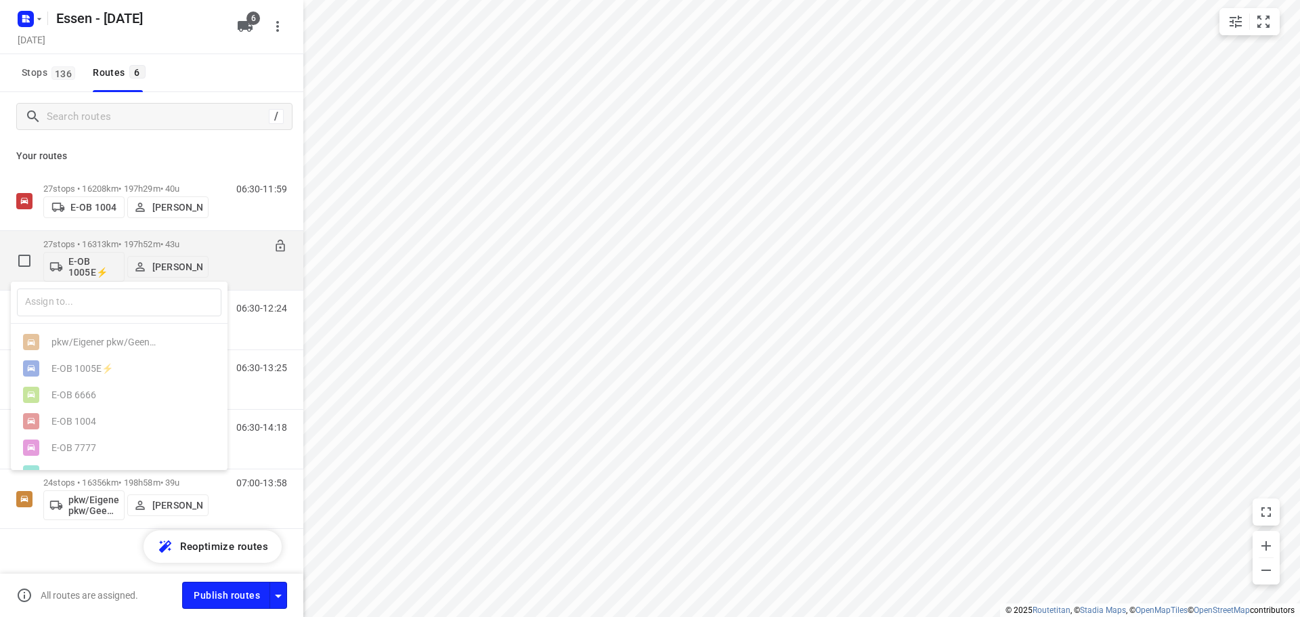
click at [83, 265] on div at bounding box center [650, 308] width 1300 height 617
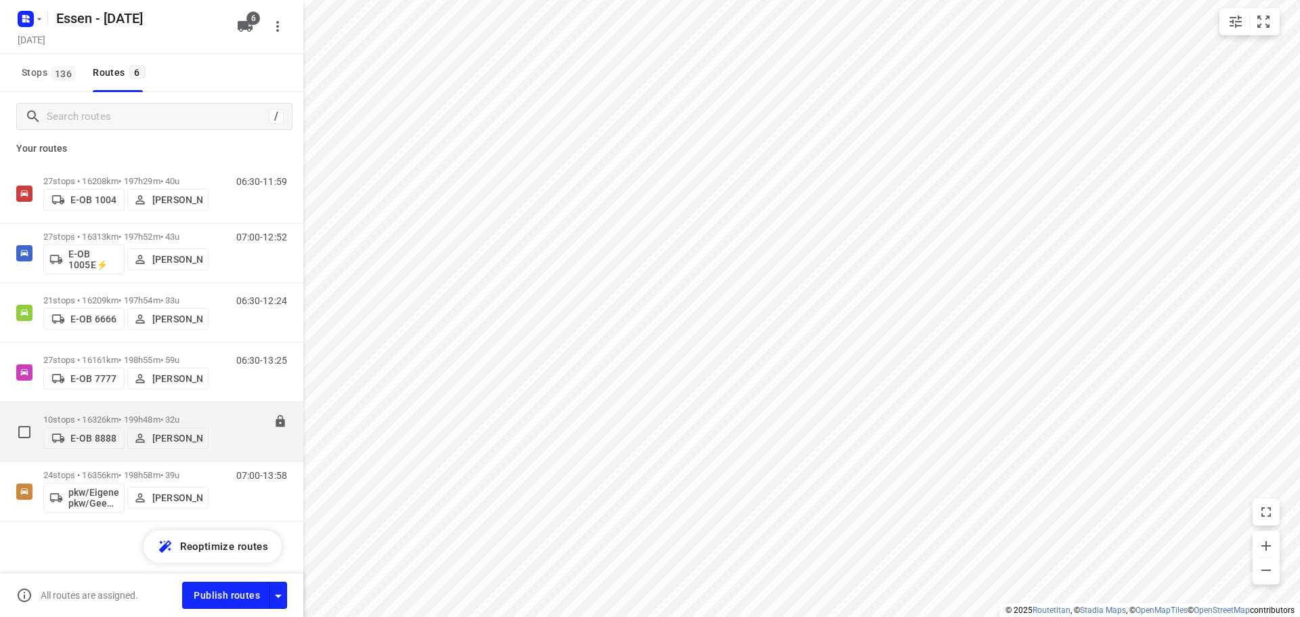
scroll to position [9, 0]
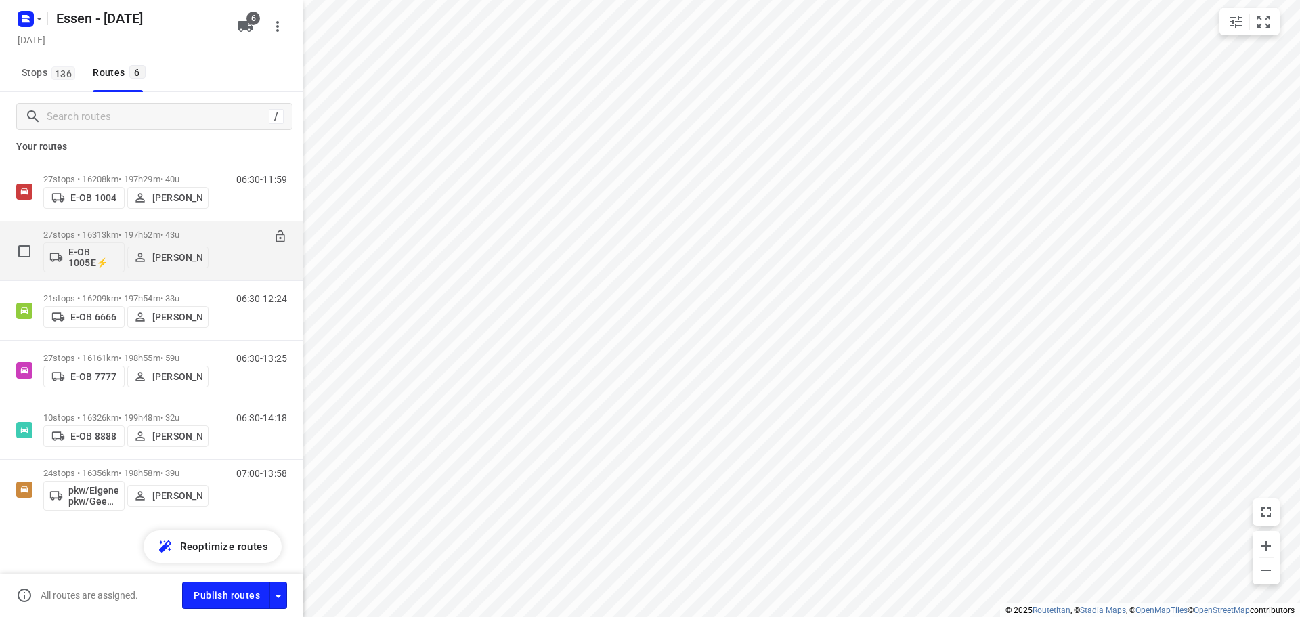
click at [153, 235] on p "27 stops • 16313km • 197h52m • 43u" at bounding box center [125, 234] width 165 height 10
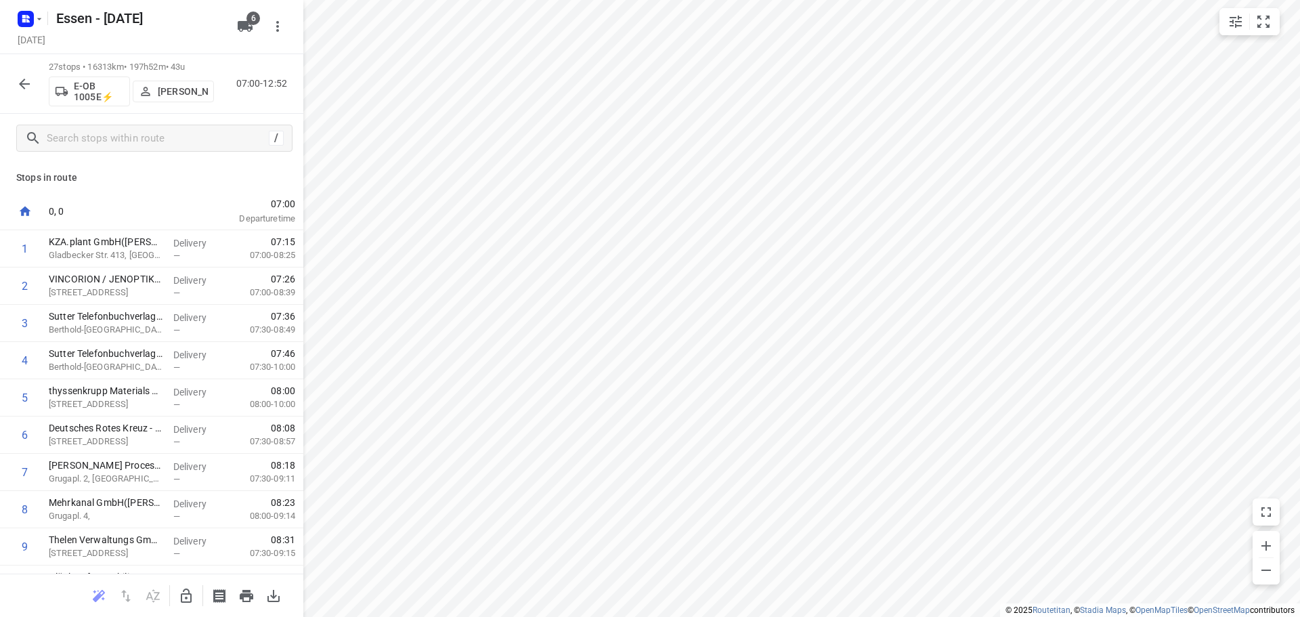
click at [16, 80] on button "button" at bounding box center [24, 83] width 27 height 27
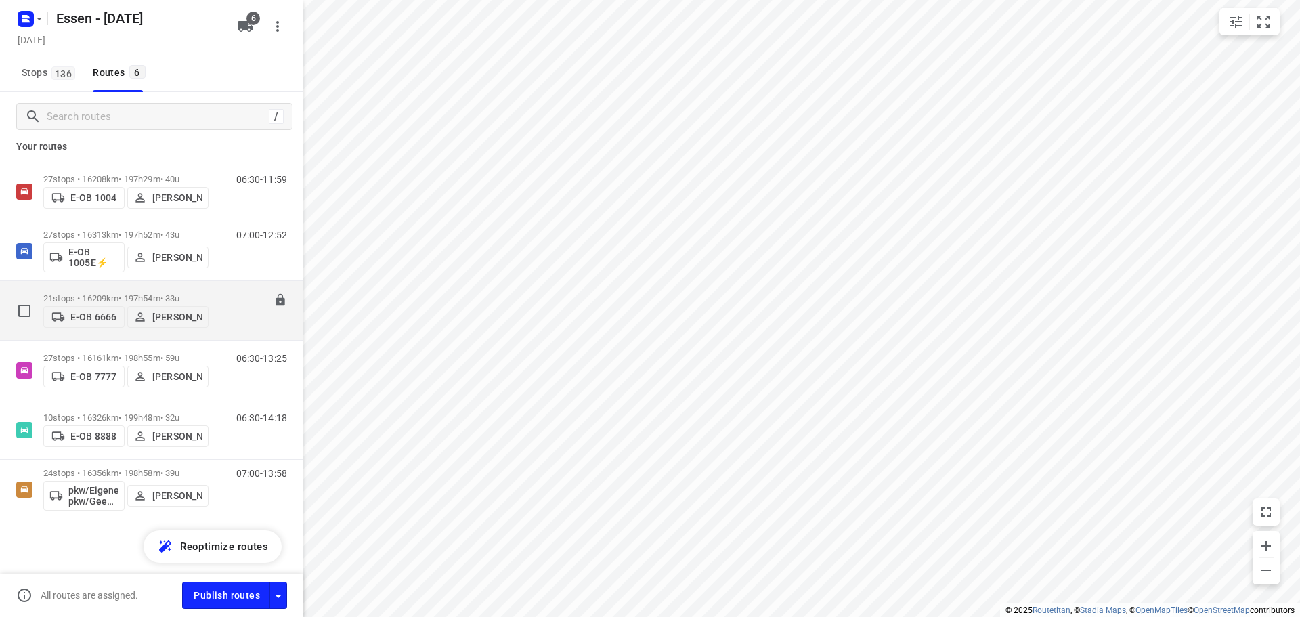
click at [129, 296] on p "21 stops • 16209km • 197h54m • 33u" at bounding box center [125, 298] width 165 height 10
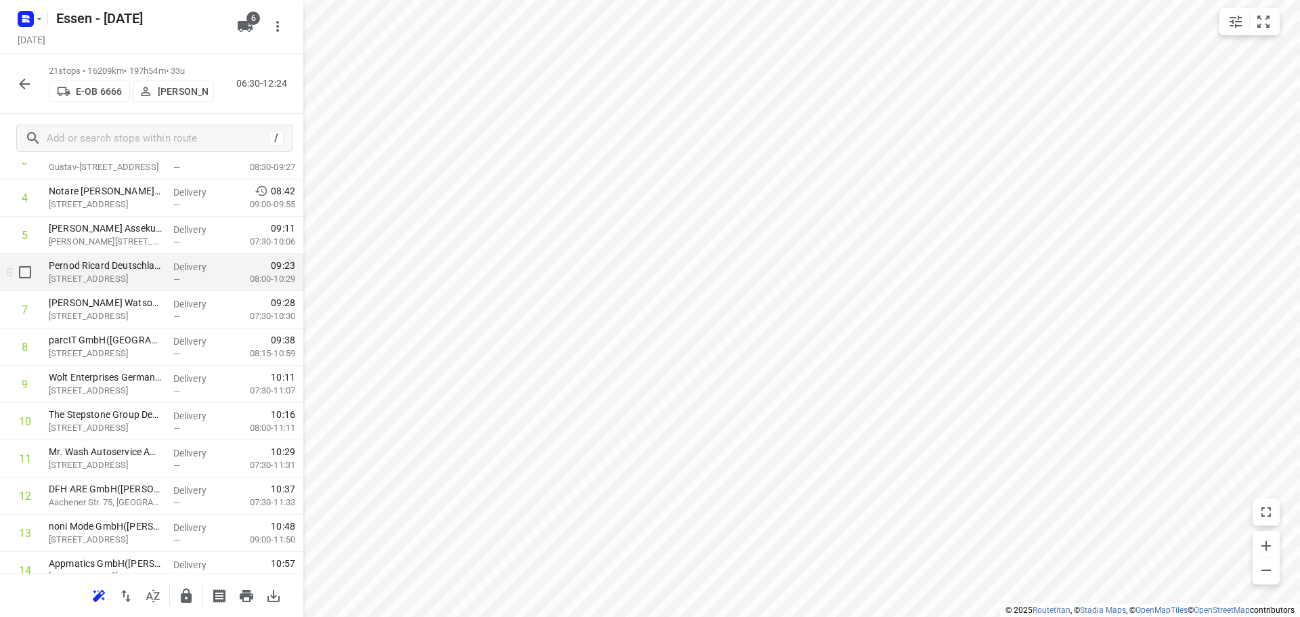
scroll to position [135, 0]
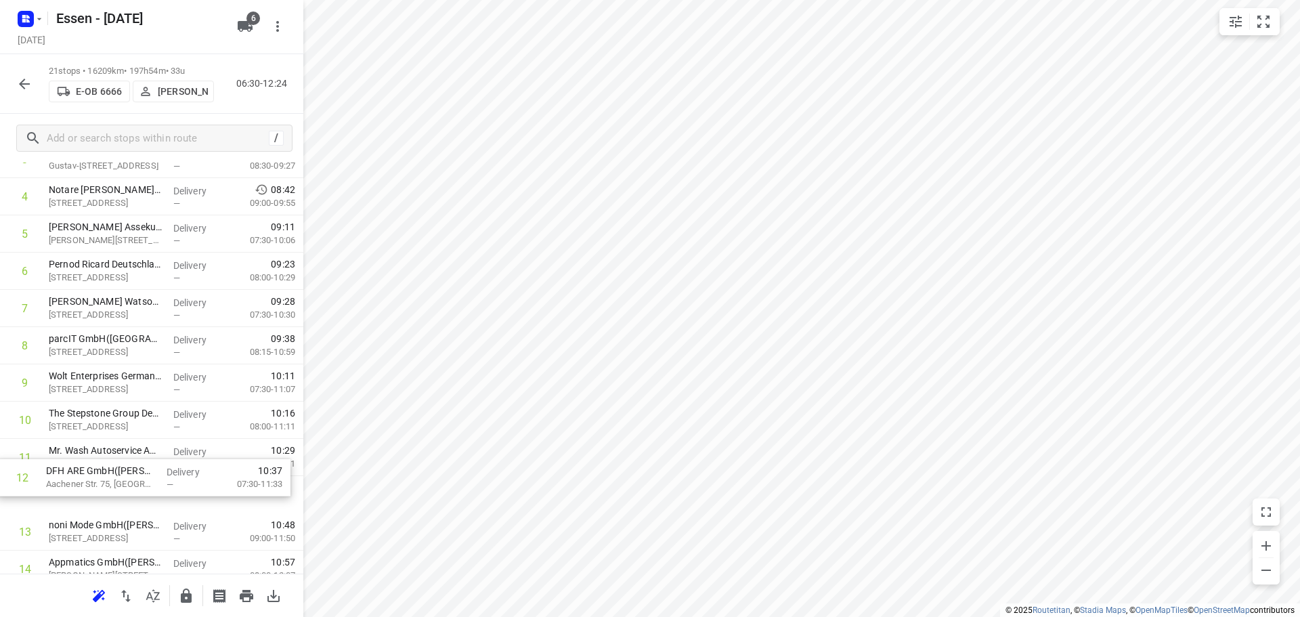
drag, startPoint x: 128, startPoint y: 525, endPoint x: 124, endPoint y: 475, distance: 50.3
click at [124, 475] on div "1 Positec Germany GmbH([PERSON_NAME][STREET_ADDRESS] Delivery — 06:17 07:30-08:…" at bounding box center [151, 457] width 303 height 782
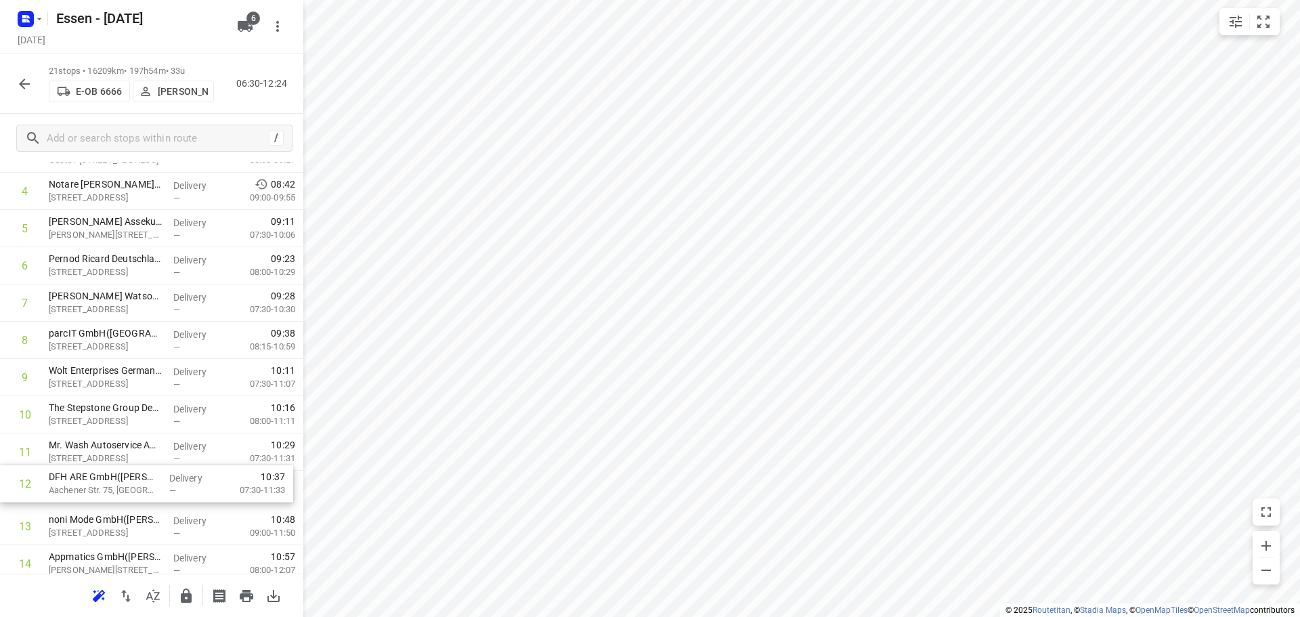
scroll to position [173, 0]
drag, startPoint x: 101, startPoint y: 493, endPoint x: 101, endPoint y: 450, distance: 43.3
click at [101, 450] on div "1 Positec Germany GmbH([PERSON_NAME][STREET_ADDRESS] Delivery — 06:17 07:30-08:…" at bounding box center [151, 449] width 303 height 782
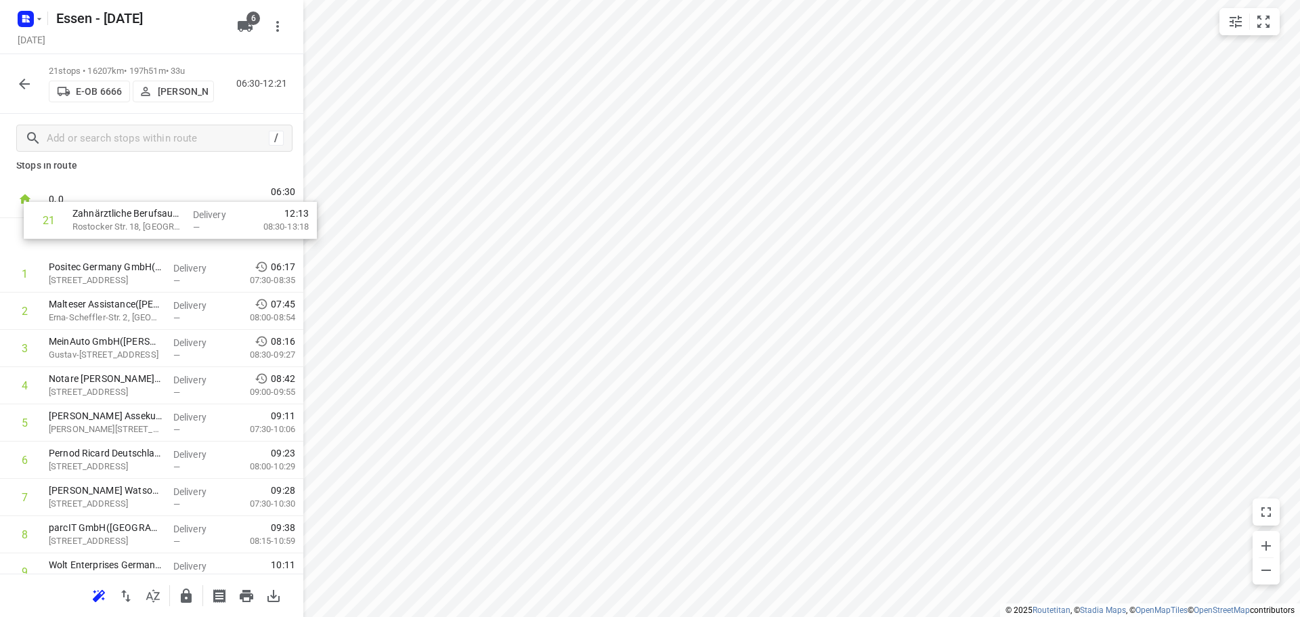
scroll to position [0, 0]
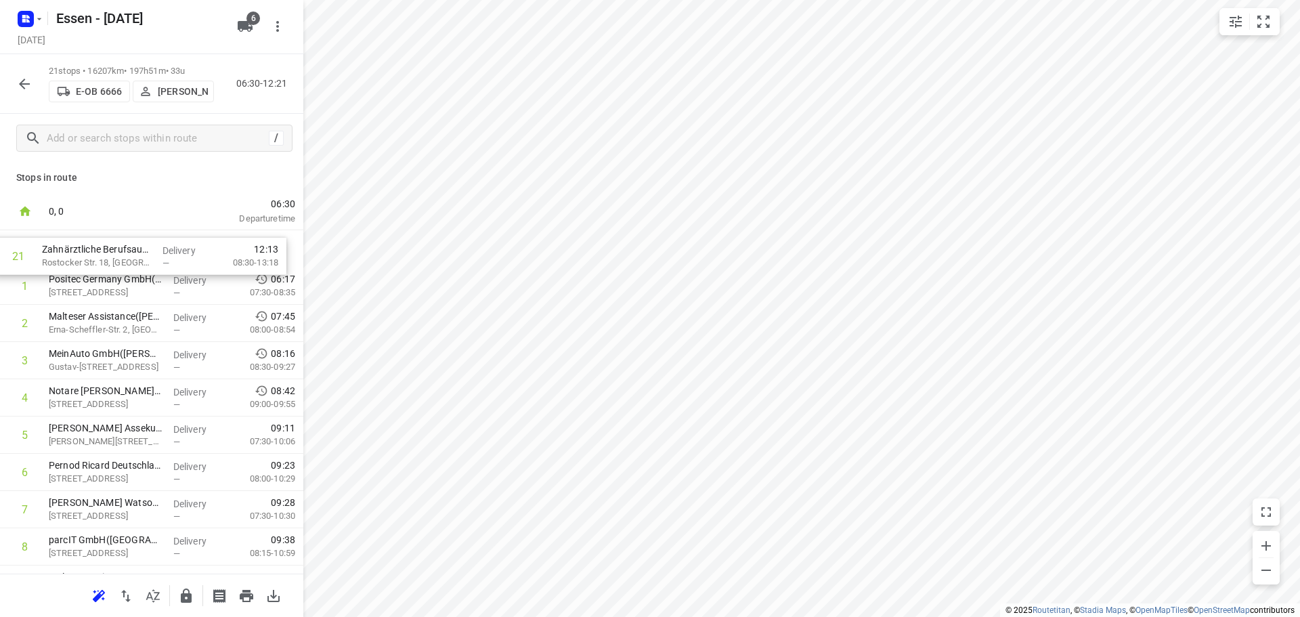
drag, startPoint x: 137, startPoint y: 516, endPoint x: 133, endPoint y: 255, distance: 261.3
click at [133, 255] on div "1 Positec Germany GmbH([PERSON_NAME][STREET_ADDRESS] Delivery — 06:17 07:30-08:…" at bounding box center [151, 621] width 303 height 782
drag, startPoint x: 97, startPoint y: 519, endPoint x: 96, endPoint y: 287, distance: 232.2
click at [96, 287] on div "1 Zahnärztliche Berufsausübungsgemeinschaft Dr. Dann & Kollegen(Zahnärztliche B…" at bounding box center [151, 621] width 303 height 782
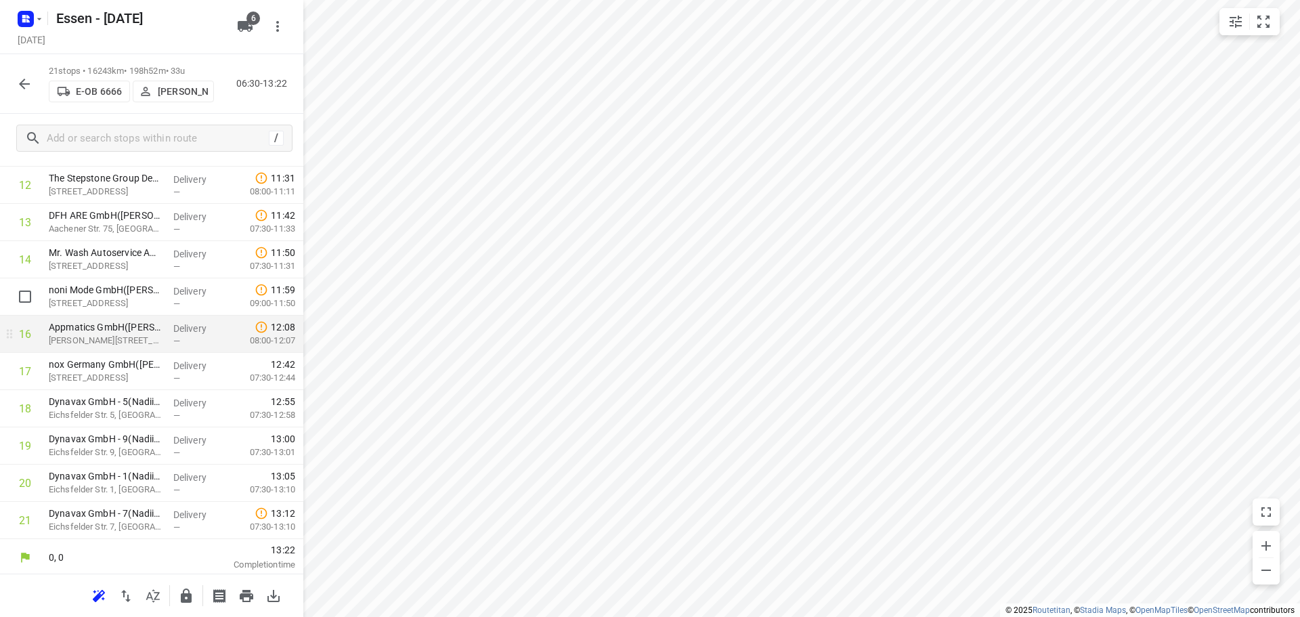
scroll to position [476, 0]
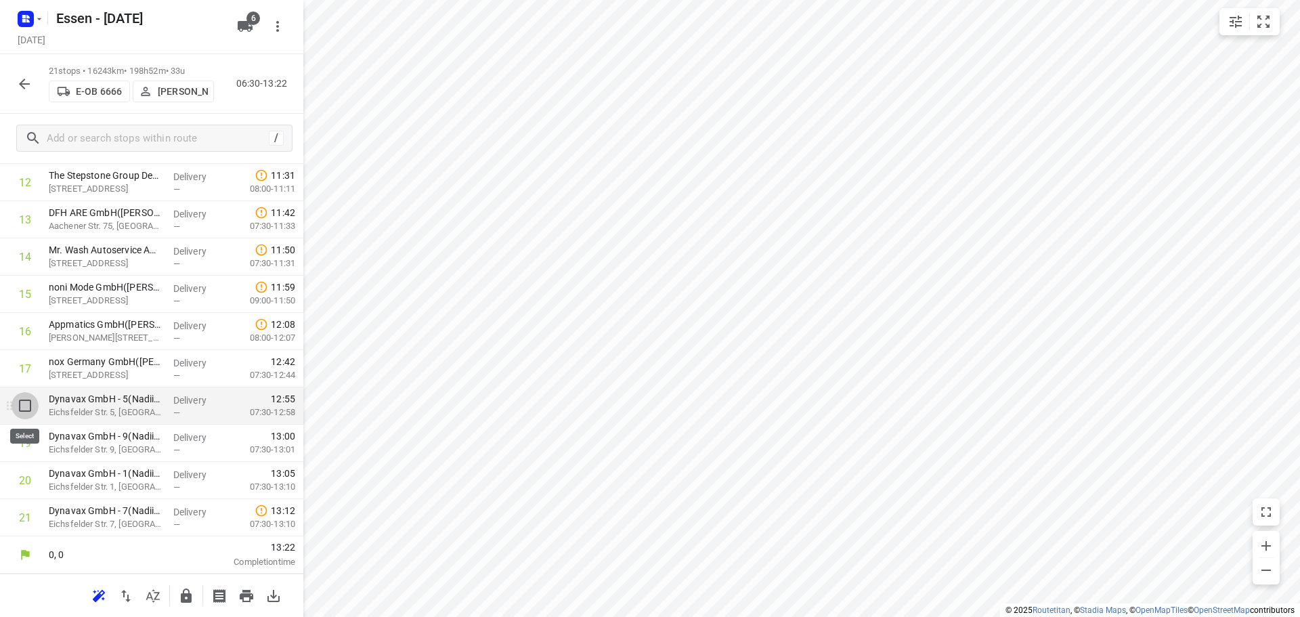
click at [26, 405] on input "checkbox" at bounding box center [25, 405] width 27 height 27
checkbox input "true"
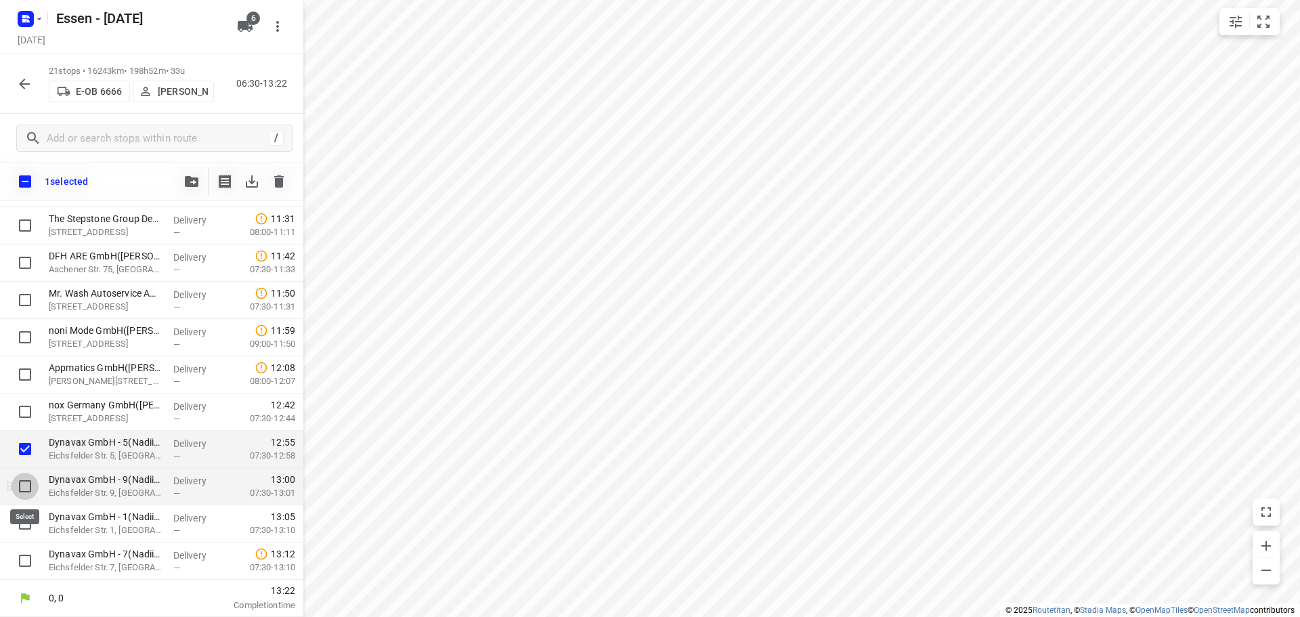
drag, startPoint x: 27, startPoint y: 485, endPoint x: 29, endPoint y: 509, distance: 24.5
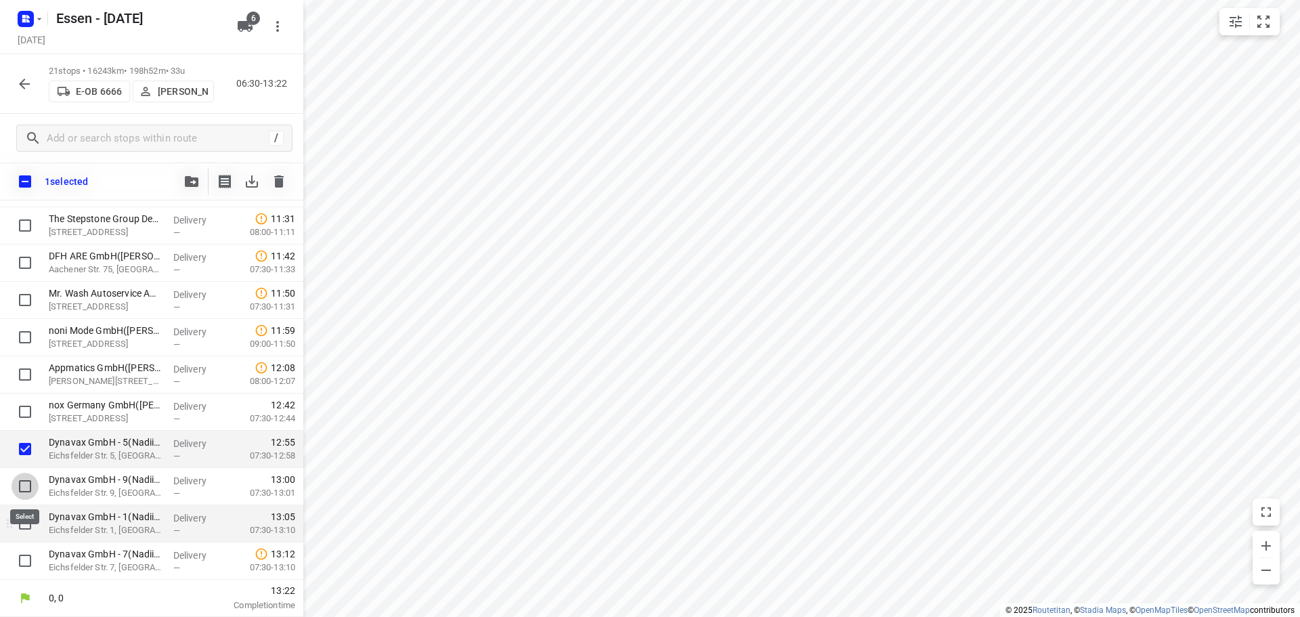
click at [28, 485] on input "checkbox" at bounding box center [25, 485] width 27 height 27
checkbox input "true"
click at [28, 519] on input "checkbox" at bounding box center [25, 523] width 27 height 27
checkbox input "true"
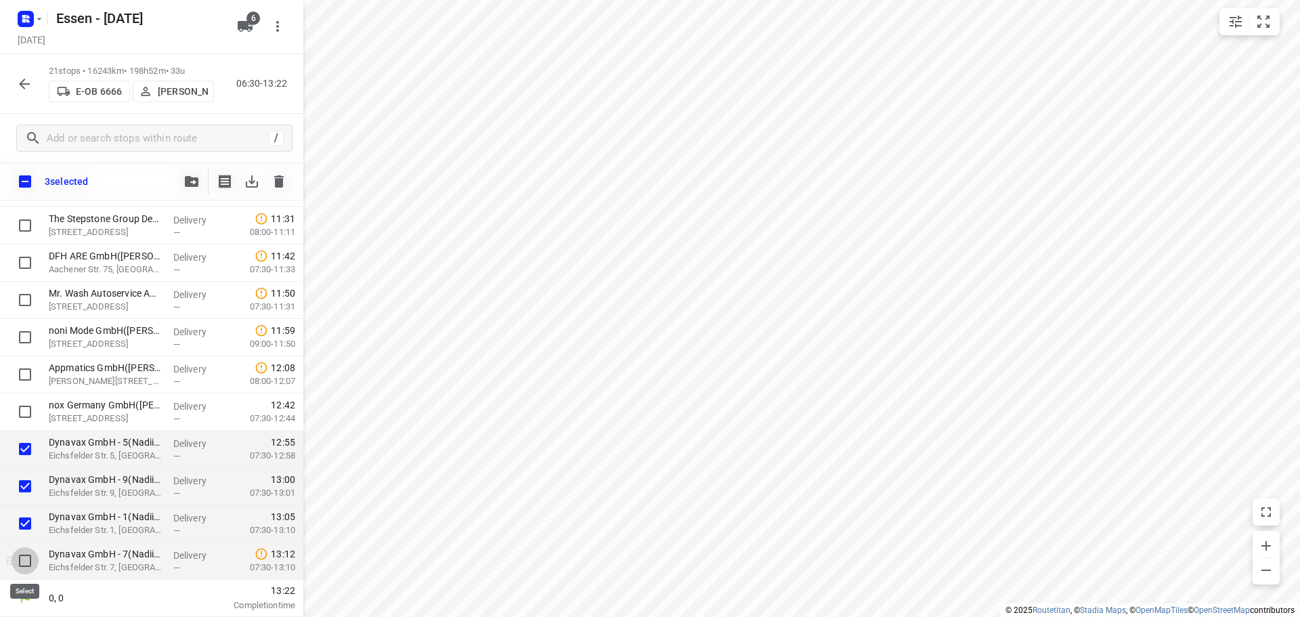
click at [28, 559] on input "checkbox" at bounding box center [25, 560] width 27 height 27
checkbox input "true"
click at [26, 414] on input "checkbox" at bounding box center [25, 411] width 27 height 27
checkbox input "true"
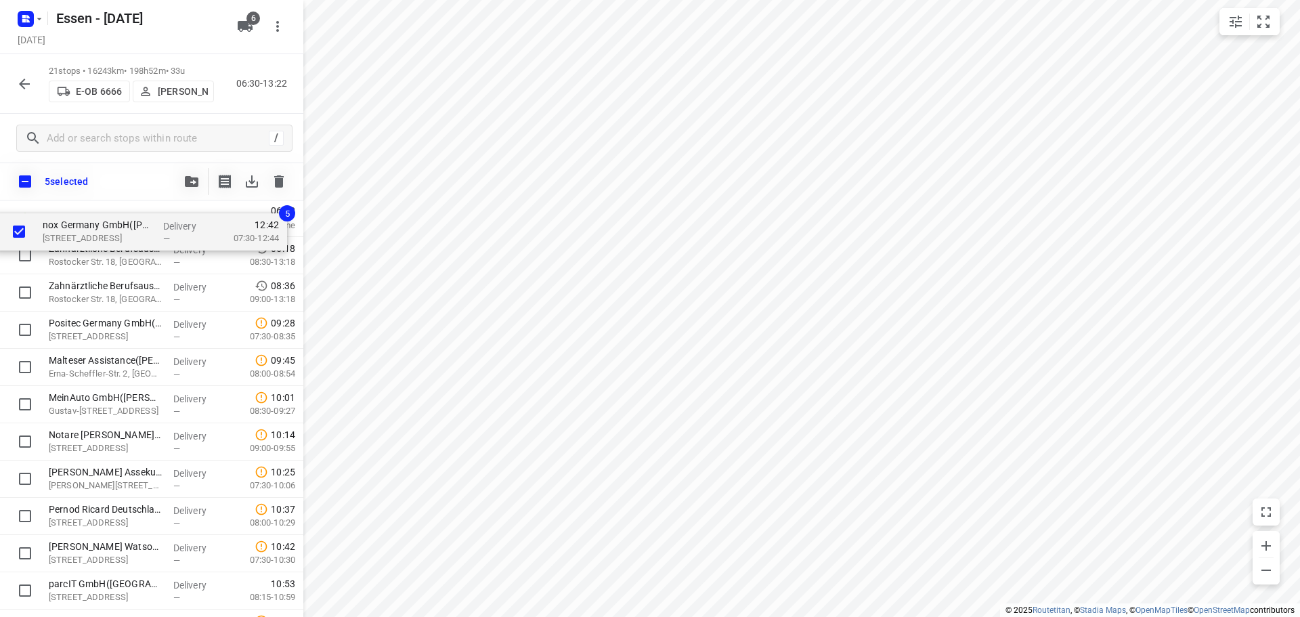
scroll to position [0, 0]
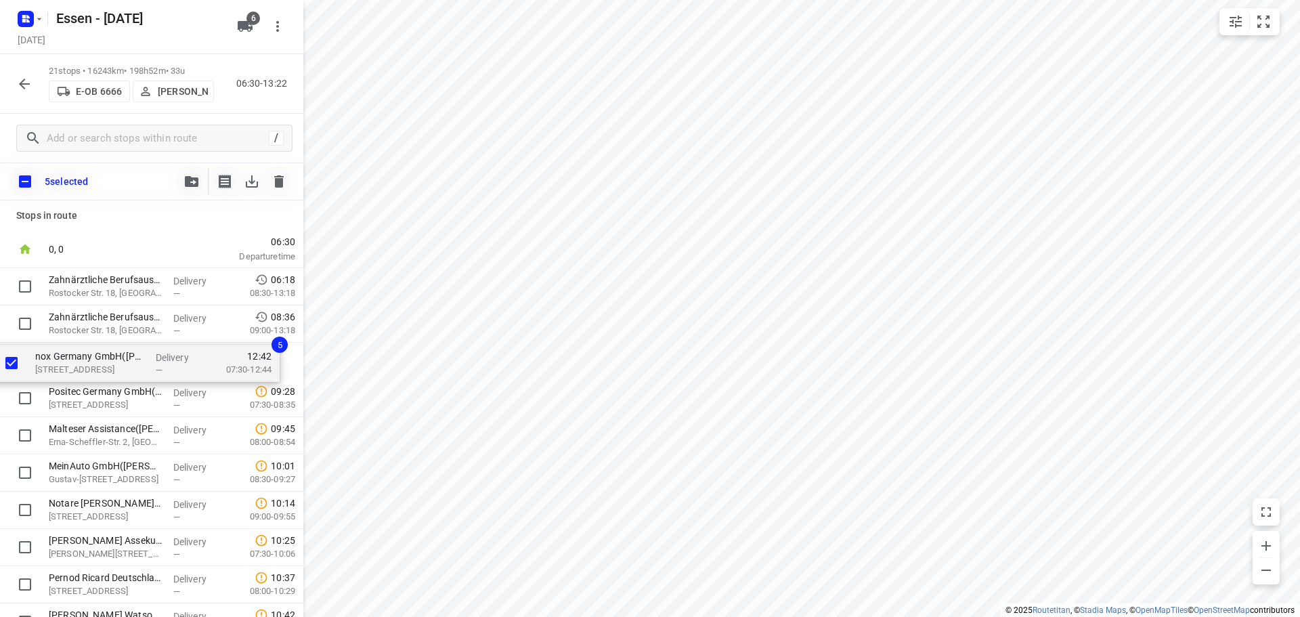
drag, startPoint x: 111, startPoint y: 412, endPoint x: 102, endPoint y: 360, distance: 52.9
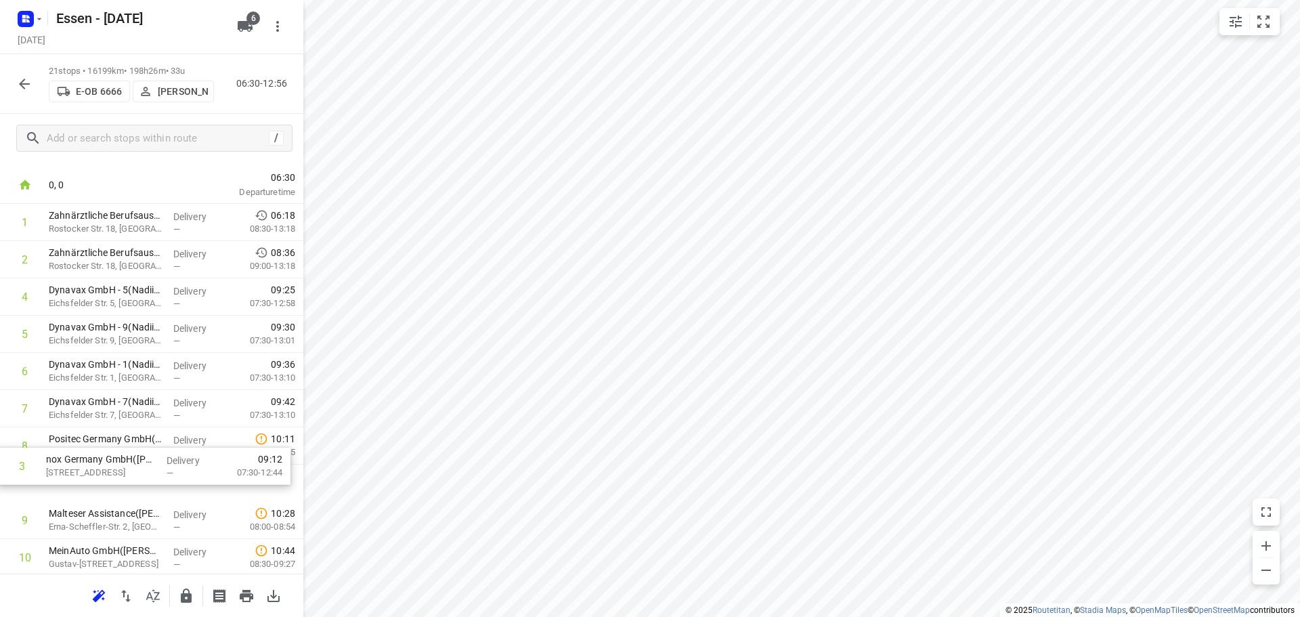
scroll to position [28, 0]
drag, startPoint x: 103, startPoint y: 326, endPoint x: 109, endPoint y: 447, distance: 120.6
click at [106, 451] on div "1 Zahnärztliche Berufsausübungsgemeinschaft Dr. Dann & Kollegen(Zahnärztliche B…" at bounding box center [151, 593] width 303 height 782
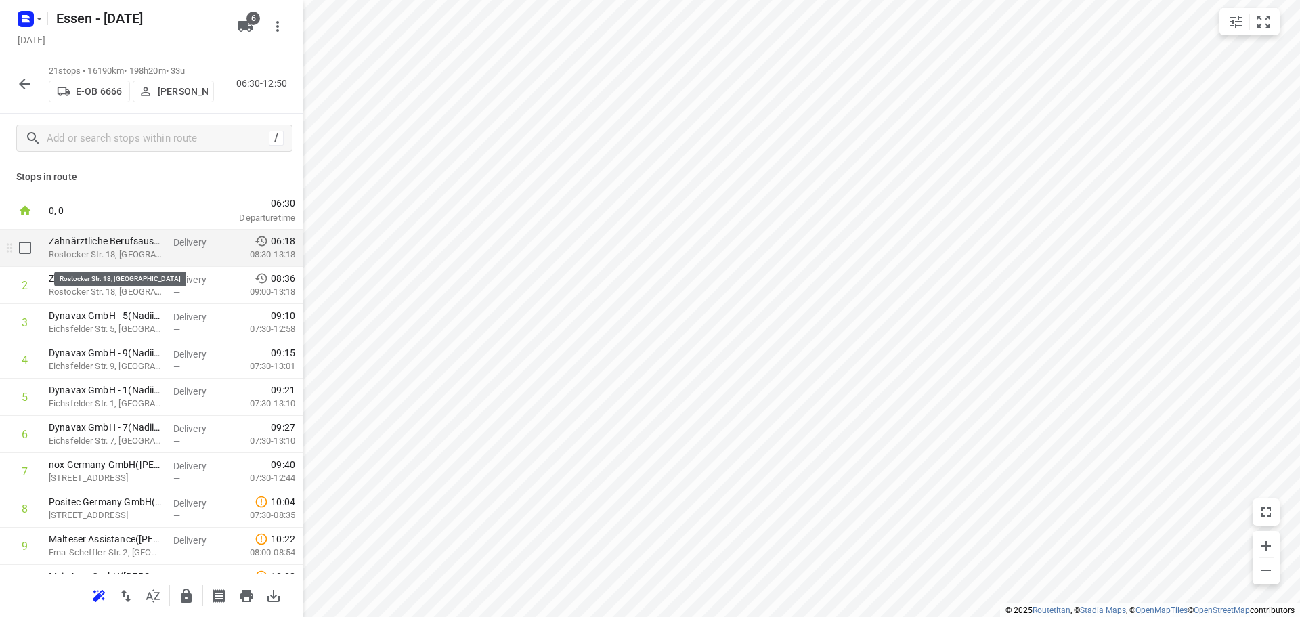
scroll to position [0, 0]
drag, startPoint x: 26, startPoint y: 248, endPoint x: 30, endPoint y: 265, distance: 18.2
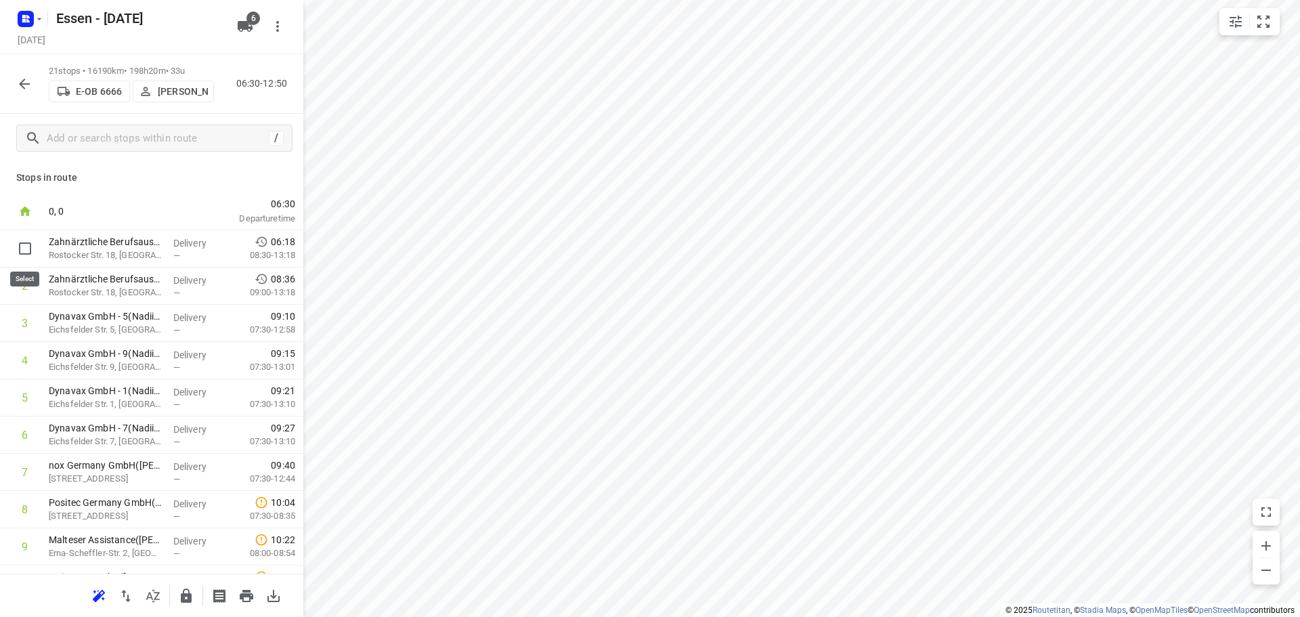
click at [26, 248] on input "checkbox" at bounding box center [25, 248] width 27 height 27
checkbox input "true"
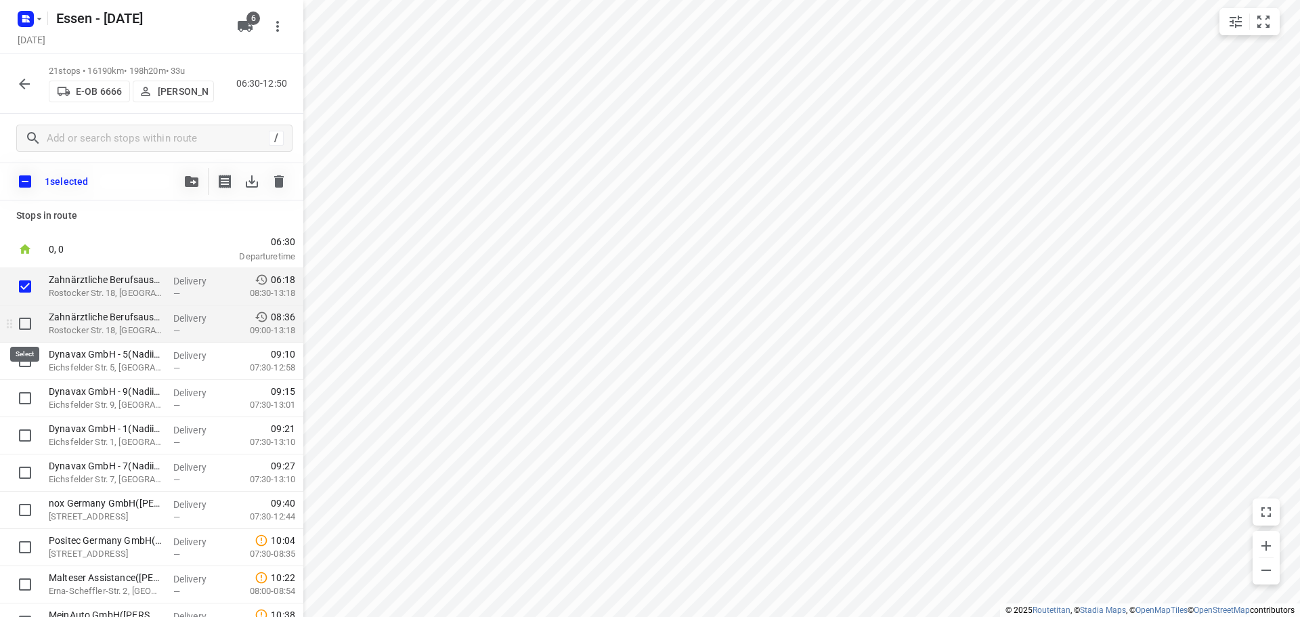
click at [19, 318] on input "checkbox" at bounding box center [25, 323] width 27 height 27
checkbox input "true"
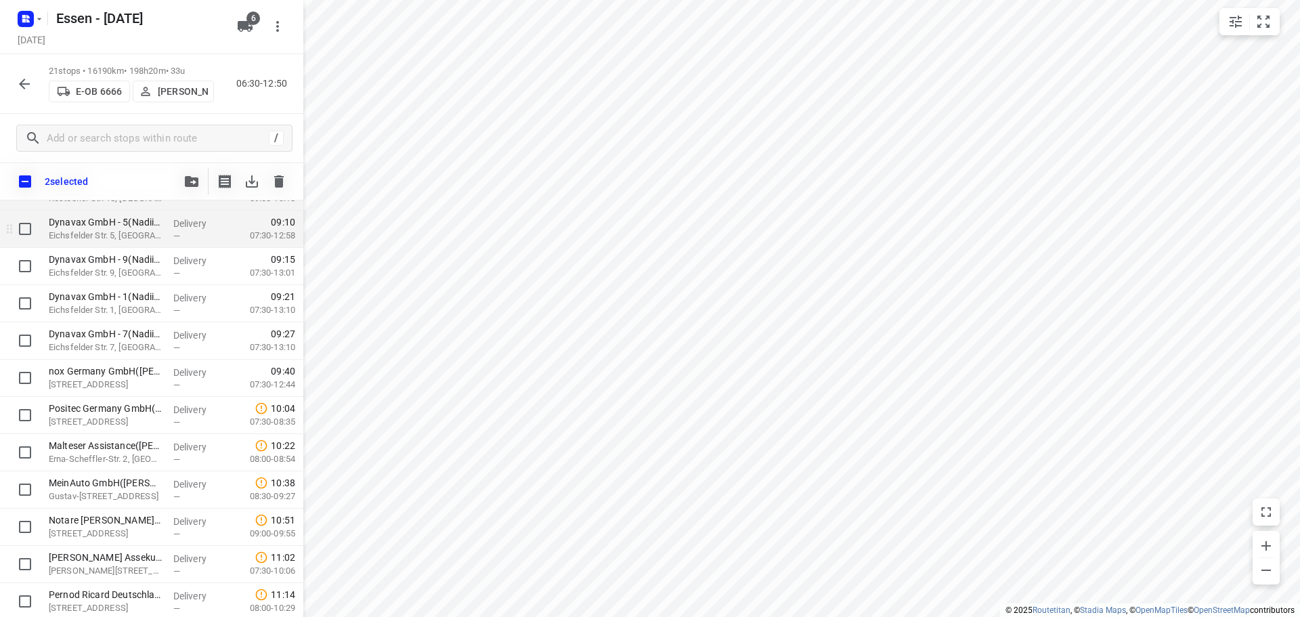
scroll to position [68, 0]
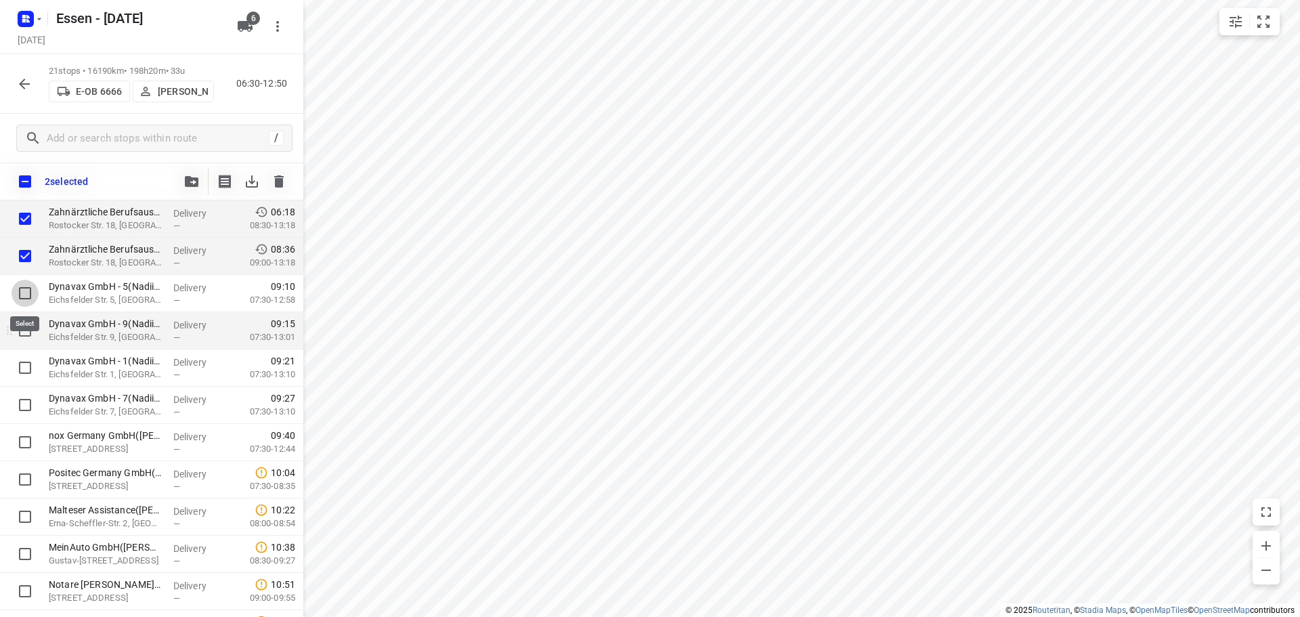
drag, startPoint x: 23, startPoint y: 294, endPoint x: 30, endPoint y: 319, distance: 25.5
click at [24, 294] on input "checkbox" at bounding box center [25, 293] width 27 height 27
checkbox input "true"
click at [26, 329] on input "checkbox" at bounding box center [25, 330] width 27 height 27
checkbox input "true"
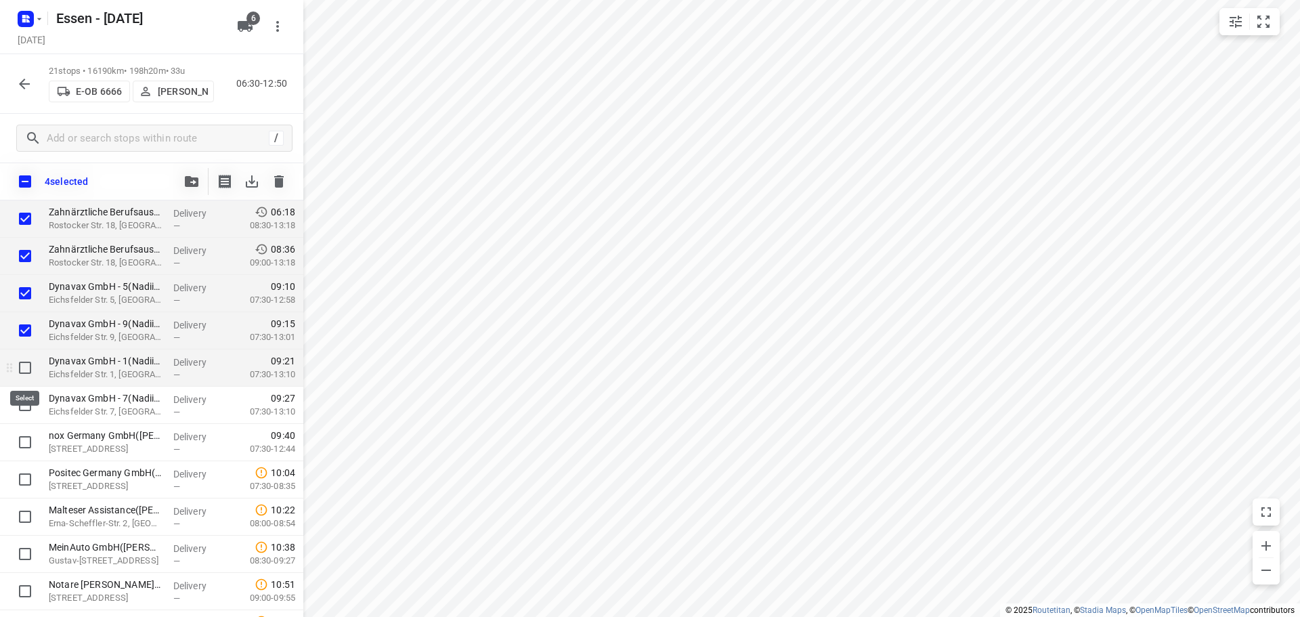
click at [27, 362] on input "checkbox" at bounding box center [25, 367] width 27 height 27
checkbox input "true"
click at [24, 400] on input "checkbox" at bounding box center [25, 404] width 27 height 27
checkbox input "true"
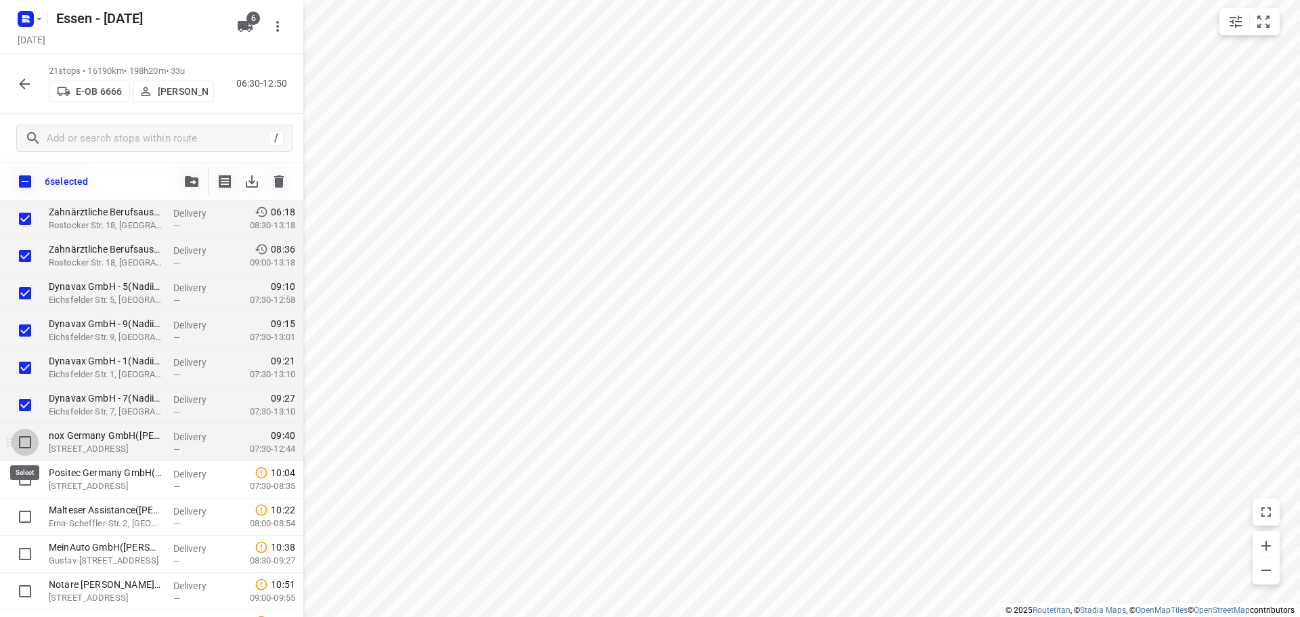
click at [23, 441] on input "checkbox" at bounding box center [25, 441] width 27 height 27
checkbox input "true"
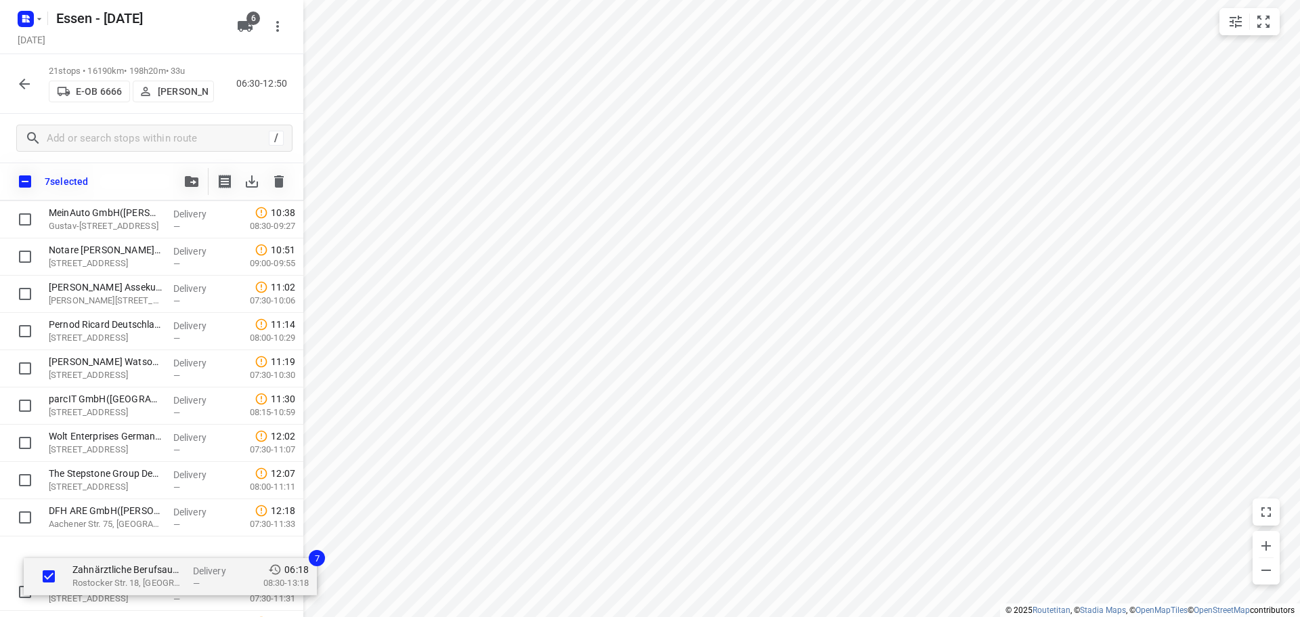
scroll to position [470, 0]
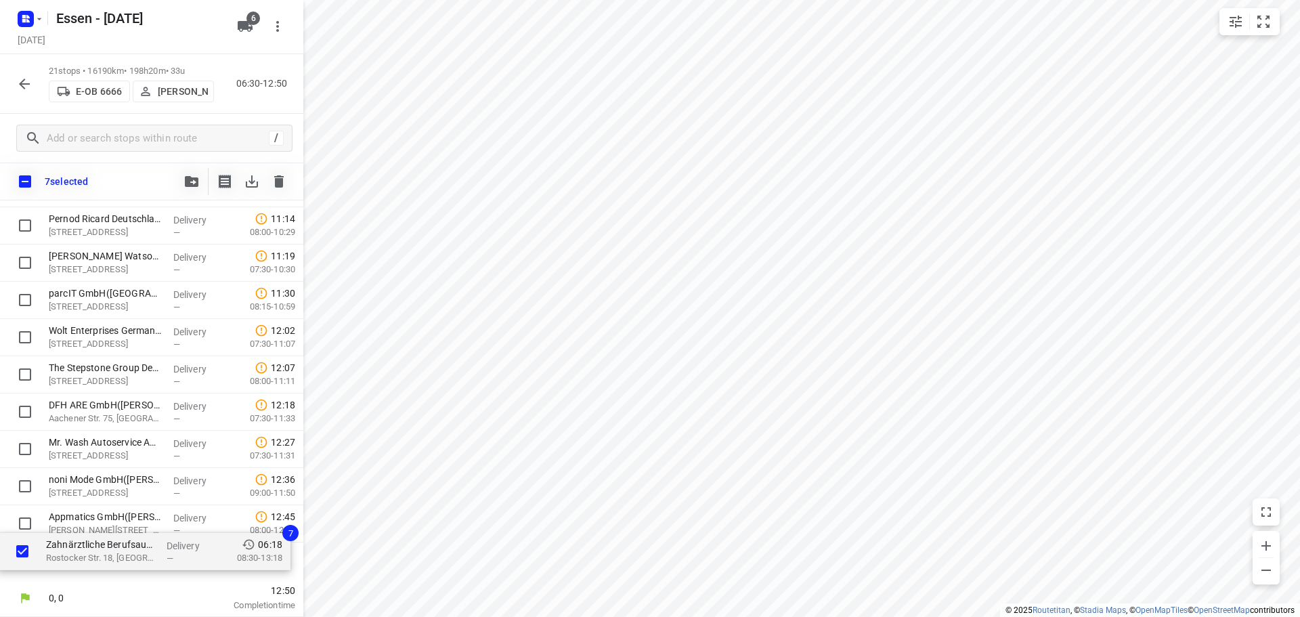
drag, startPoint x: 100, startPoint y: 264, endPoint x: 107, endPoint y: 565, distance: 300.6
click at [107, 565] on div "Zahnärztliche Berufsausübungsgemeinschaft Dr. Dann & Kollegen(Zahnärztliche Ber…" at bounding box center [151, 189] width 303 height 782
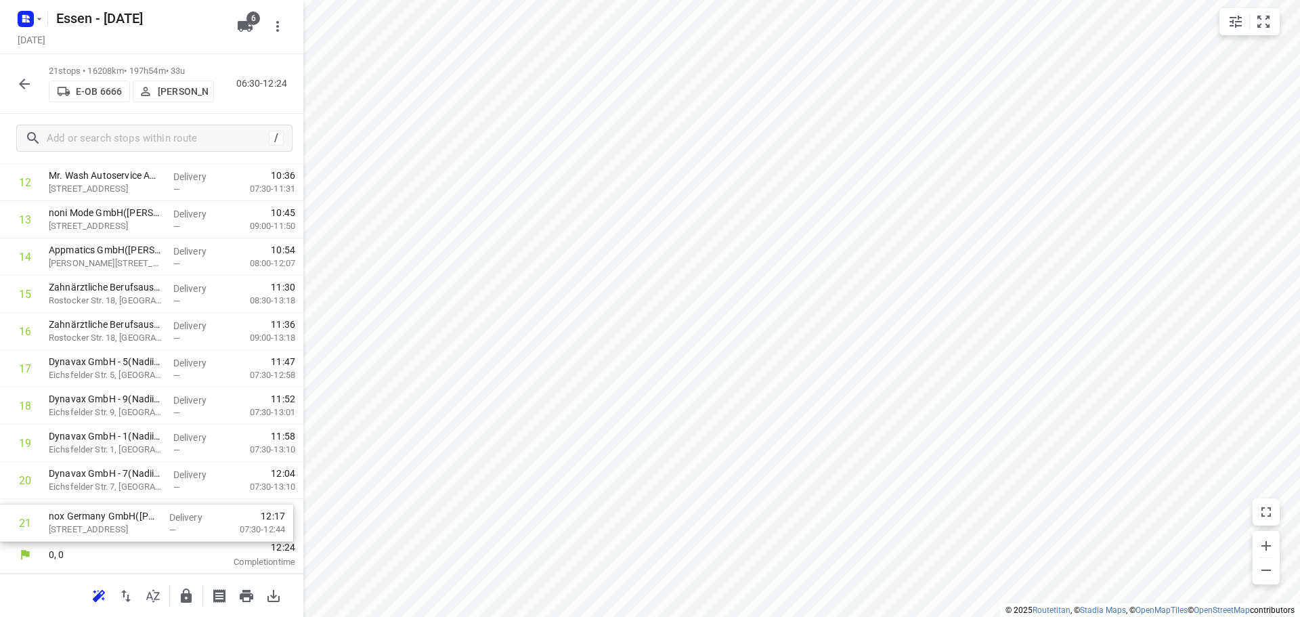
scroll to position [476, 0]
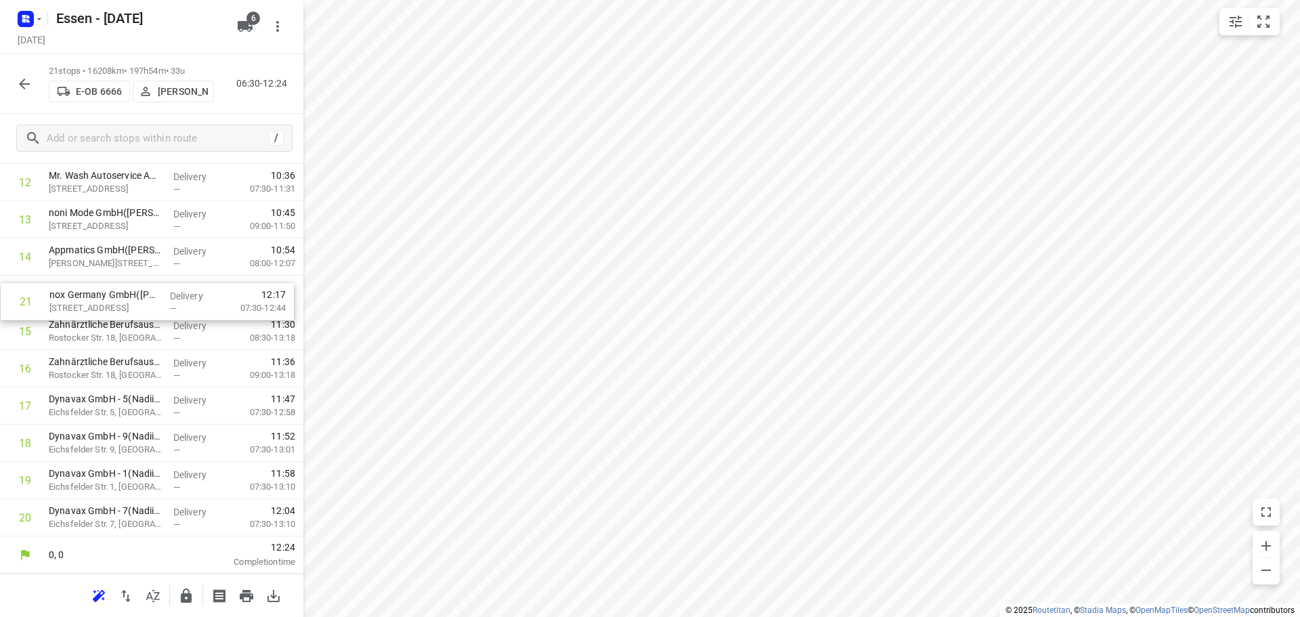
drag, startPoint x: 100, startPoint y: 527, endPoint x: 102, endPoint y: 306, distance: 221.4
click at [102, 306] on div "1 Positec Germany GmbH([PERSON_NAME][STREET_ADDRESS] Delivery — 06:17 07:30-08:…" at bounding box center [151, 145] width 303 height 782
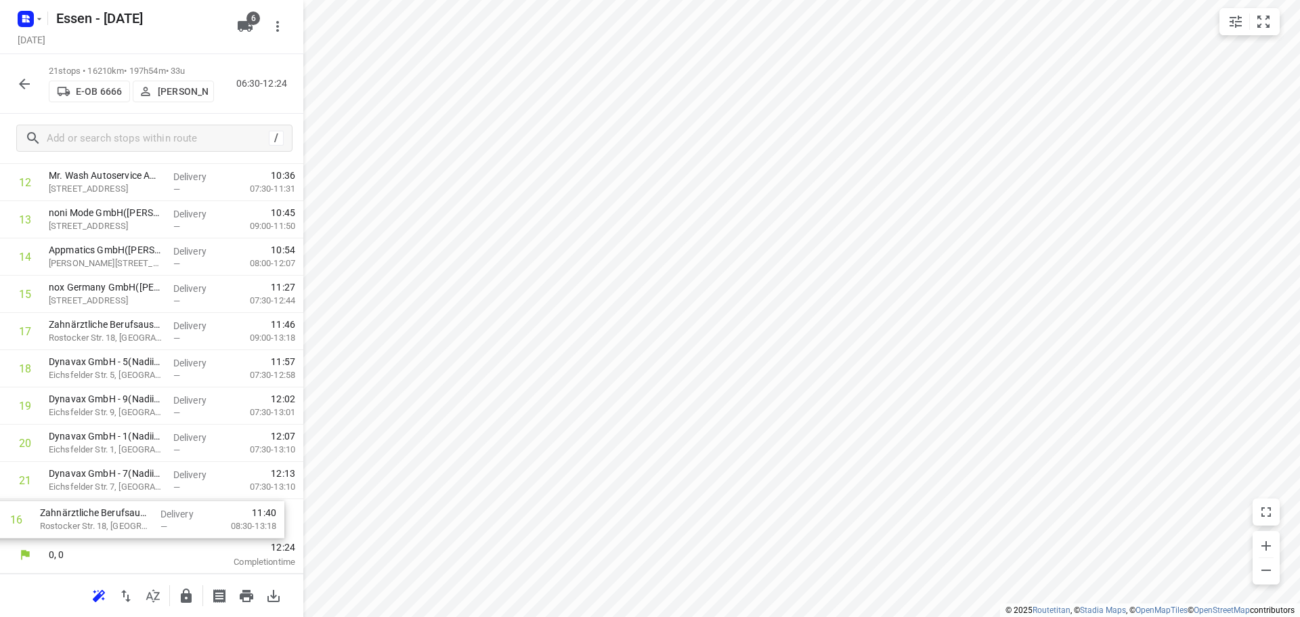
drag, startPoint x: 104, startPoint y: 332, endPoint x: 102, endPoint y: 521, distance: 188.9
click at [101, 521] on div "1 Positec Germany GmbH([PERSON_NAME][STREET_ADDRESS] Delivery — 06:17 07:30-08:…" at bounding box center [151, 145] width 303 height 782
drag, startPoint x: 96, startPoint y: 333, endPoint x: 73, endPoint y: 525, distance: 193.6
click at [73, 525] on div "1 Positec Germany GmbH([PERSON_NAME][STREET_ADDRESS] Delivery — 06:17 07:30-08:…" at bounding box center [151, 145] width 303 height 782
click at [183, 600] on icon "button" at bounding box center [186, 595] width 11 height 14
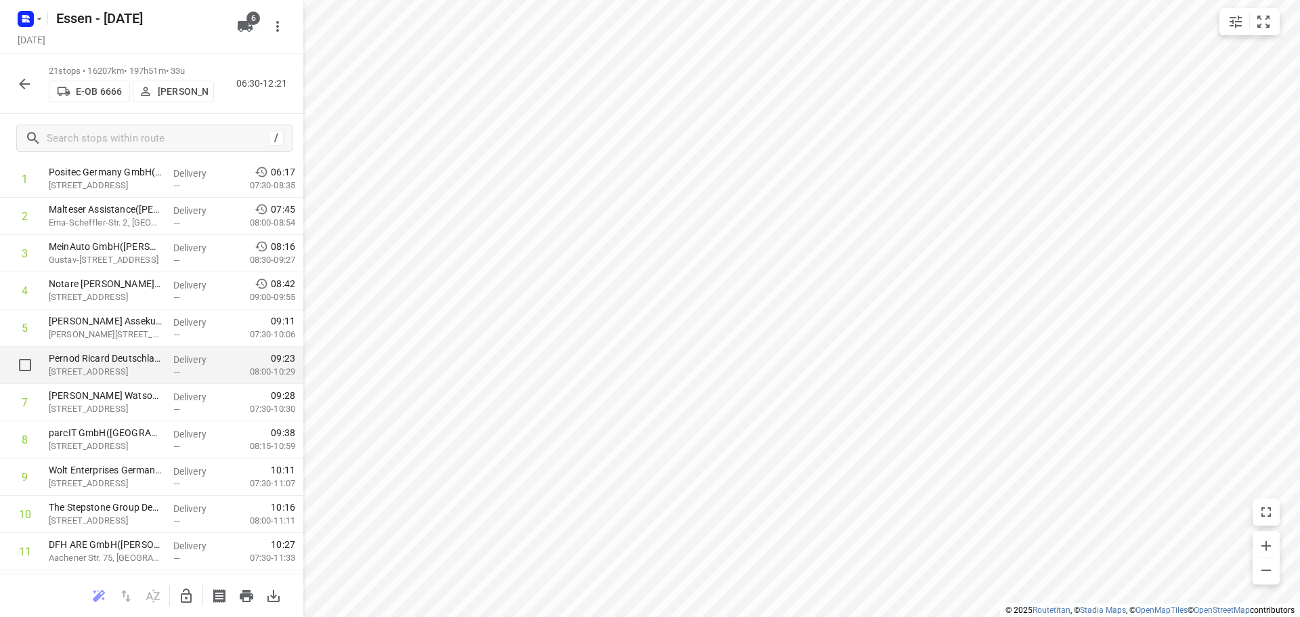
scroll to position [0, 0]
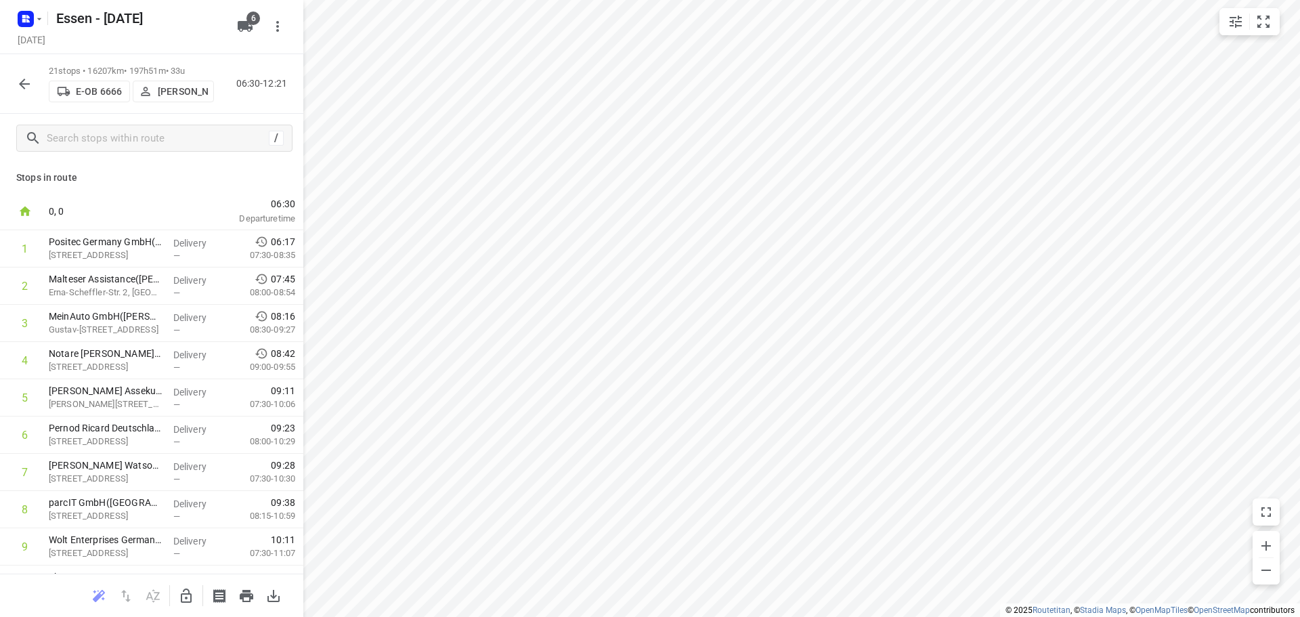
click at [24, 85] on icon "button" at bounding box center [24, 84] width 16 height 16
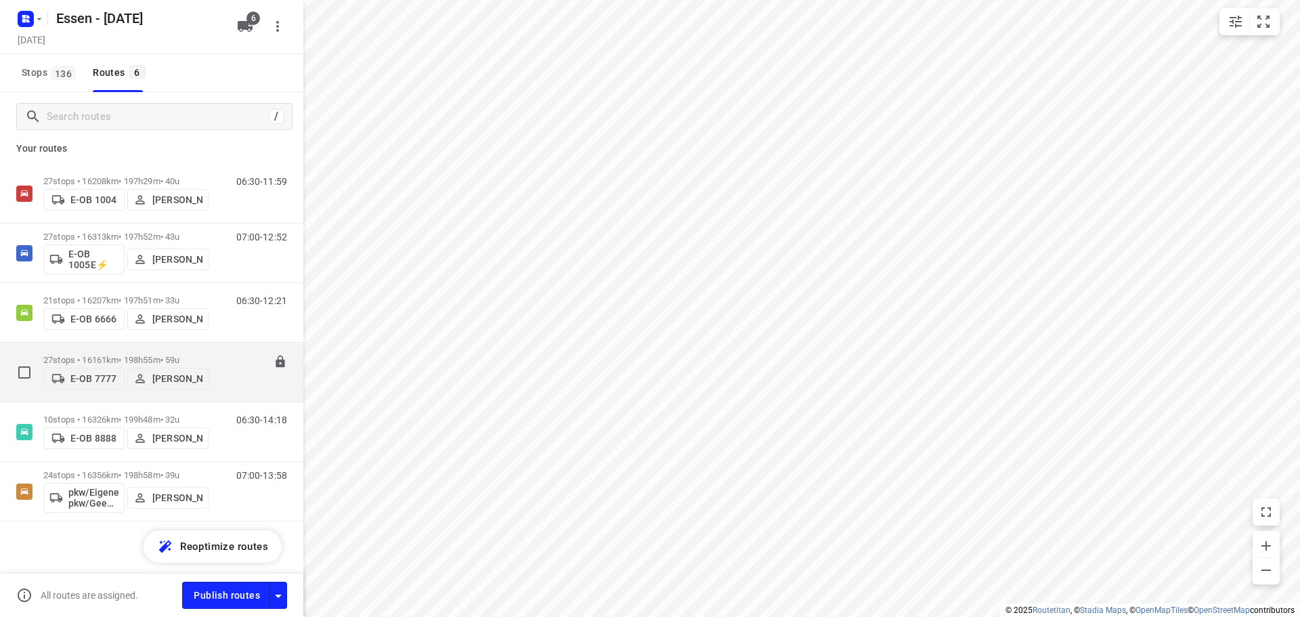
scroll to position [9, 0]
click at [117, 353] on p "27 stops • 16161km • 198h55m • 59u" at bounding box center [125, 358] width 165 height 10
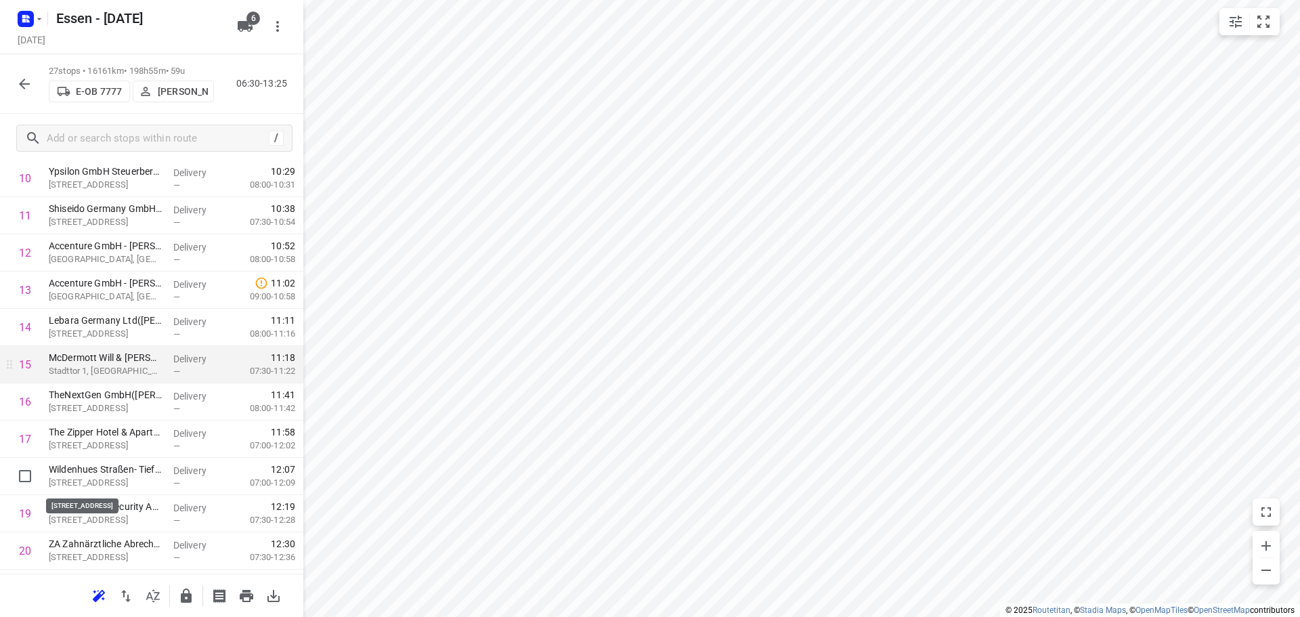
scroll to position [406, 0]
drag, startPoint x: 97, startPoint y: 403, endPoint x: 97, endPoint y: 364, distance: 38.6
click at [97, 364] on div "1 Medizinische Laboratorien Düsseldorf GmbH - [STREET_ADDRESS] Delivery — 06:13…" at bounding box center [151, 326] width 303 height 1005
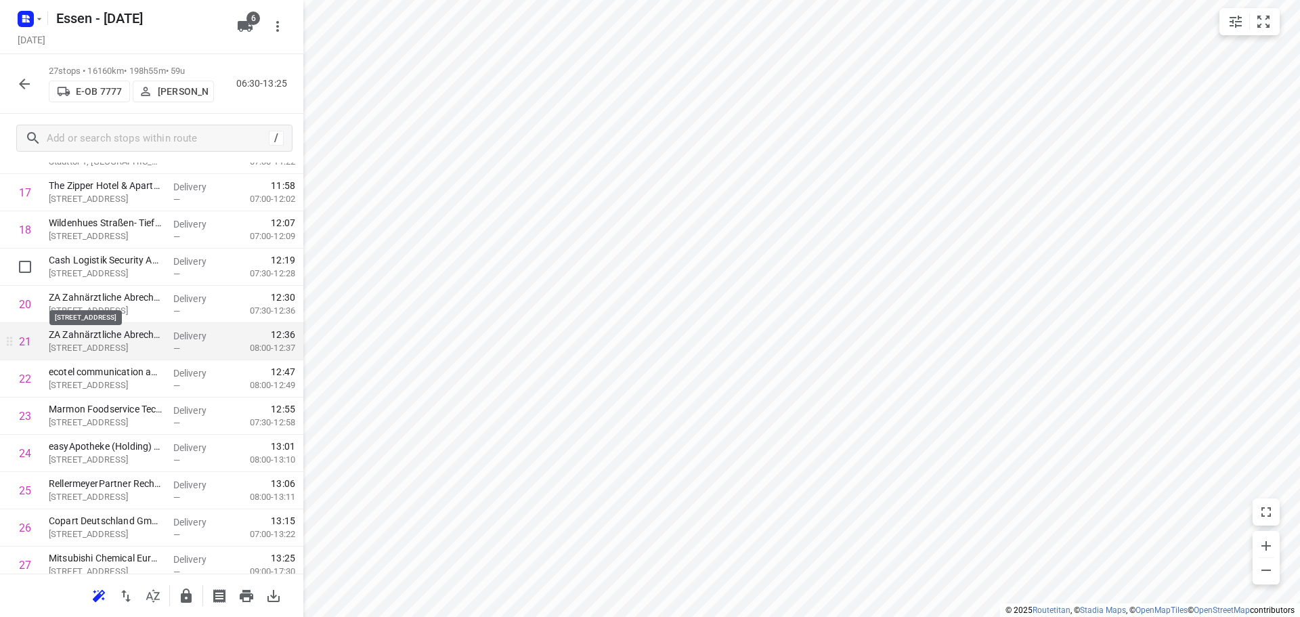
scroll to position [632, 0]
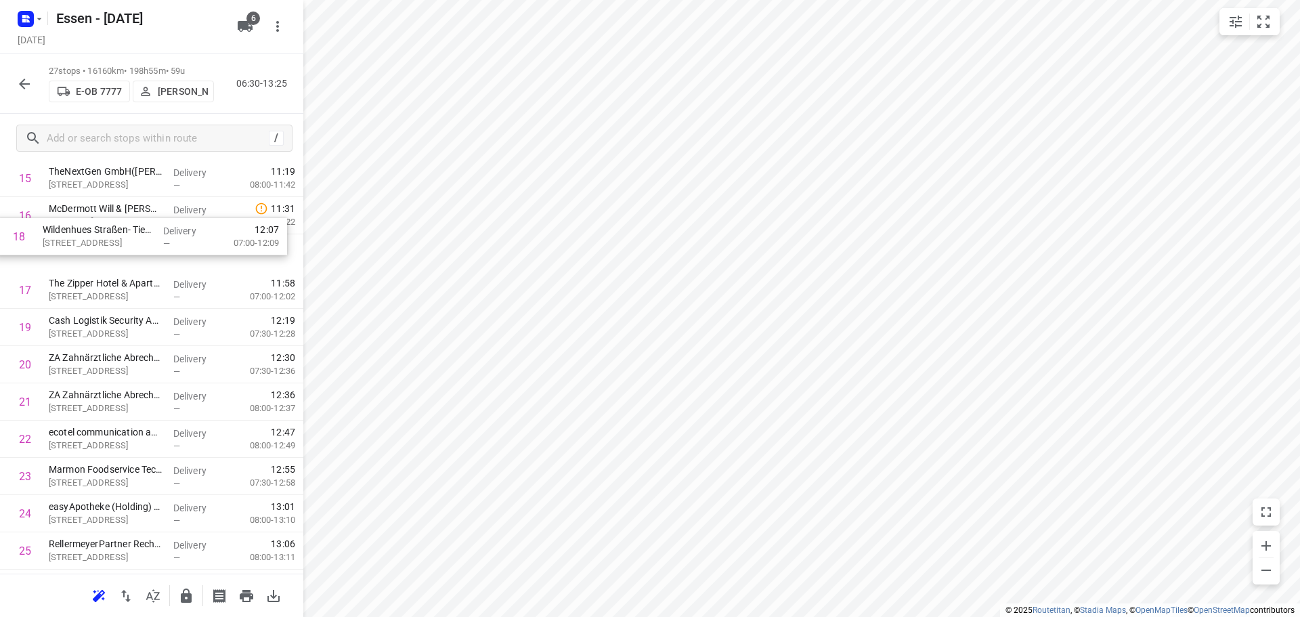
drag, startPoint x: 95, startPoint y: 254, endPoint x: 93, endPoint y: 237, distance: 17.0
click at [93, 237] on div "1 Medizinische Laboratorien Düsseldorf GmbH - [STREET_ADDRESS] Delivery — 06:13…" at bounding box center [151, 141] width 303 height 1005
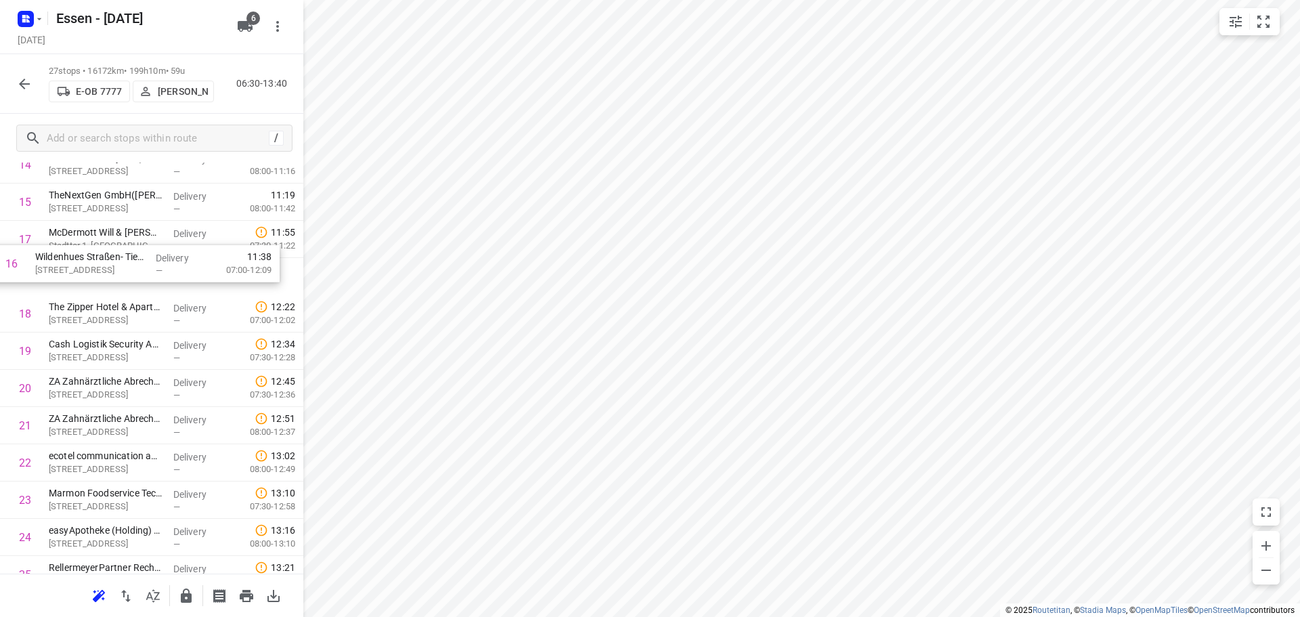
scroll to position [568, 0]
drag, startPoint x: 106, startPoint y: 215, endPoint x: 92, endPoint y: 276, distance: 62.6
click at [91, 278] on div "1 Medizinische Laboratorien Düsseldorf GmbH - [STREET_ADDRESS] Delivery — 06:13…" at bounding box center [151, 164] width 303 height 1005
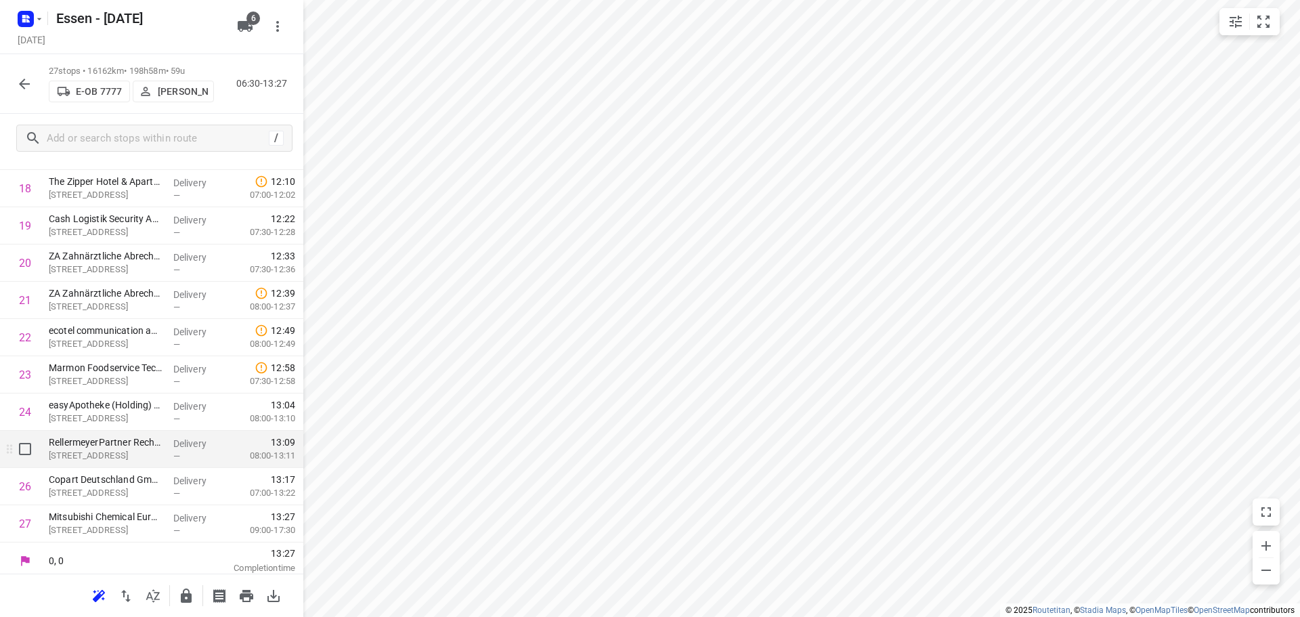
scroll to position [699, 0]
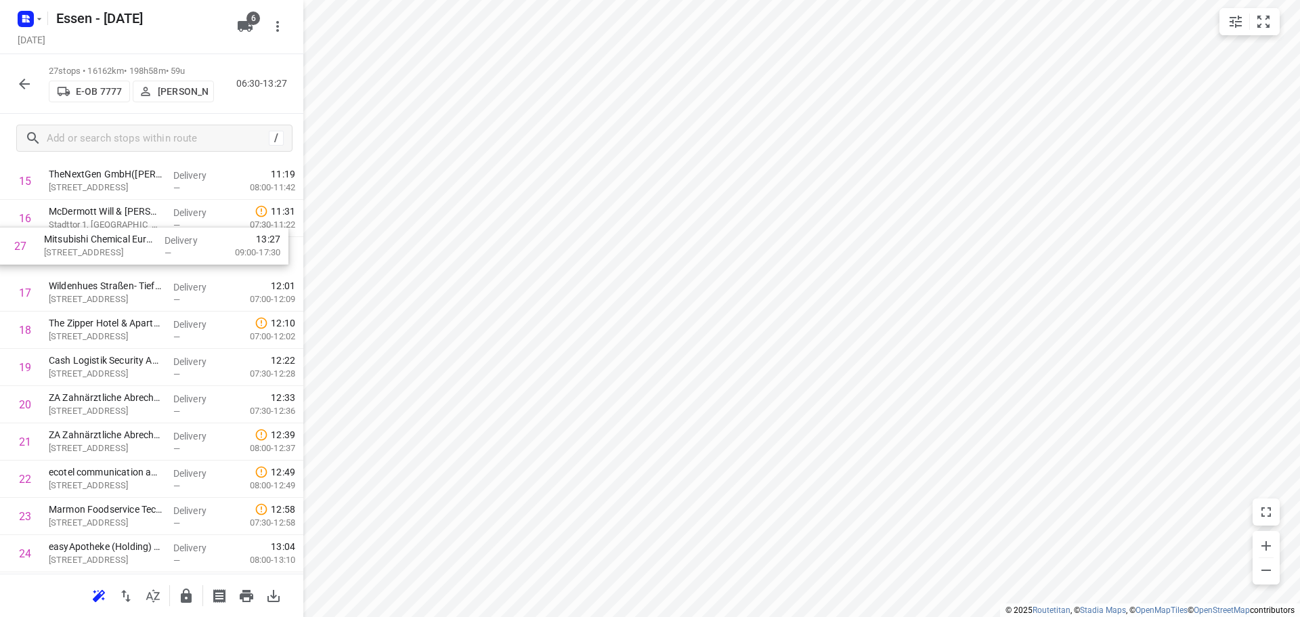
drag, startPoint x: 103, startPoint y: 521, endPoint x: 102, endPoint y: 246, distance: 274.8
click at [102, 246] on div "1 Medizinische Laboratorien Düsseldorf GmbH - [STREET_ADDRESS] Delivery — 06:13…" at bounding box center [151, 143] width 303 height 1005
click at [93, 288] on div "1 Medizinische Laboratorien Düsseldorf GmbH - [STREET_ADDRESS] Delivery — 06:13…" at bounding box center [151, 144] width 303 height 1005
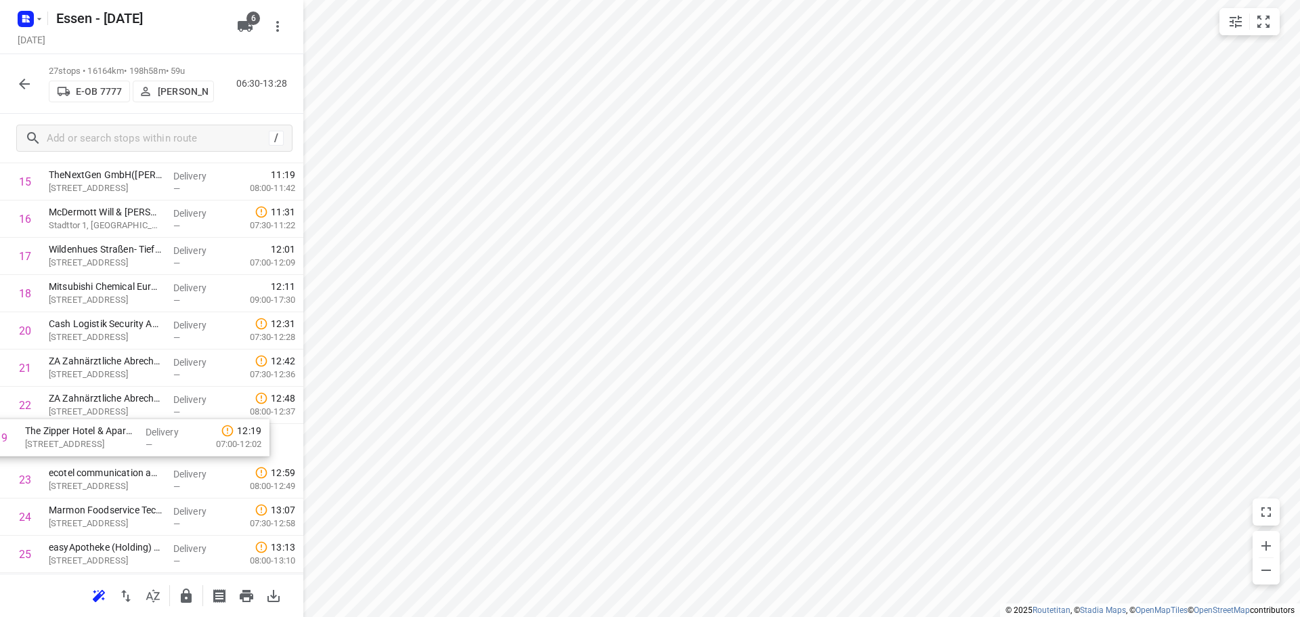
drag, startPoint x: 106, startPoint y: 328, endPoint x: 83, endPoint y: 439, distance: 113.5
click at [83, 439] on div "1 Medizinische Laboratorien Düsseldorf GmbH - [STREET_ADDRESS] Delivery — 06:13…" at bounding box center [151, 144] width 303 height 1005
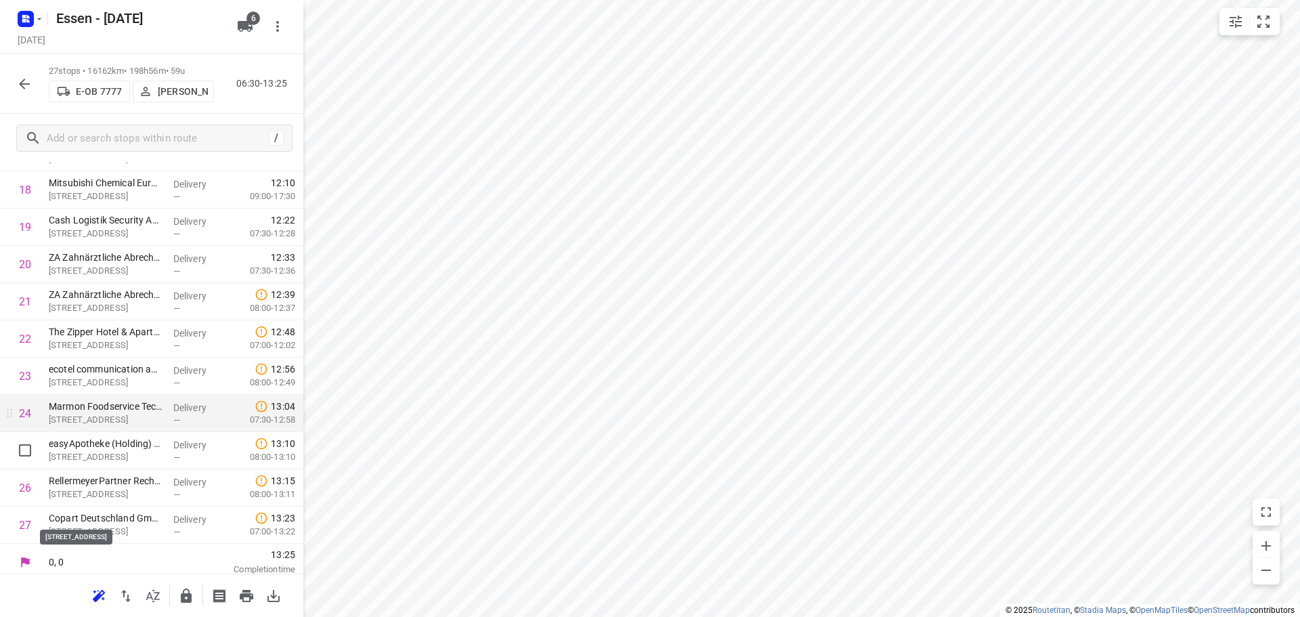
scroll to position [699, 0]
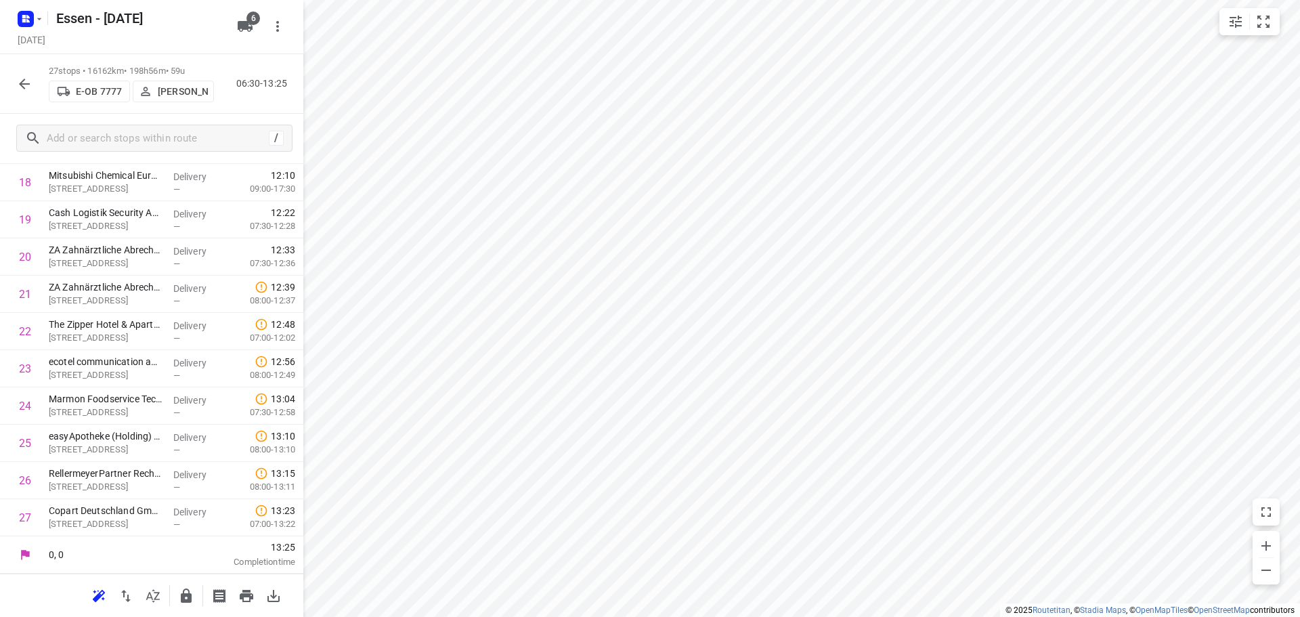
click at [185, 596] on icon "button" at bounding box center [186, 595] width 11 height 14
click at [26, 87] on icon "button" at bounding box center [24, 84] width 16 height 16
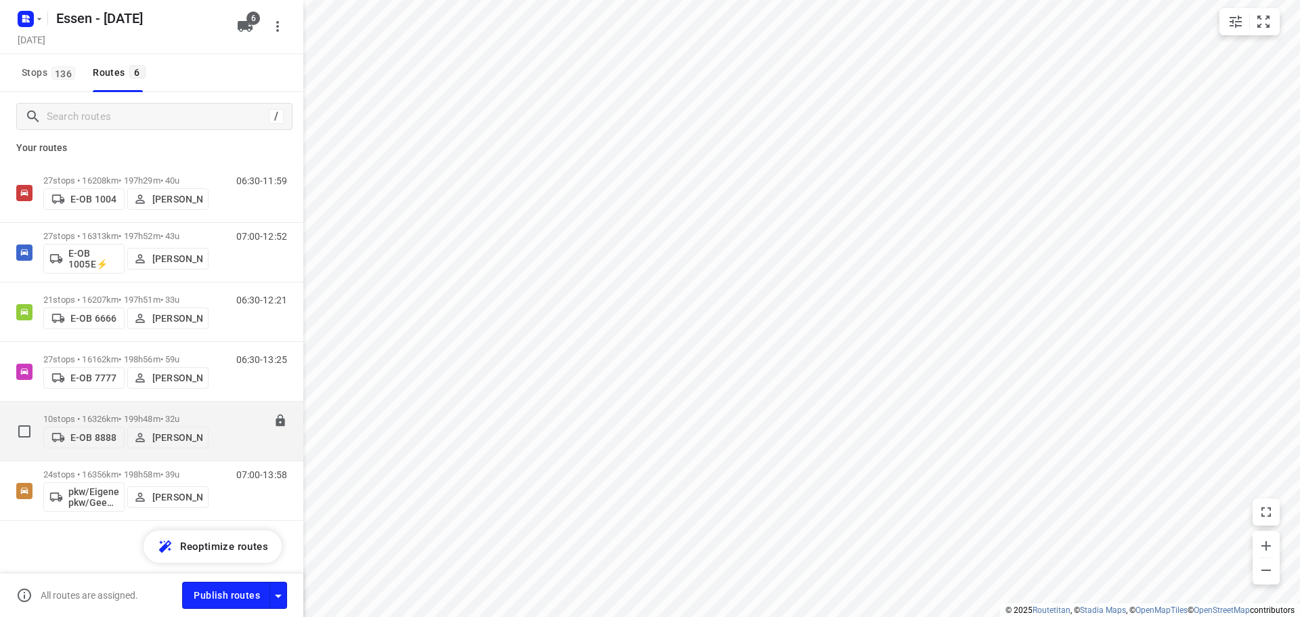
scroll to position [9, 0]
click at [115, 412] on p "10 stops • 16326km • 199h48m • 32u" at bounding box center [125, 417] width 165 height 10
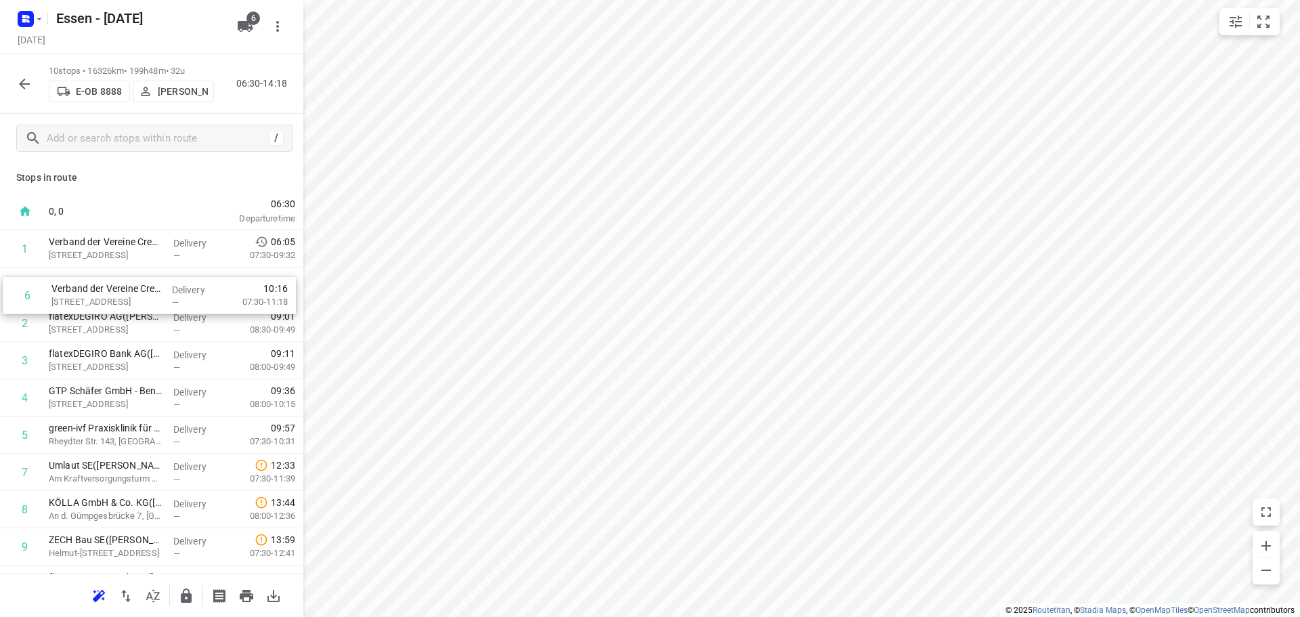
drag, startPoint x: 144, startPoint y: 439, endPoint x: 150, endPoint y: 293, distance: 146.3
click at [150, 293] on div "1 Verband der Vereine Creditreform e.V.([PERSON_NAME]) Hammfelddamm 13, Neuss D…" at bounding box center [151, 416] width 303 height 372
click at [540, 616] on html "i © 2025 Routetitan , © Stadia Maps , © OpenMapTiles © OpenStreetMap contributo…" at bounding box center [650, 308] width 1300 height 617
click at [557, 616] on html "i © 2025 Routetitan , © Stadia Maps , © OpenMapTiles © OpenStreetMap contributo…" at bounding box center [650, 308] width 1300 height 617
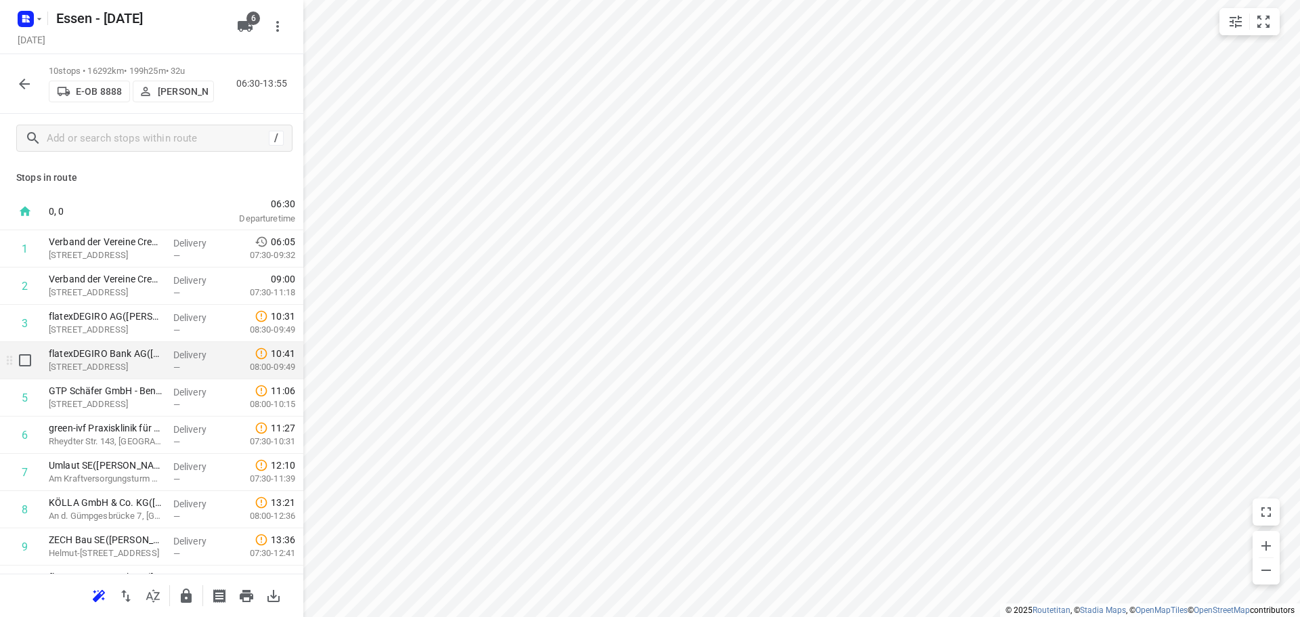
scroll to position [66, 0]
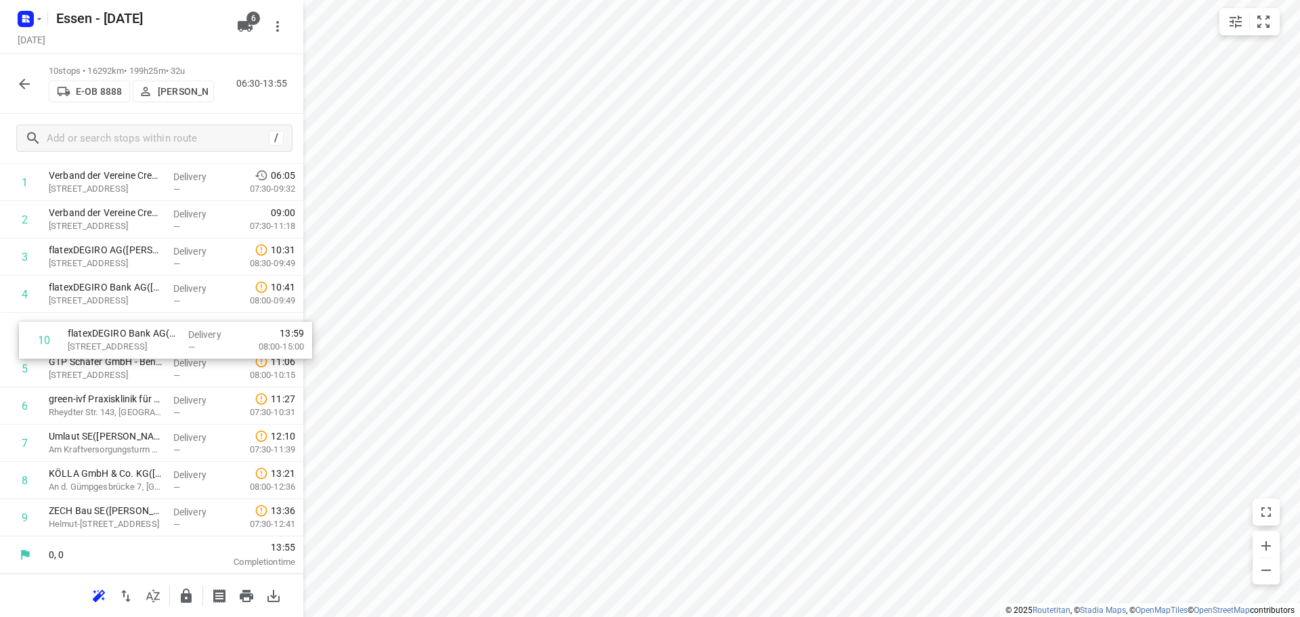
drag, startPoint x: 128, startPoint y: 524, endPoint x: 151, endPoint y: 343, distance: 182.9
click at [151, 343] on div "1 Verband der Vereine Creditreform e.V.([PERSON_NAME]) Hammfelddamm 13, Neuss D…" at bounding box center [151, 350] width 303 height 372
click at [188, 599] on icon "button" at bounding box center [186, 595] width 11 height 14
click at [22, 82] on icon "button" at bounding box center [24, 84] width 11 height 11
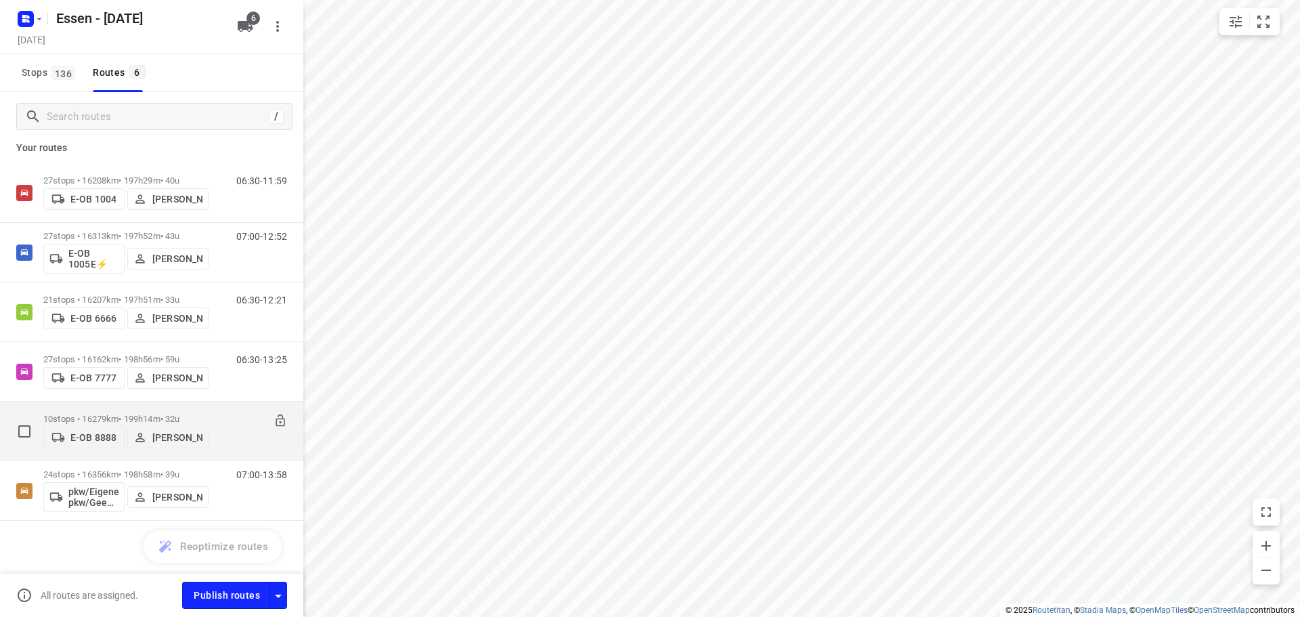
scroll to position [9, 0]
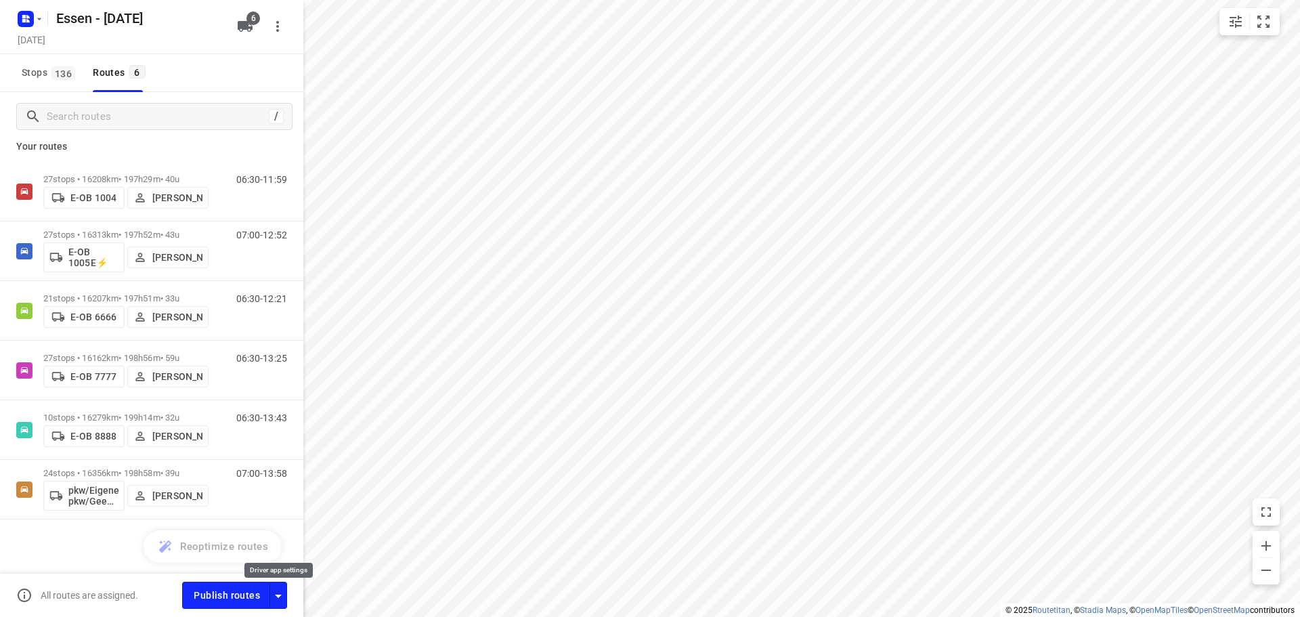
click at [286, 598] on button "button" at bounding box center [278, 594] width 18 height 26
click at [278, 600] on icon "button" at bounding box center [278, 596] width 16 height 16
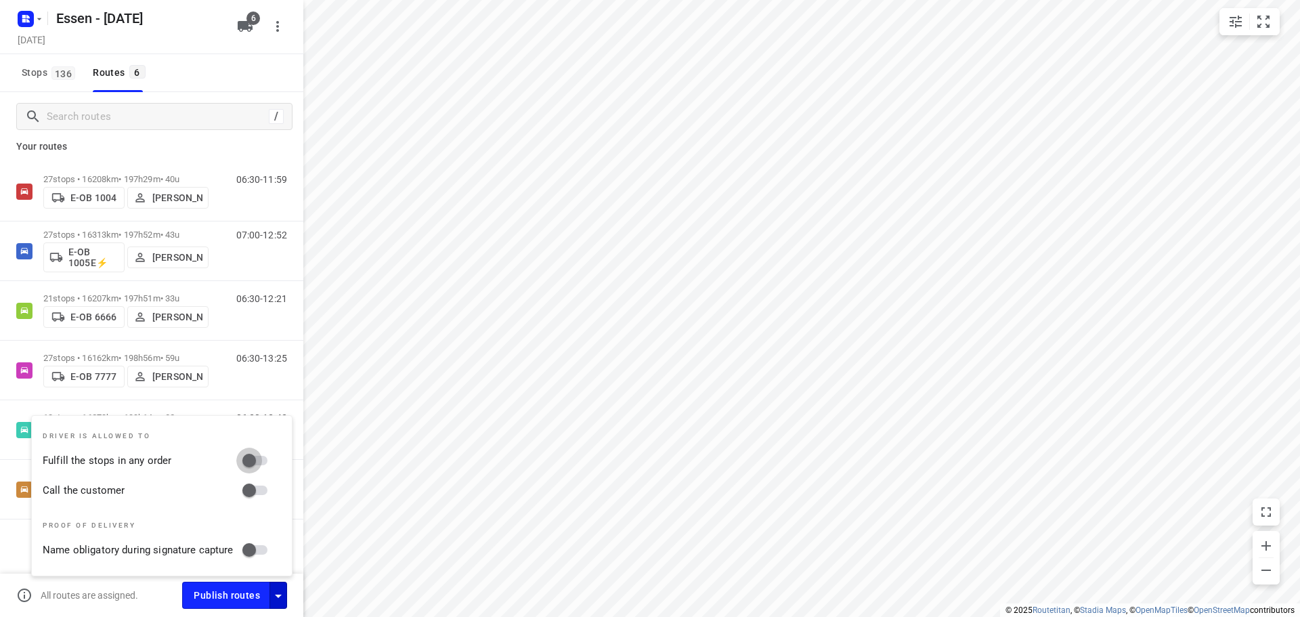
click at [257, 462] on input "Fulfill the stops in any order" at bounding box center [249, 460] width 77 height 26
checkbox input "true"
click at [248, 493] on input "Call the customer" at bounding box center [249, 490] width 77 height 26
checkbox input "true"
click at [227, 594] on span "Publish routes" at bounding box center [227, 595] width 66 height 17
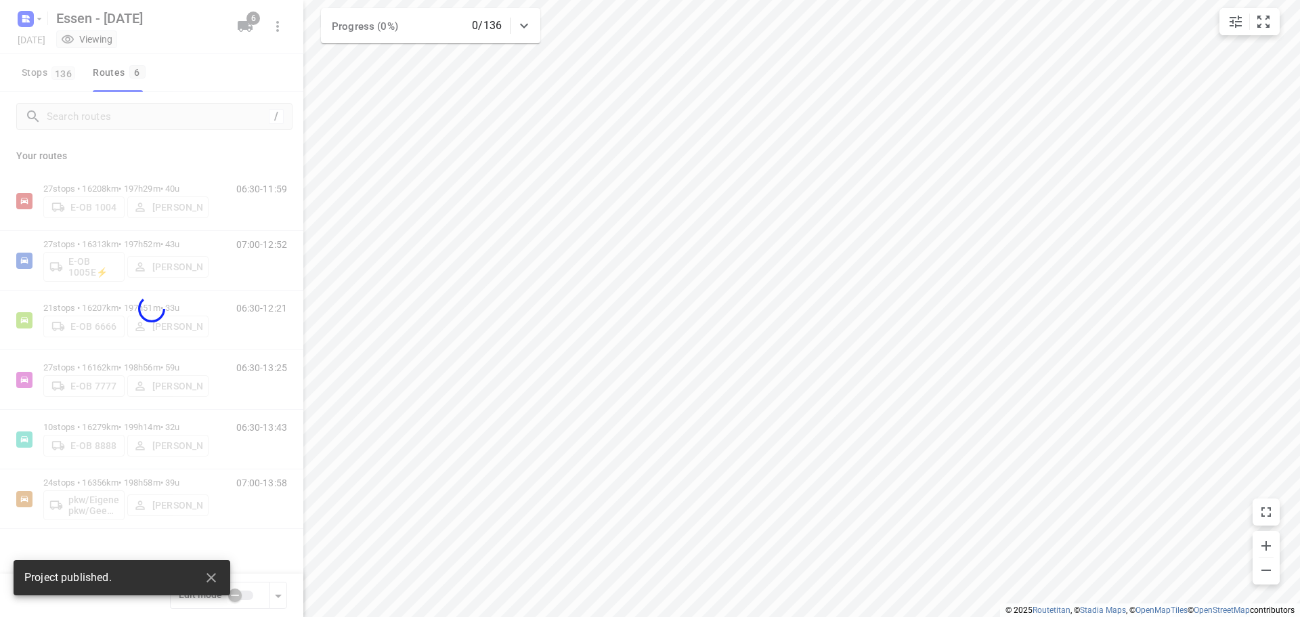
scroll to position [0, 0]
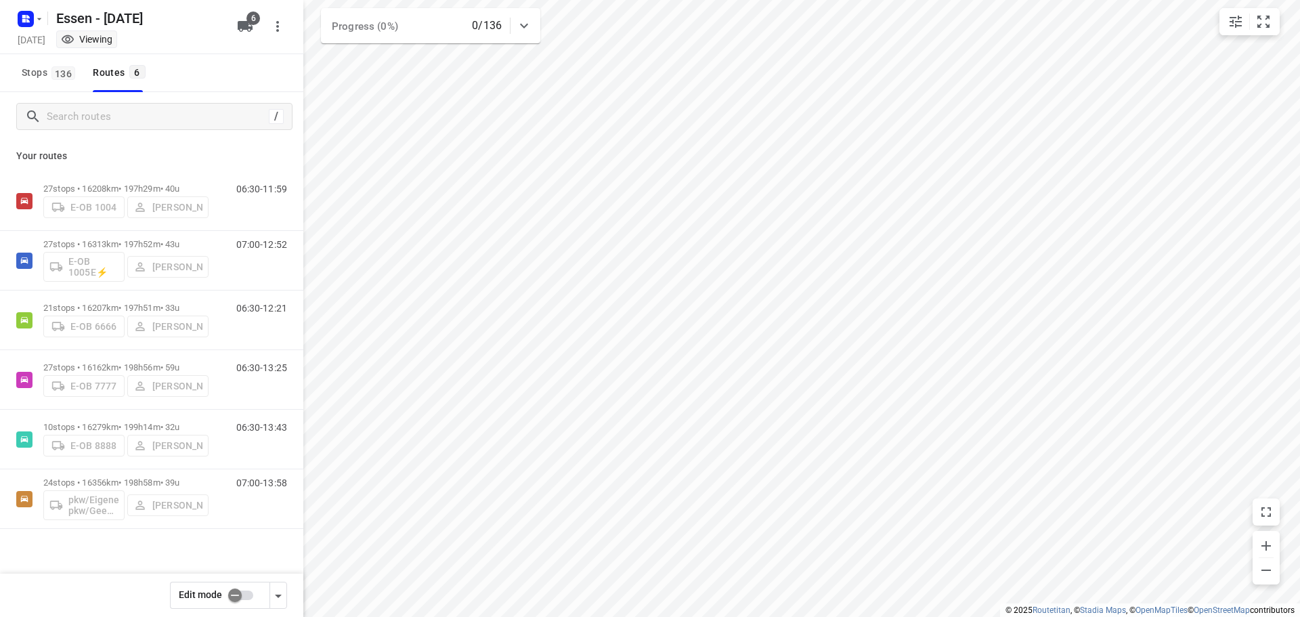
click at [239, 596] on input "checkbox" at bounding box center [234, 595] width 77 height 26
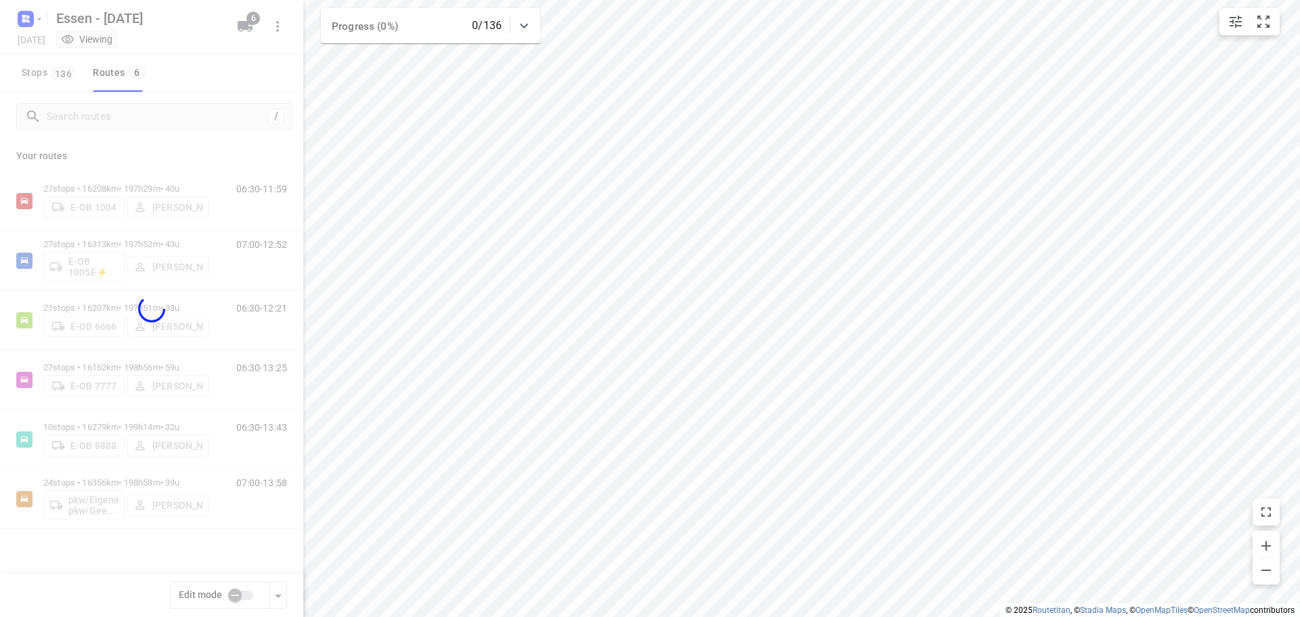
checkbox input "true"
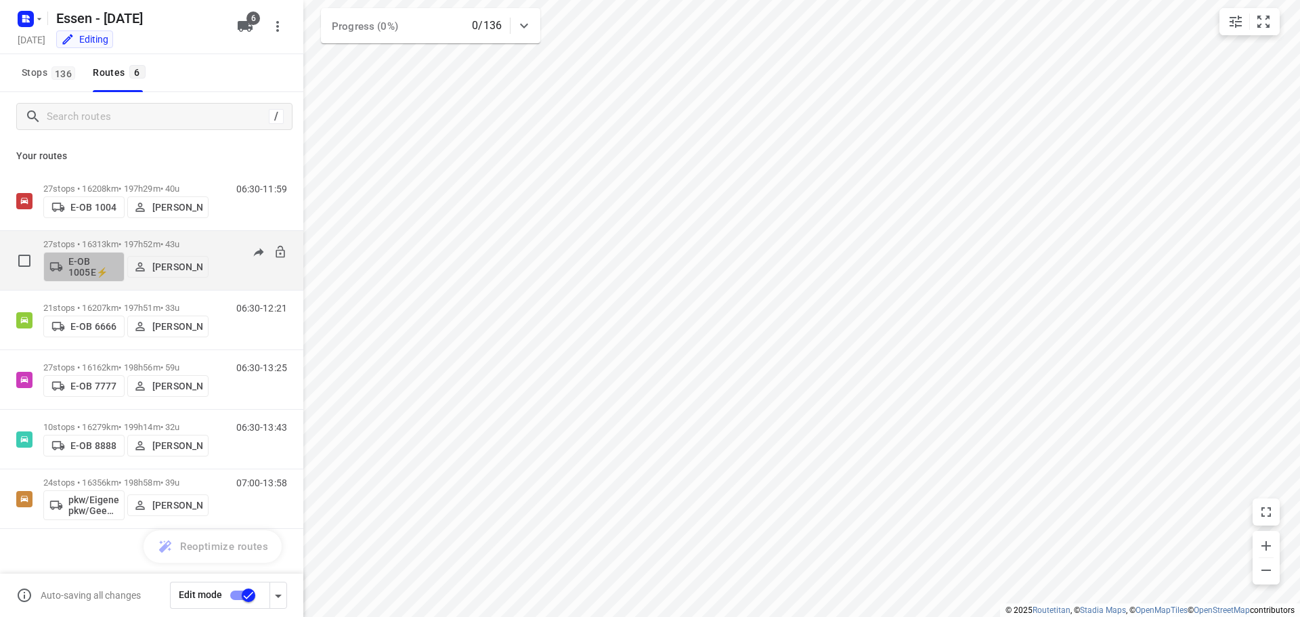
click at [89, 265] on p "E-OB 1005E⚡" at bounding box center [93, 267] width 50 height 22
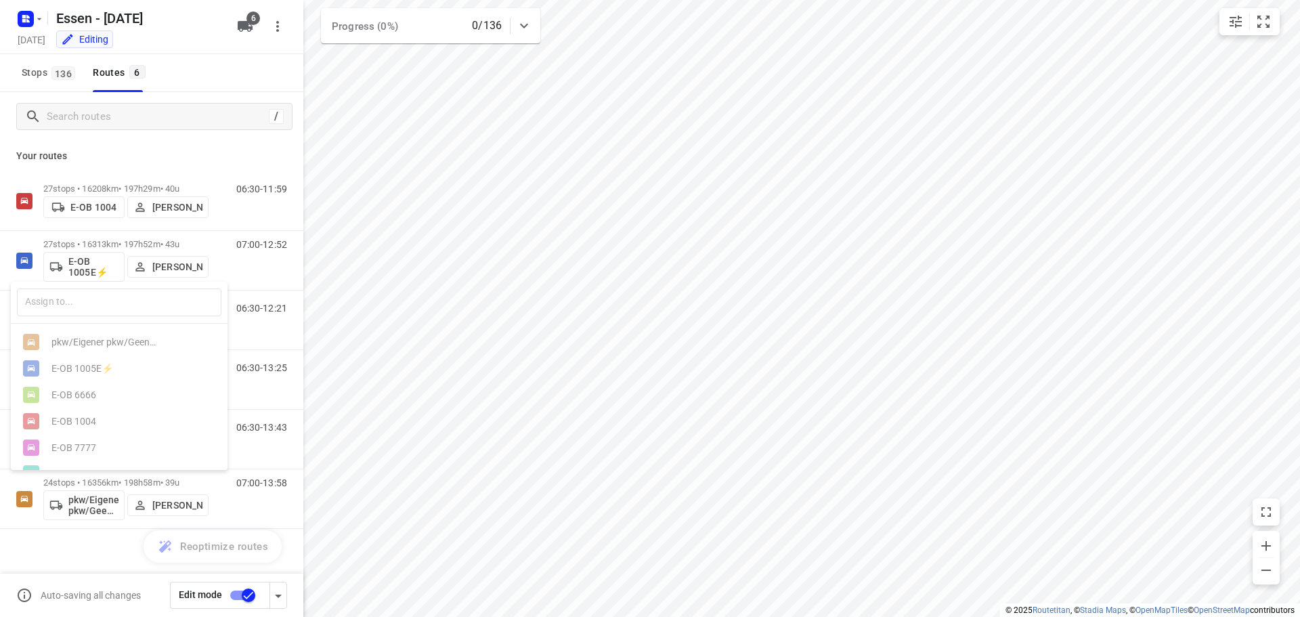
click at [111, 547] on div at bounding box center [650, 308] width 1300 height 617
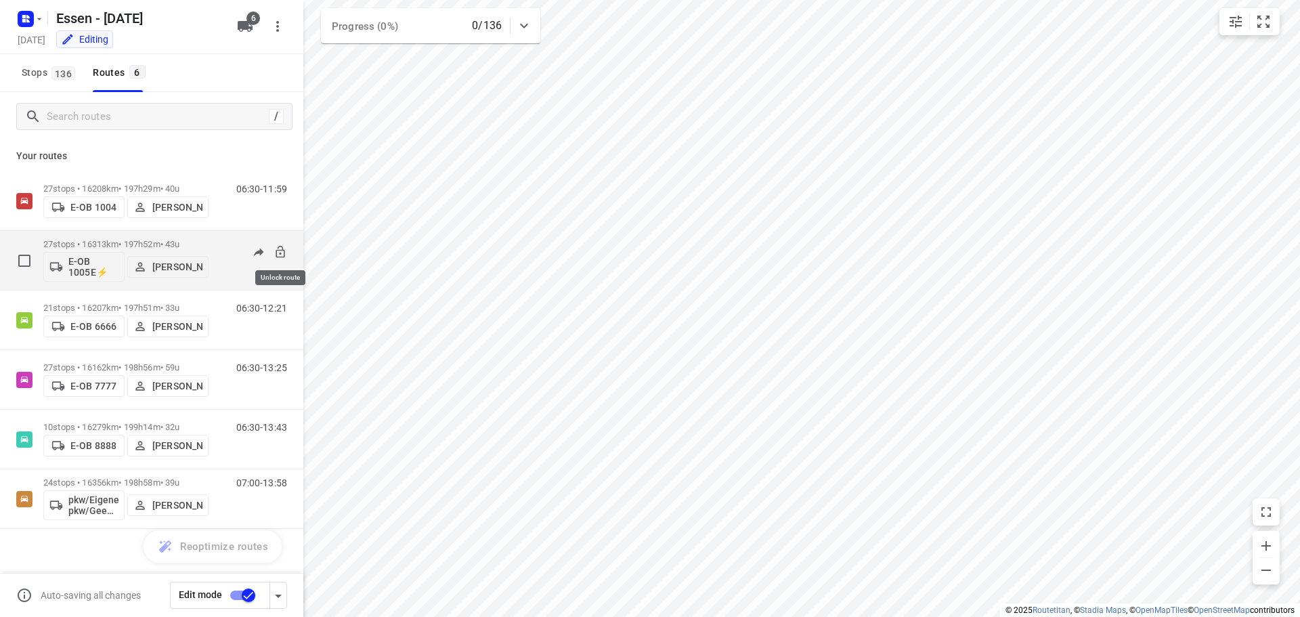
click at [278, 253] on icon at bounding box center [280, 252] width 14 height 14
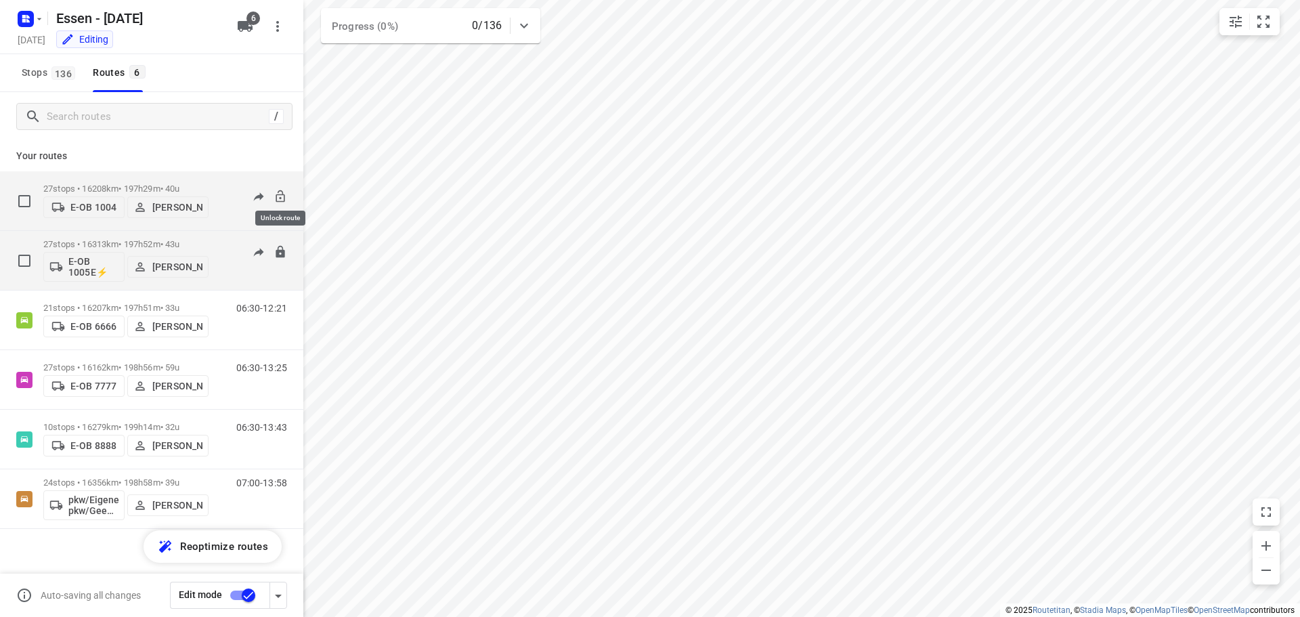
click at [284, 192] on icon at bounding box center [279, 196] width 9 height 12
click at [90, 269] on p "E-OB 1005E⚡" at bounding box center [93, 267] width 50 height 22
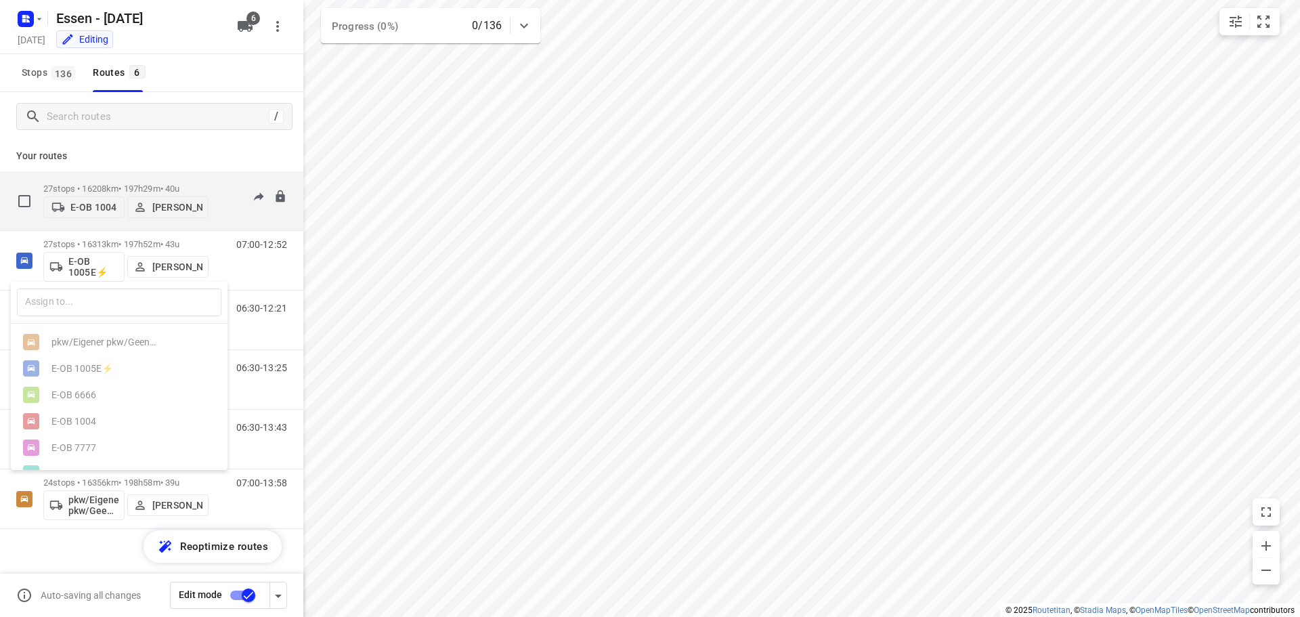
click at [257, 265] on div at bounding box center [650, 308] width 1300 height 617
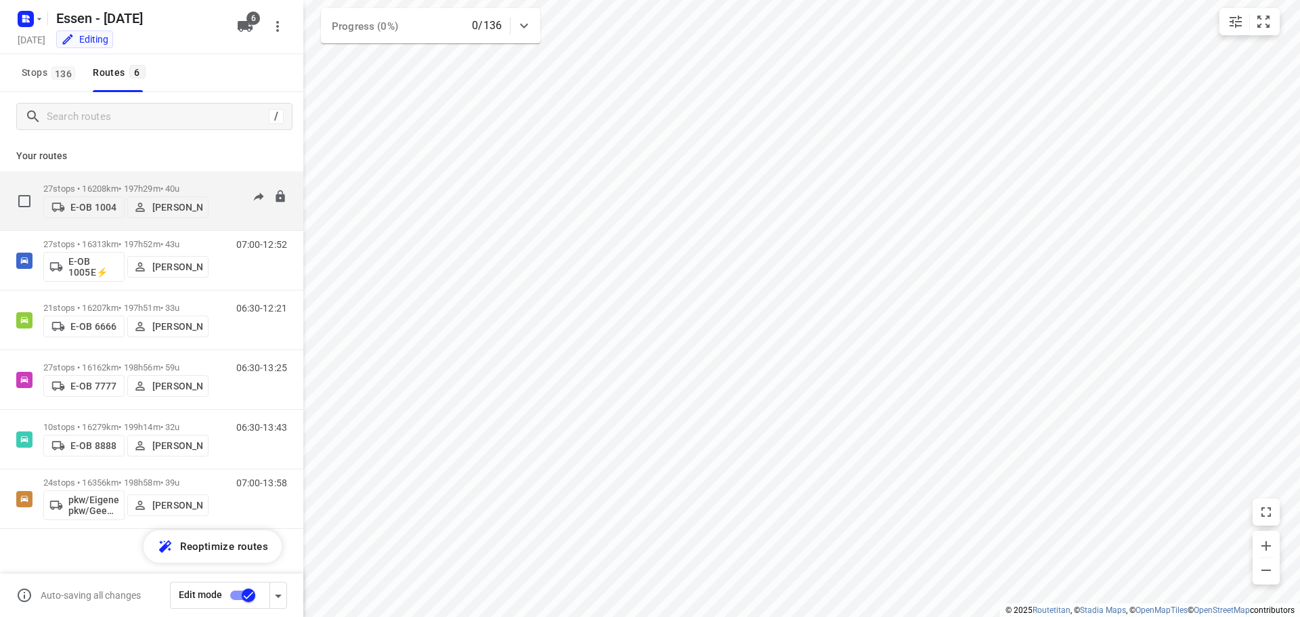
click at [0, 0] on icon at bounding box center [0, 0] width 0 height 0
click at [288, 189] on div "27 stops • 16208km • 197h29m • [DATE] E-OB 1004 [PERSON_NAME] 06:30-11:59" at bounding box center [173, 201] width 260 height 48
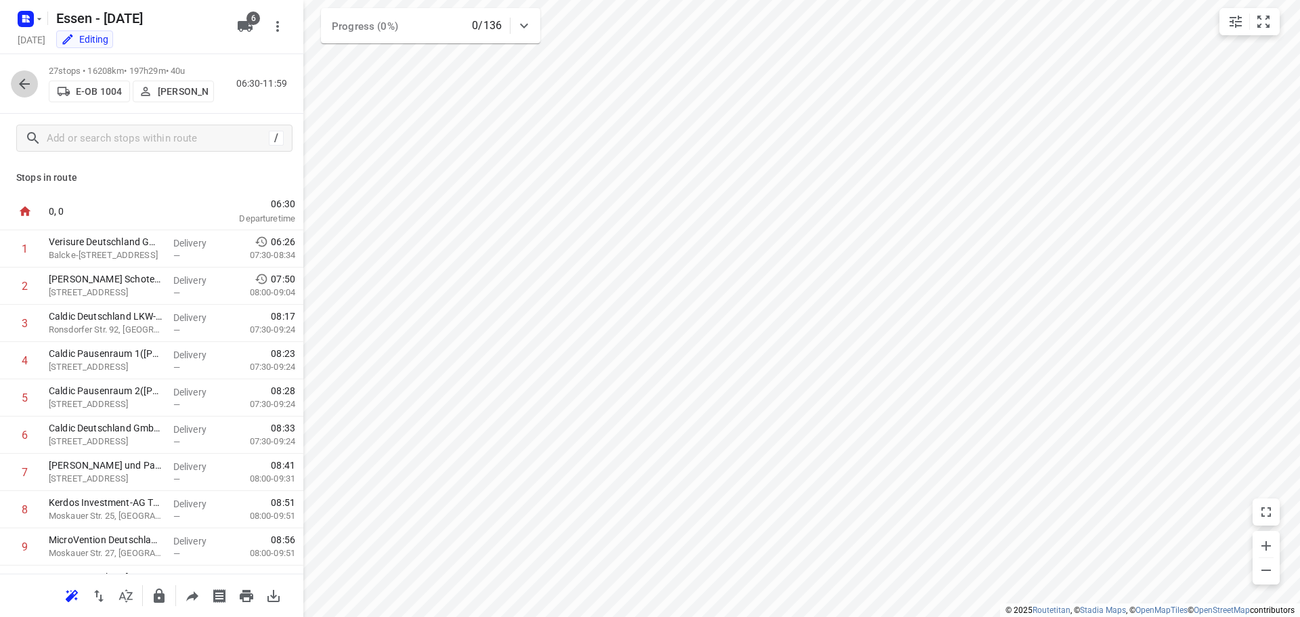
click at [23, 83] on icon "button" at bounding box center [24, 84] width 16 height 16
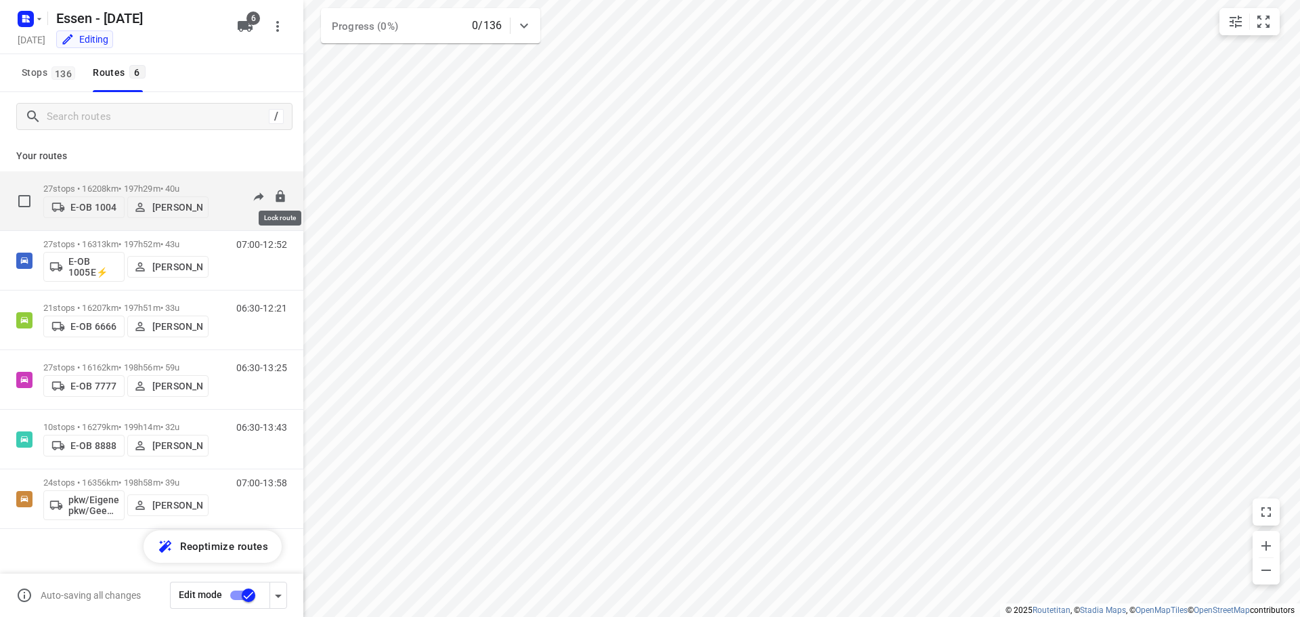
click at [279, 191] on icon at bounding box center [279, 196] width 9 height 12
click at [255, 597] on input "checkbox" at bounding box center [248, 595] width 77 height 26
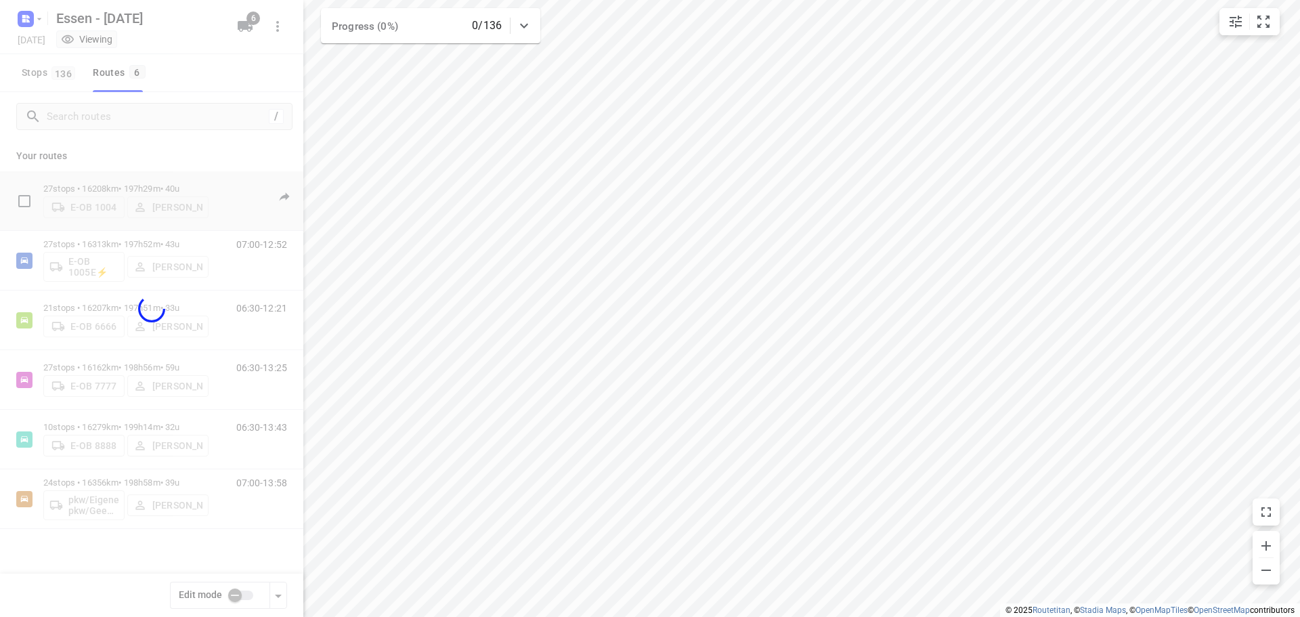
checkbox input "false"
